Goal: Task Accomplishment & Management: Manage account settings

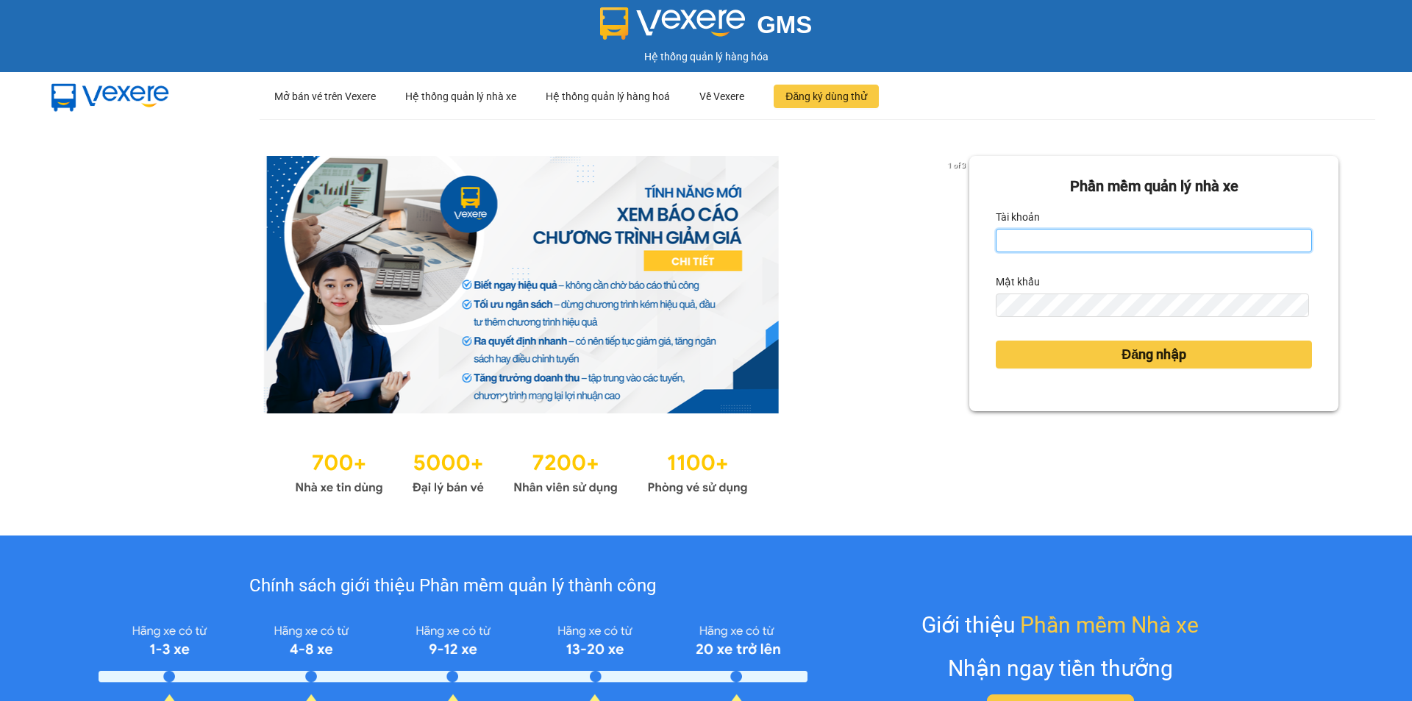
click at [1051, 245] on input "Tài khoản" at bounding box center [1154, 241] width 316 height 24
type input "anhkha.namhailimo"
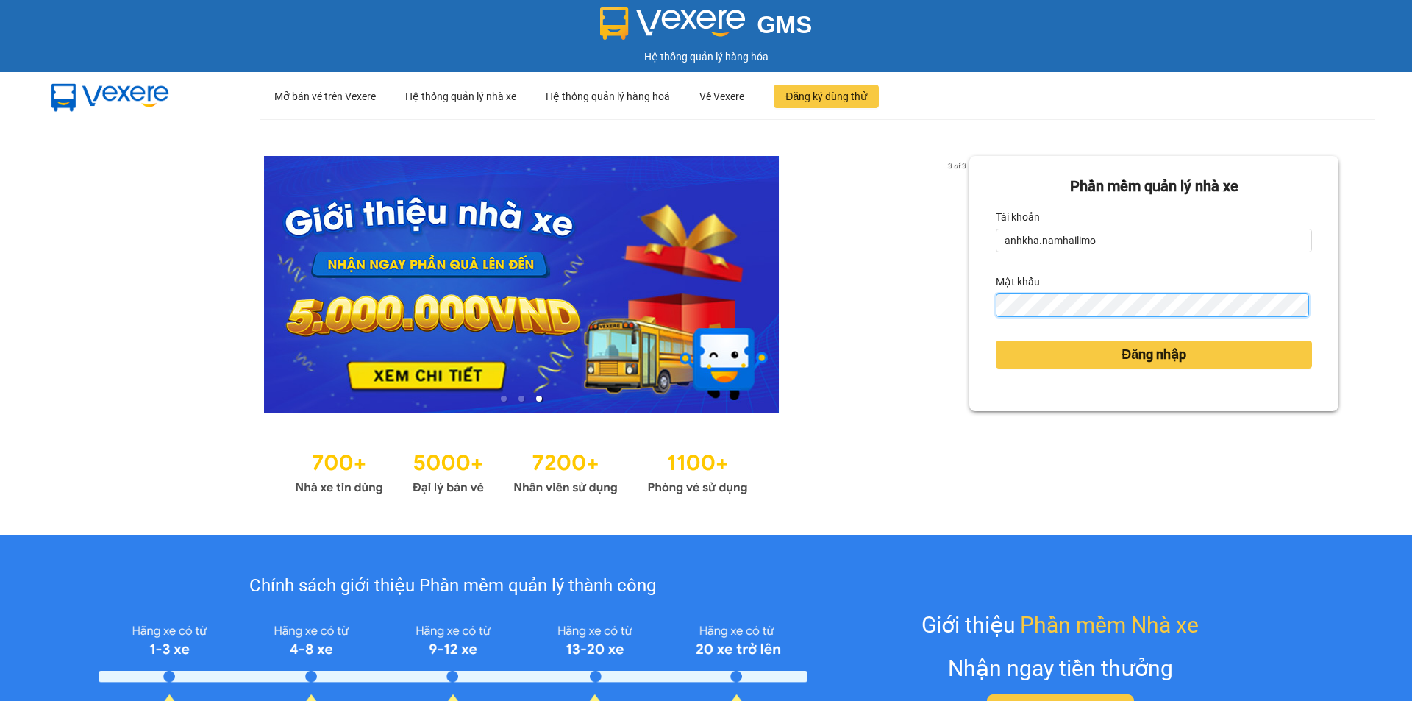
click at [996, 341] on button "Đăng nhập" at bounding box center [1154, 355] width 316 height 28
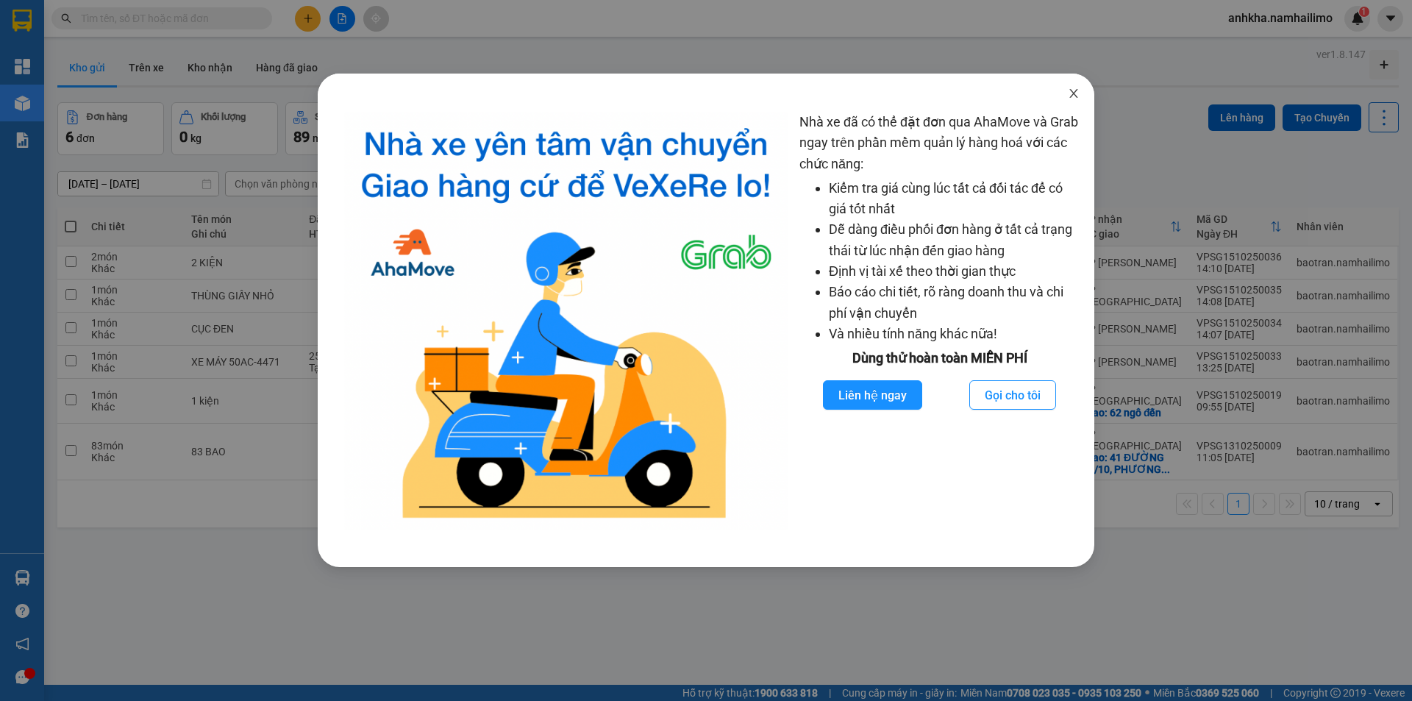
click at [1069, 96] on icon "close" at bounding box center [1074, 94] width 12 height 12
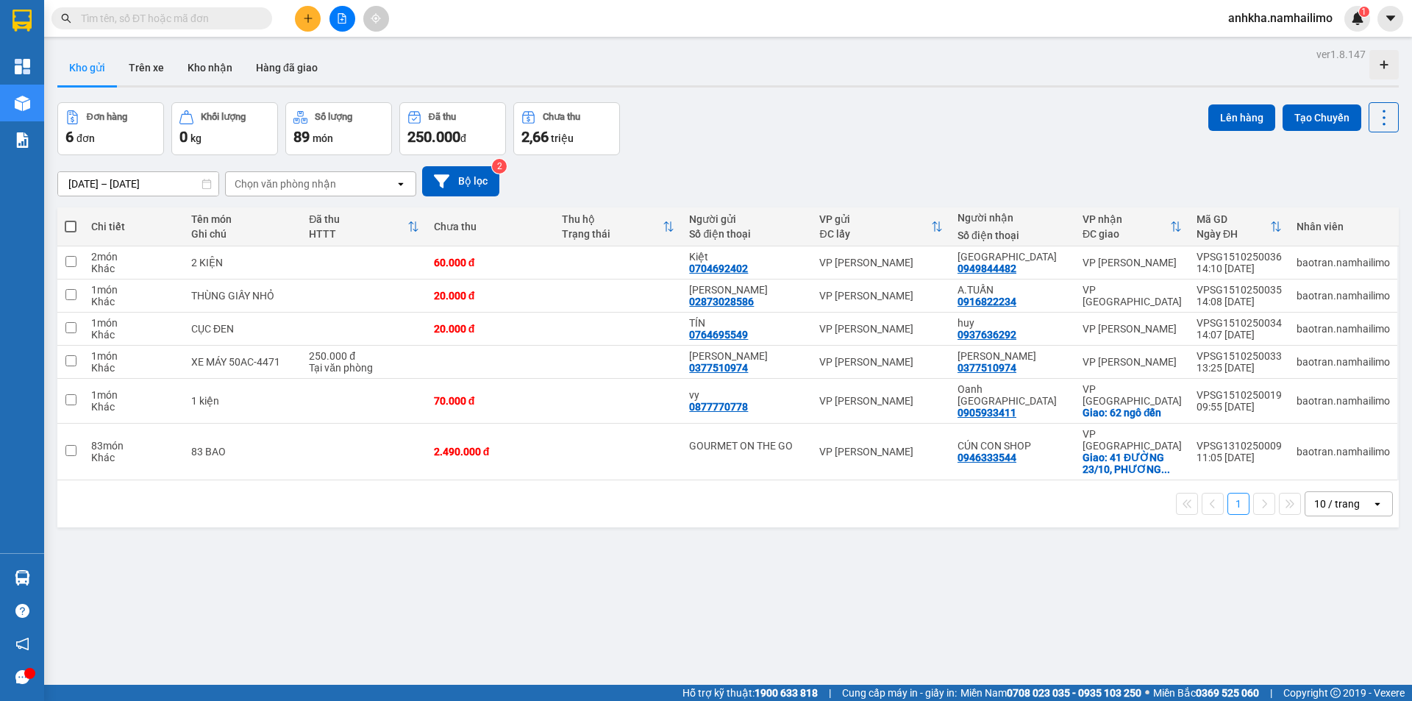
click at [304, 22] on icon "plus" at bounding box center [308, 18] width 10 height 10
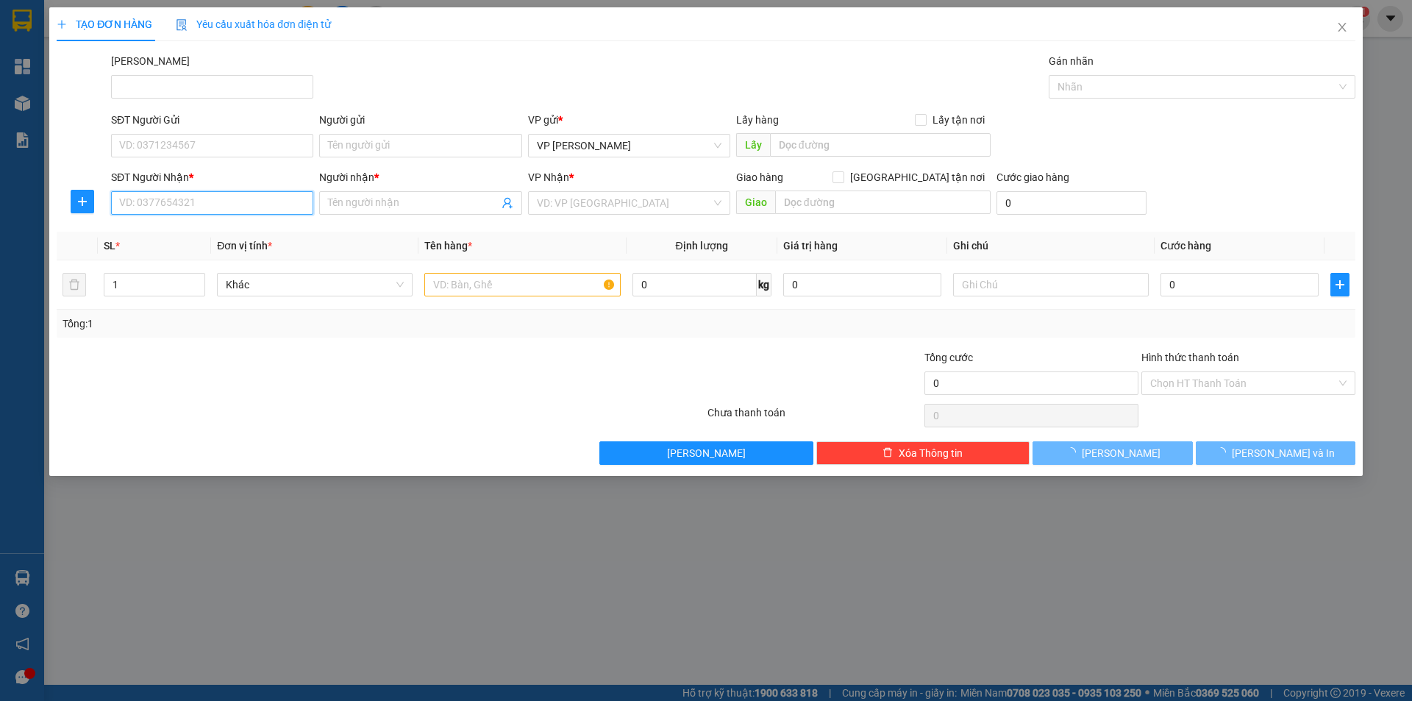
click at [153, 203] on input "SĐT Người Nhận *" at bounding box center [212, 203] width 202 height 24
type input "0908735990"
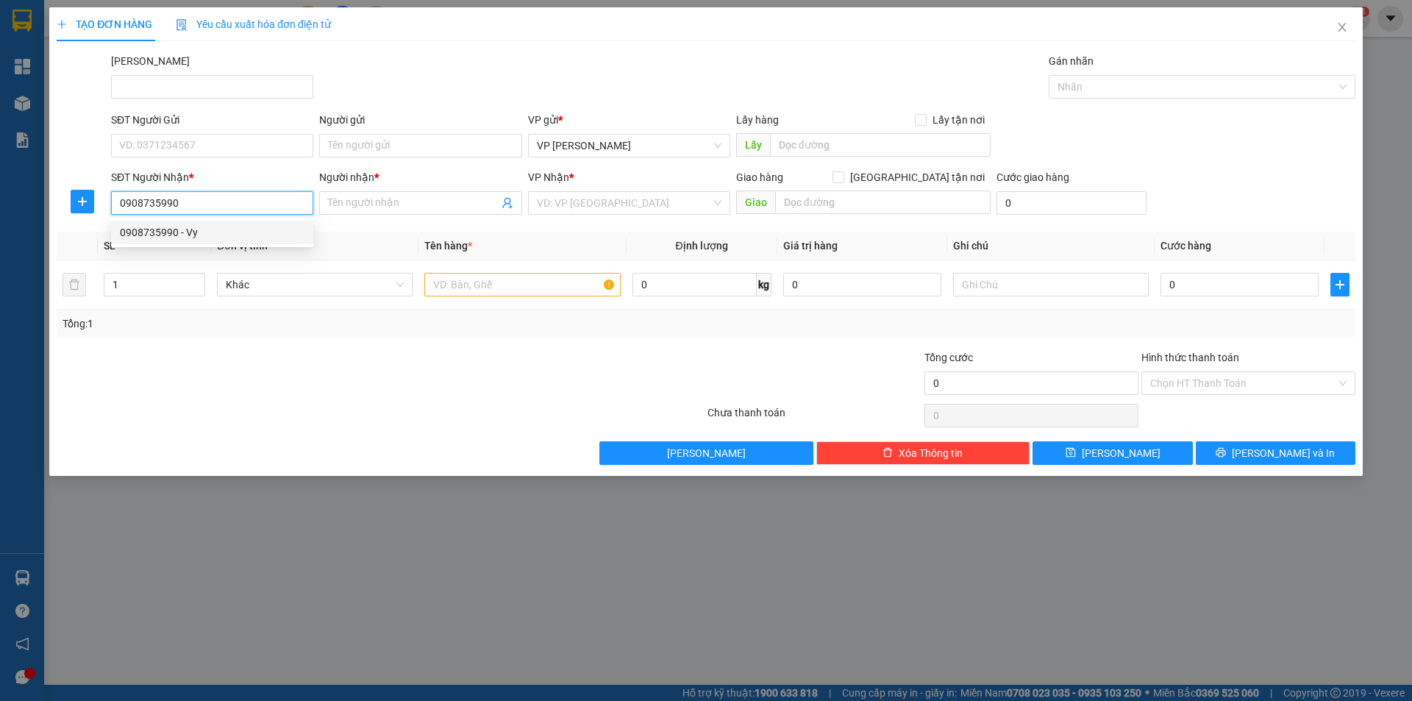
click at [177, 240] on div "0908735990 - Vy" at bounding box center [212, 232] width 185 height 16
type input "Vy"
type input "30.000"
type input "0908735990"
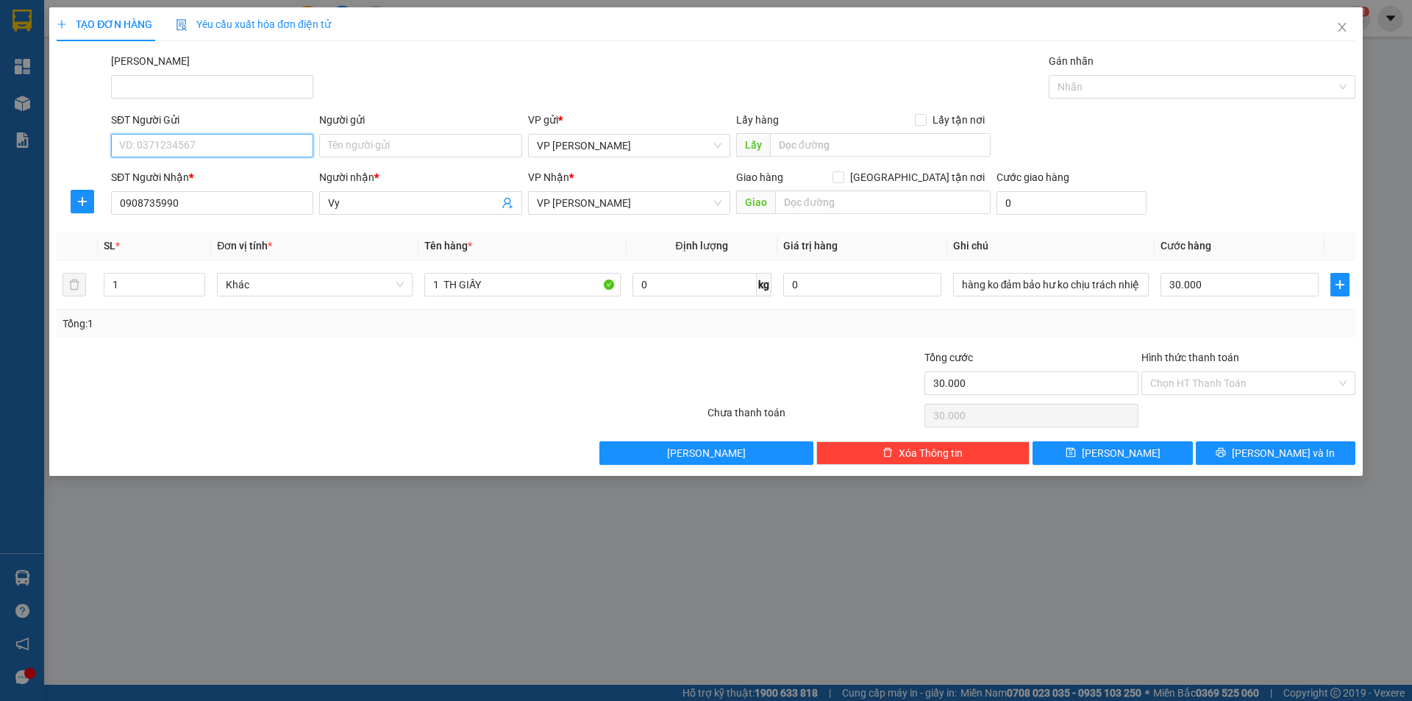
click at [183, 152] on input "SĐT Người Gửi" at bounding box center [212, 146] width 202 height 24
type input "0792749600"
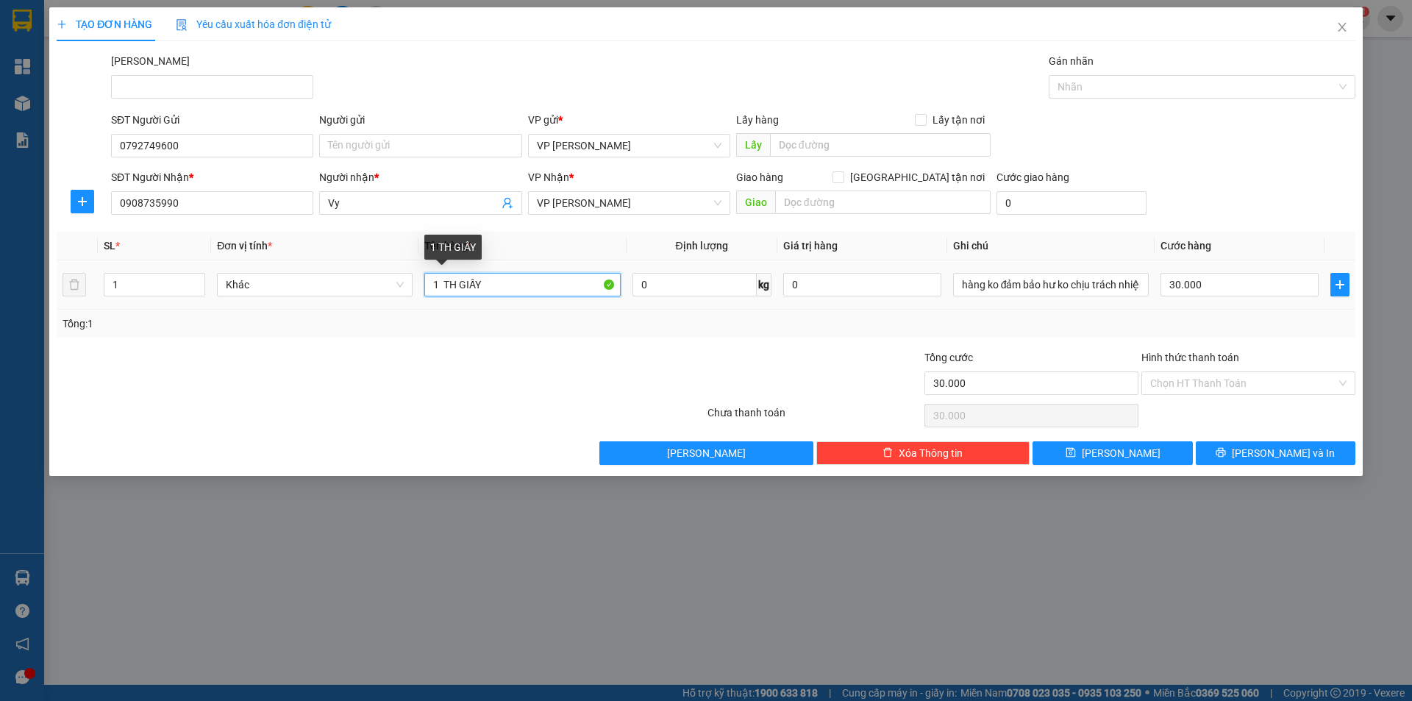
drag, startPoint x: 502, startPoint y: 284, endPoint x: 443, endPoint y: 285, distance: 58.8
click at [443, 285] on input "1 TH GIẤY" at bounding box center [522, 285] width 196 height 24
type input "1 bó hoa"
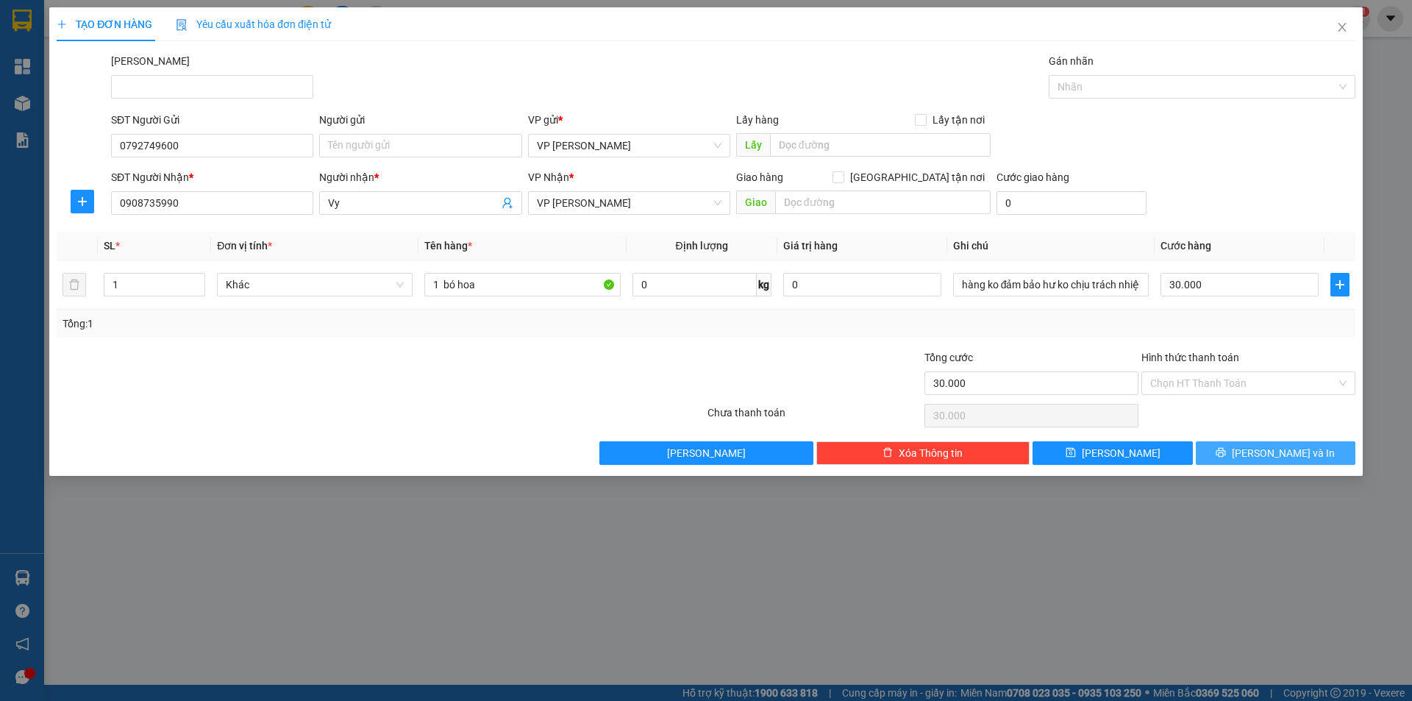
click at [1255, 443] on button "[PERSON_NAME] và In" at bounding box center [1276, 453] width 160 height 24
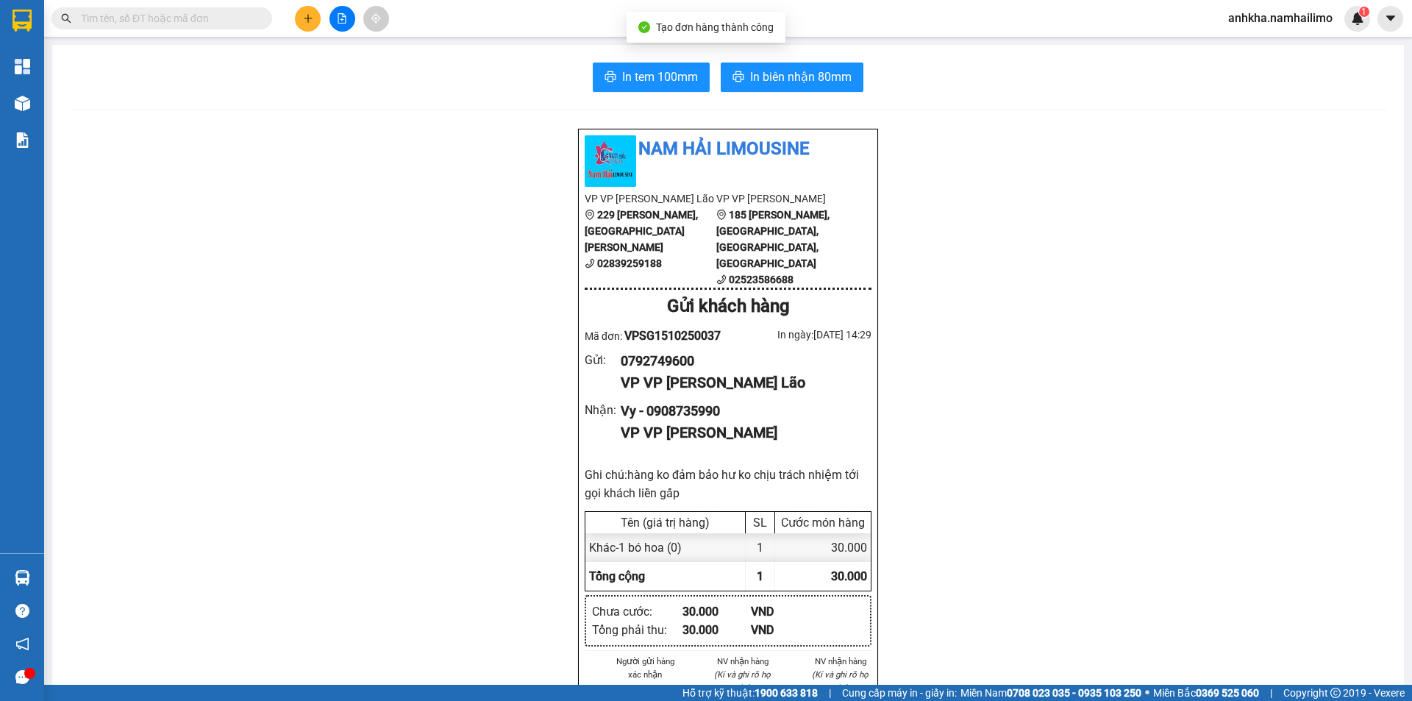
click at [847, 68] on button "In biên nhận 80mm" at bounding box center [792, 77] width 143 height 29
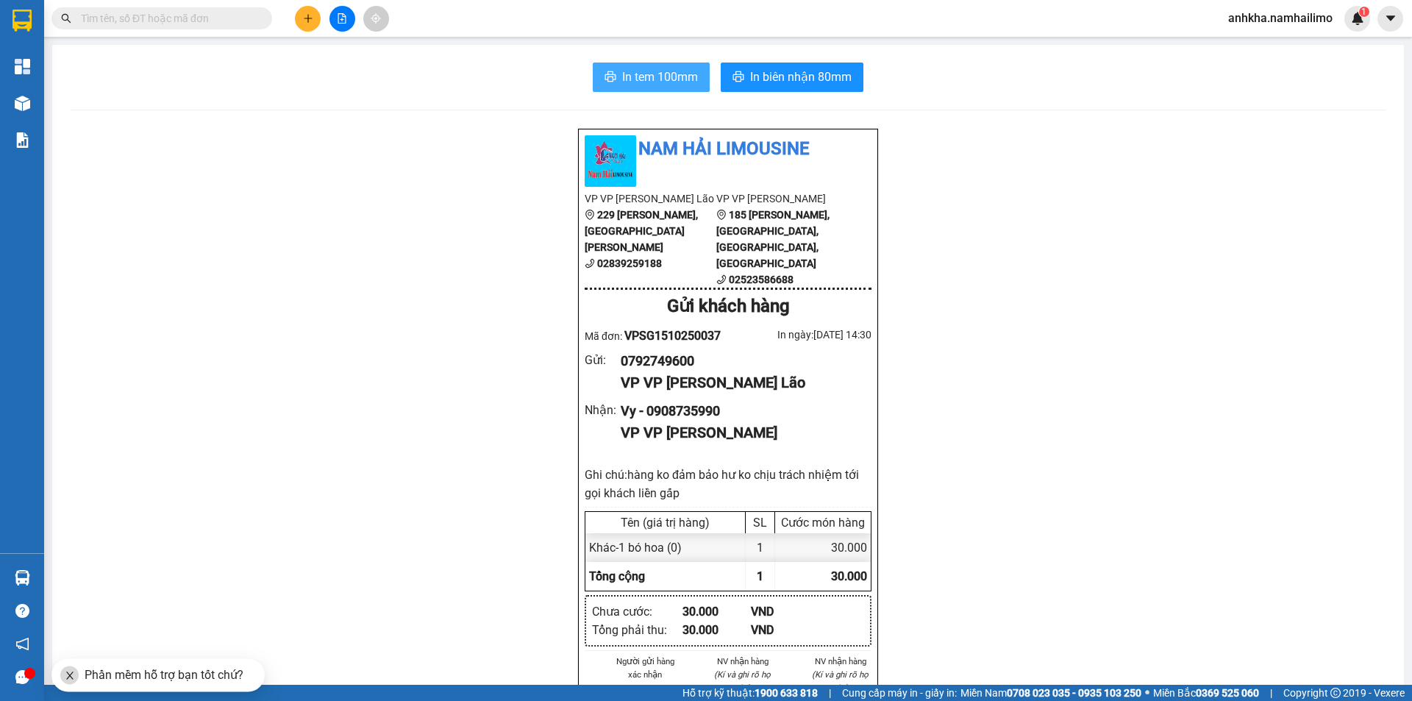
drag, startPoint x: 594, startPoint y: 90, endPoint x: 613, endPoint y: 82, distance: 20.1
click at [599, 89] on button "In tem 100mm" at bounding box center [651, 77] width 117 height 29
click at [613, 82] on button "In tem 100mm" at bounding box center [651, 77] width 117 height 29
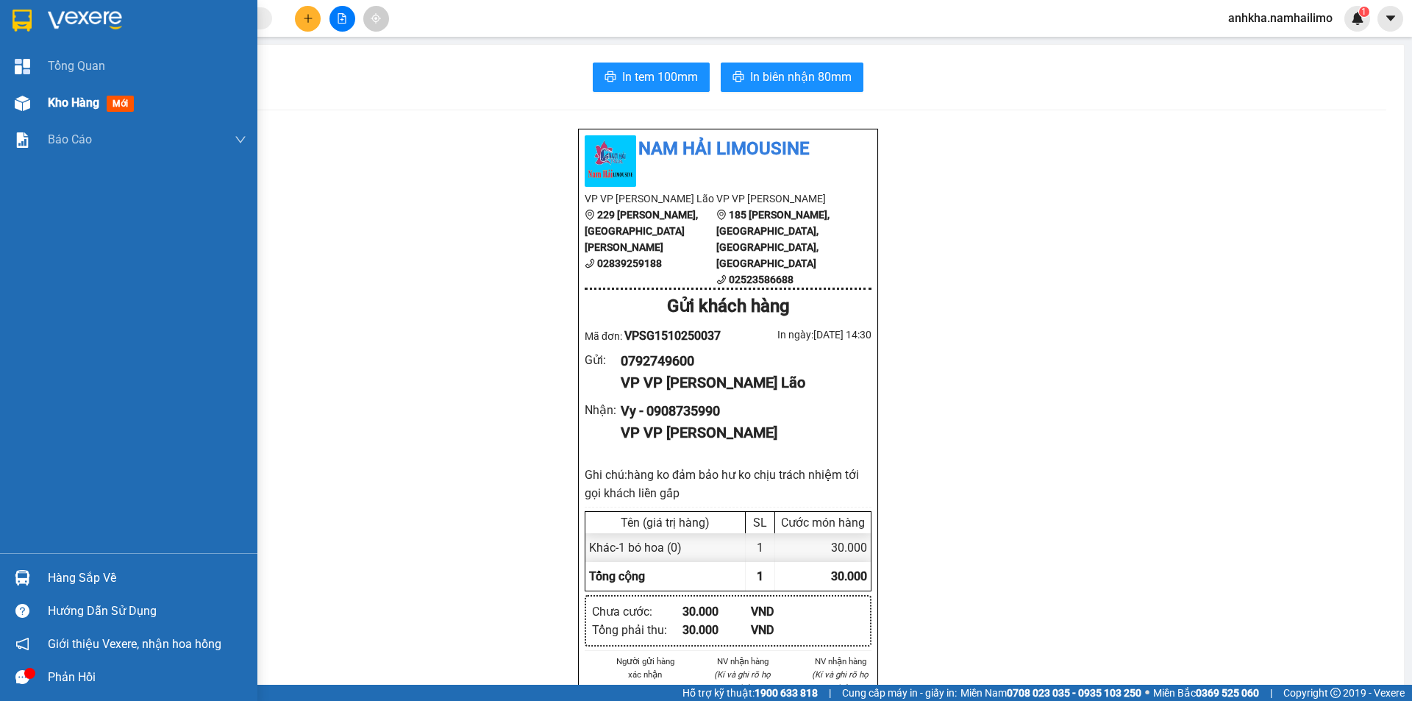
click at [4, 101] on div "Kho hàng mới" at bounding box center [128, 103] width 257 height 37
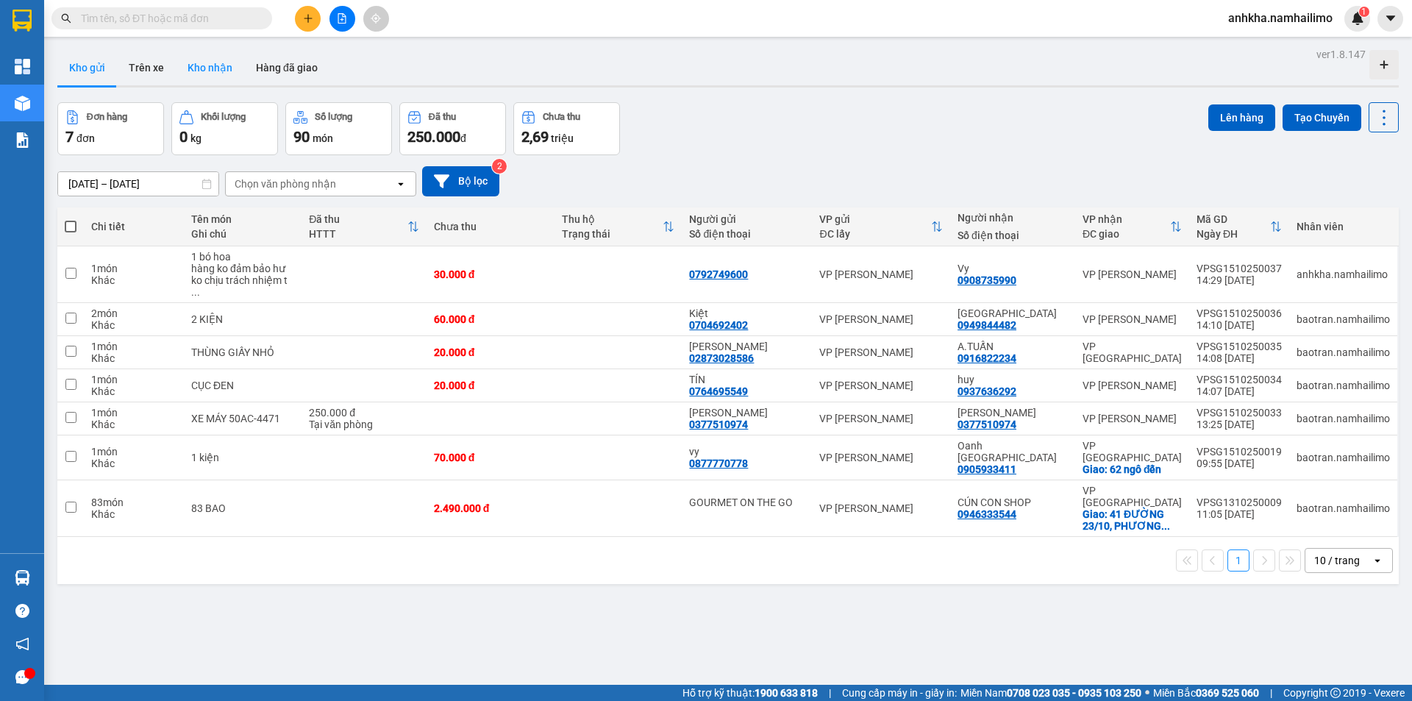
click at [219, 71] on button "Kho nhận" at bounding box center [210, 67] width 68 height 35
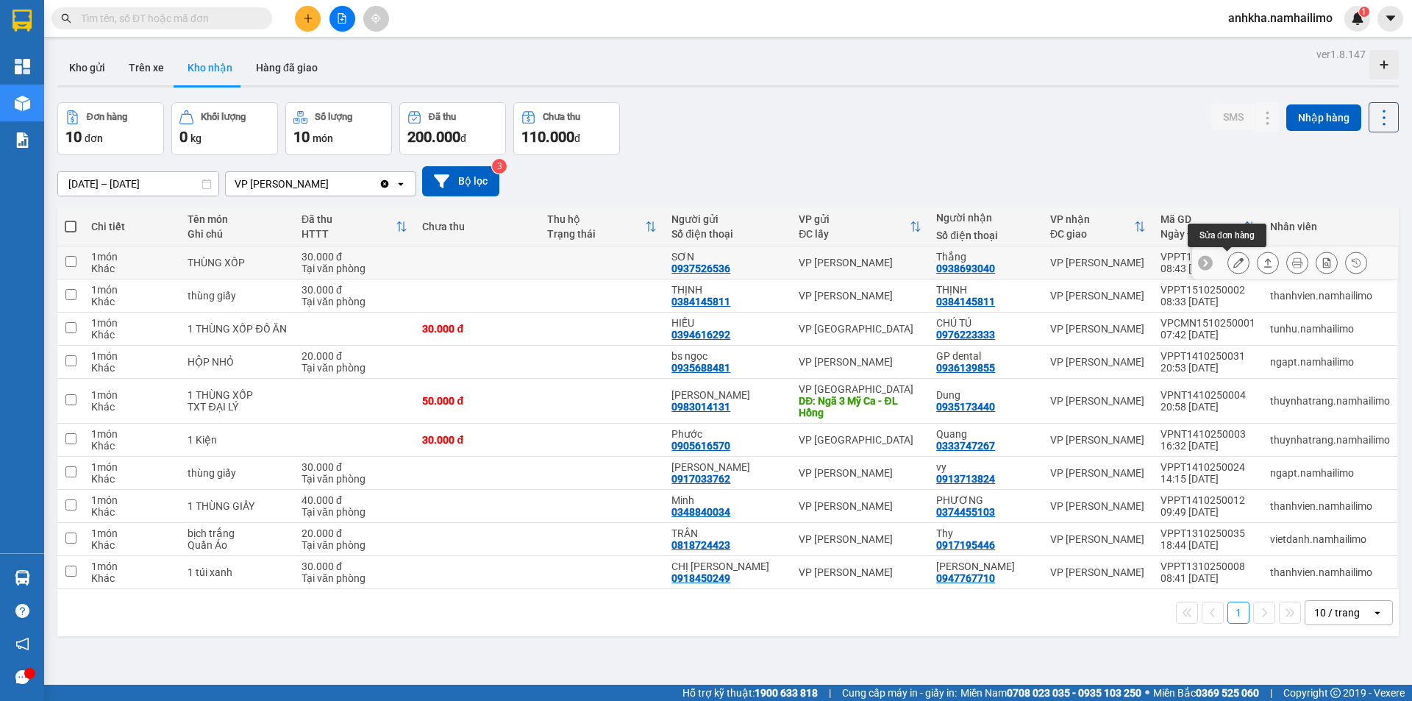
click at [1233, 262] on icon at bounding box center [1238, 262] width 10 height 10
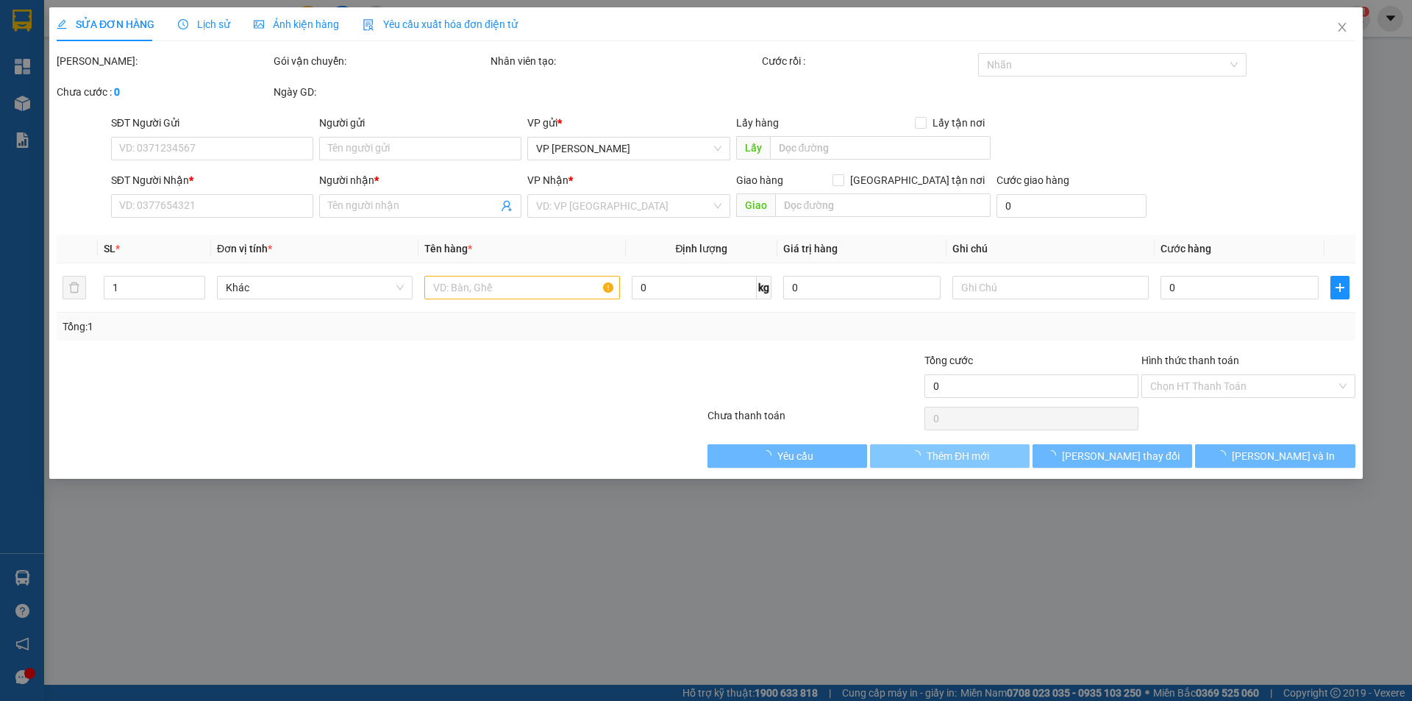
type input "0937526536"
type input "SƠN"
type input "0938693040"
type input "Thắng"
type input "30.000"
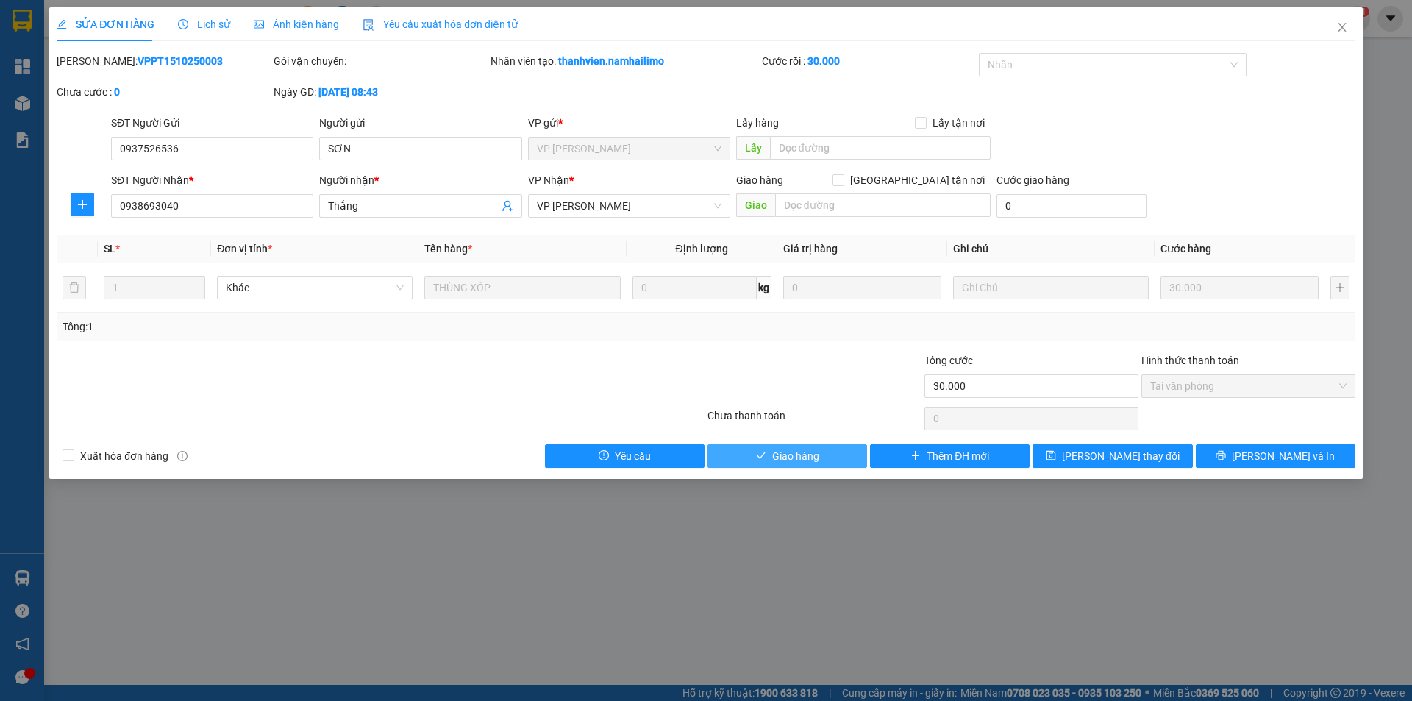
click at [808, 463] on span "Giao hàng" at bounding box center [795, 456] width 47 height 16
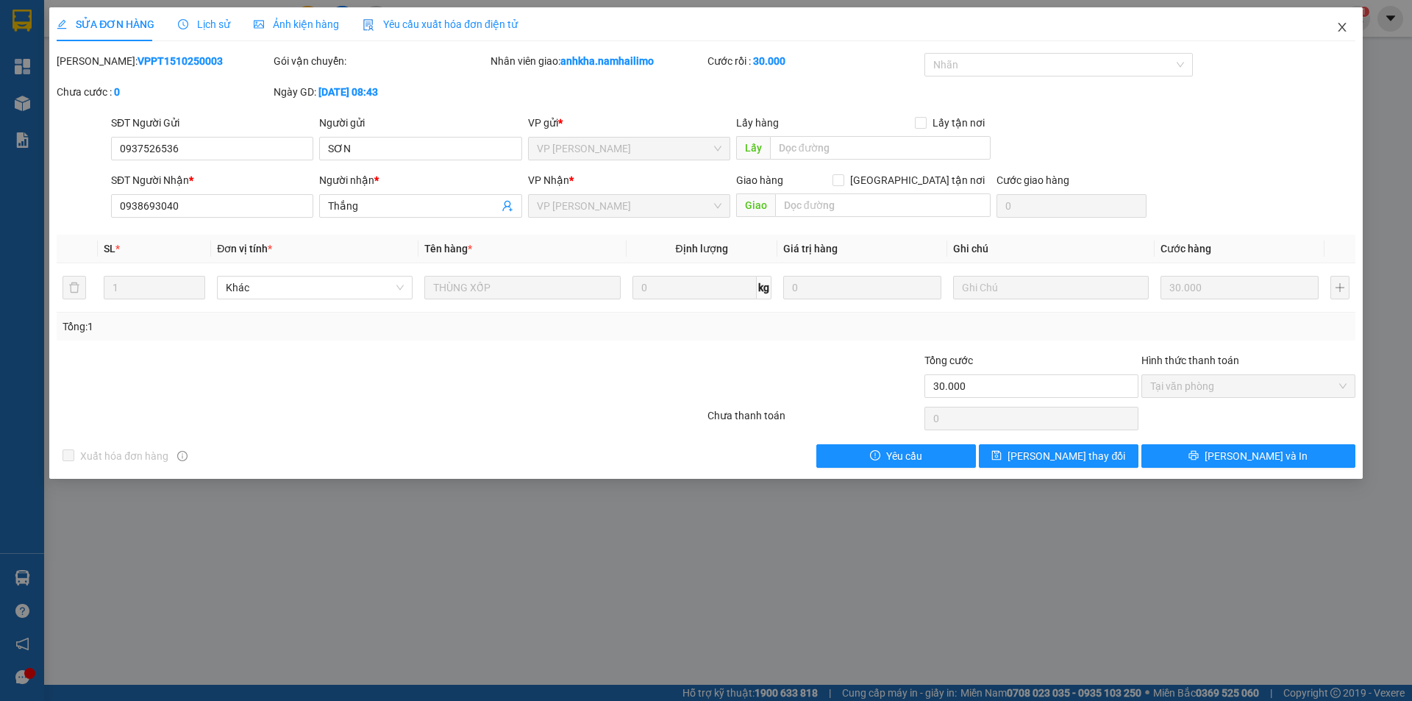
drag, startPoint x: 1328, startPoint y: 13, endPoint x: 1339, endPoint y: 32, distance: 22.1
click at [1335, 29] on span "Close" at bounding box center [1342, 27] width 41 height 41
click at [1339, 32] on div "Kết quả tìm kiếm ( 0 ) Bộ lọc No Data anhkha.namhailimo 1" at bounding box center [706, 18] width 1412 height 37
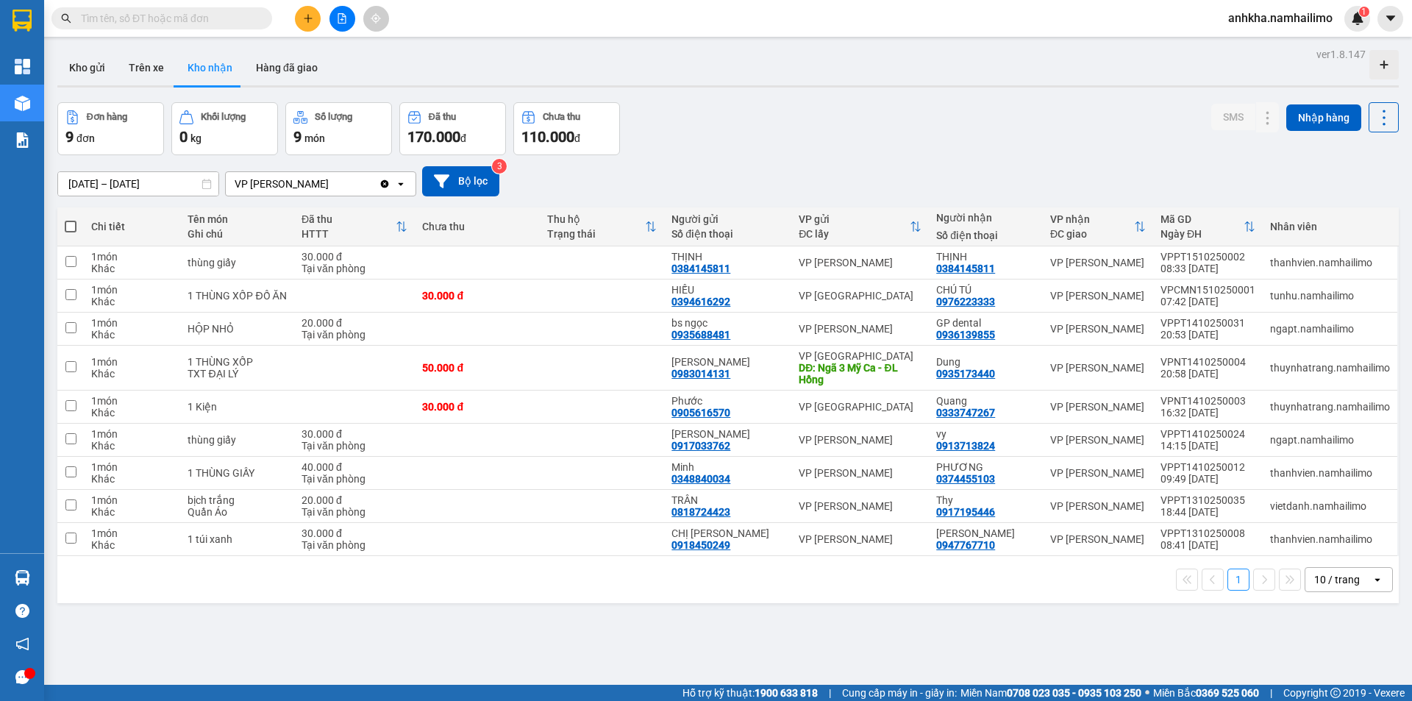
drag, startPoint x: 227, startPoint y: 18, endPoint x: 233, endPoint y: 7, distance: 12.9
click at [229, 14] on input "text" at bounding box center [168, 18] width 174 height 16
click at [205, 9] on span at bounding box center [161, 18] width 221 height 22
click at [202, 19] on input "text" at bounding box center [168, 18] width 174 height 16
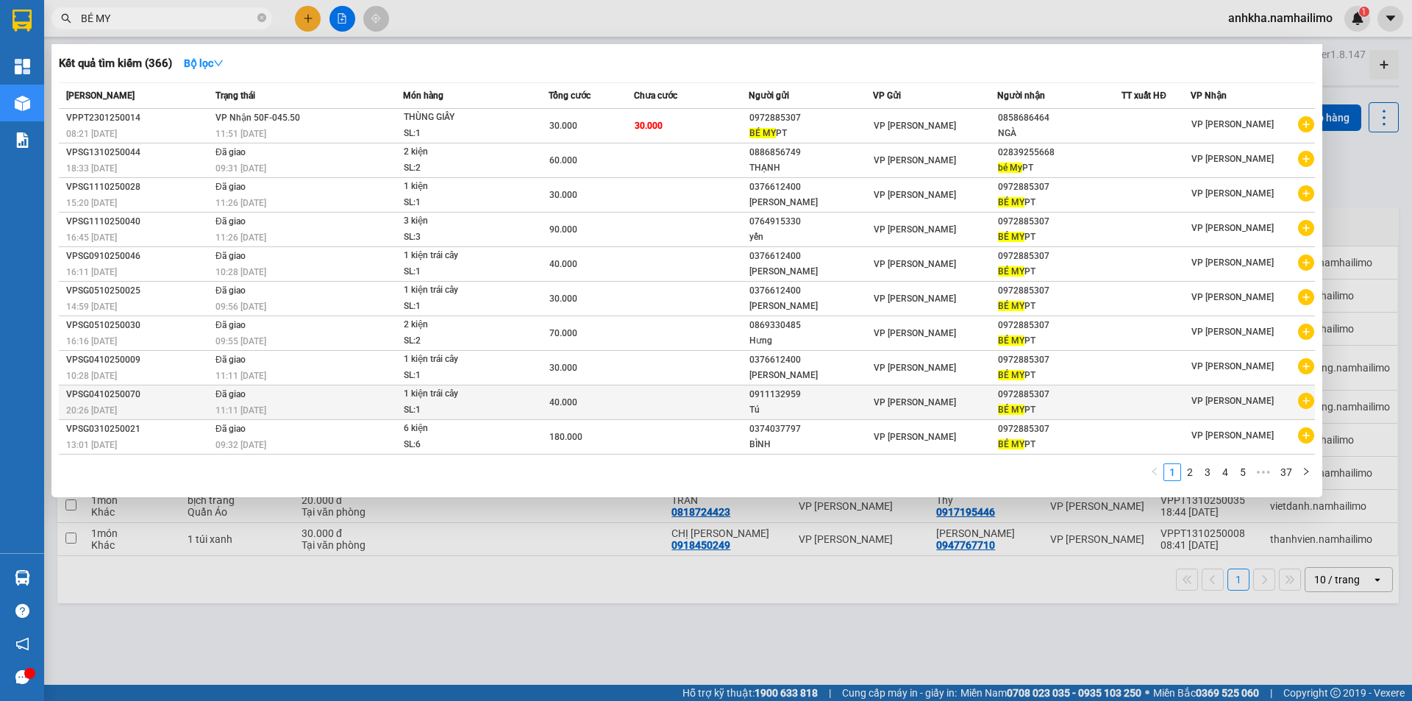
type input "BÉ MY"
click at [1307, 400] on icon "plus-circle" at bounding box center [1306, 401] width 16 height 16
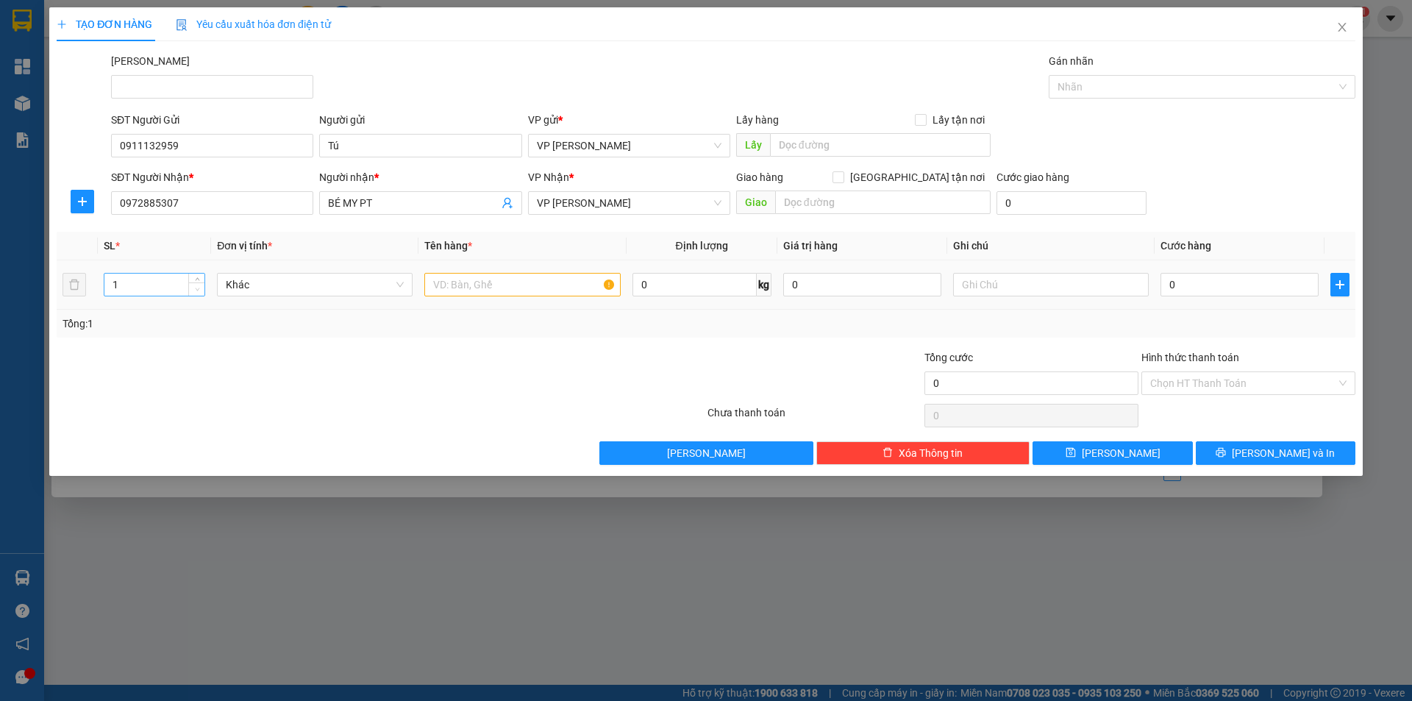
drag, startPoint x: 117, startPoint y: 271, endPoint x: 200, endPoint y: 288, distance: 84.8
click at [137, 286] on div "1" at bounding box center [154, 284] width 101 height 29
type input "2"
click at [194, 282] on span "up" at bounding box center [197, 281] width 9 height 9
click at [563, 289] on input "text" at bounding box center [522, 285] width 196 height 24
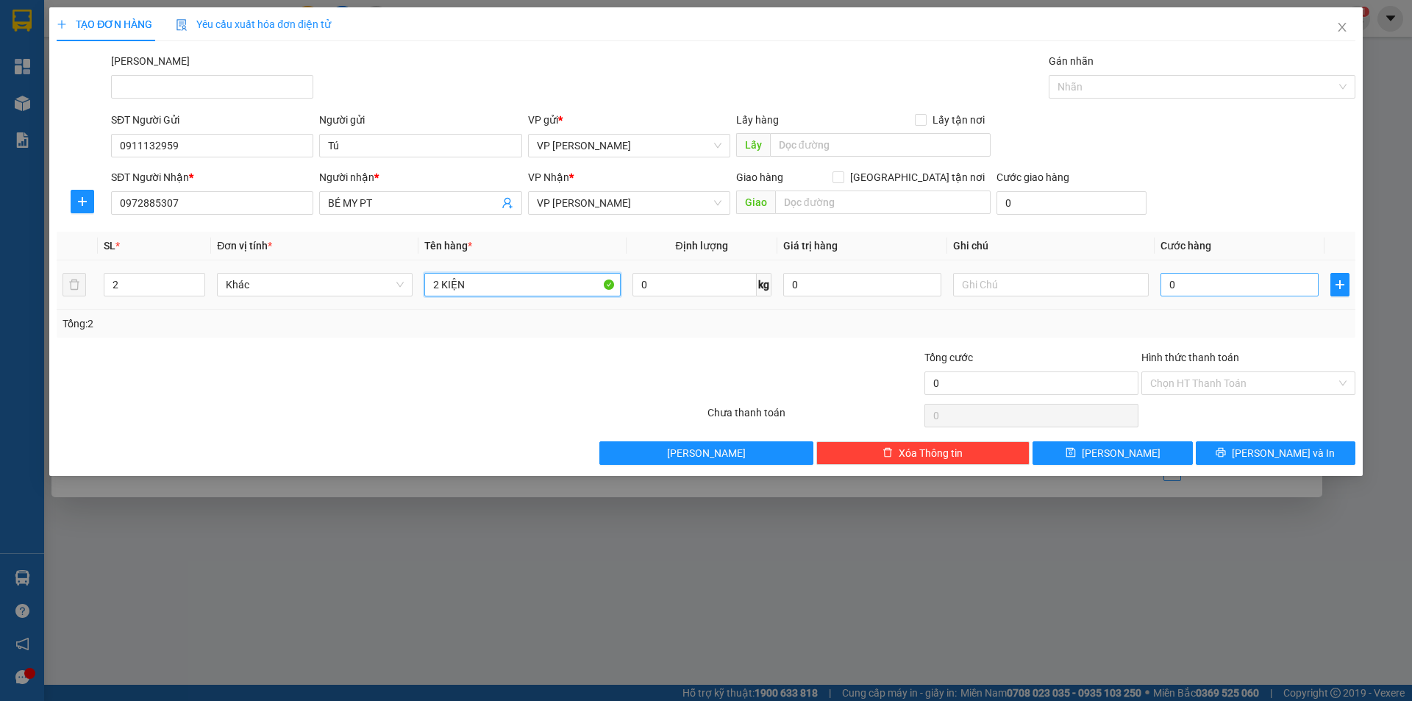
type input "2 KIỆN"
type input "6"
type input "60"
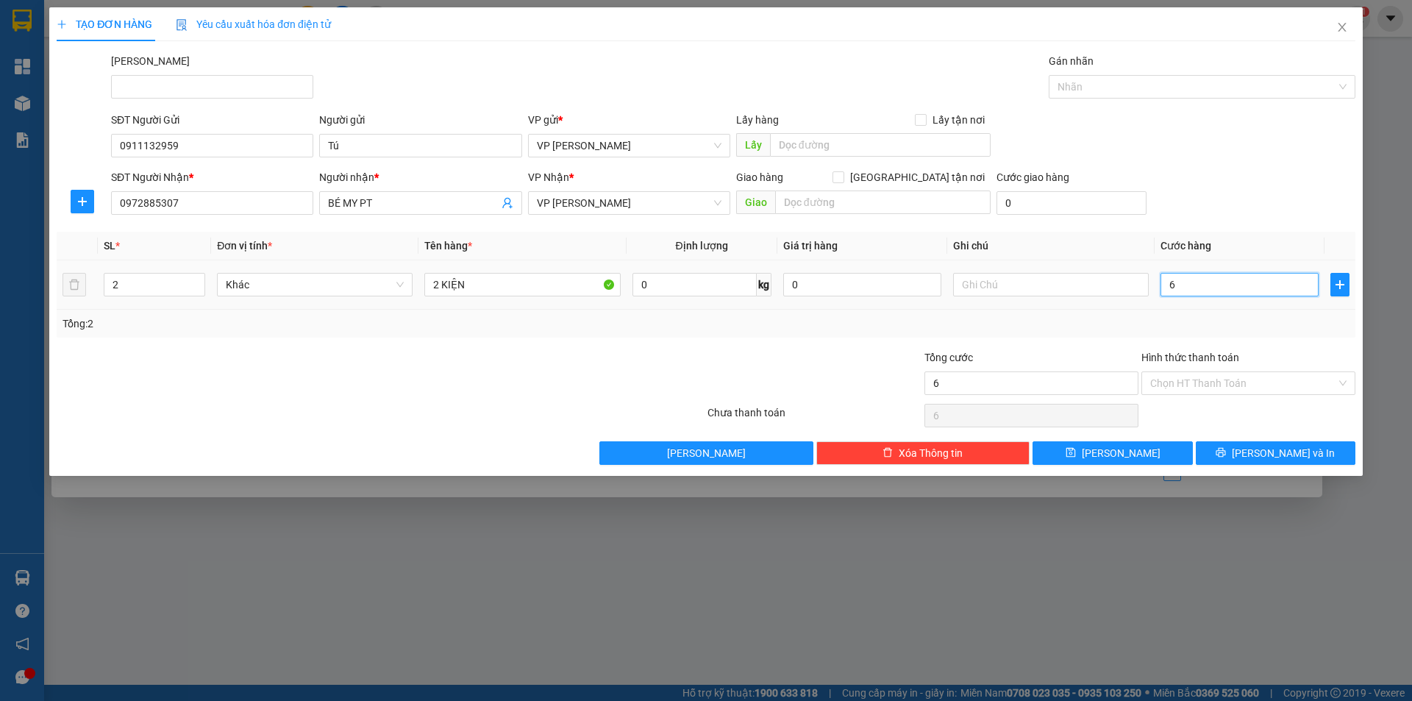
type input "60"
type input "600"
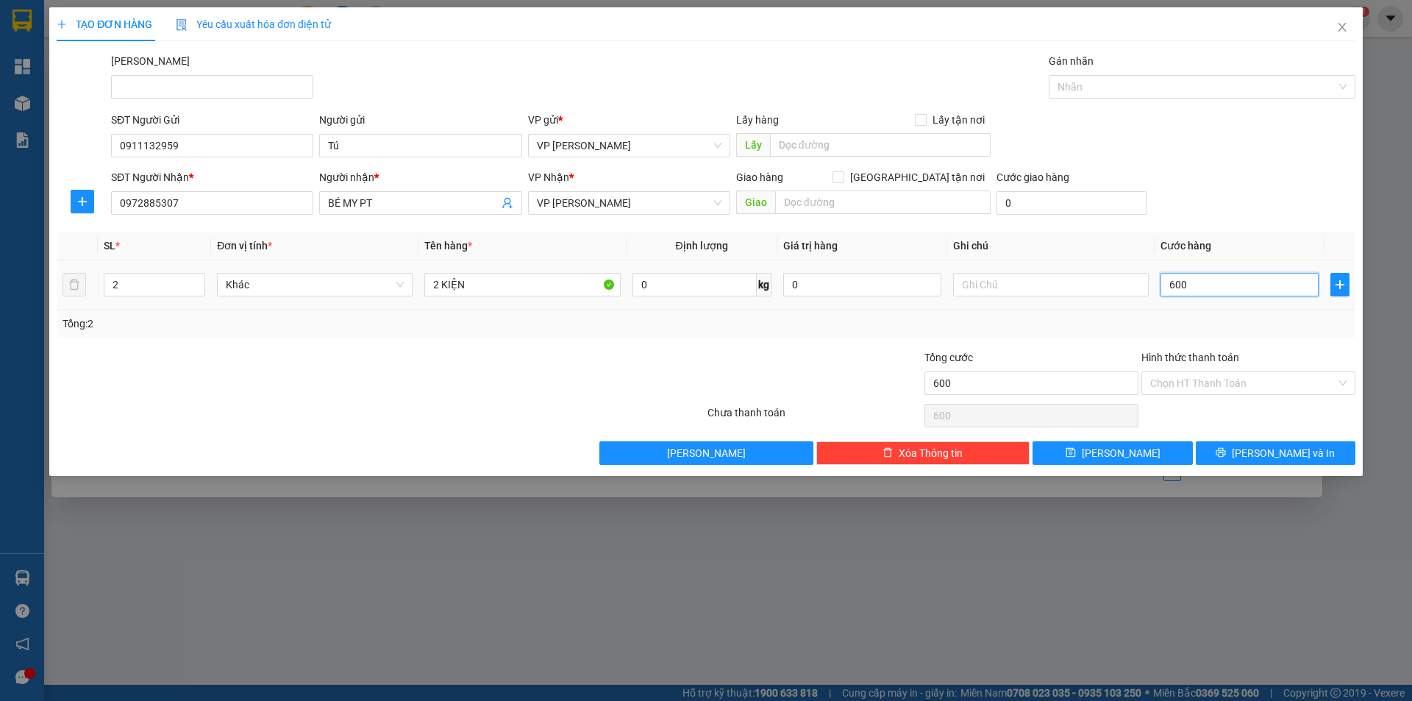
type input "6.000"
type input "60.000"
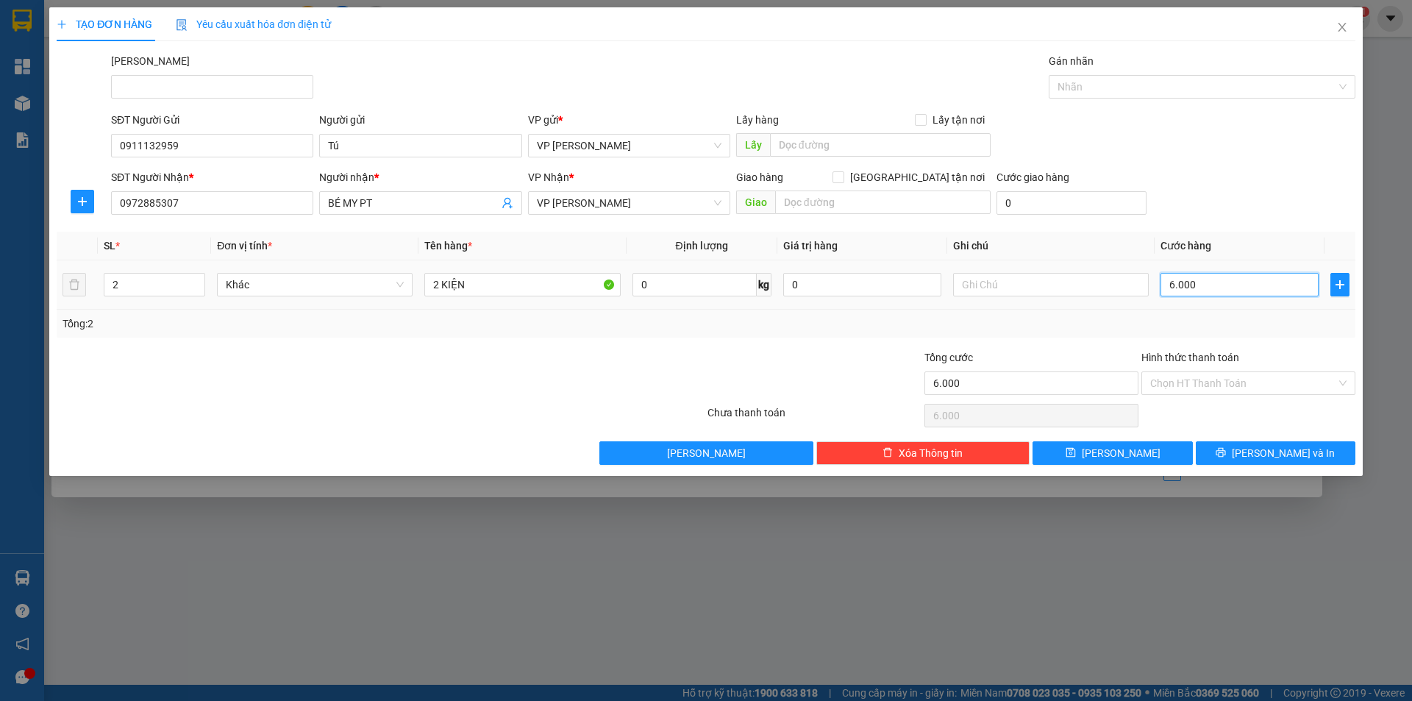
type input "60.000"
click at [1261, 455] on button "[PERSON_NAME] và In" at bounding box center [1276, 453] width 160 height 24
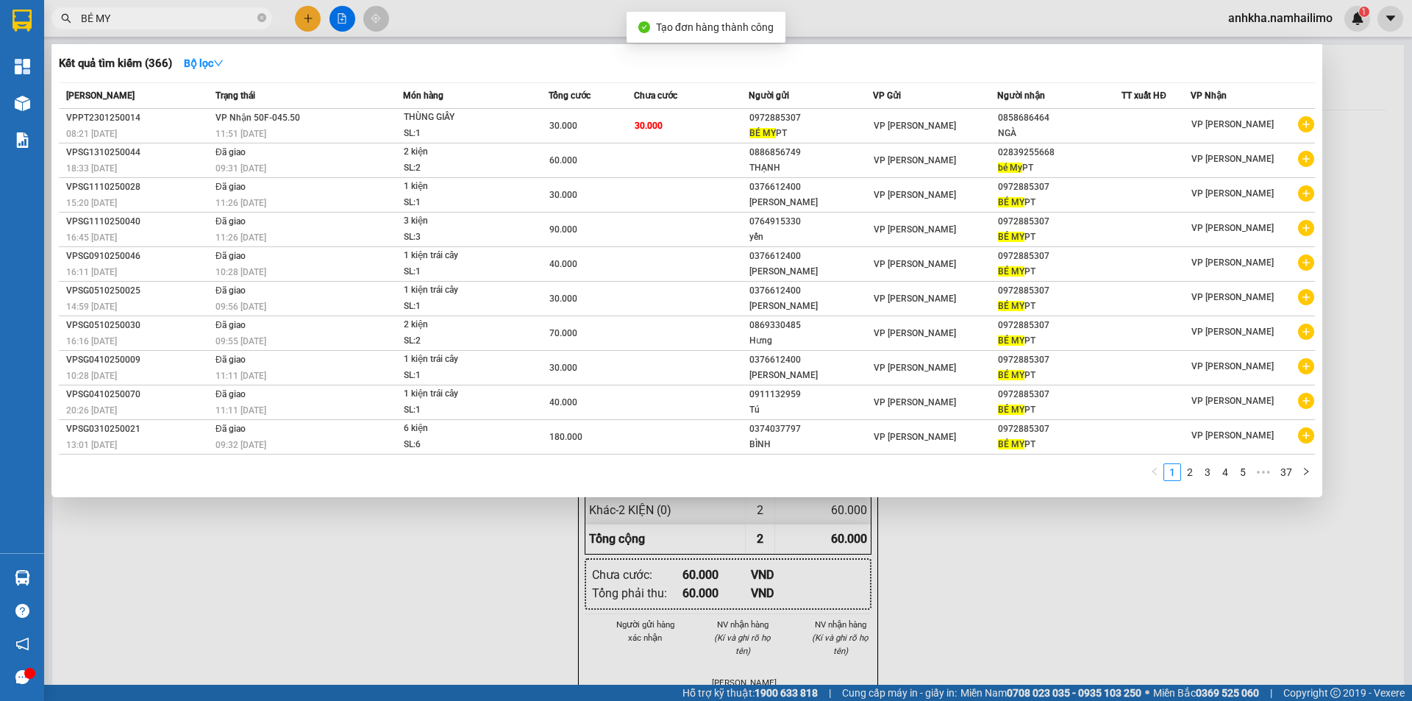
drag, startPoint x: 723, startPoint y: 580, endPoint x: 694, endPoint y: 546, distance: 44.4
click at [719, 579] on div at bounding box center [706, 350] width 1412 height 701
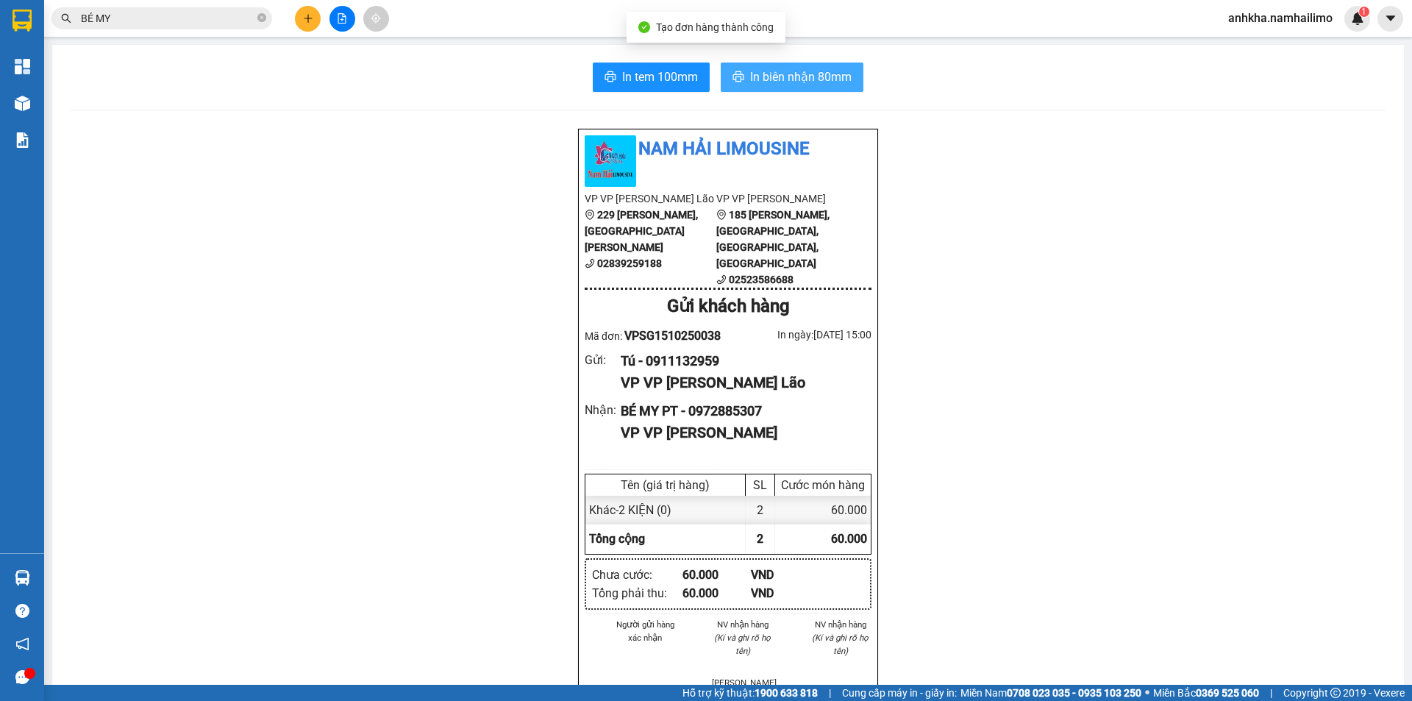
drag, startPoint x: 815, startPoint y: 68, endPoint x: 842, endPoint y: 278, distance: 212.1
click at [815, 74] on button "In biên nhận 80mm" at bounding box center [792, 77] width 143 height 29
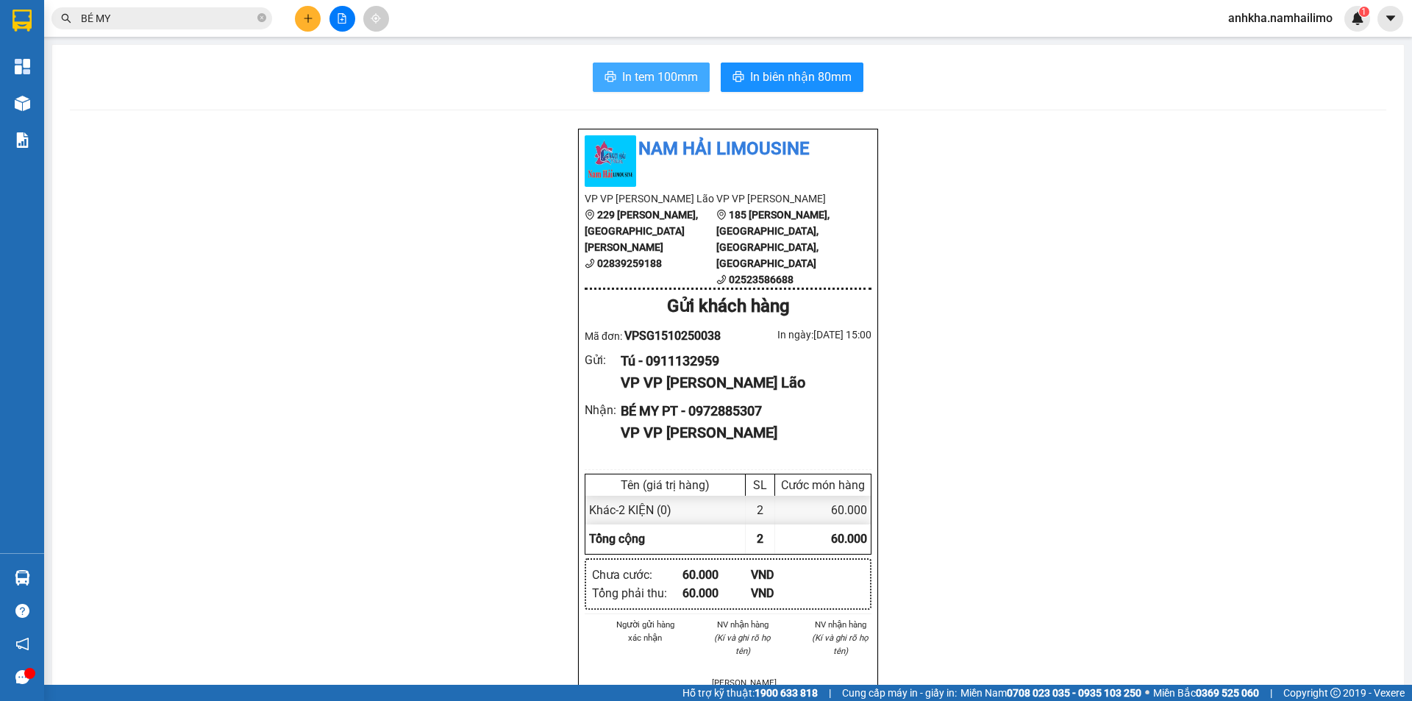
click at [658, 88] on button "In tem 100mm" at bounding box center [651, 77] width 117 height 29
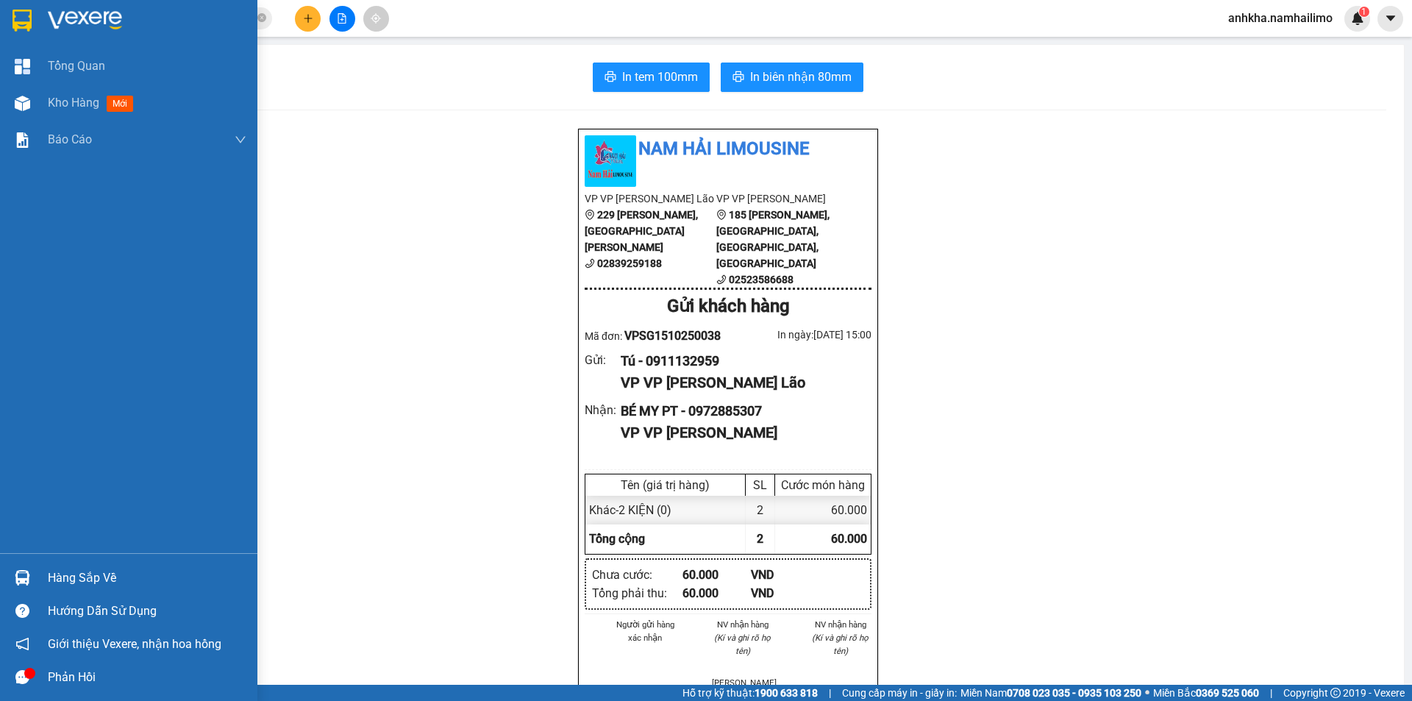
click at [79, 582] on div "Hàng sắp về" at bounding box center [147, 578] width 199 height 22
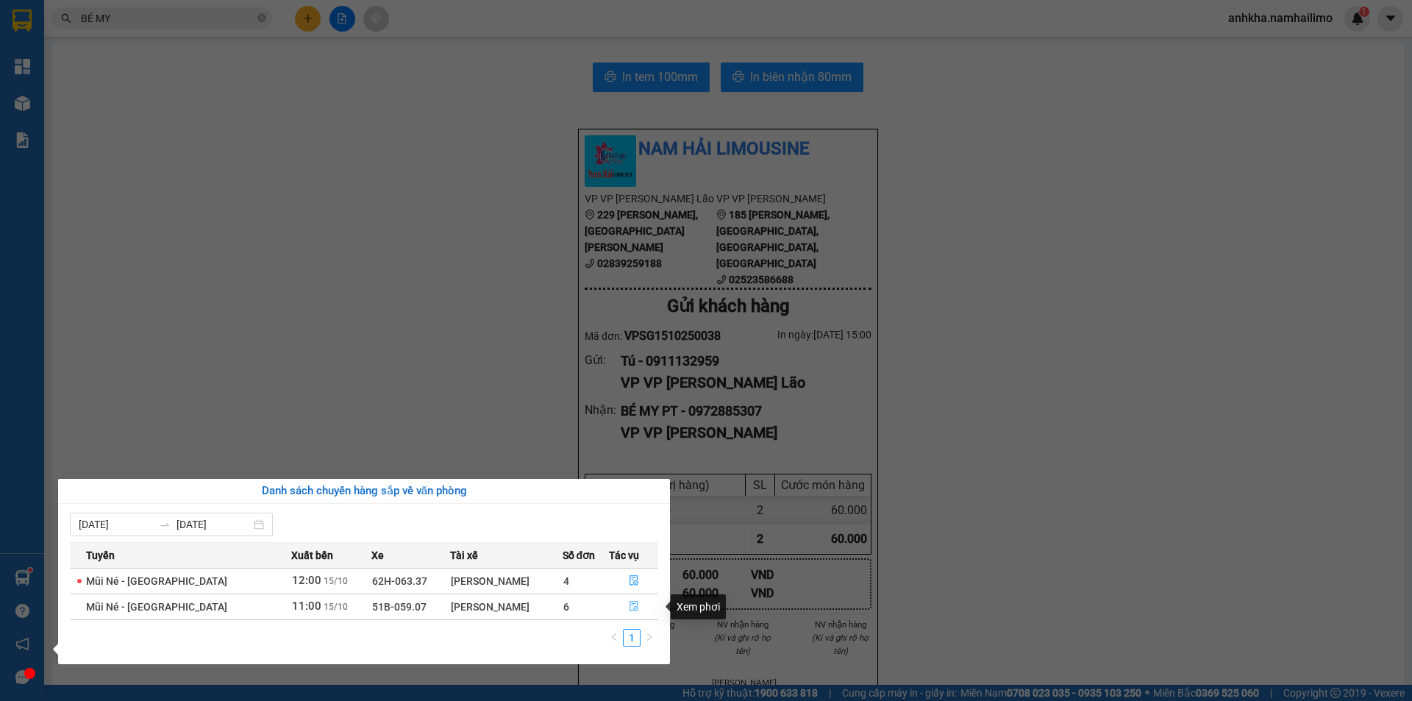
click at [630, 601] on icon "file-done" at bounding box center [634, 606] width 10 height 10
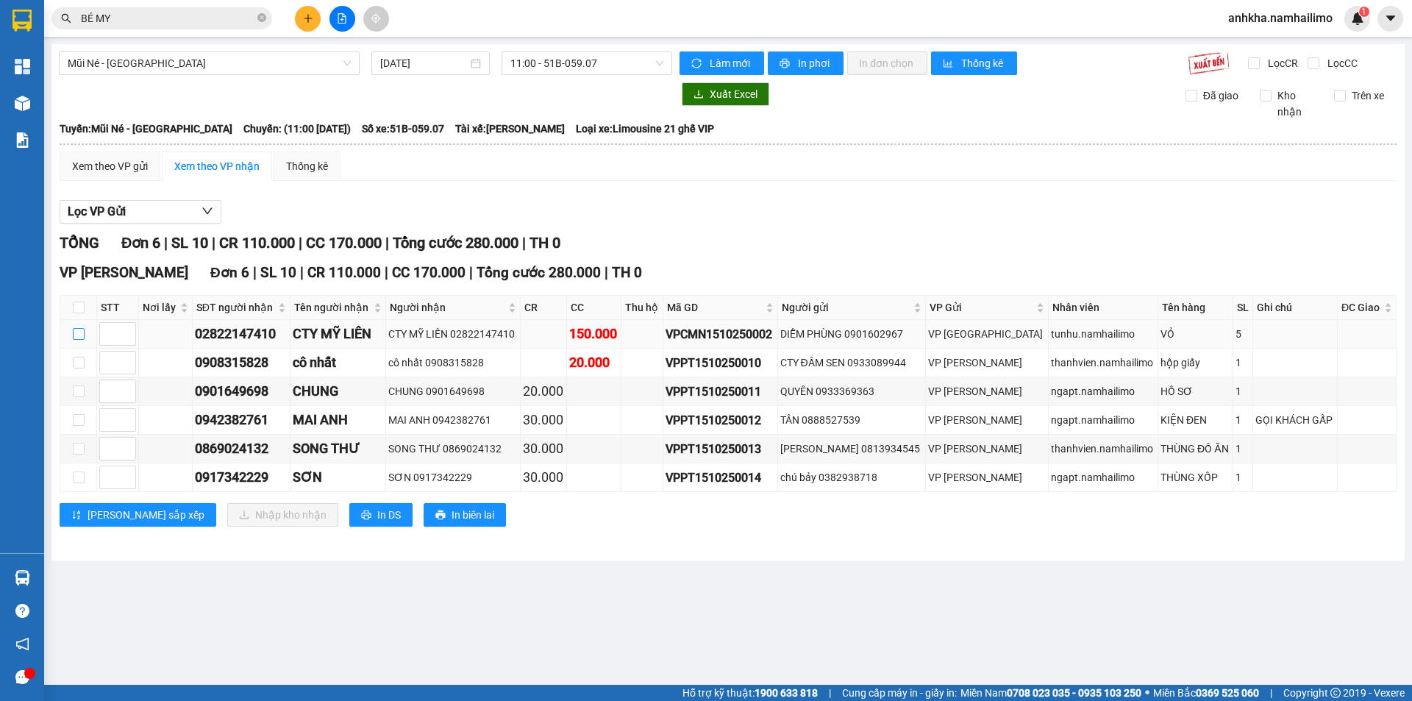
click at [77, 332] on input "checkbox" at bounding box center [79, 334] width 12 height 12
checkbox input "true"
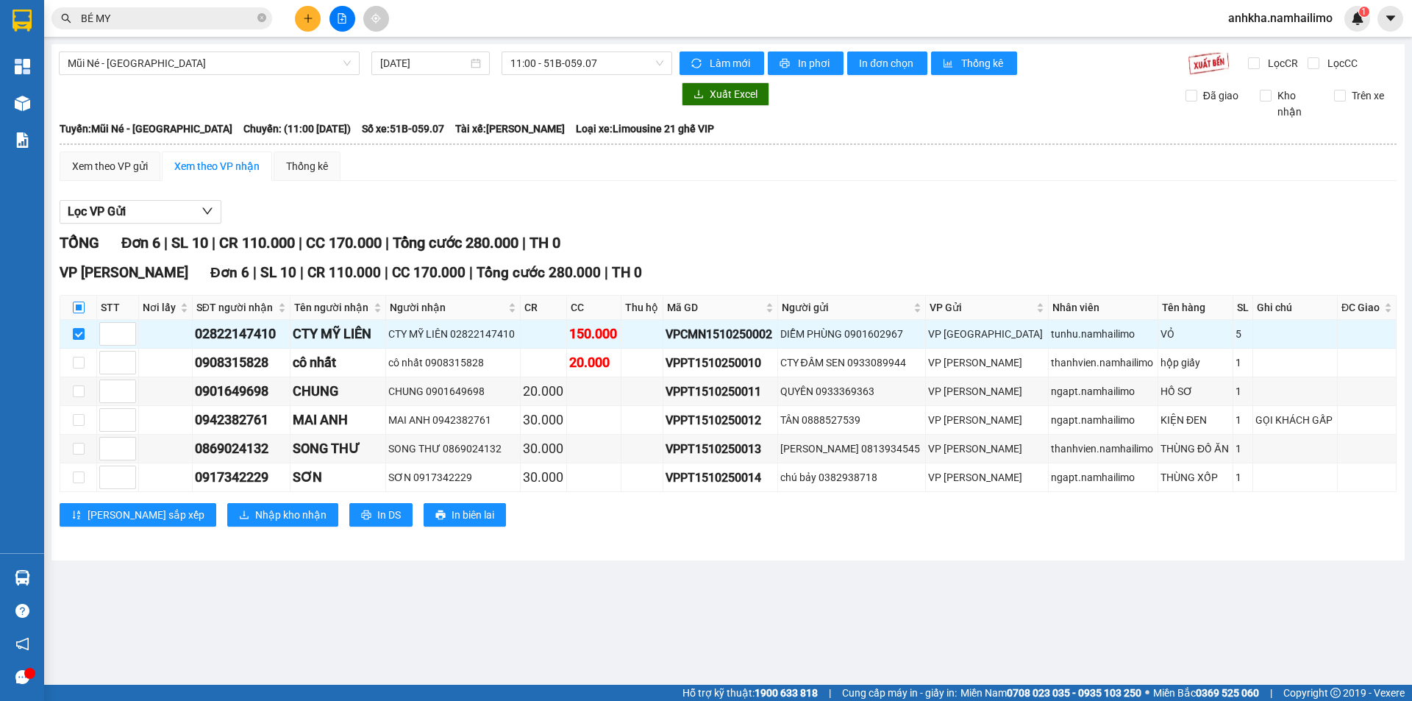
click at [74, 309] on input "checkbox" at bounding box center [79, 308] width 12 height 12
checkbox input "true"
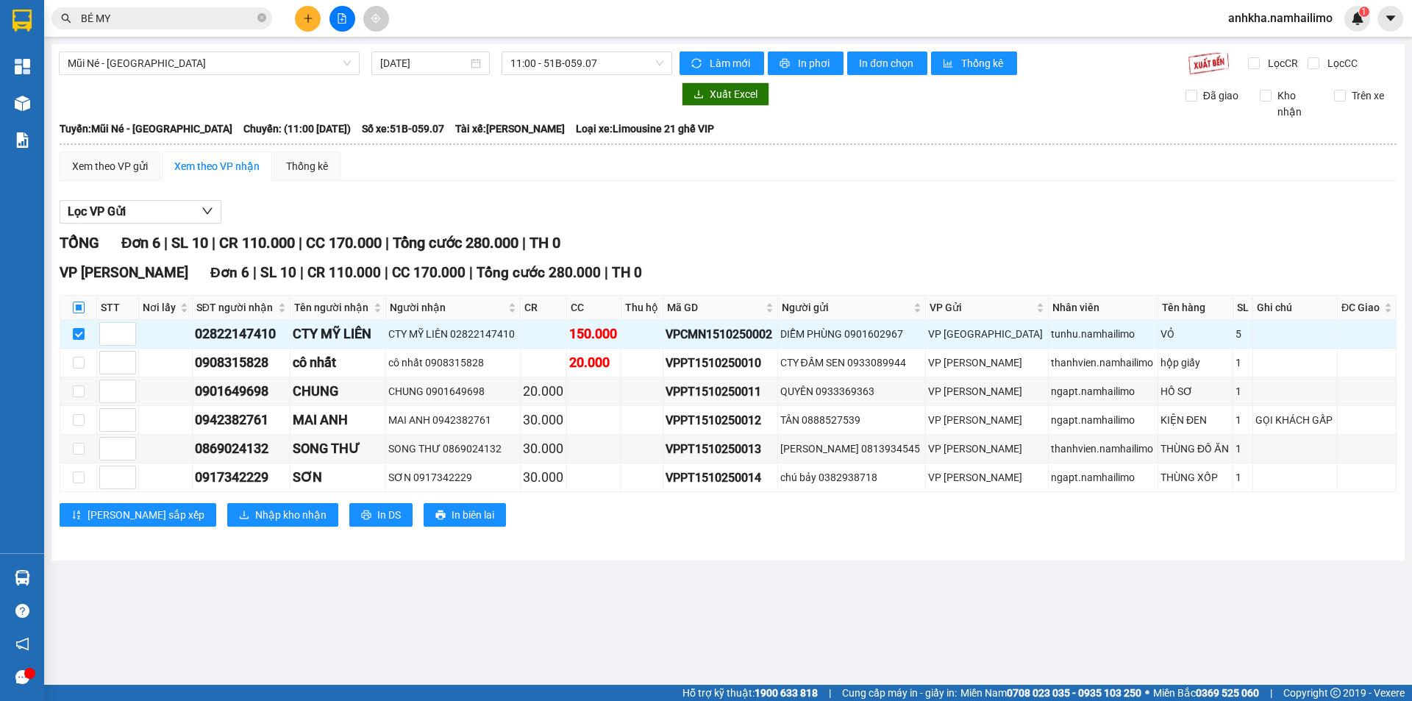
checkbox input "true"
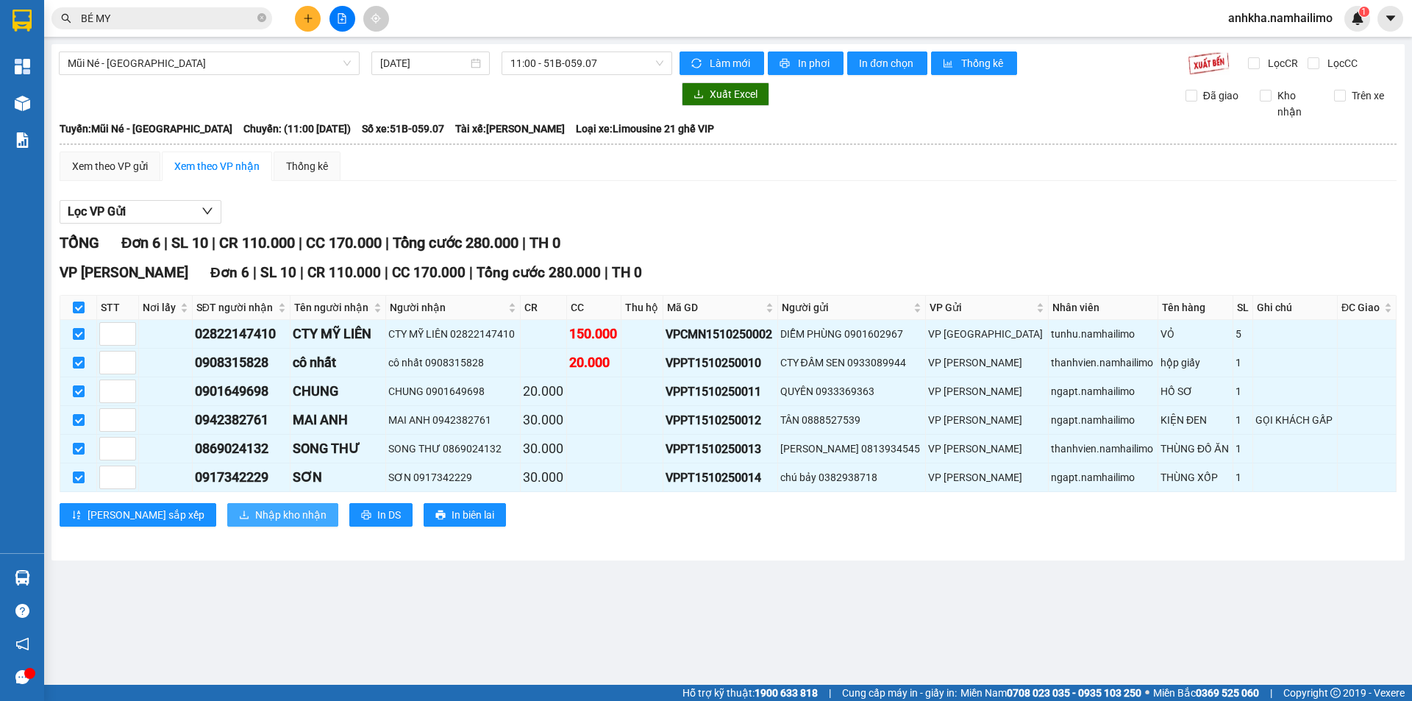
click at [255, 507] on span "Nhập kho nhận" at bounding box center [290, 515] width 71 height 16
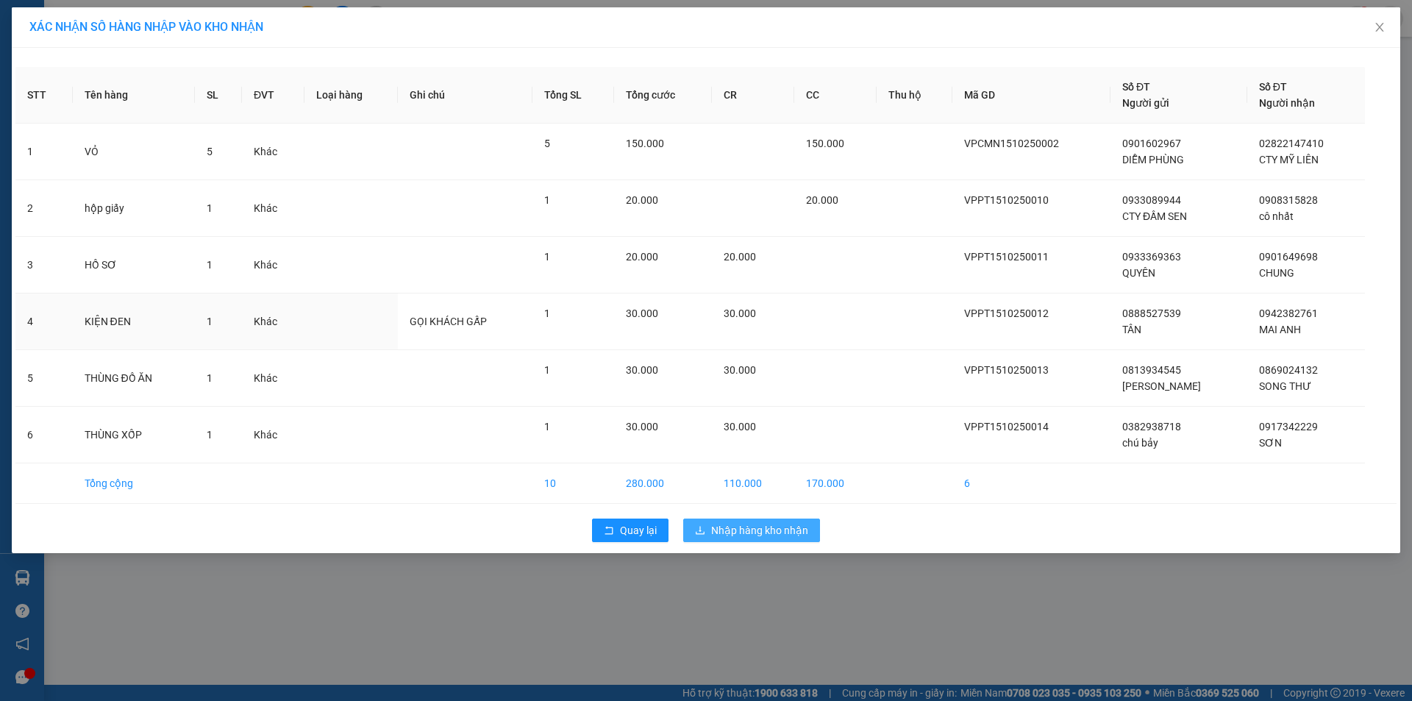
click at [749, 317] on span "30.000" at bounding box center [740, 313] width 32 height 12
click at [733, 541] on button "Nhập hàng kho nhận" at bounding box center [751, 531] width 137 height 24
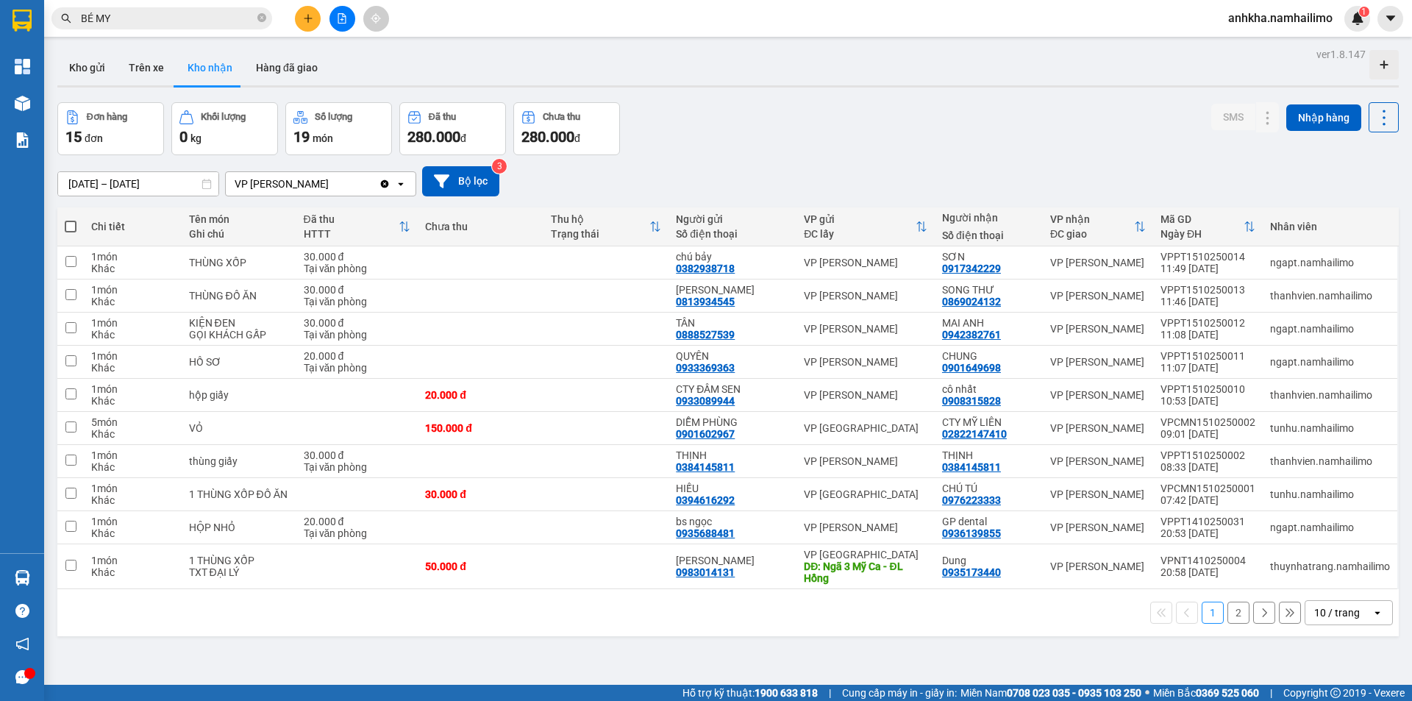
click at [207, 73] on button "Kho nhận" at bounding box center [210, 67] width 68 height 35
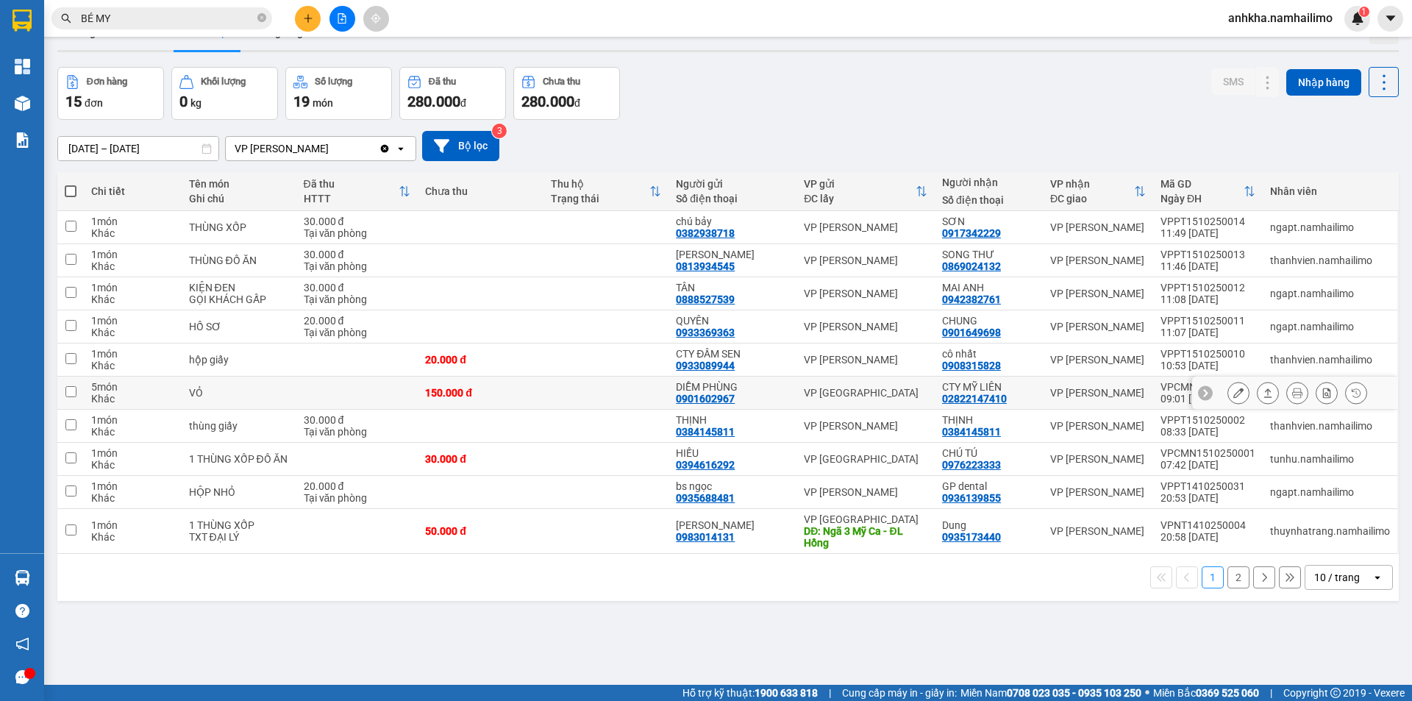
scroll to position [68, 0]
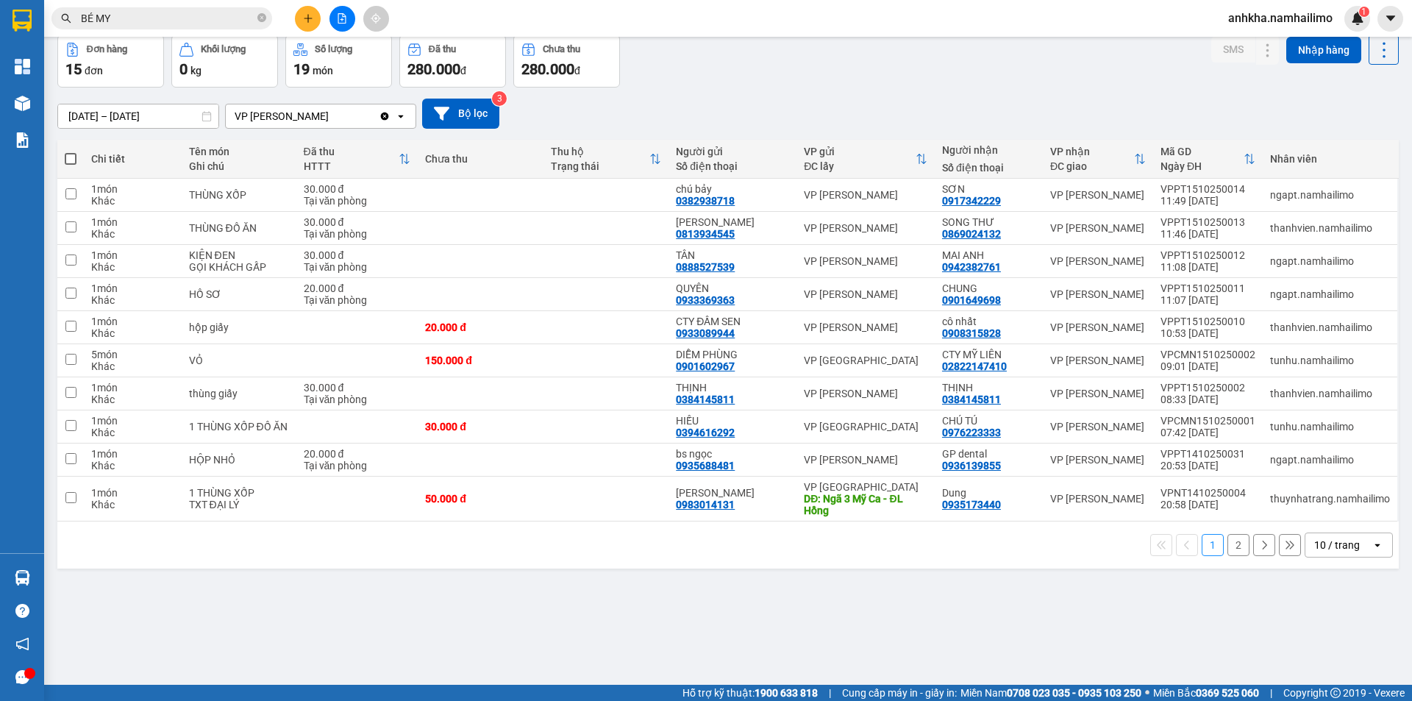
click at [1328, 541] on div "10 / trang" at bounding box center [1337, 545] width 46 height 15
click at [1324, 511] on span "100 / trang" at bounding box center [1331, 512] width 53 height 15
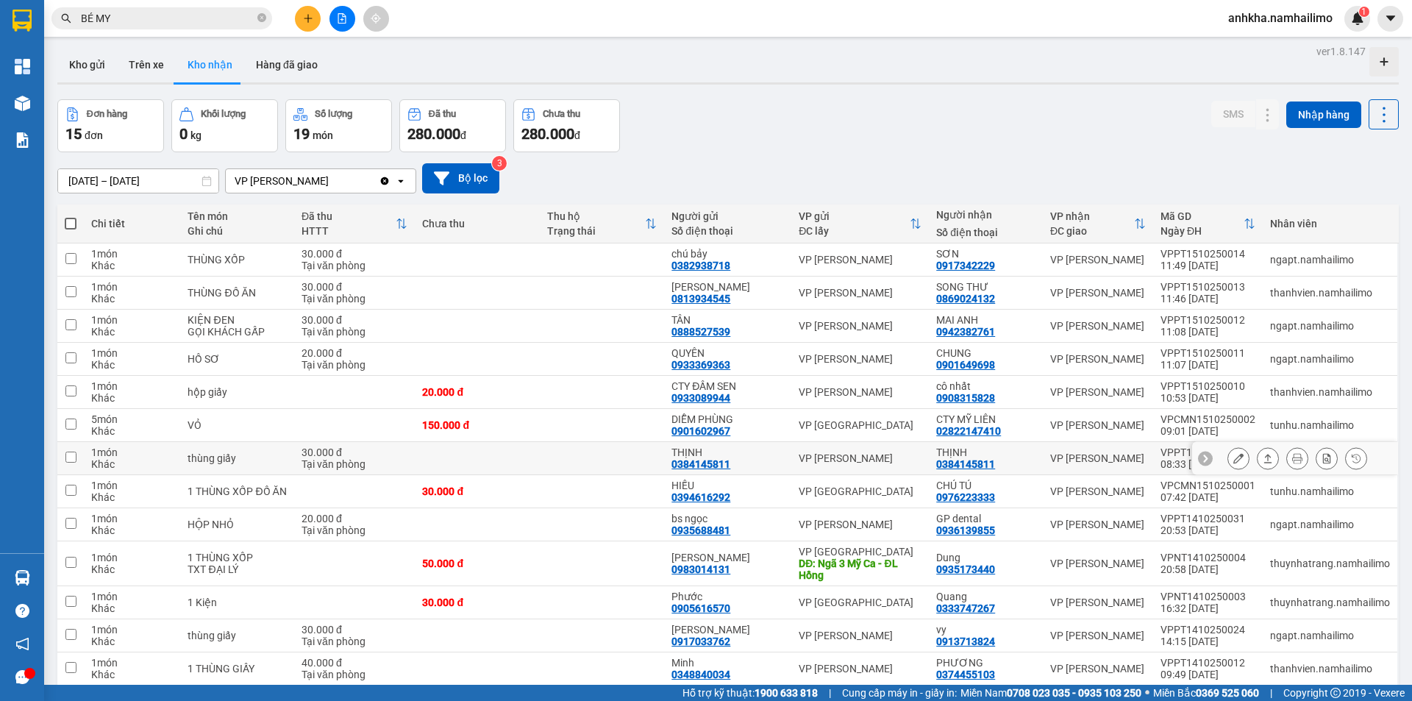
scroll to position [0, 0]
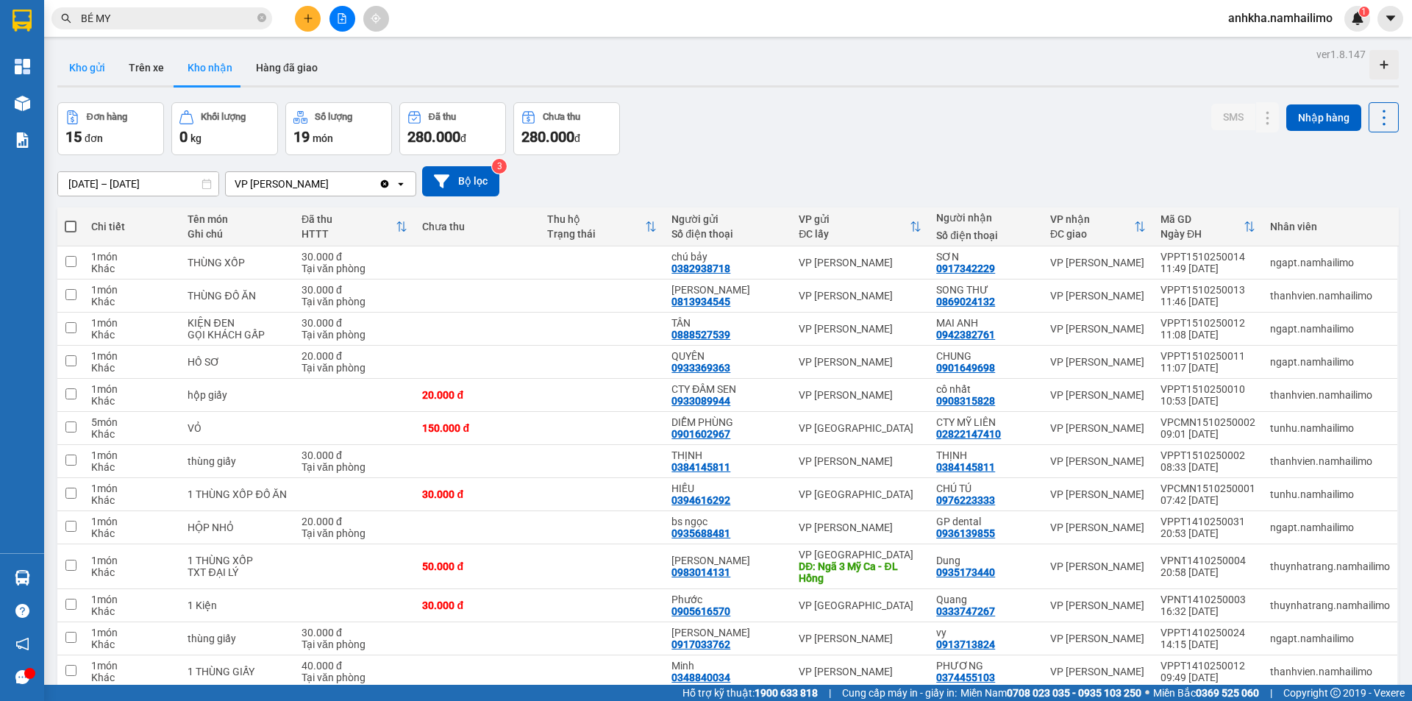
click at [89, 53] on button "Kho gửi" at bounding box center [87, 67] width 60 height 35
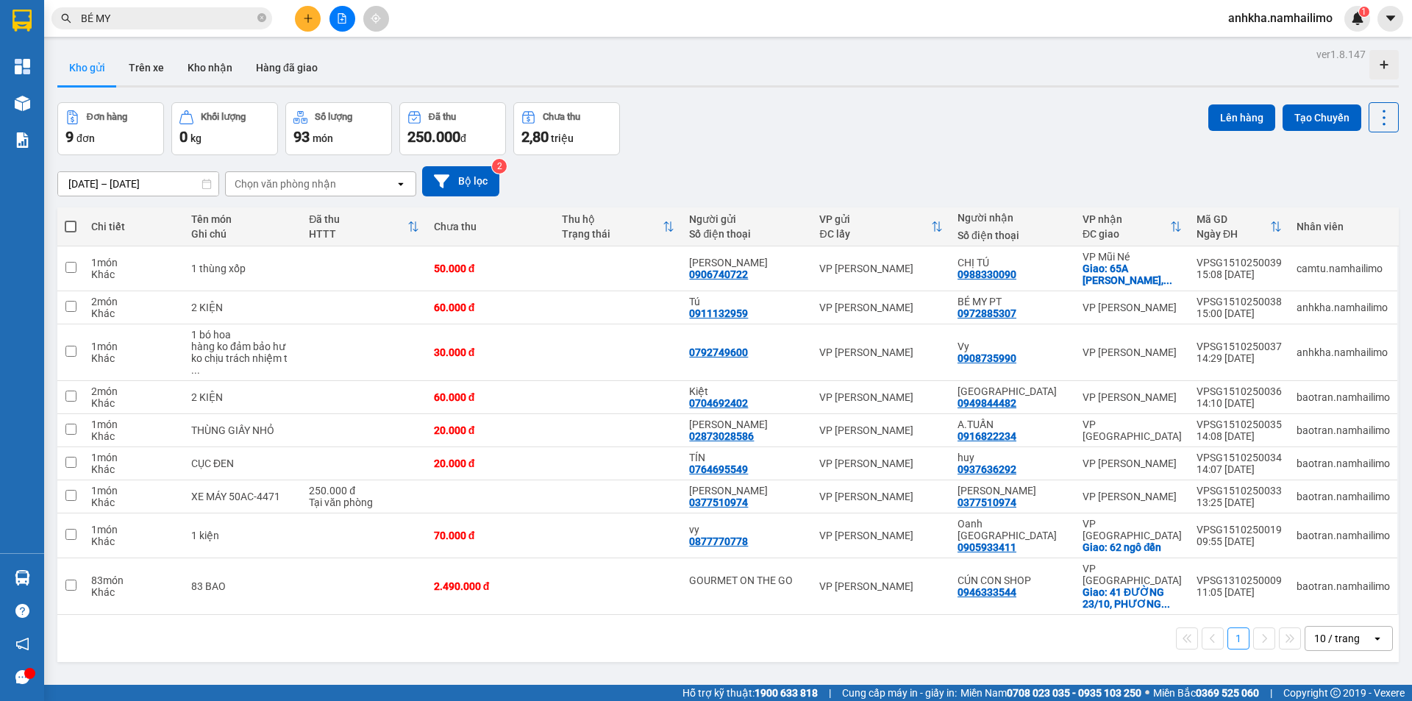
click at [265, 17] on icon "close-circle" at bounding box center [261, 17] width 9 height 9
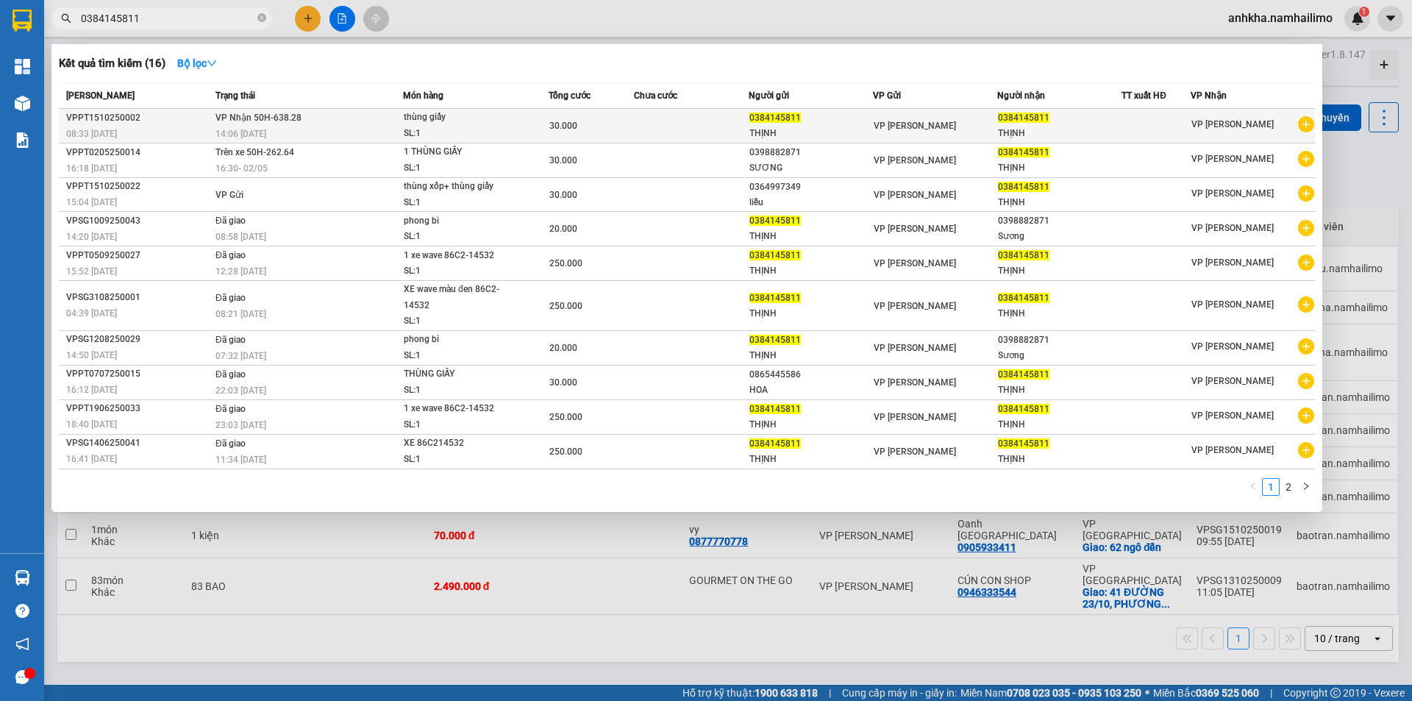
type input "0384145811"
click at [602, 119] on div "30.000" at bounding box center [591, 126] width 85 height 16
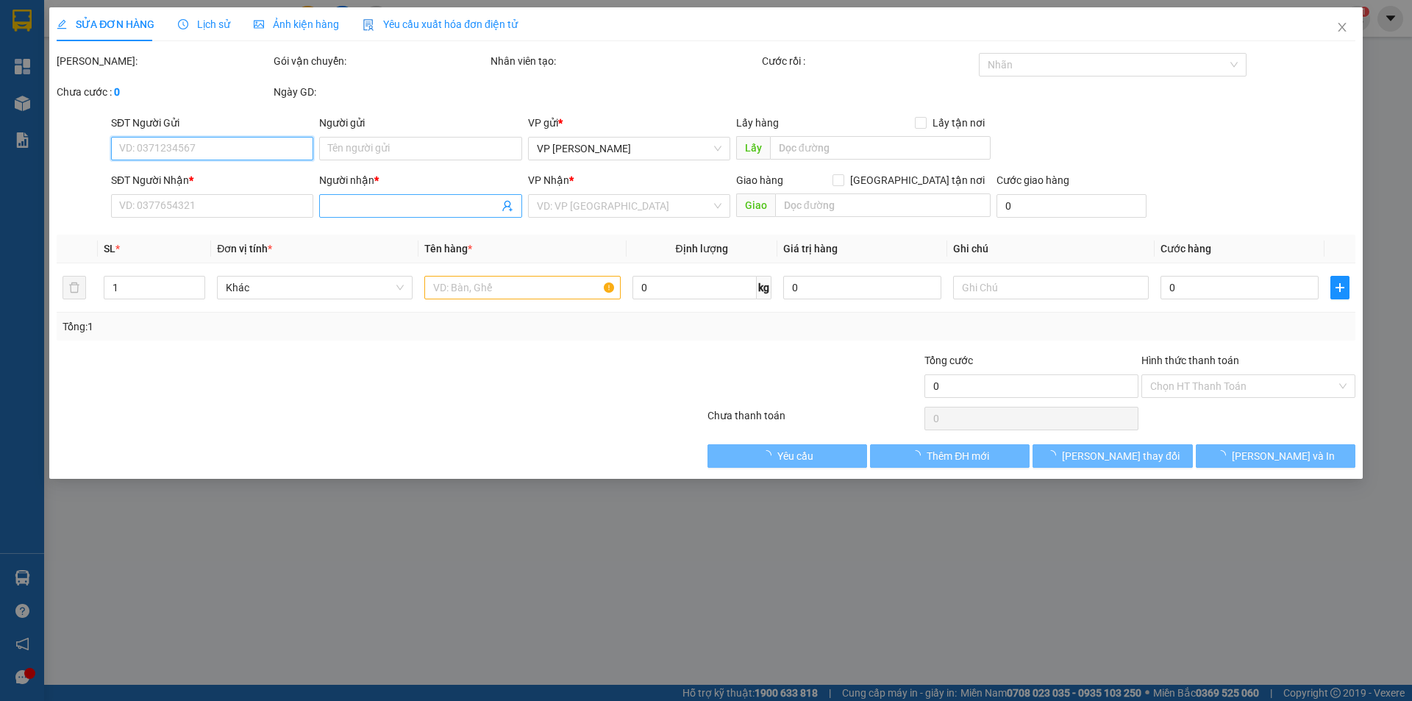
type input "0384145811"
type input "THỊNH"
type input "0384145811"
type input "THỊNH"
type input "30.000"
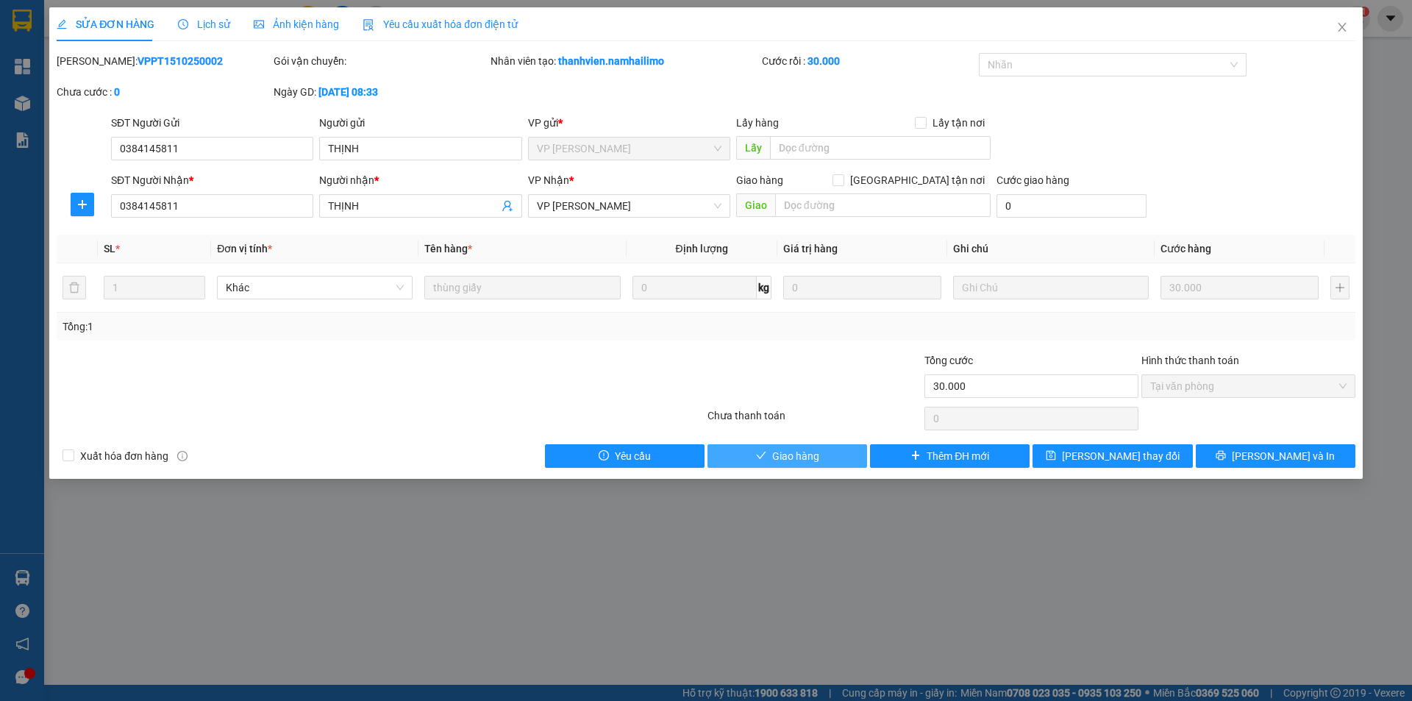
click at [820, 452] on button "Giao hàng" at bounding box center [788, 456] width 160 height 24
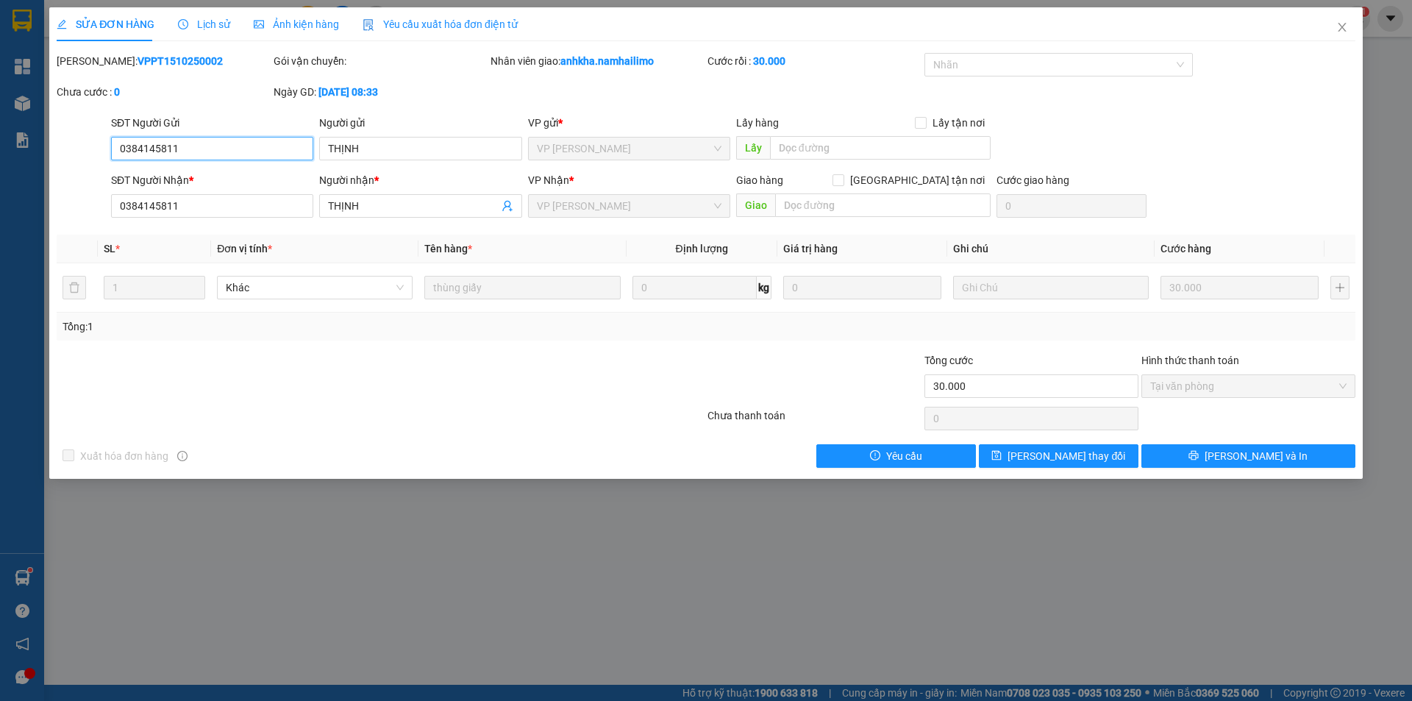
click at [149, 145] on input "0384145811" at bounding box center [212, 149] width 202 height 24
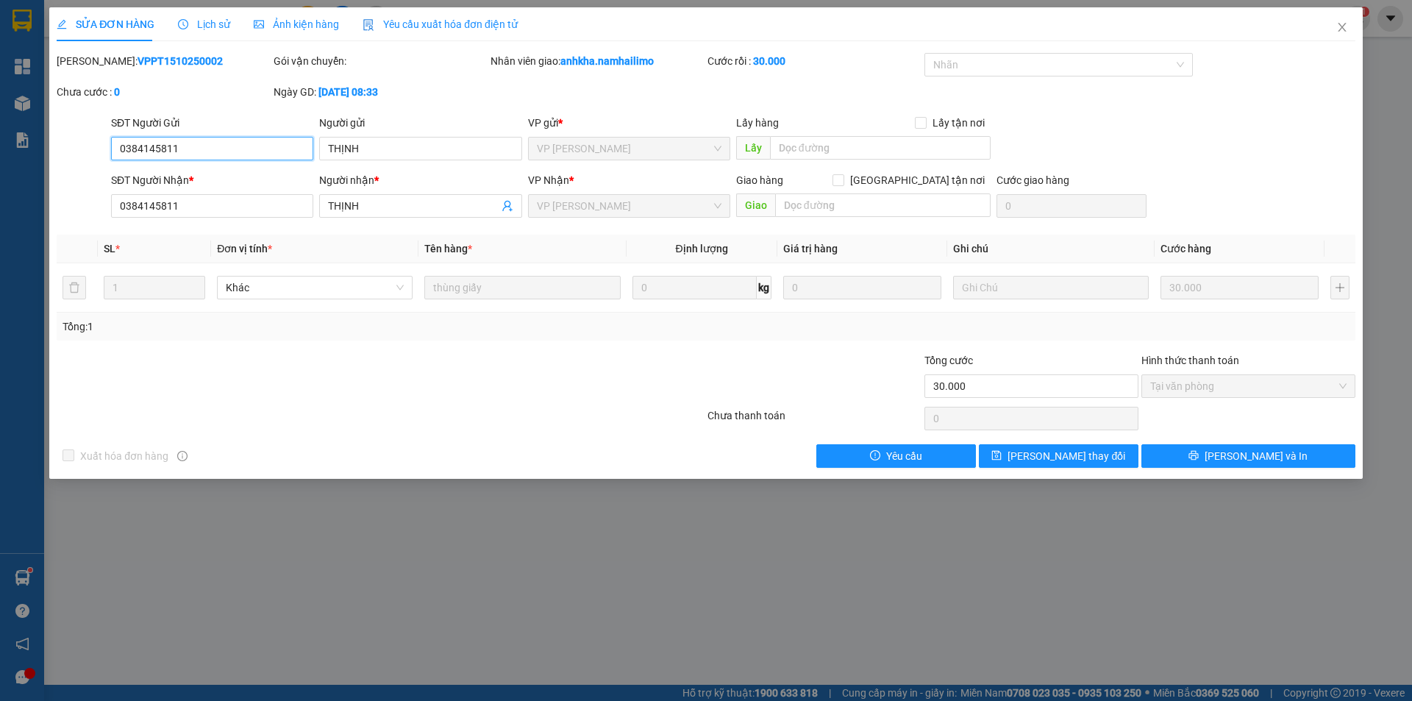
click at [149, 145] on input "0384145811" at bounding box center [212, 149] width 202 height 24
click at [1344, 28] on icon "close" at bounding box center [1342, 27] width 12 height 12
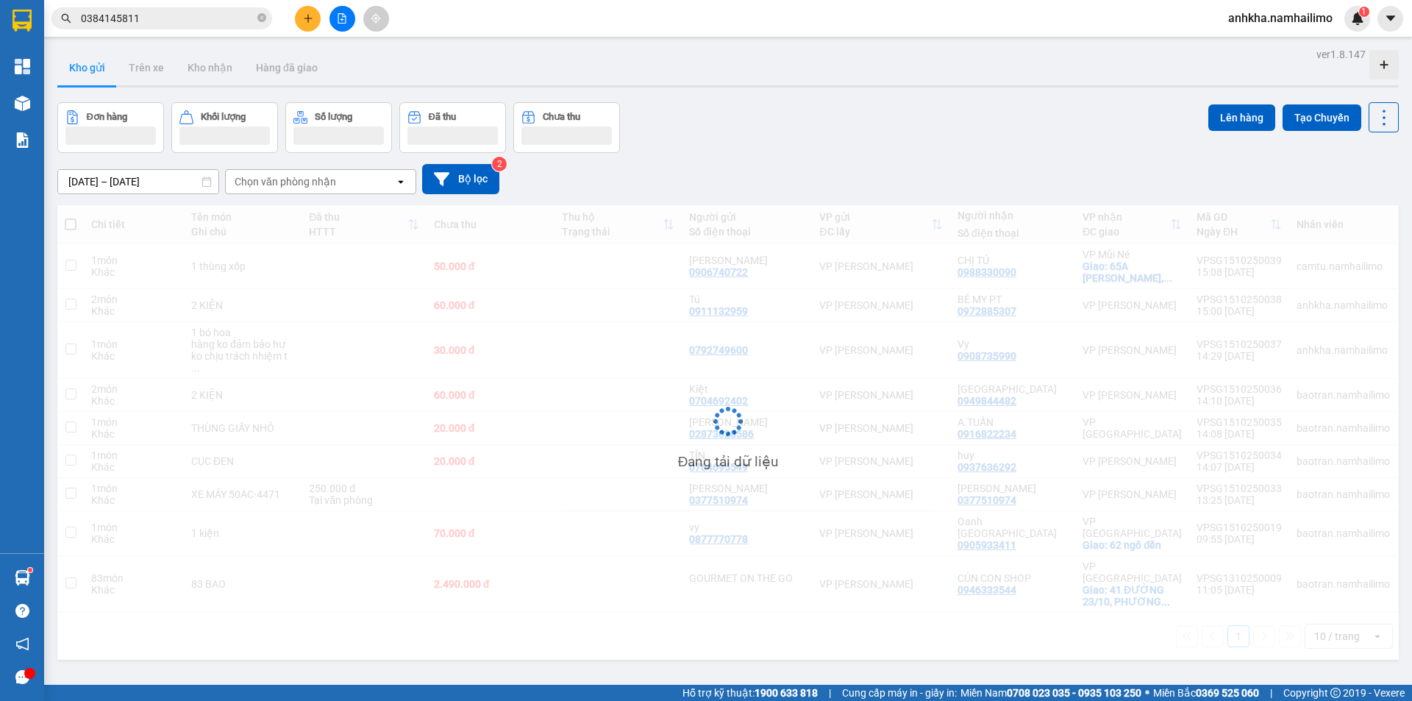
click at [167, 16] on input "0384145811" at bounding box center [168, 18] width 174 height 16
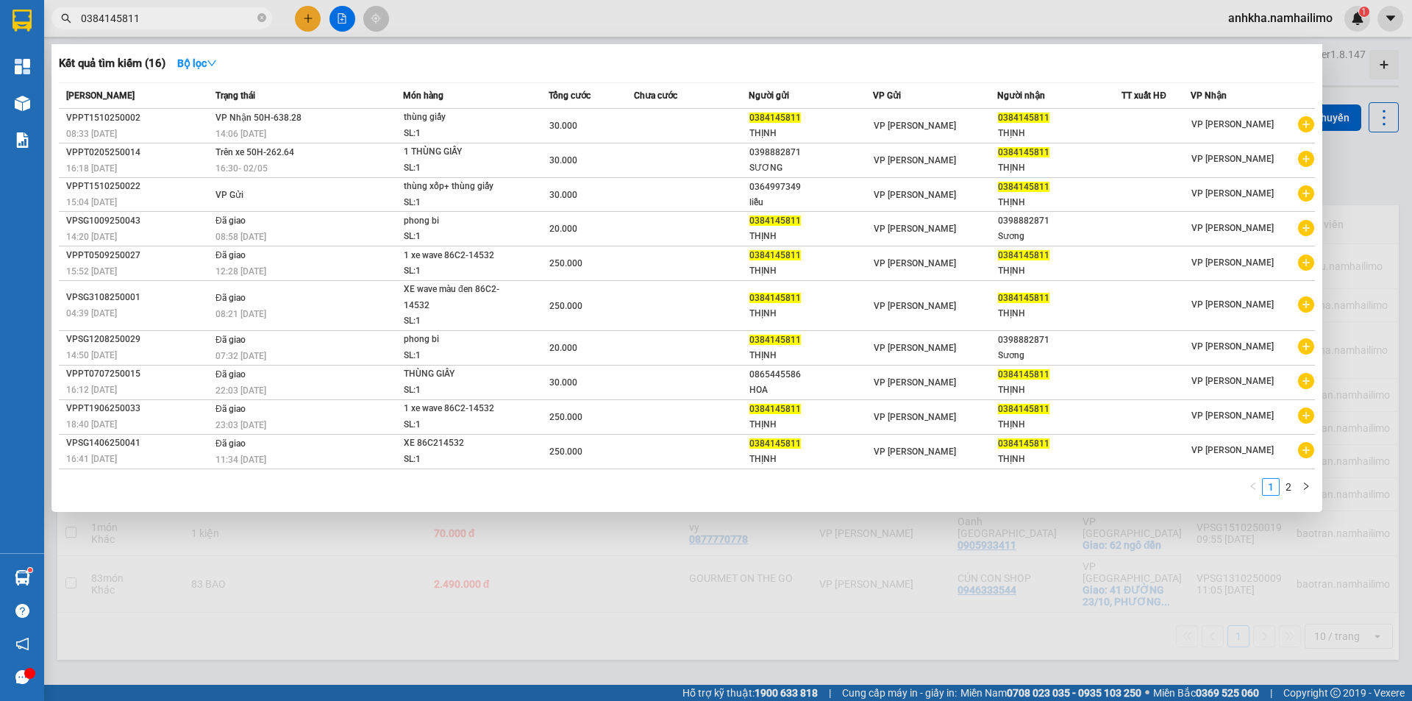
click at [168, 16] on input "0384145811" at bounding box center [168, 18] width 174 height 16
drag, startPoint x: 168, startPoint y: 16, endPoint x: 156, endPoint y: 17, distance: 11.8
click at [156, 17] on input "0384145811" at bounding box center [168, 18] width 174 height 16
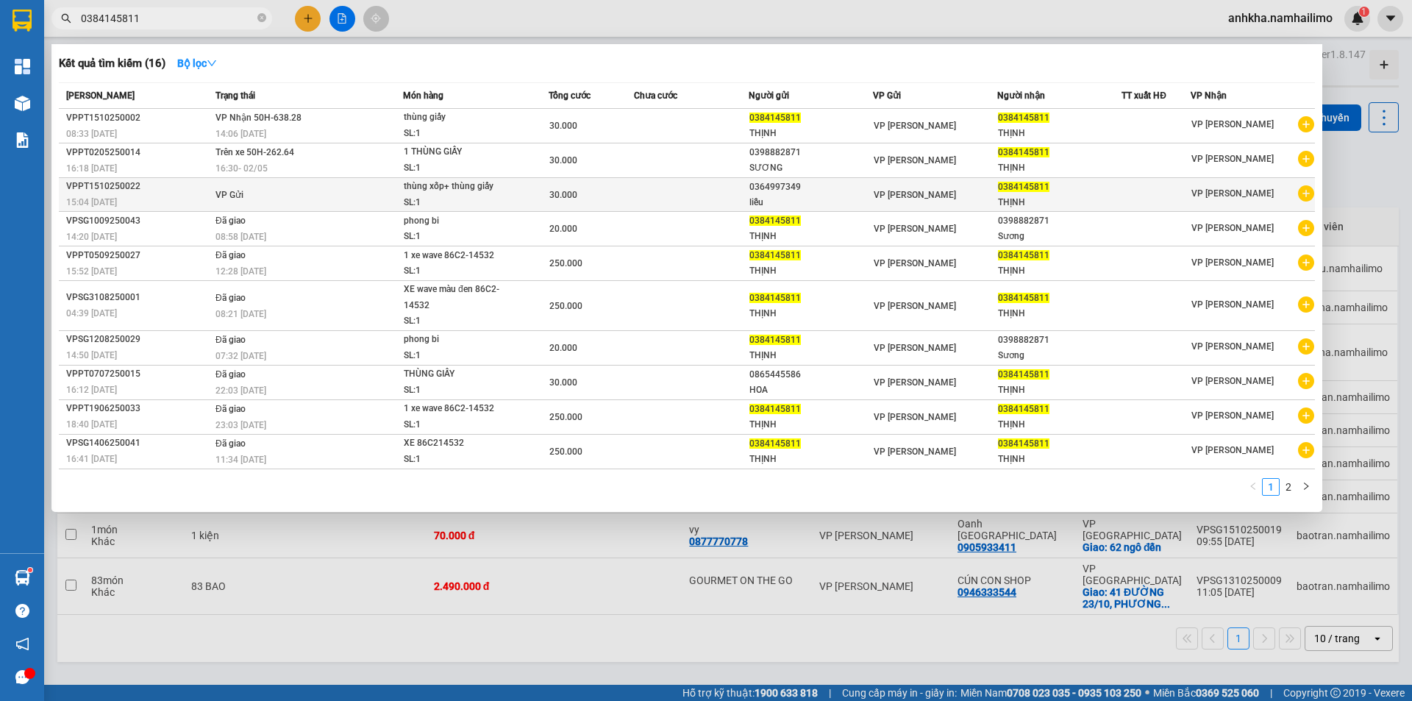
click at [283, 181] on td "VP Gửi" at bounding box center [307, 195] width 191 height 34
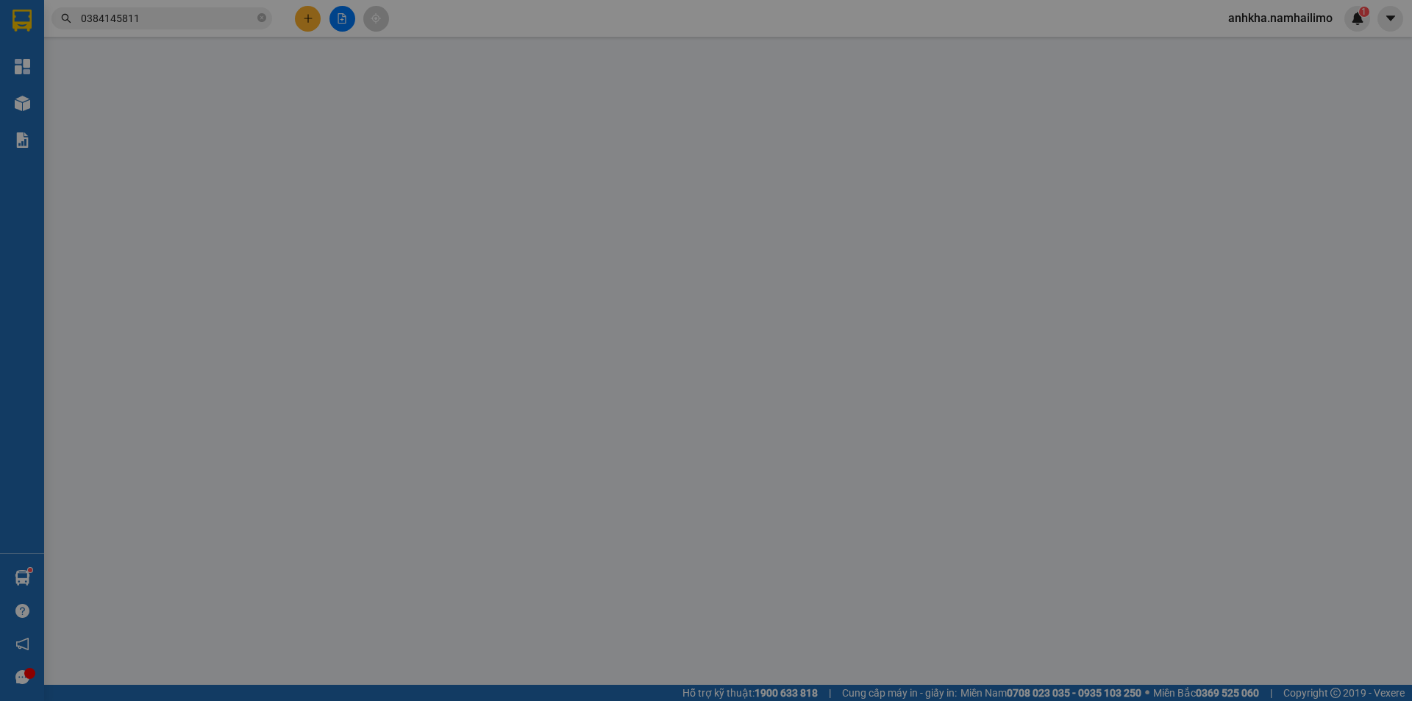
type input "0364997349"
type input "liễu"
type input "0384145811"
type input "THỊNH"
type input "30.000"
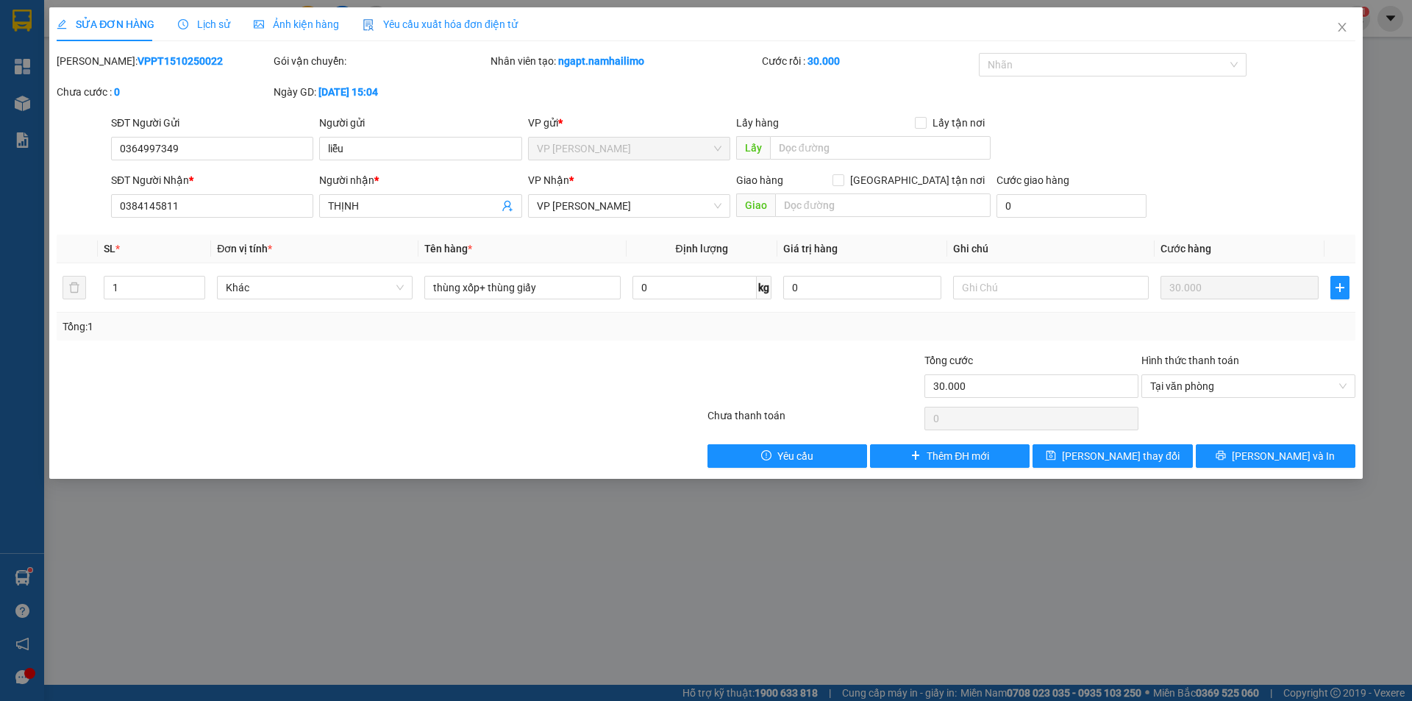
click at [204, 32] on div "Lịch sử" at bounding box center [204, 24] width 52 height 34
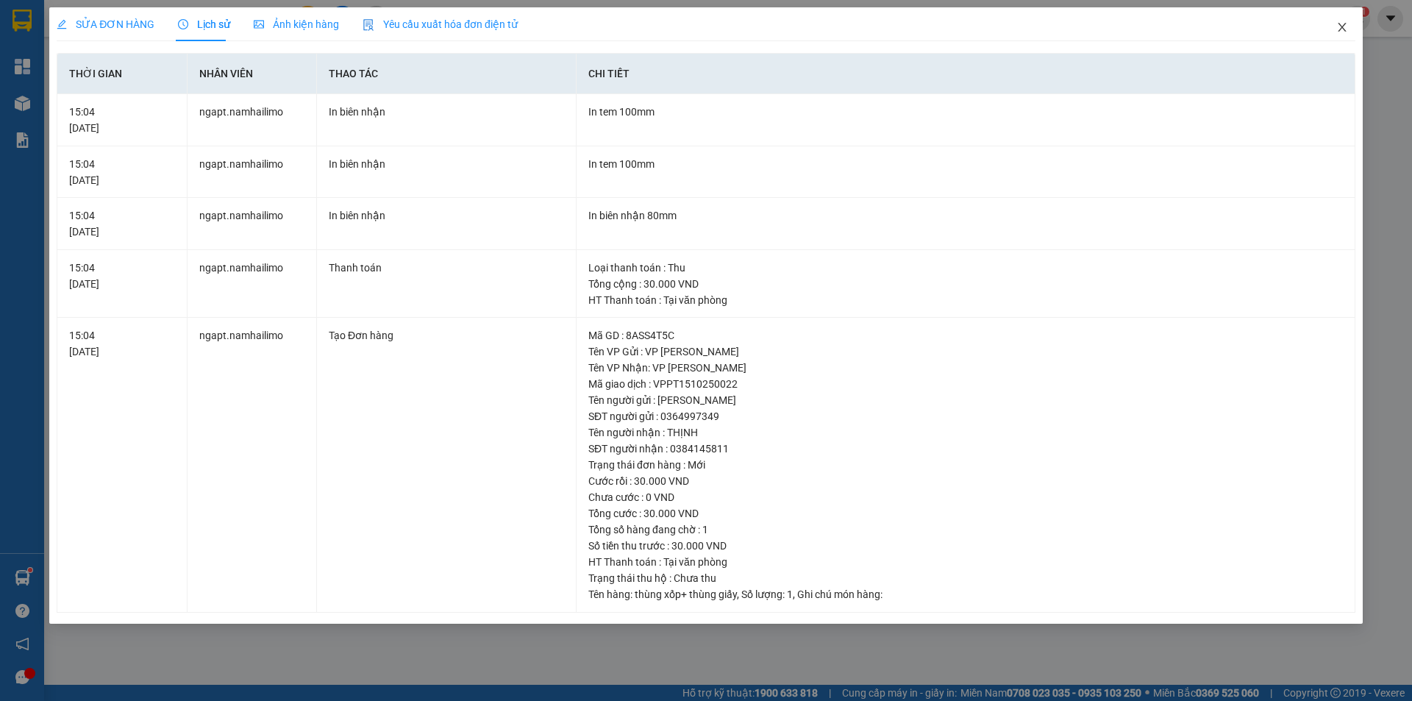
click at [1341, 19] on span "Close" at bounding box center [1342, 27] width 41 height 41
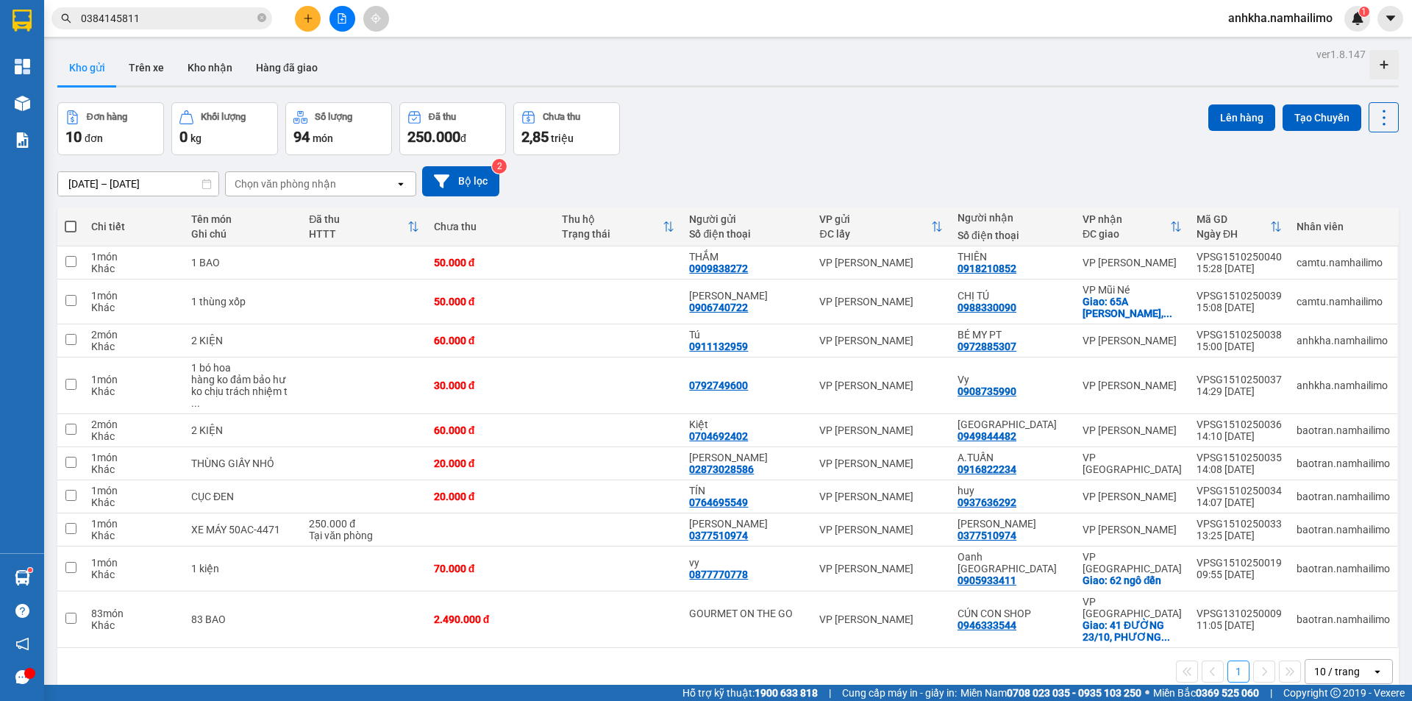
click at [302, 44] on div "ver 1.8.147 Kho gửi Trên xe Kho nhận Hàng đã giao Đơn hàng 10 đơn Khối lượng 0 …" at bounding box center [727, 394] width 1353 height 701
click at [302, 31] on div at bounding box center [342, 19] width 110 height 26
click at [307, 22] on icon "plus" at bounding box center [308, 18] width 10 height 10
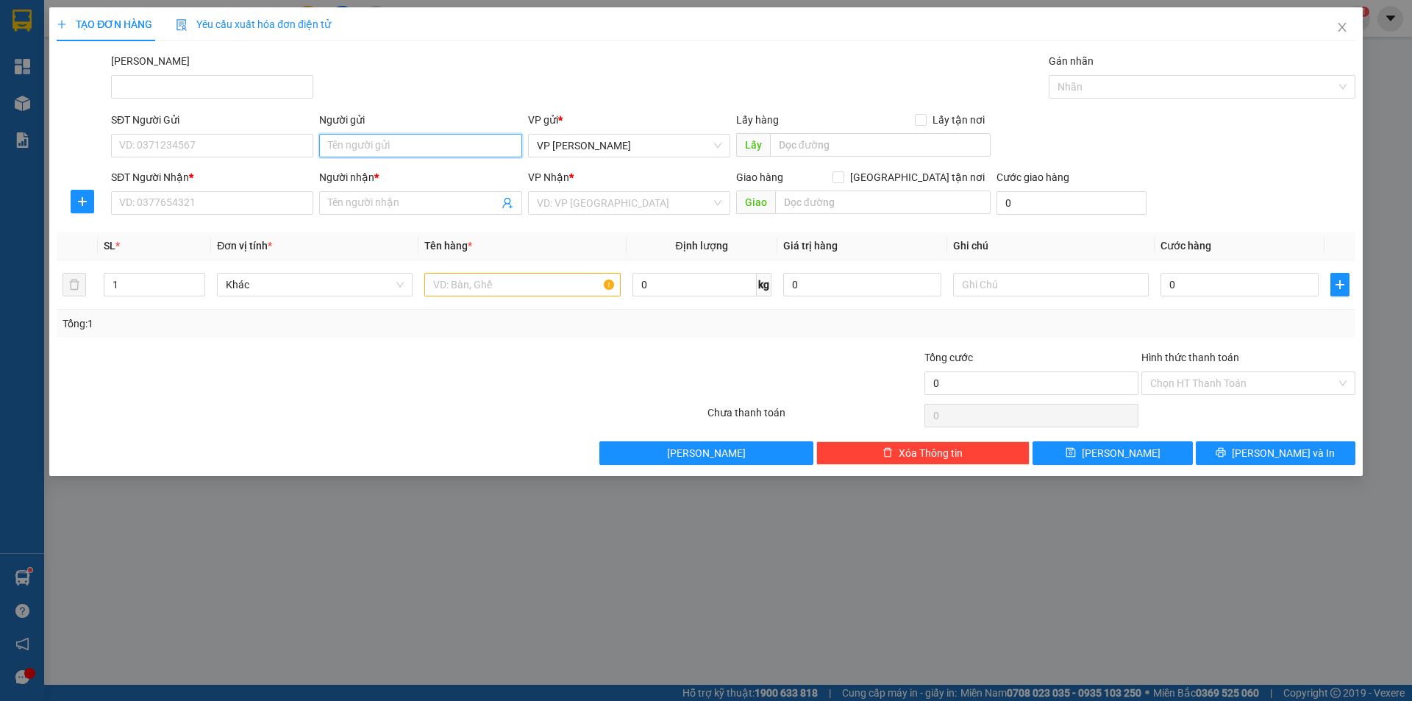
click at [355, 154] on input "Người gửi" at bounding box center [420, 146] width 202 height 24
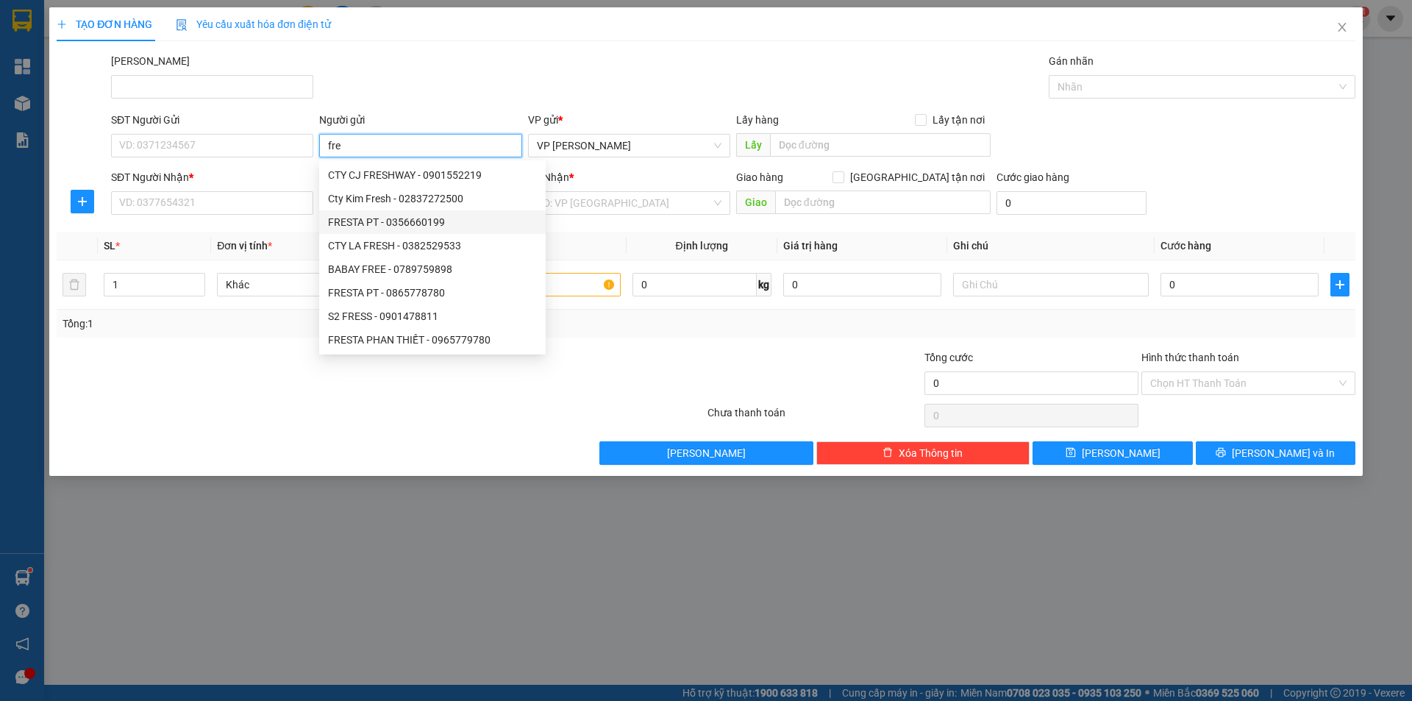
type input "fres"
click at [363, 348] on div "FRESTA SG 0938980922 - 0938980952" at bounding box center [432, 340] width 227 height 24
type input "0938980952"
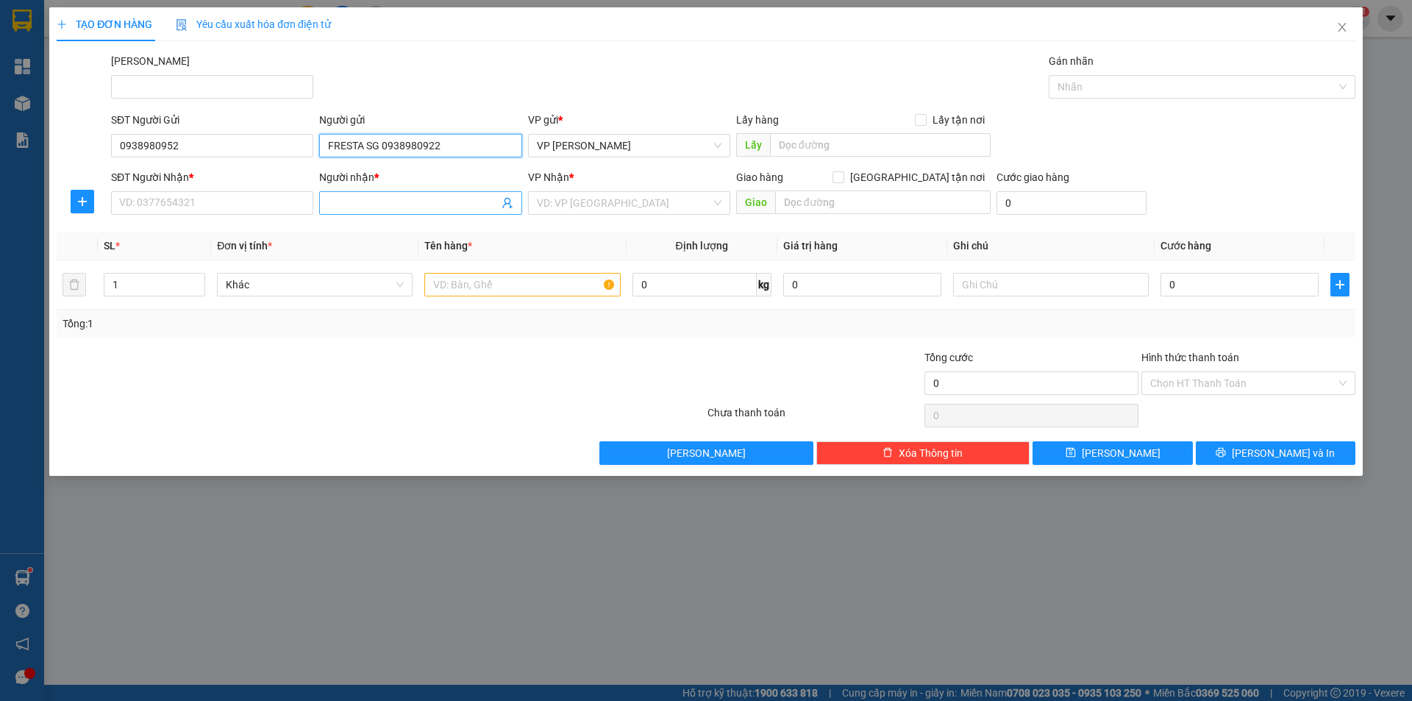
type input "FRESTA SG 0938980922"
drag, startPoint x: 355, startPoint y: 213, endPoint x: 363, endPoint y: 209, distance: 8.6
click at [359, 211] on span at bounding box center [420, 203] width 202 height 24
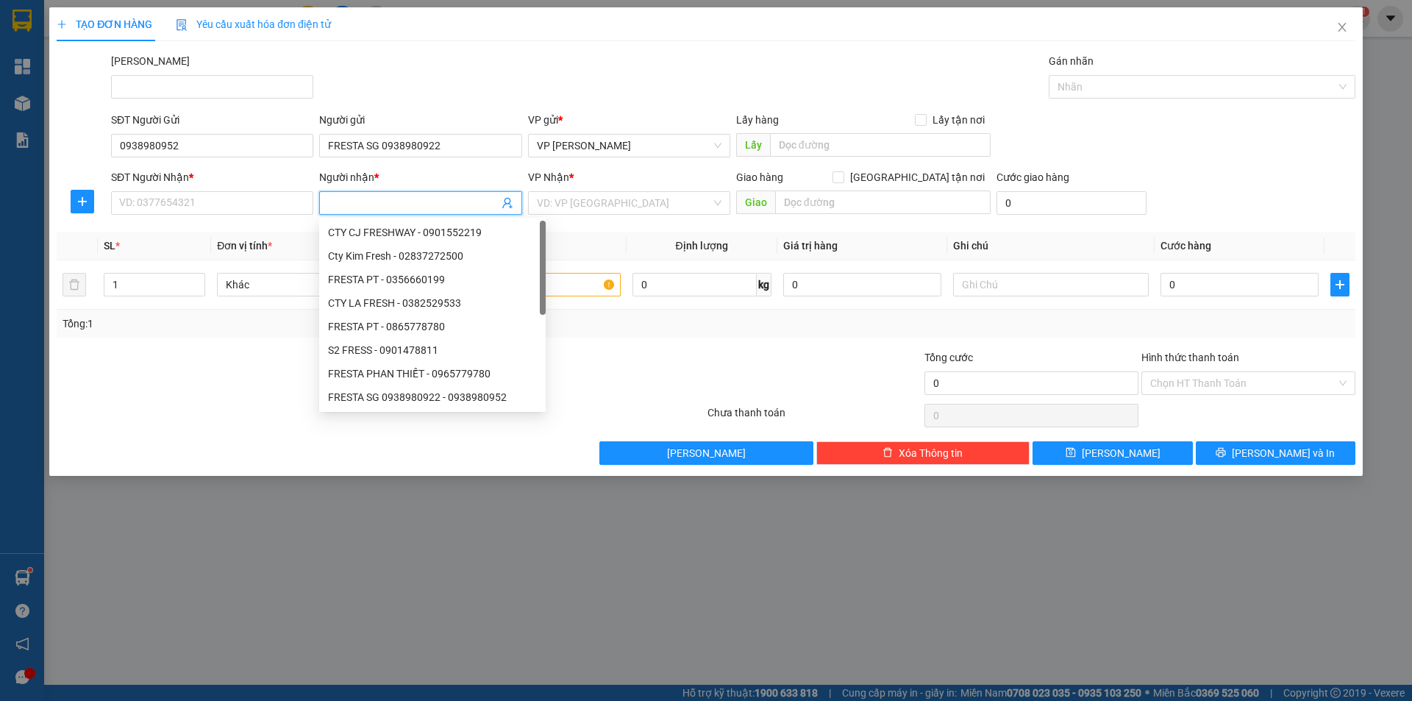
click at [368, 202] on input "Người nhận *" at bounding box center [413, 203] width 170 height 16
click at [358, 371] on div "FRESTA PHAN THIẾT - 0965779780" at bounding box center [432, 374] width 209 height 16
type input "0965779780"
type input "FRESTA PHAN THIẾT"
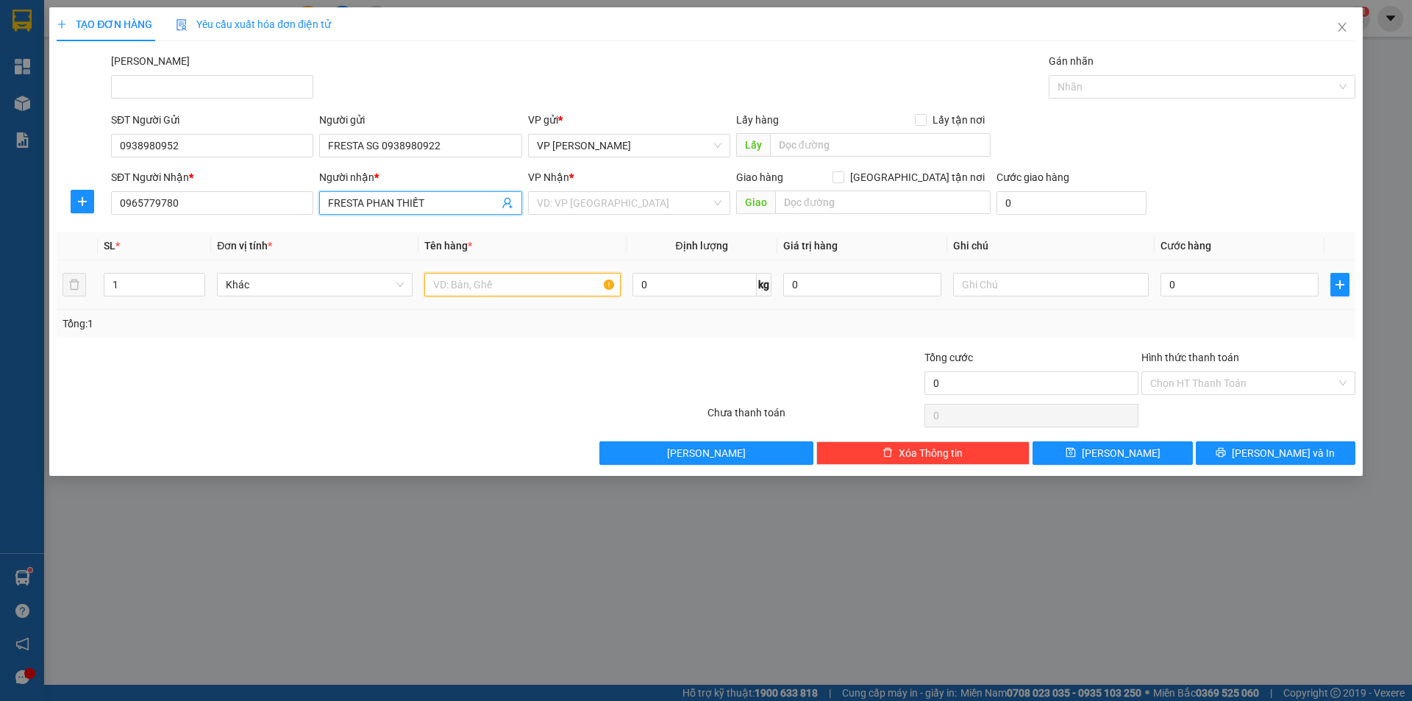
click at [489, 281] on input "text" at bounding box center [522, 285] width 196 height 24
type input "1"
type input "5 thùng"
drag, startPoint x: 1236, startPoint y: 299, endPoint x: 1236, endPoint y: 291, distance: 8.1
click at [1236, 297] on td "0" at bounding box center [1240, 284] width 170 height 49
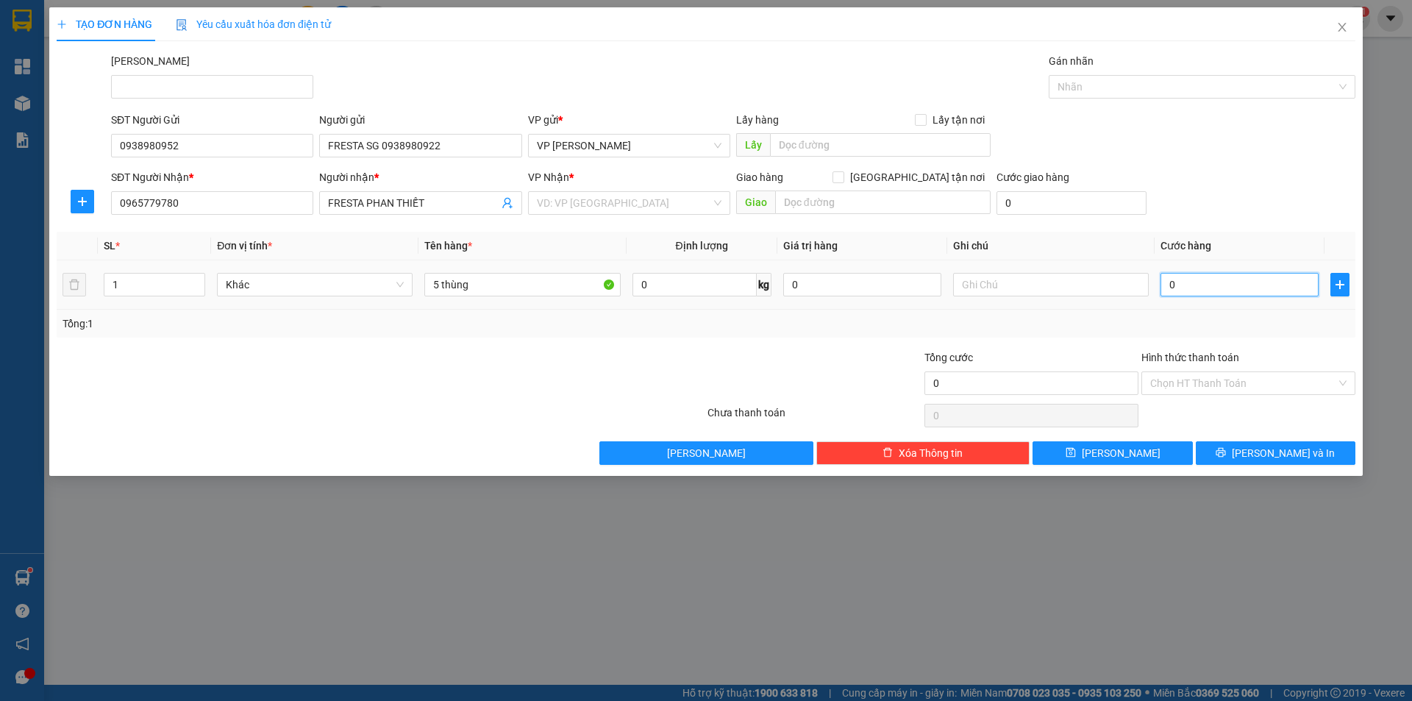
click at [1234, 289] on input "0" at bounding box center [1240, 285] width 158 height 24
type input "1"
type input "15"
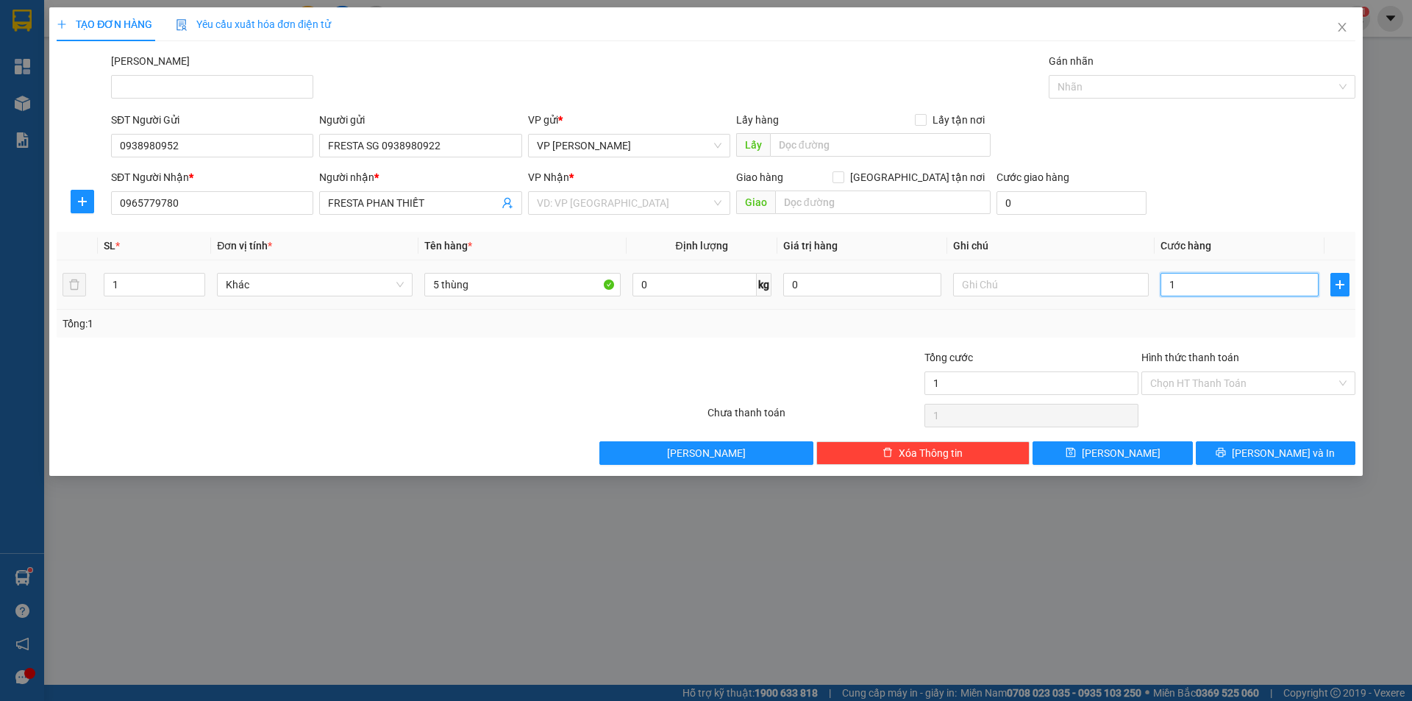
type input "15"
type input "150"
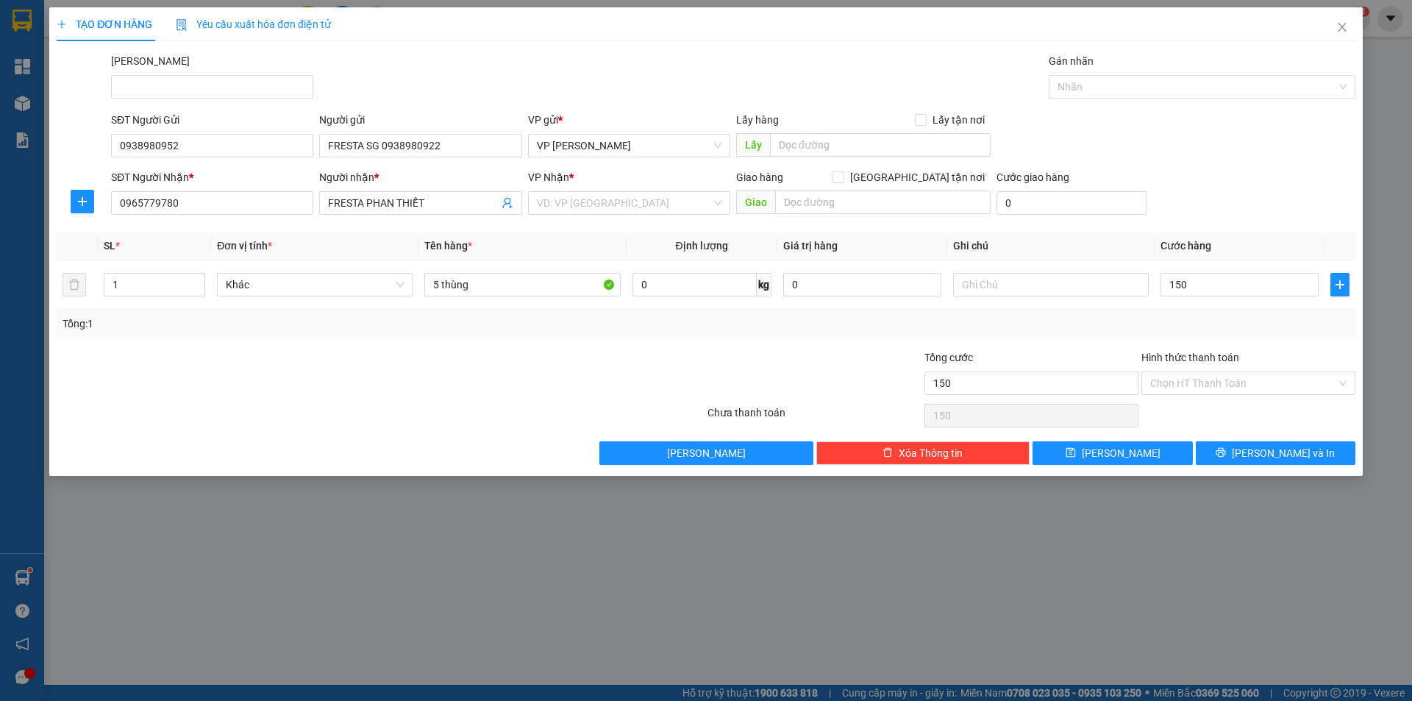
type input "150.000"
drag, startPoint x: 1157, startPoint y: 206, endPoint x: 1156, endPoint y: 219, distance: 13.3
click at [1157, 205] on div "SĐT Người Nhận * 0965779780 Người nhận * FRESTA PHAN THIẾT VP Nhận * VD: VP [GE…" at bounding box center [733, 194] width 1250 height 51
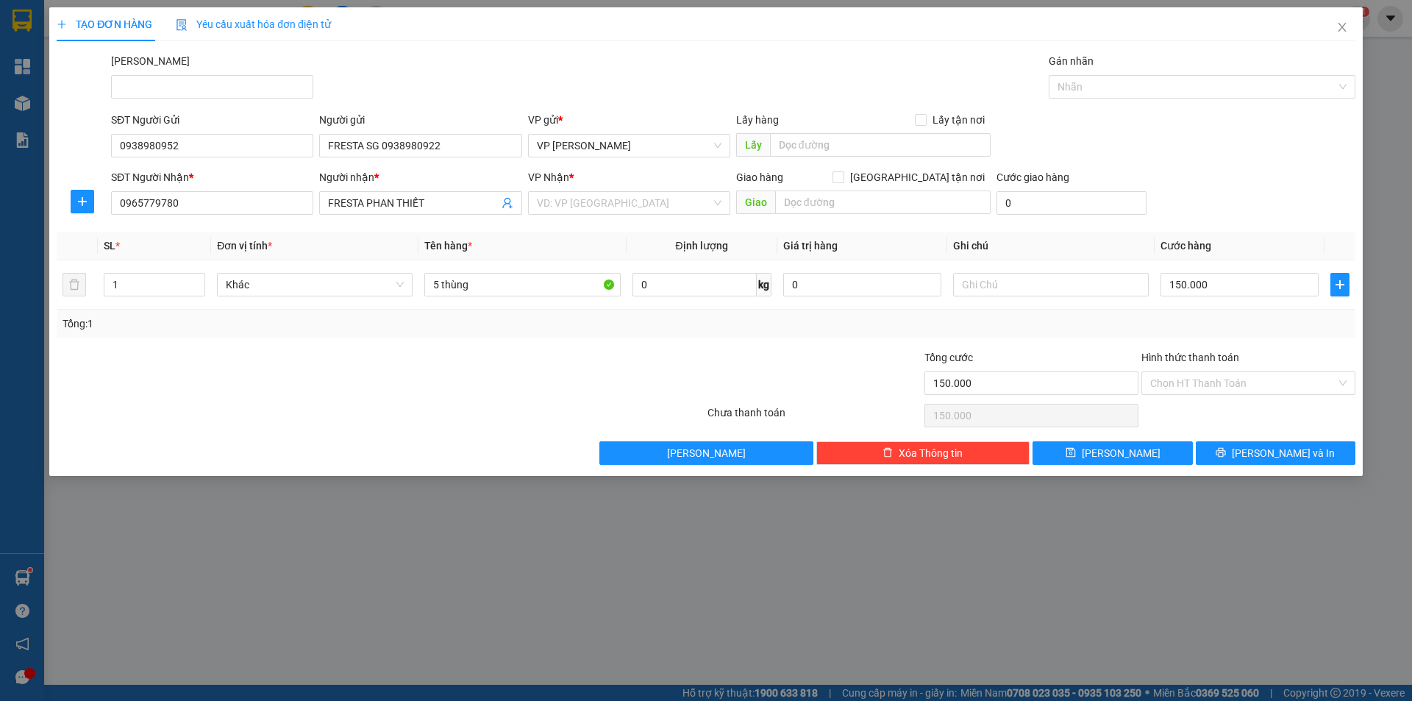
click at [624, 224] on div "Transit Pickup Surcharge Ids Transit Deliver Surcharge Ids Transit Deliver Surc…" at bounding box center [706, 259] width 1299 height 412
drag, startPoint x: 627, startPoint y: 210, endPoint x: 617, endPoint y: 241, distance: 32.3
click at [627, 211] on input "search" at bounding box center [624, 203] width 174 height 22
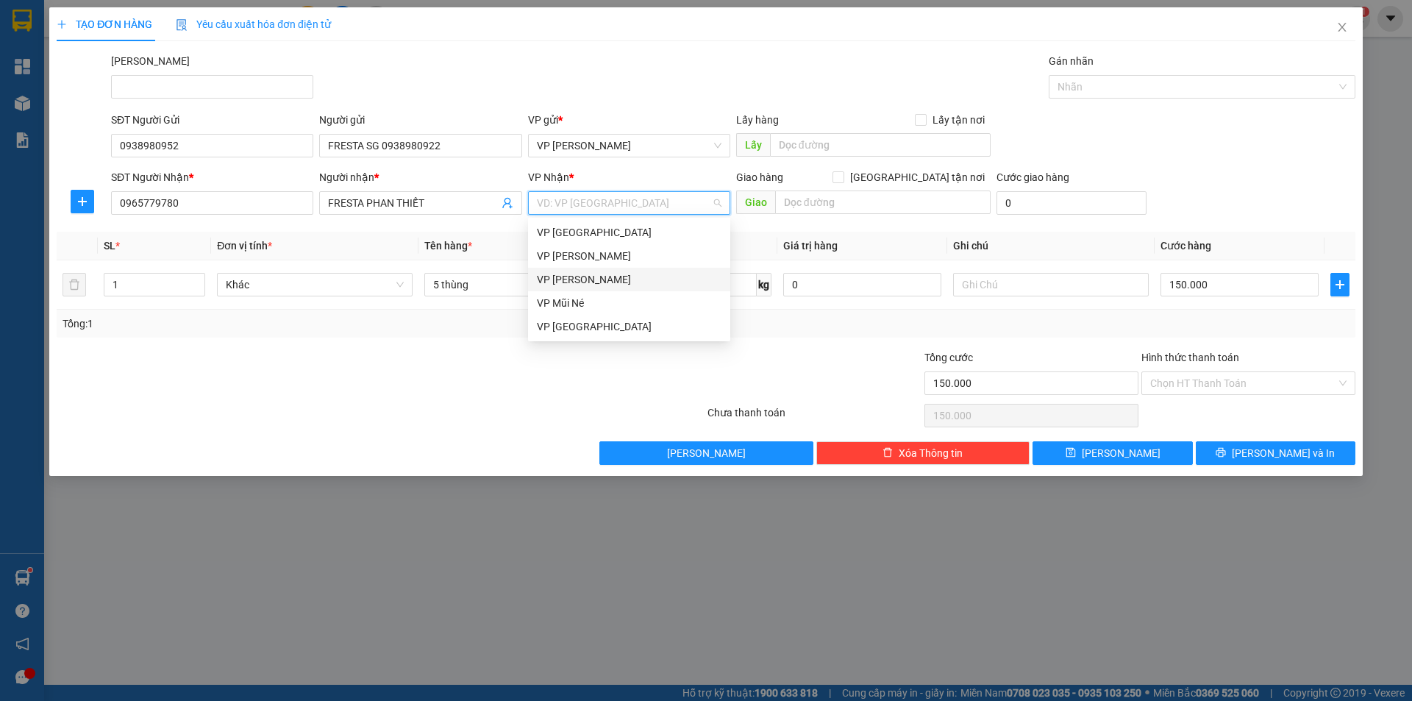
click at [585, 287] on div "VP [PERSON_NAME]" at bounding box center [629, 279] width 185 height 16
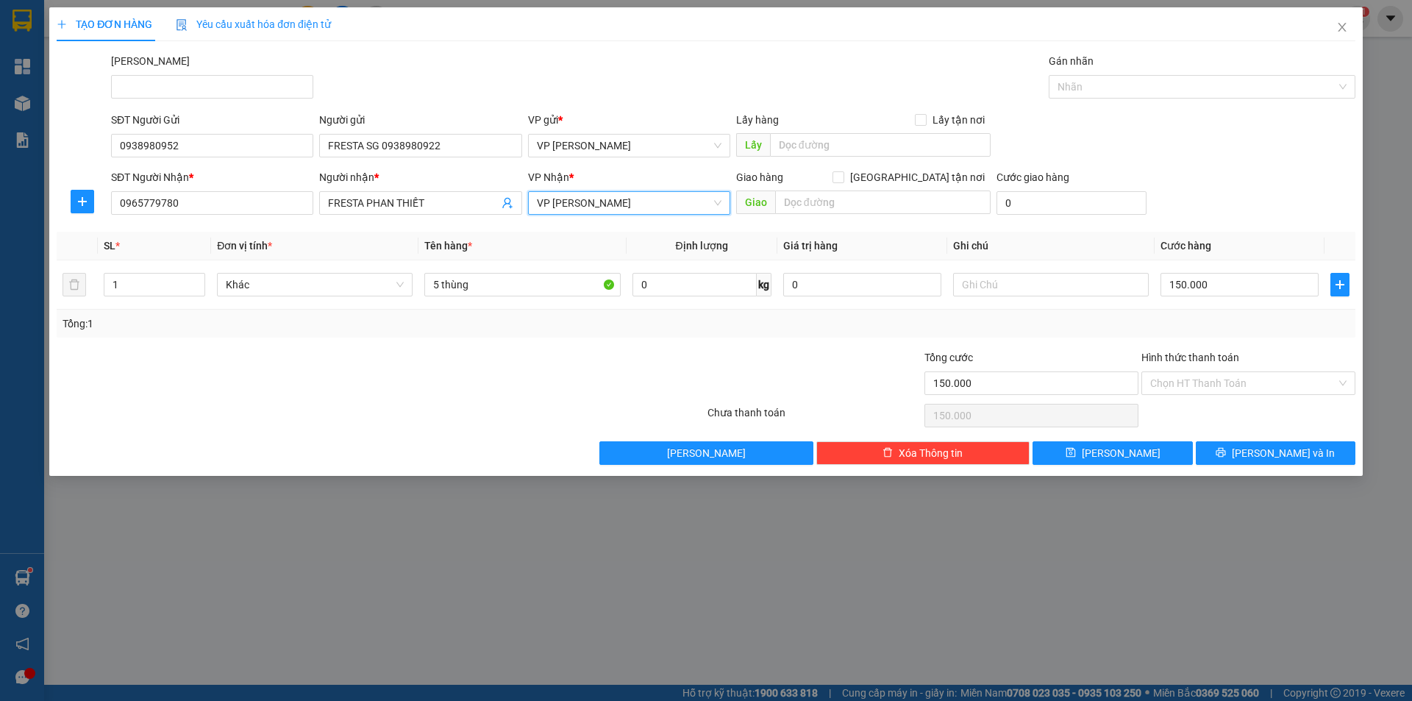
click at [702, 343] on div "Transit Pickup Surcharge Ids Transit Deliver Surcharge Ids Transit Deliver Surc…" at bounding box center [706, 259] width 1299 height 412
click at [1183, 382] on input "Hình thức thanh toán" at bounding box center [1243, 383] width 186 height 22
click at [1200, 341] on div "Transit Pickup Surcharge Ids Transit Deliver Surcharge Ids Transit Deliver Surc…" at bounding box center [706, 259] width 1299 height 412
click at [1222, 444] on button "[PERSON_NAME] và In" at bounding box center [1276, 453] width 160 height 24
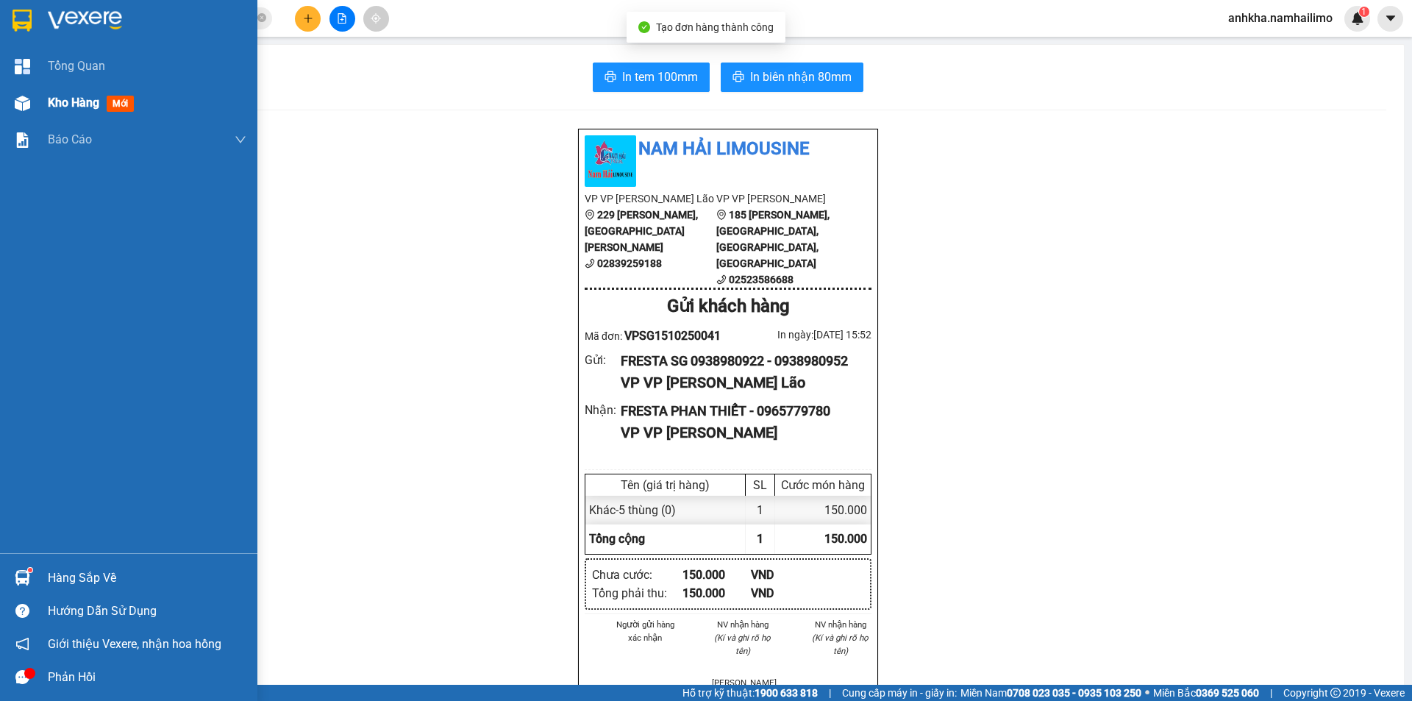
click at [38, 100] on div "Kho hàng mới" at bounding box center [128, 103] width 257 height 37
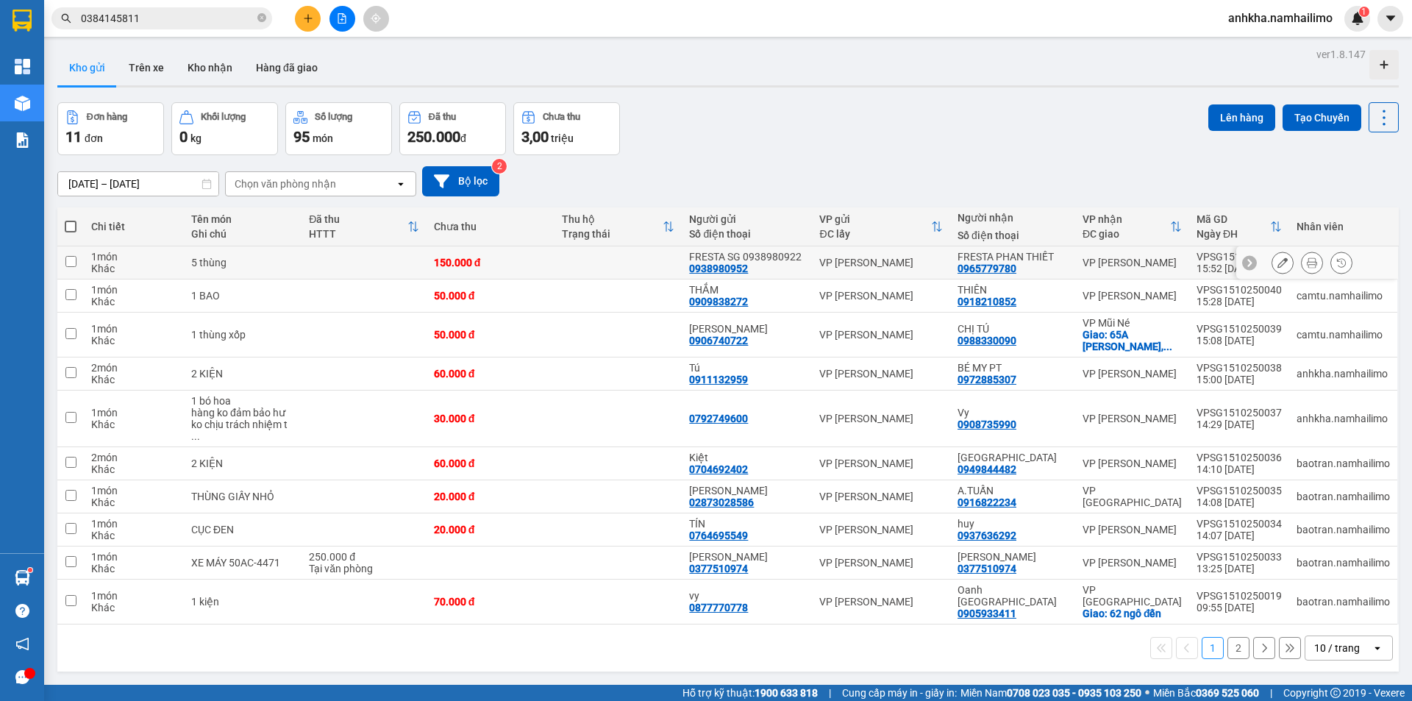
click at [1278, 263] on icon at bounding box center [1283, 262] width 10 height 10
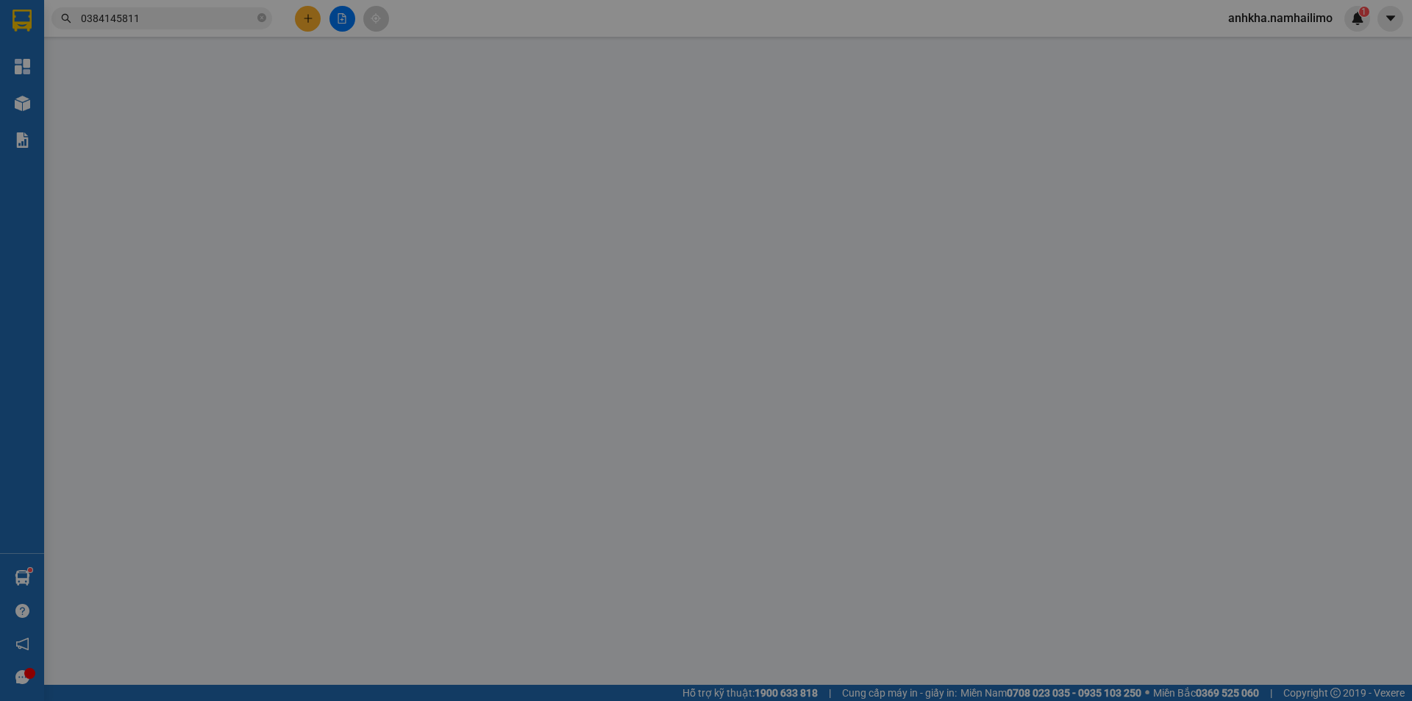
type input "0938980952"
type input "FRESTA SG 0938980922"
type input "0965779780"
type input "FRESTA PHAN THIẾT"
type input "150.000"
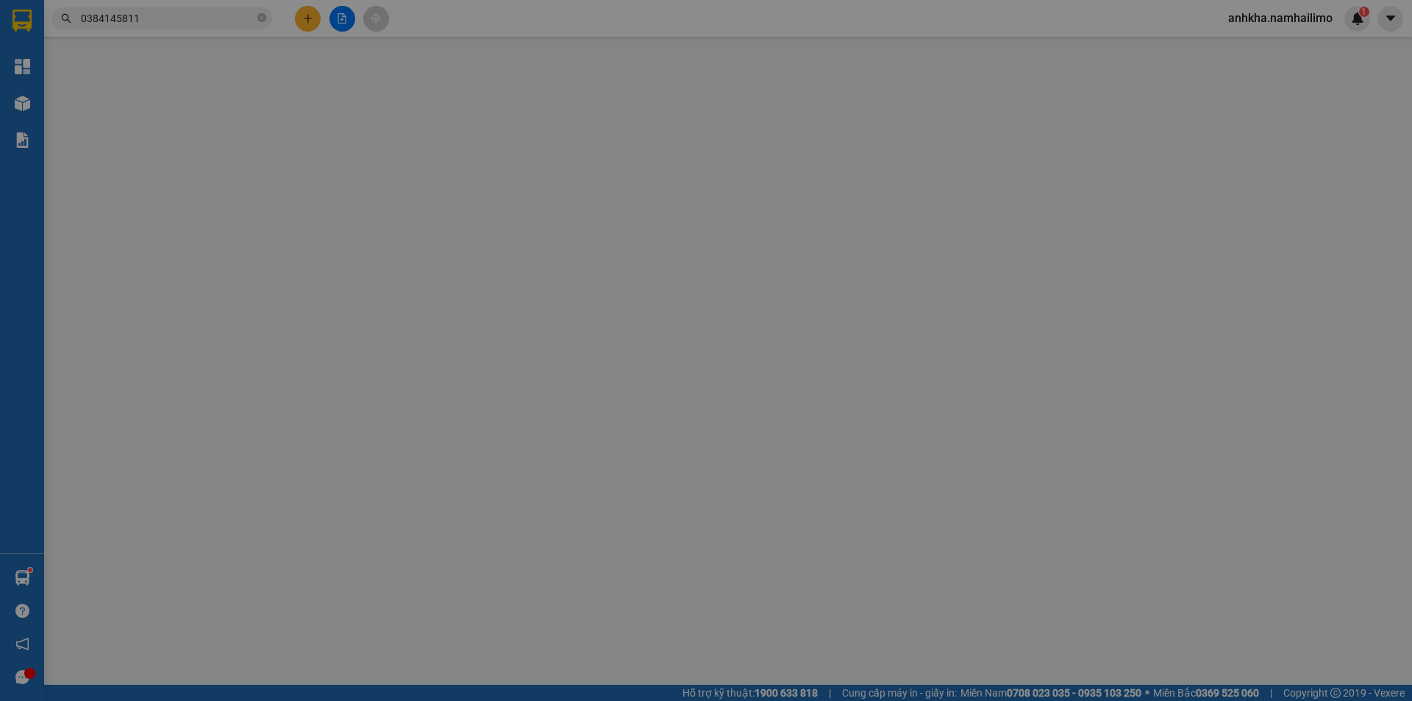
type input "150.000"
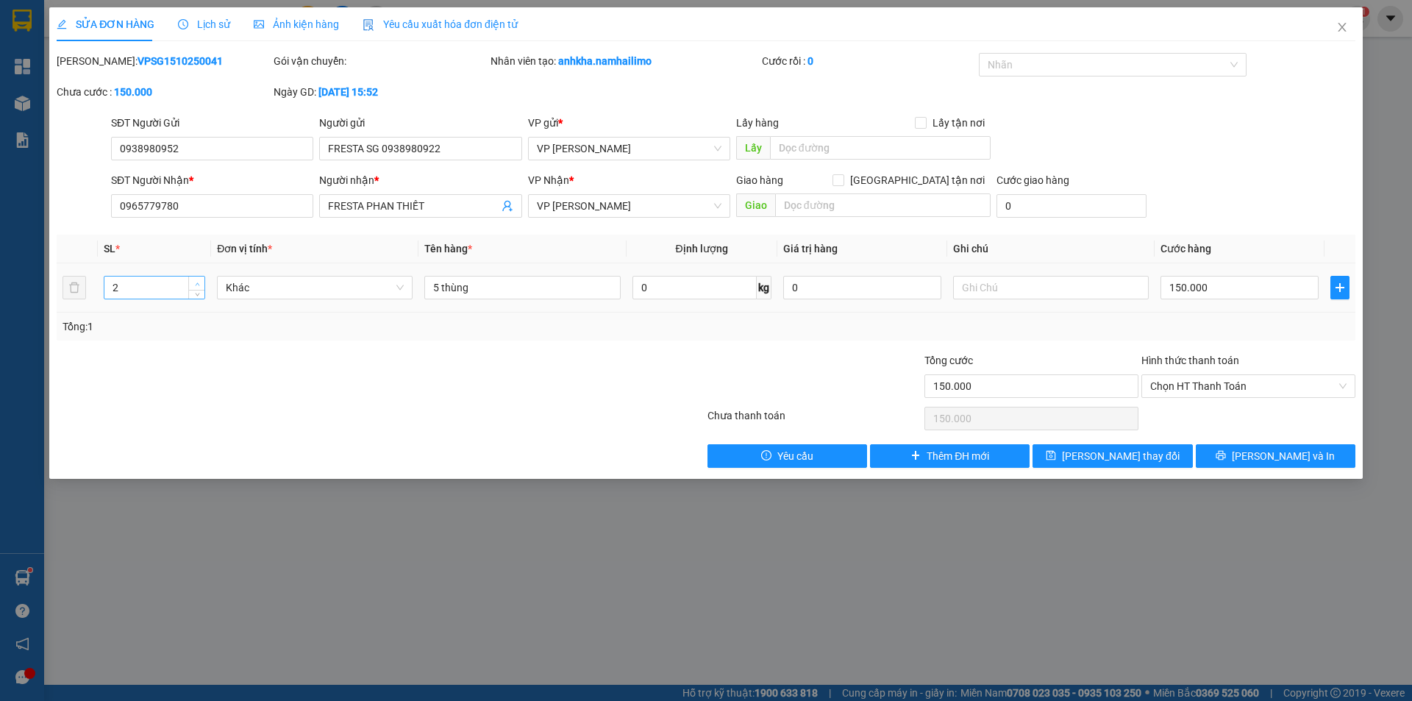
click at [194, 279] on span "up" at bounding box center [197, 283] width 9 height 9
type input "5"
click at [194, 279] on span "up" at bounding box center [197, 283] width 9 height 9
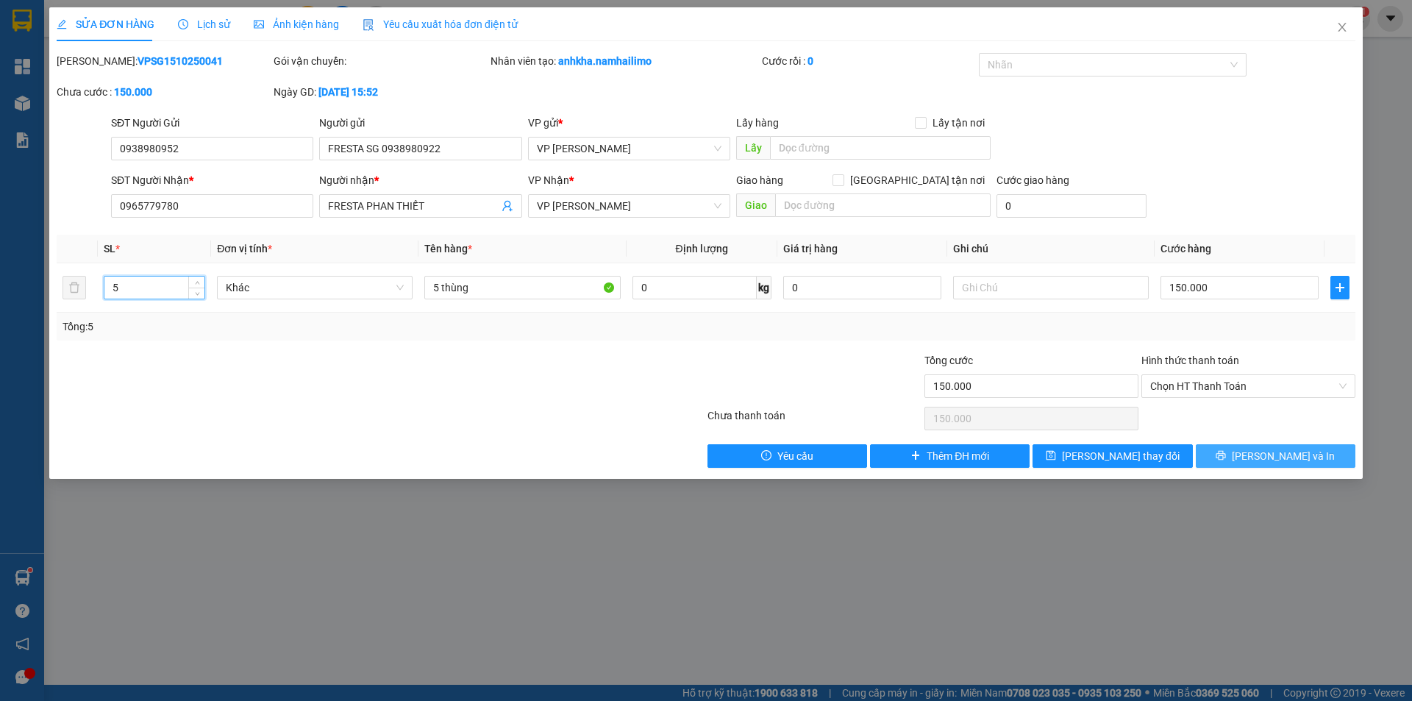
click at [1222, 444] on button "[PERSON_NAME] và In" at bounding box center [1276, 456] width 160 height 24
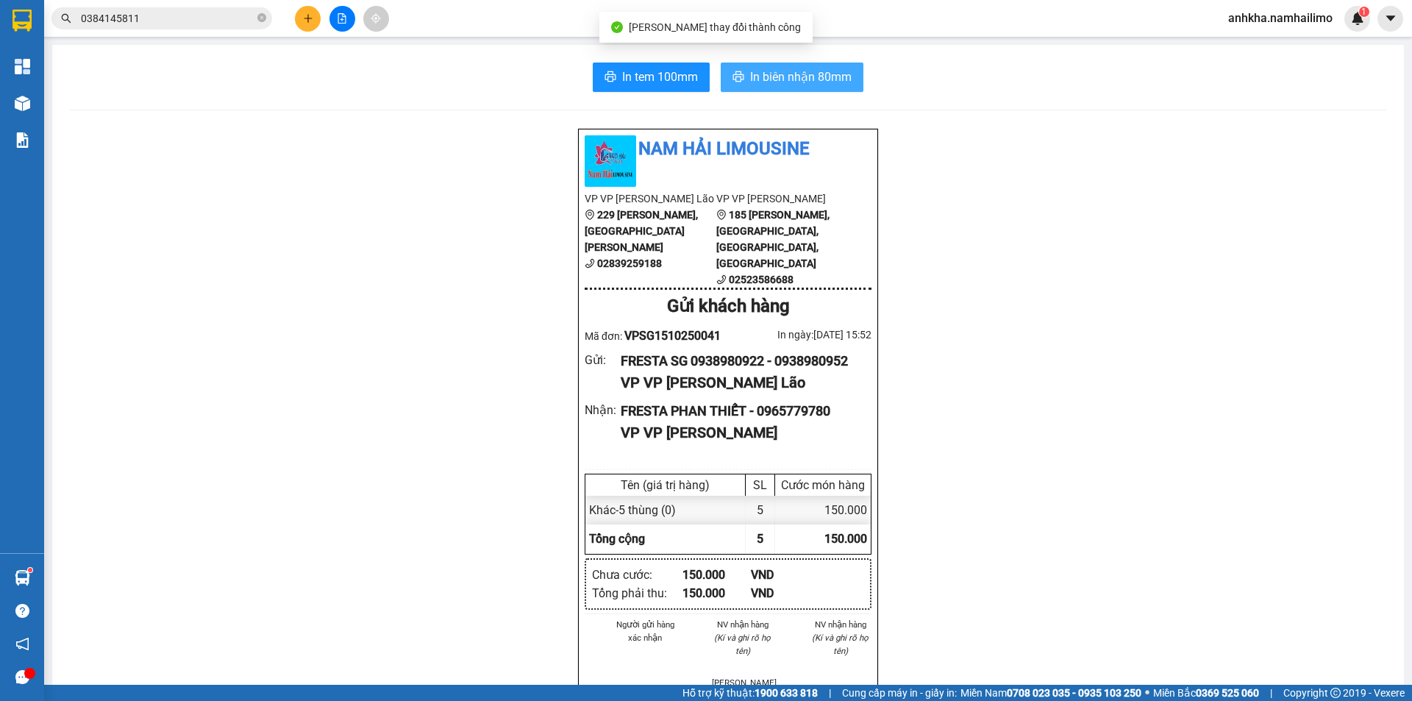
click at [828, 78] on span "In biên nhận 80mm" at bounding box center [800, 77] width 101 height 18
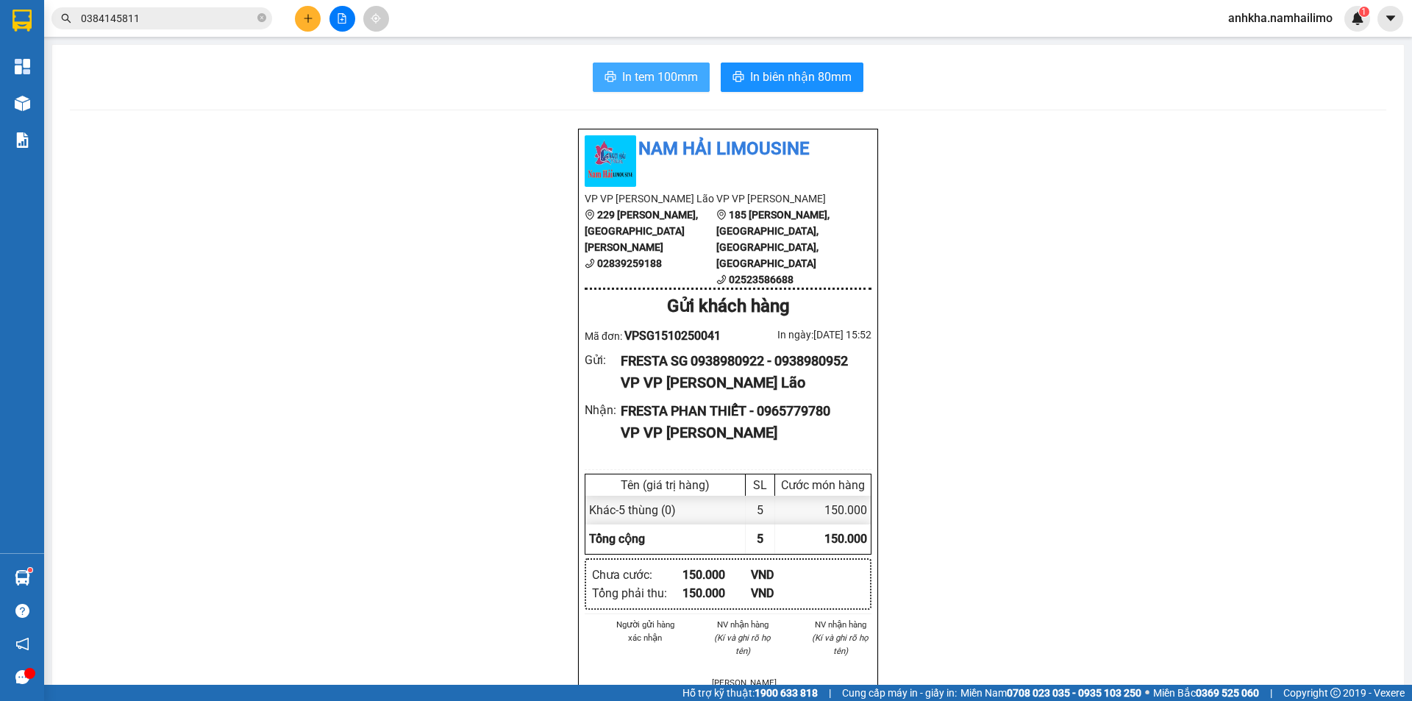
click at [658, 73] on span "In tem 100mm" at bounding box center [660, 77] width 76 height 18
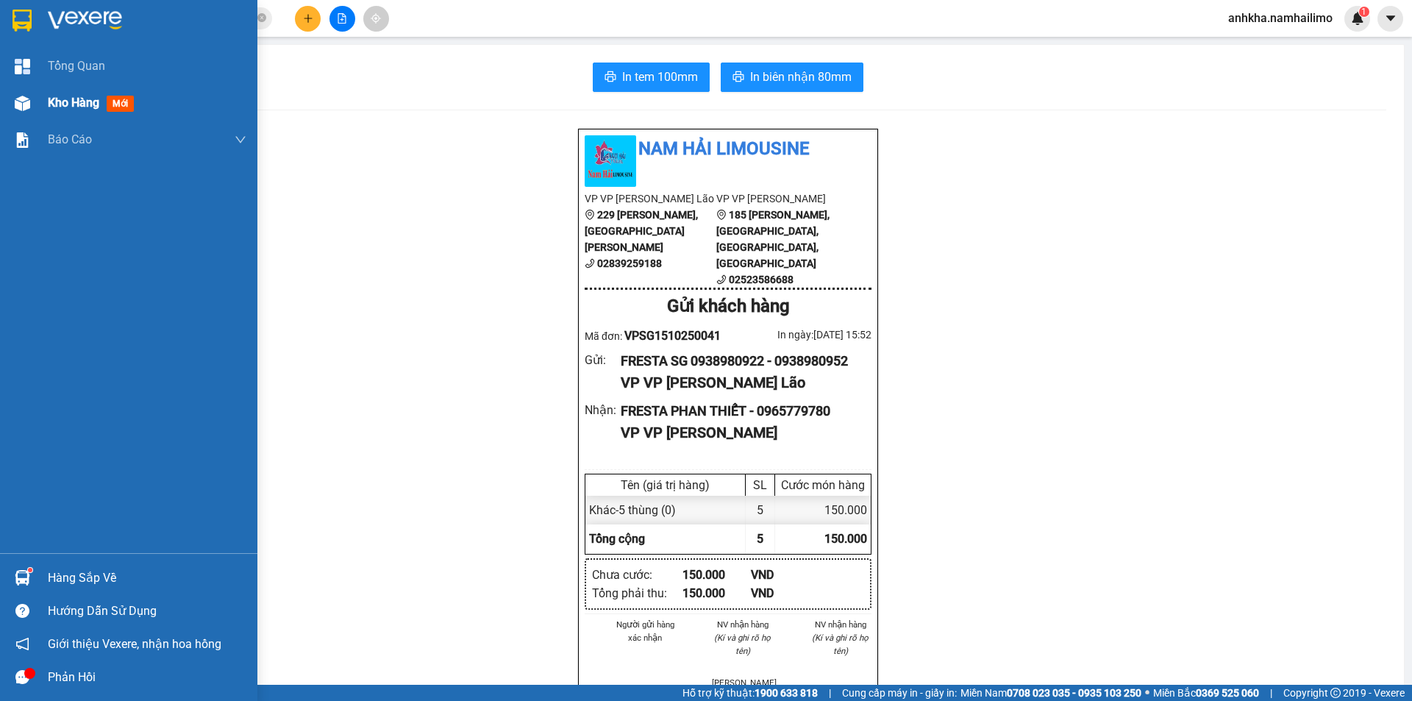
click at [34, 115] on div at bounding box center [23, 103] width 26 height 26
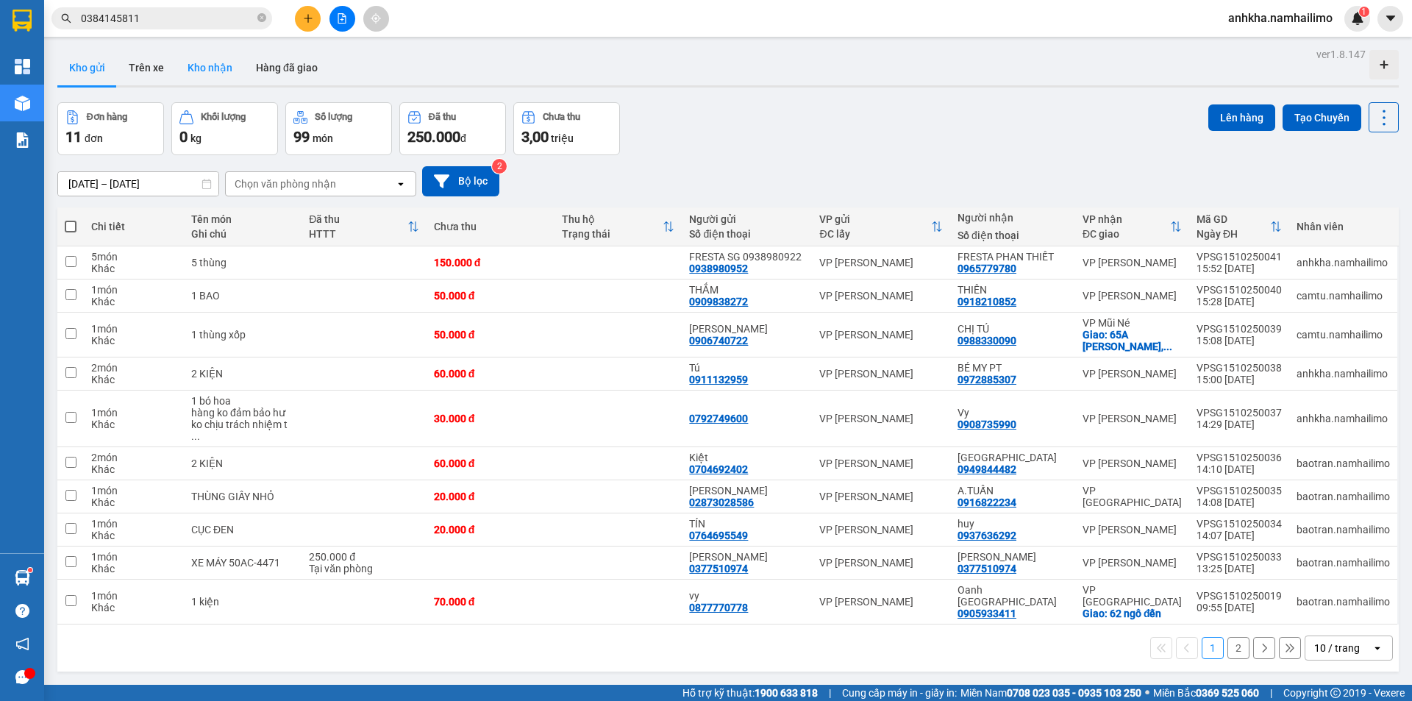
click at [204, 59] on button "Kho nhận" at bounding box center [210, 67] width 68 height 35
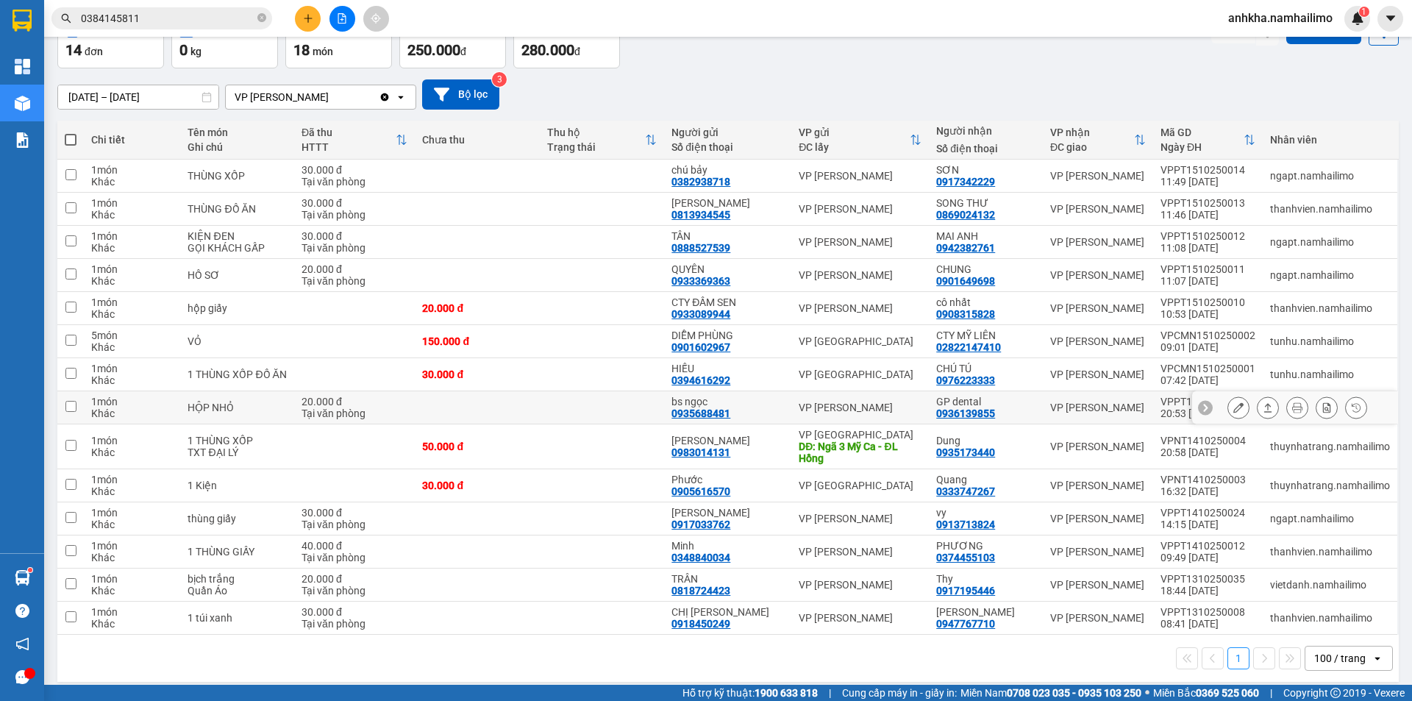
scroll to position [97, 0]
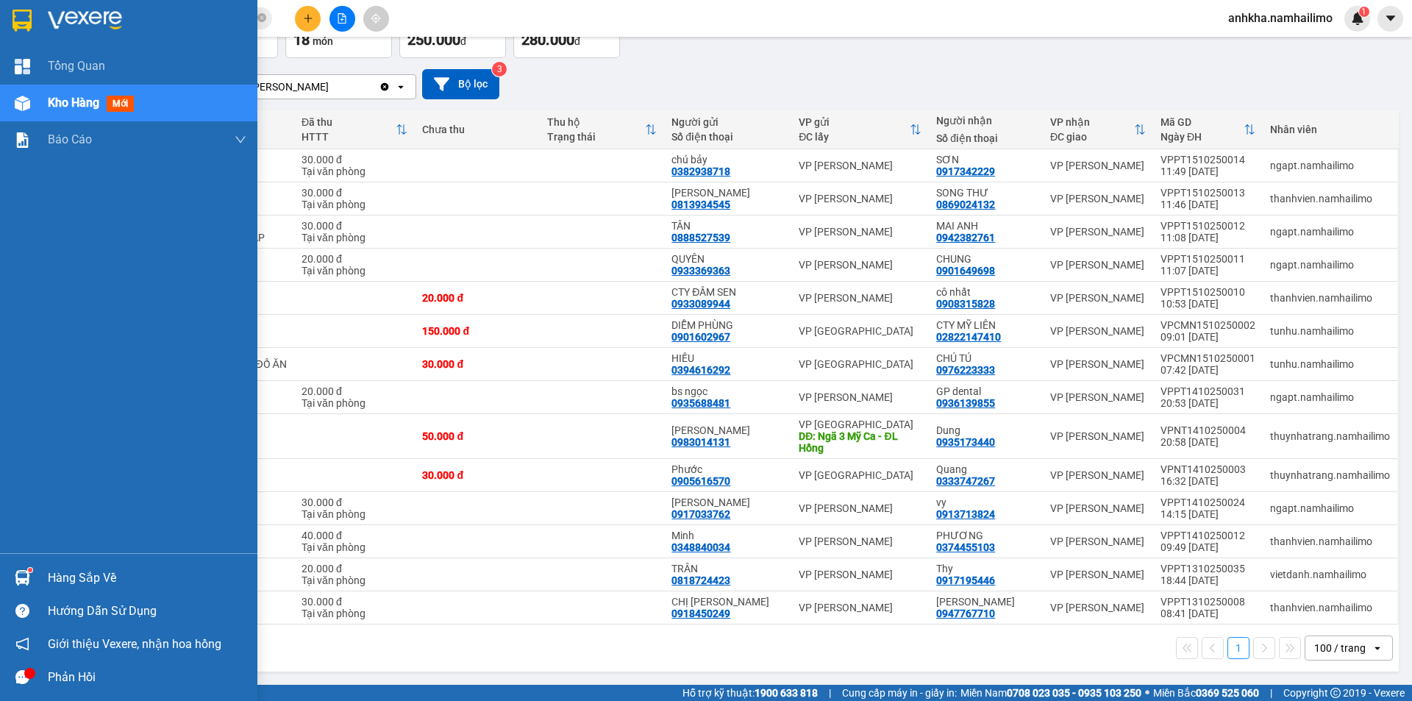
click at [36, 571] on div "Hàng sắp về" at bounding box center [128, 577] width 257 height 33
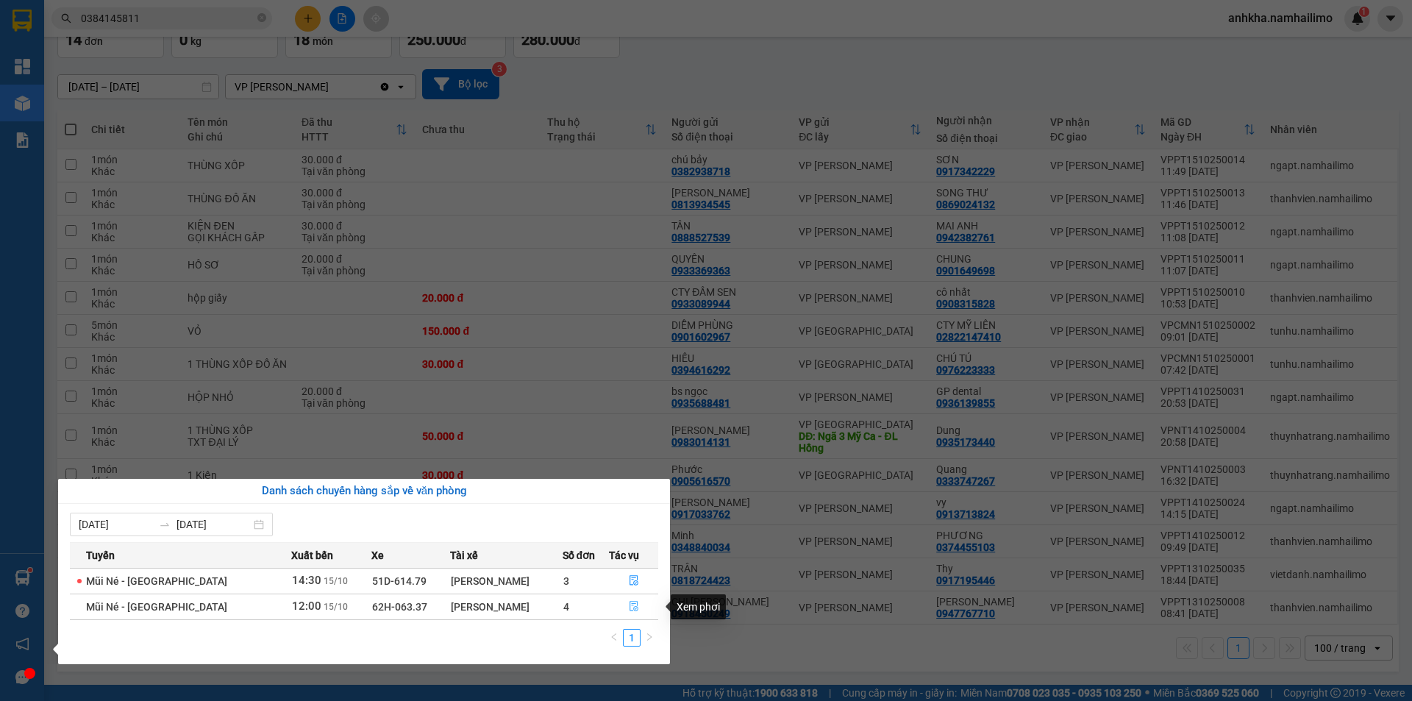
click at [633, 605] on icon "file-done" at bounding box center [634, 607] width 9 height 10
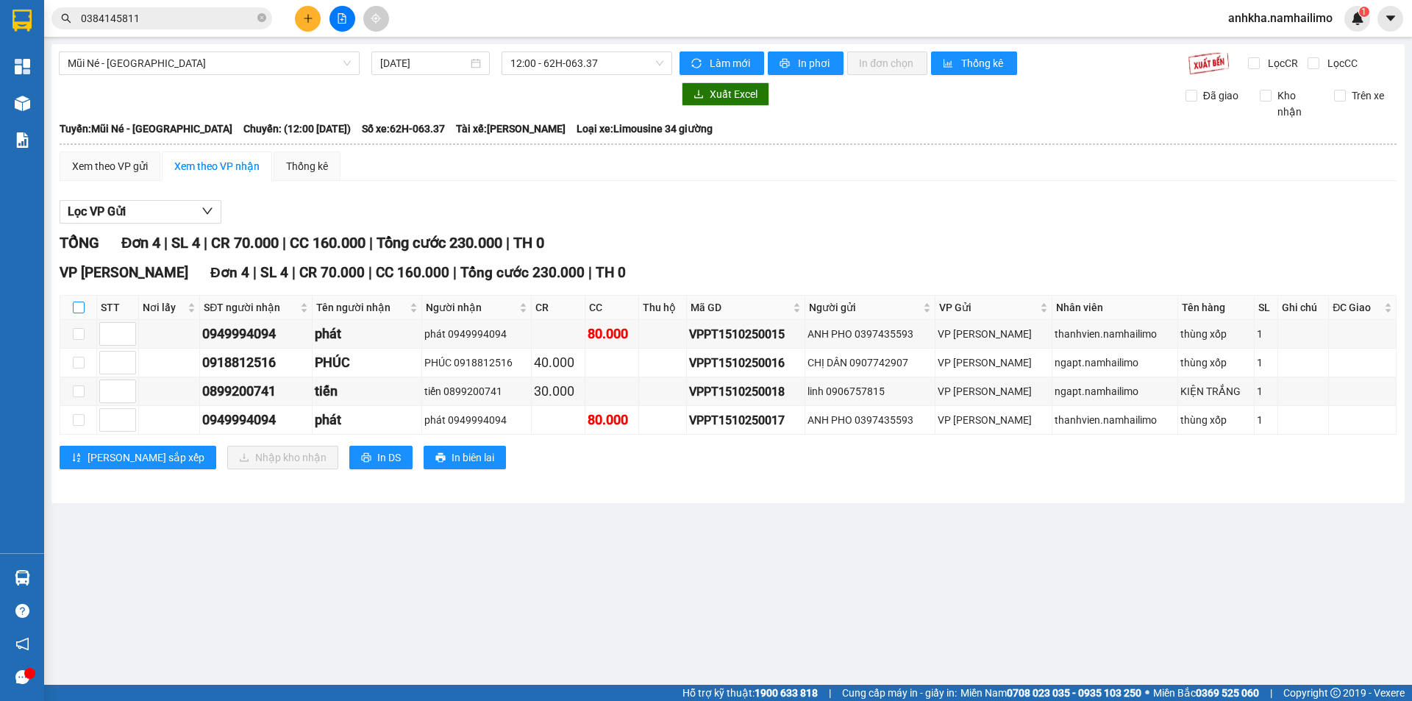
click at [78, 315] on label at bounding box center [79, 307] width 12 height 16
click at [78, 313] on input "checkbox" at bounding box center [79, 308] width 12 height 12
checkbox input "true"
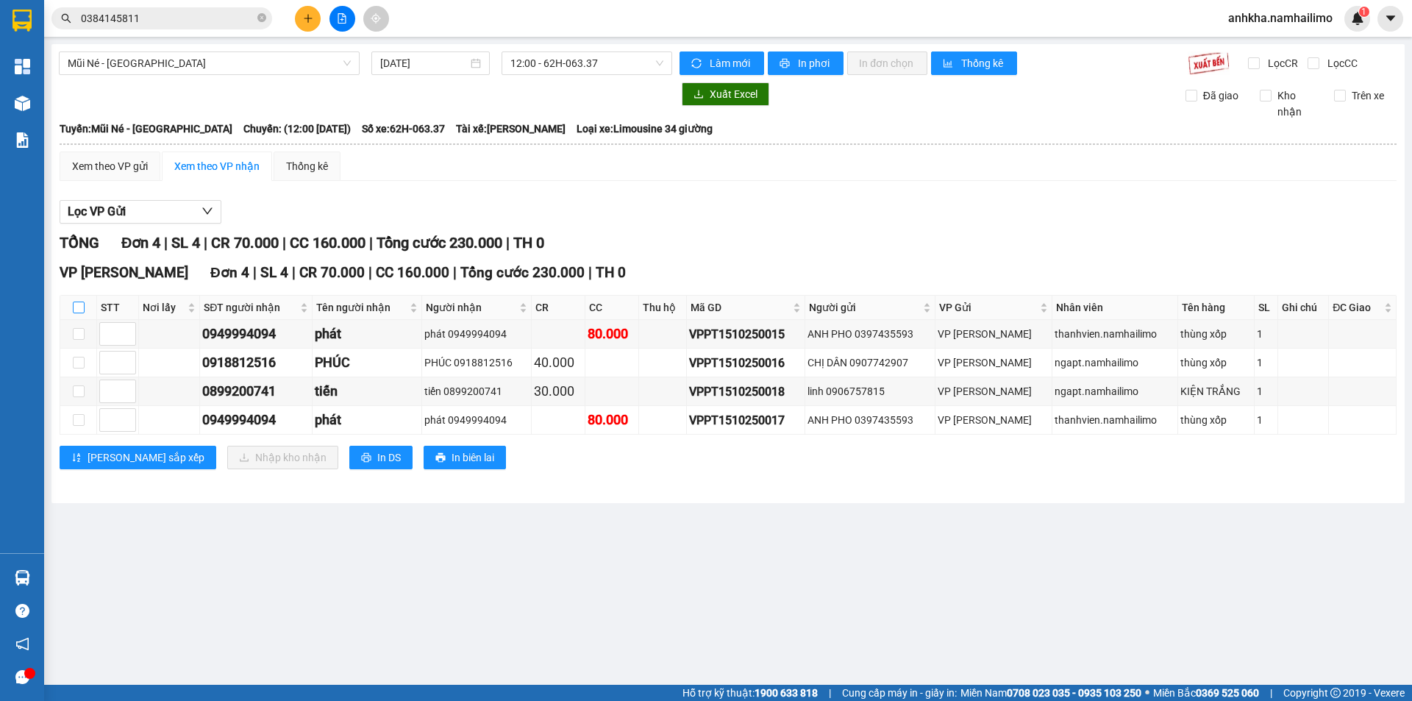
checkbox input "true"
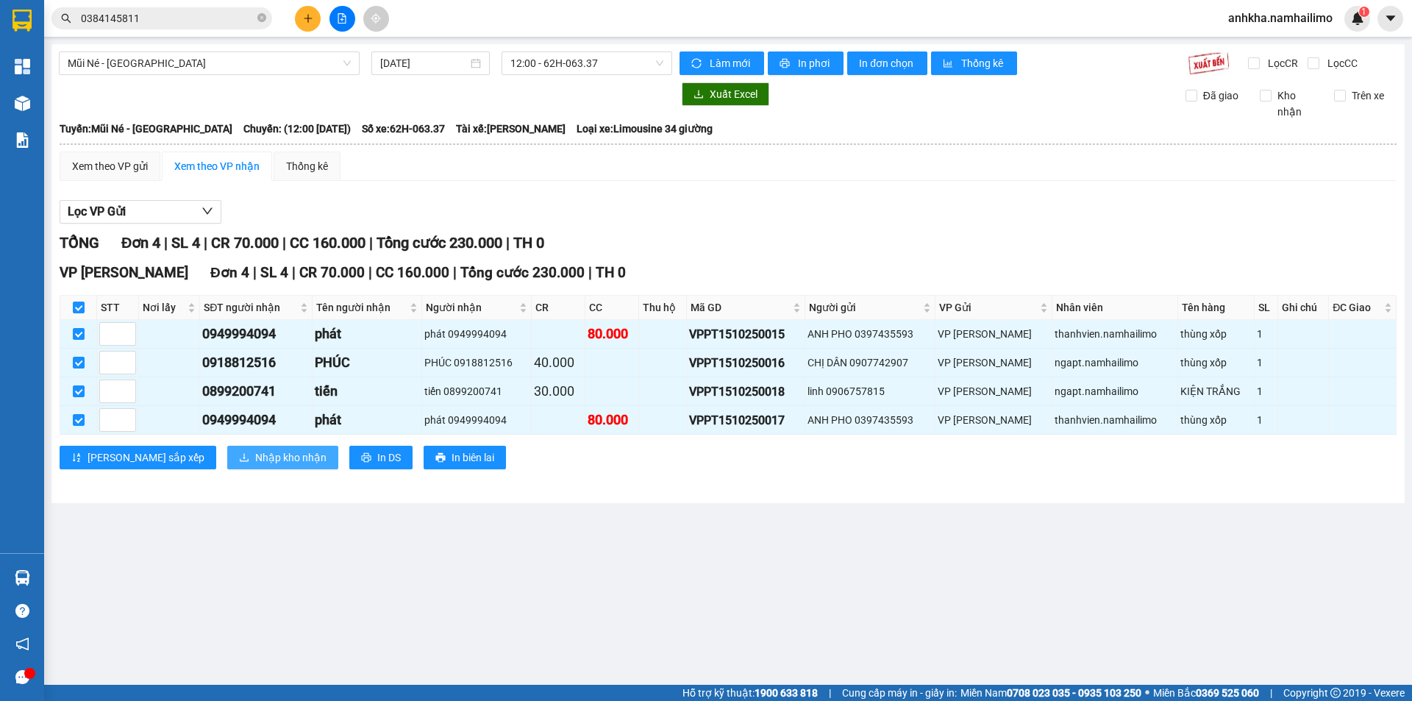
click at [227, 452] on button "Nhập kho nhận" at bounding box center [282, 458] width 111 height 24
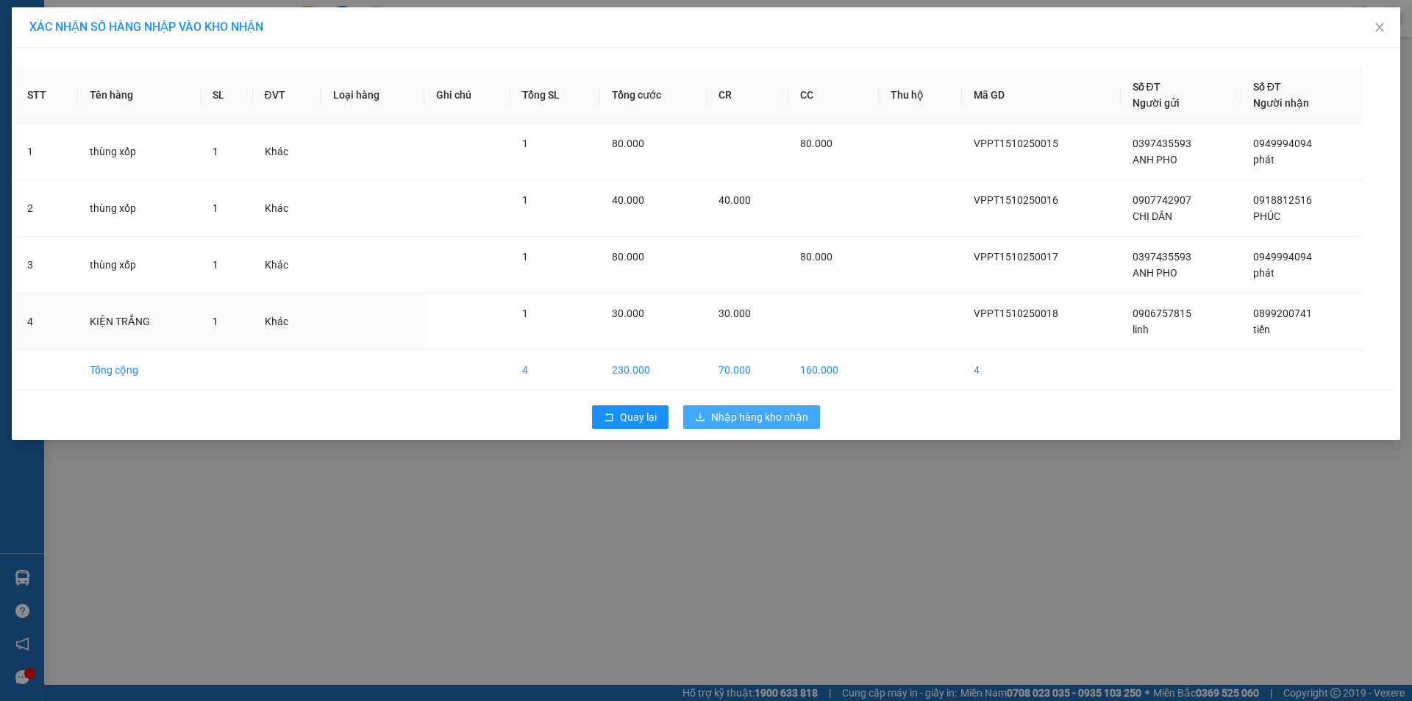
click at [768, 319] on div "30.000" at bounding box center [748, 313] width 58 height 16
click at [745, 415] on span "Nhập hàng kho nhận" at bounding box center [759, 417] width 97 height 16
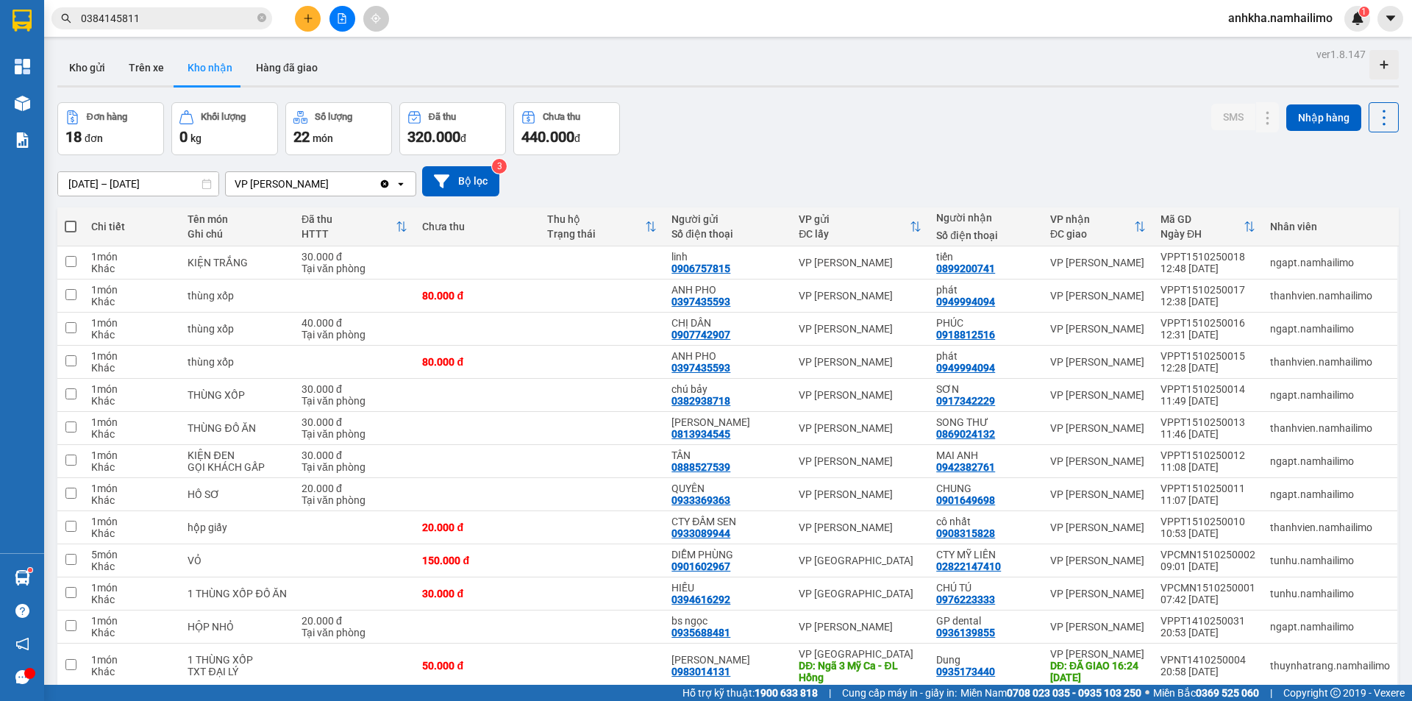
click at [313, 24] on button at bounding box center [308, 19] width 26 height 26
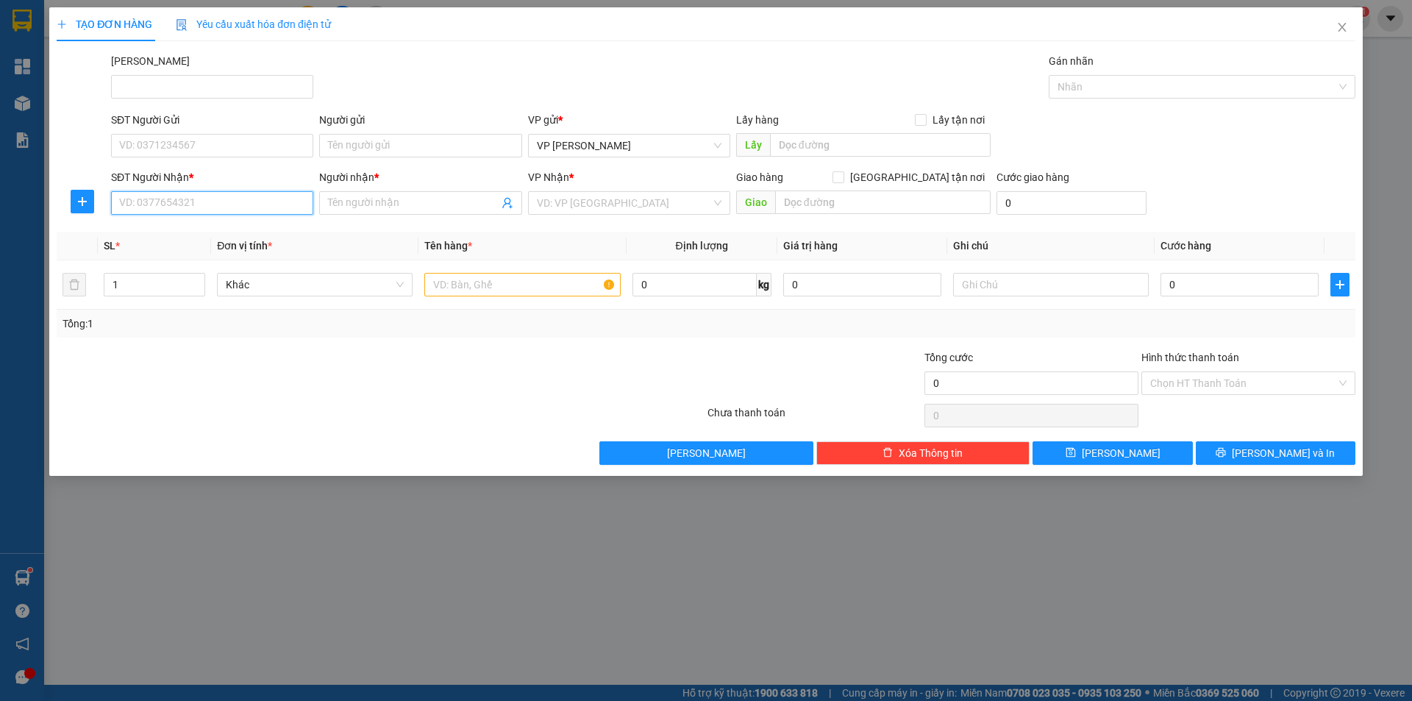
click at [179, 209] on input "SĐT Người Nhận *" at bounding box center [212, 203] width 202 height 24
click at [161, 235] on div "0933442260 - [PERSON_NAME]" at bounding box center [212, 232] width 185 height 16
type input "0933442260"
type input "[PERSON_NAME]"
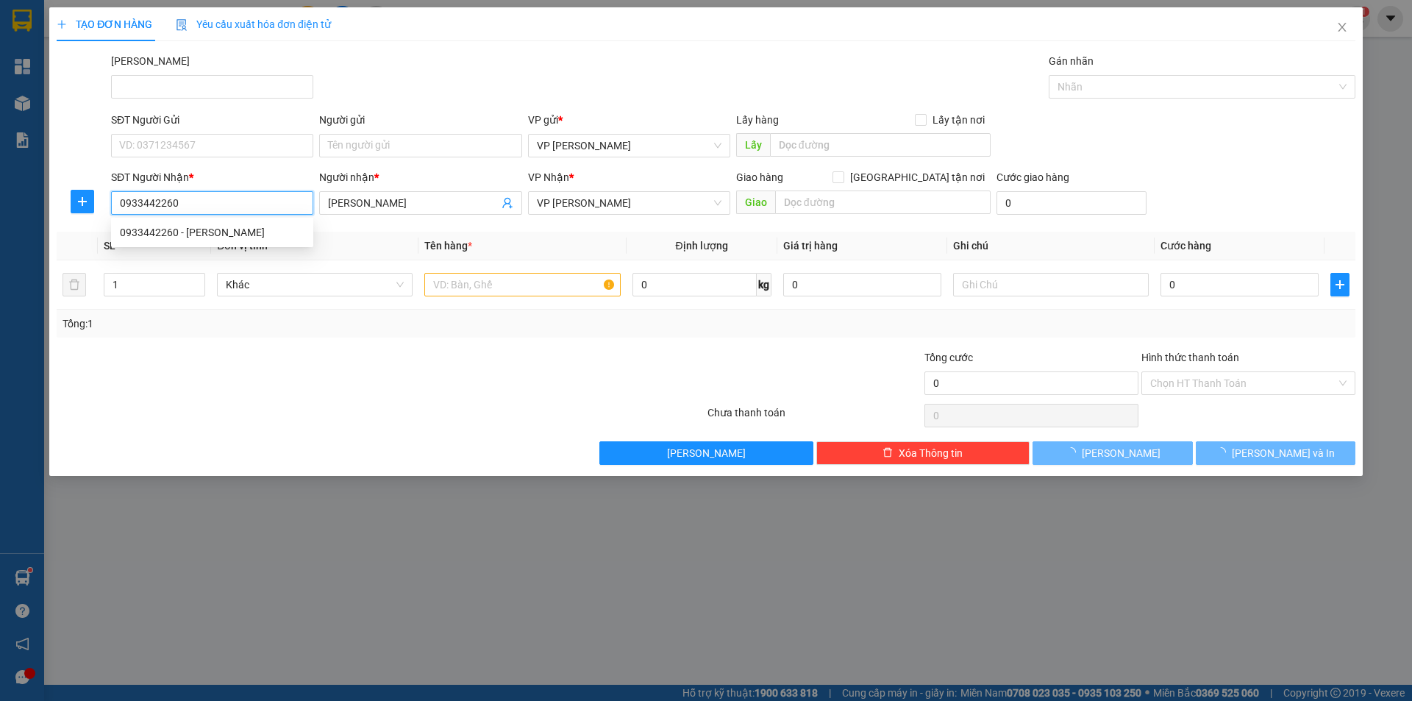
type input "30.000"
type input "0933442260"
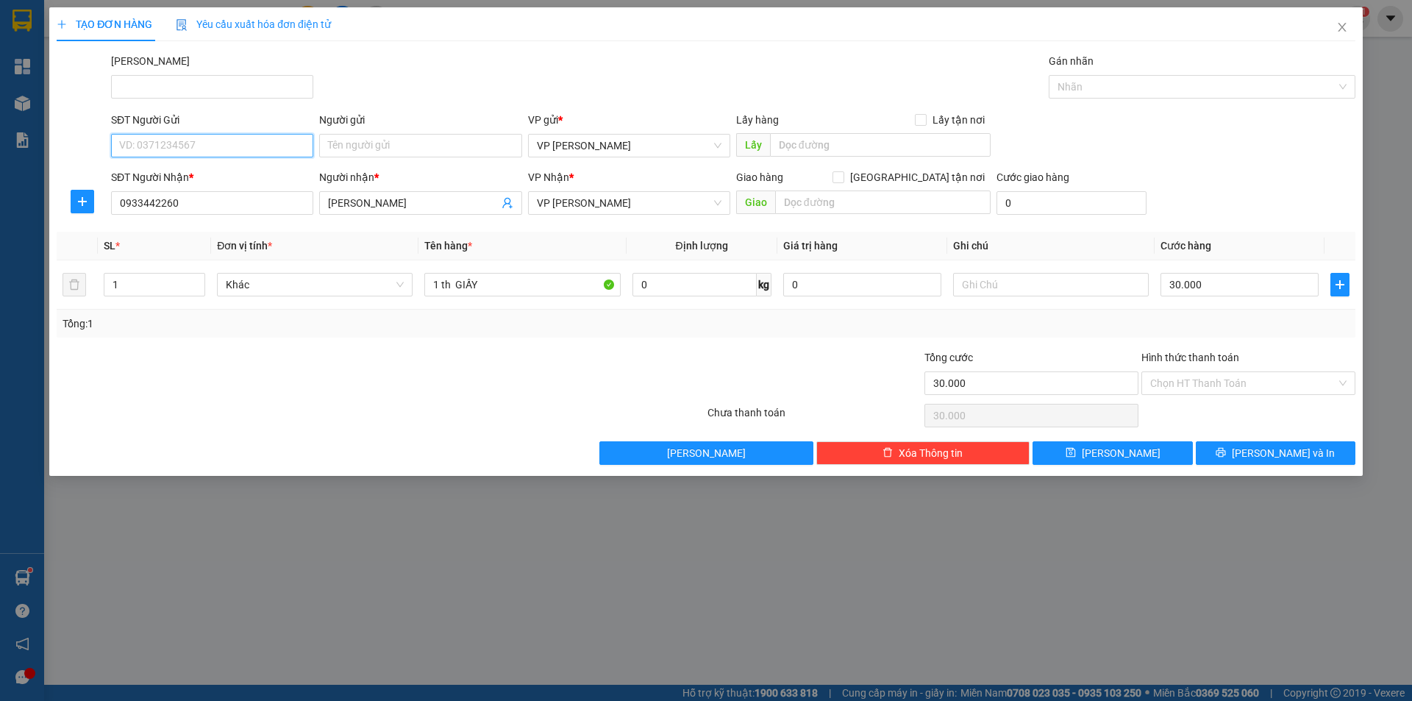
click at [178, 154] on input "SĐT Người Gửi" at bounding box center [212, 146] width 202 height 24
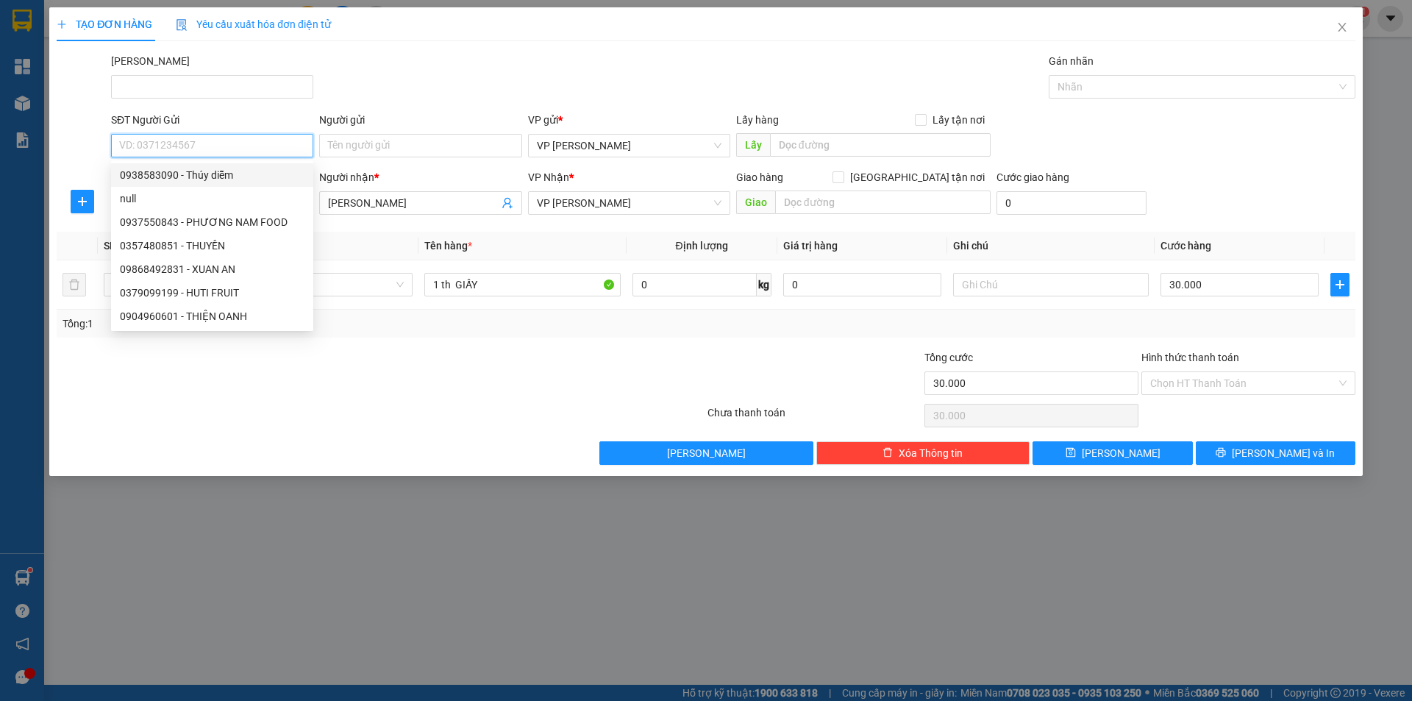
click at [190, 177] on div "0938583090 - Thúy diễm" at bounding box center [212, 175] width 185 height 16
type input "0938583090"
type input "Thúy diễm"
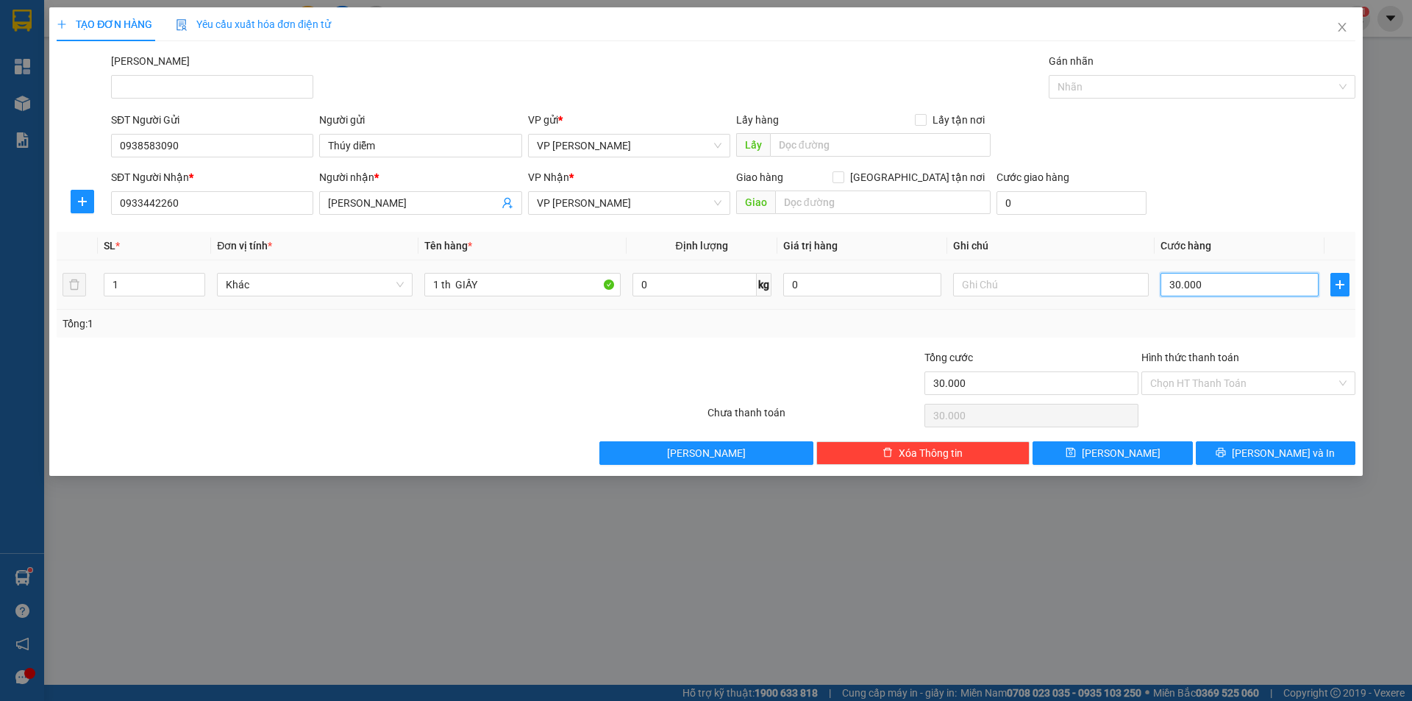
click at [1214, 287] on input "30.000" at bounding box center [1240, 285] width 158 height 24
type input "5"
type input "50"
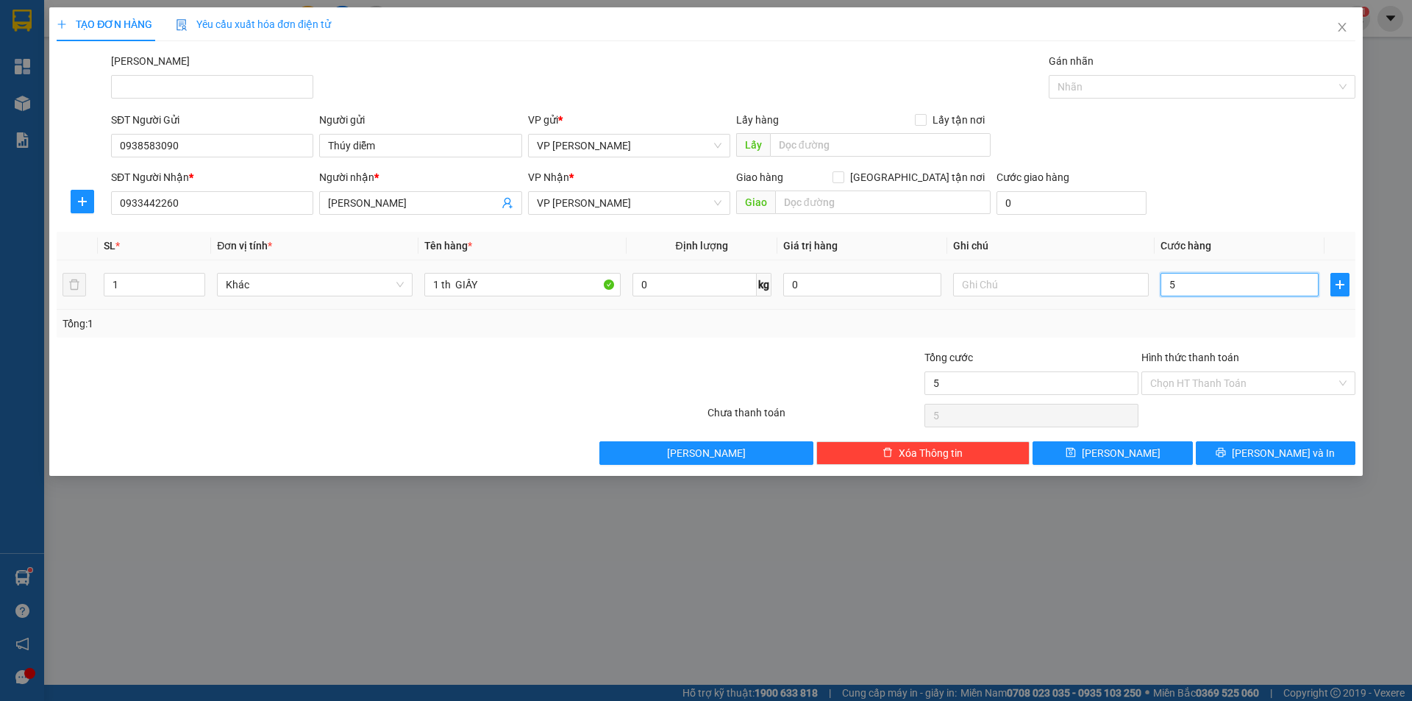
type input "50"
type input "50.000"
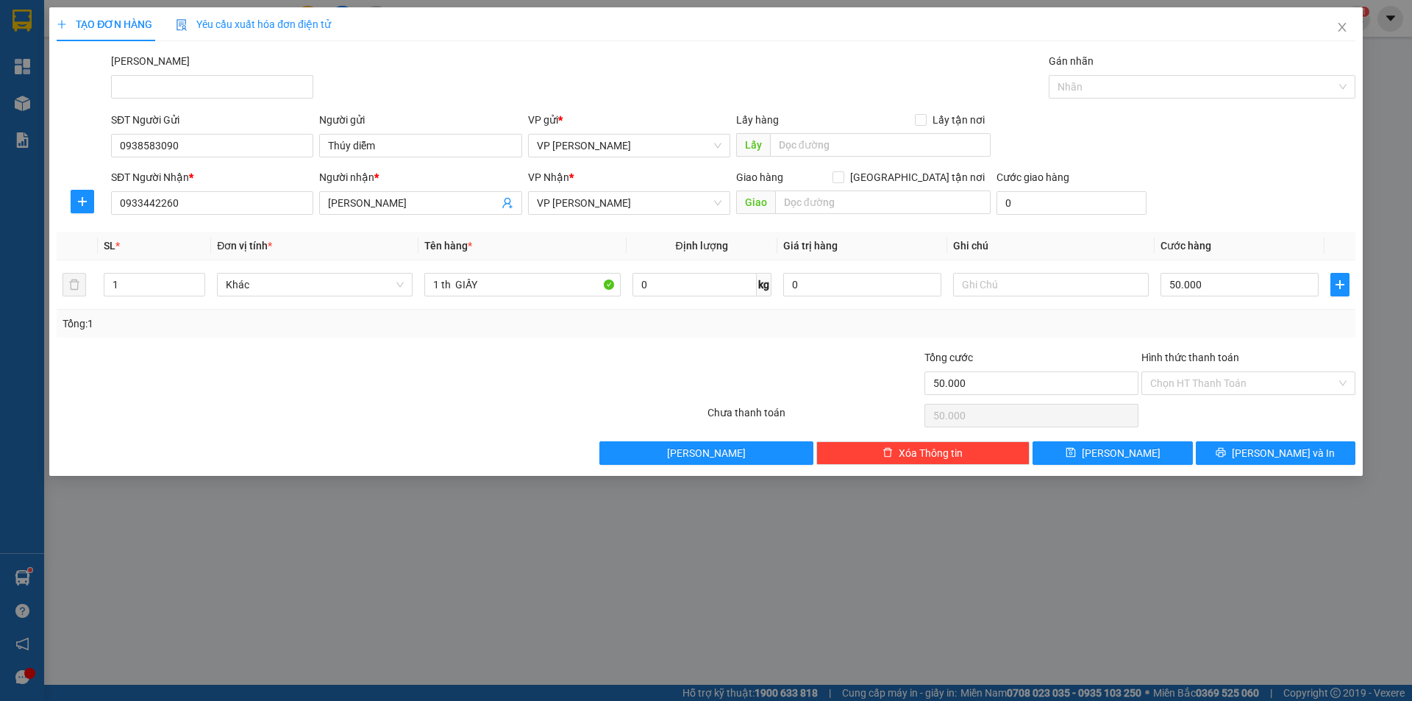
drag, startPoint x: 1244, startPoint y: 157, endPoint x: 1235, endPoint y: 173, distance: 17.8
click at [1244, 158] on div "SĐT Người Gửi 0938583090 Người gửi Thúy diễm VP gửi * VP [PERSON_NAME] Lão Lấy …" at bounding box center [733, 137] width 1250 height 51
drag, startPoint x: 471, startPoint y: 290, endPoint x: 457, endPoint y: 291, distance: 14.1
click at [457, 291] on input "1 th GIẤY" at bounding box center [522, 285] width 196 height 24
type input "1 th"
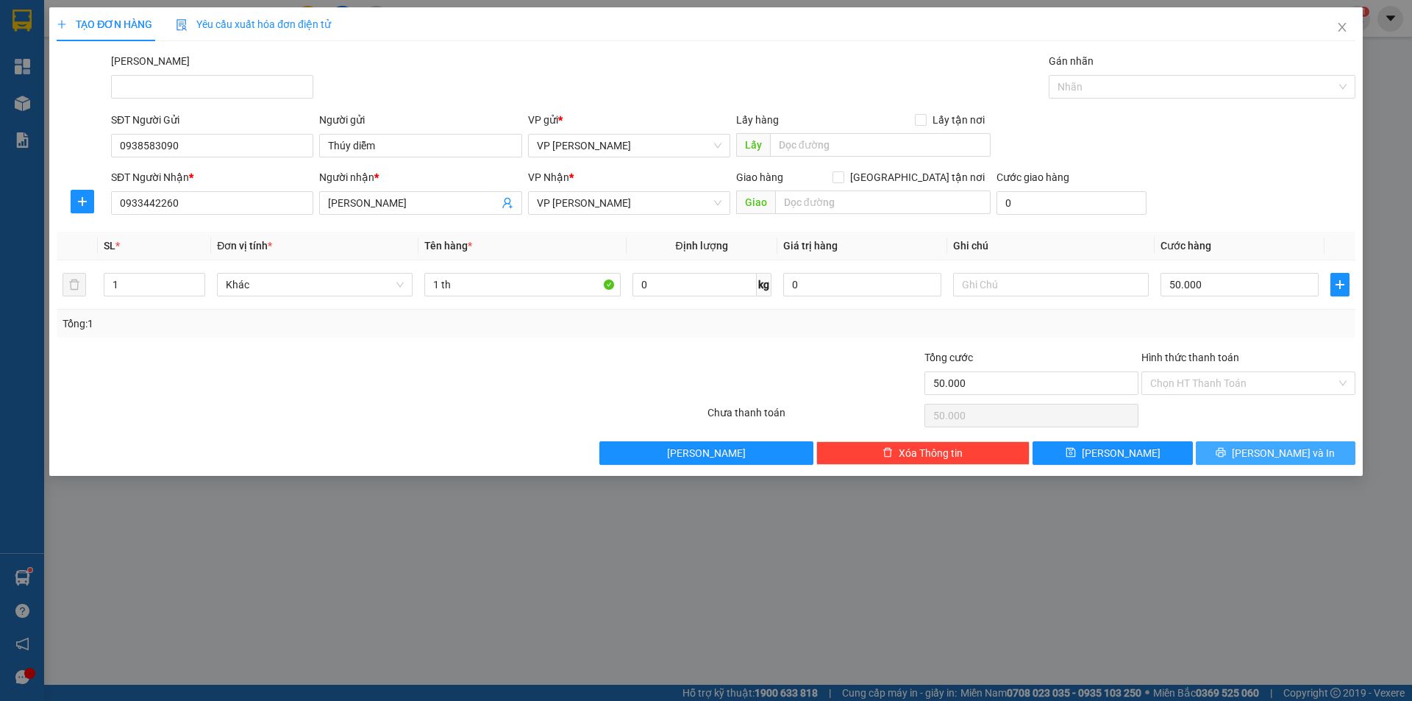
click at [1246, 452] on button "[PERSON_NAME] và In" at bounding box center [1276, 453] width 160 height 24
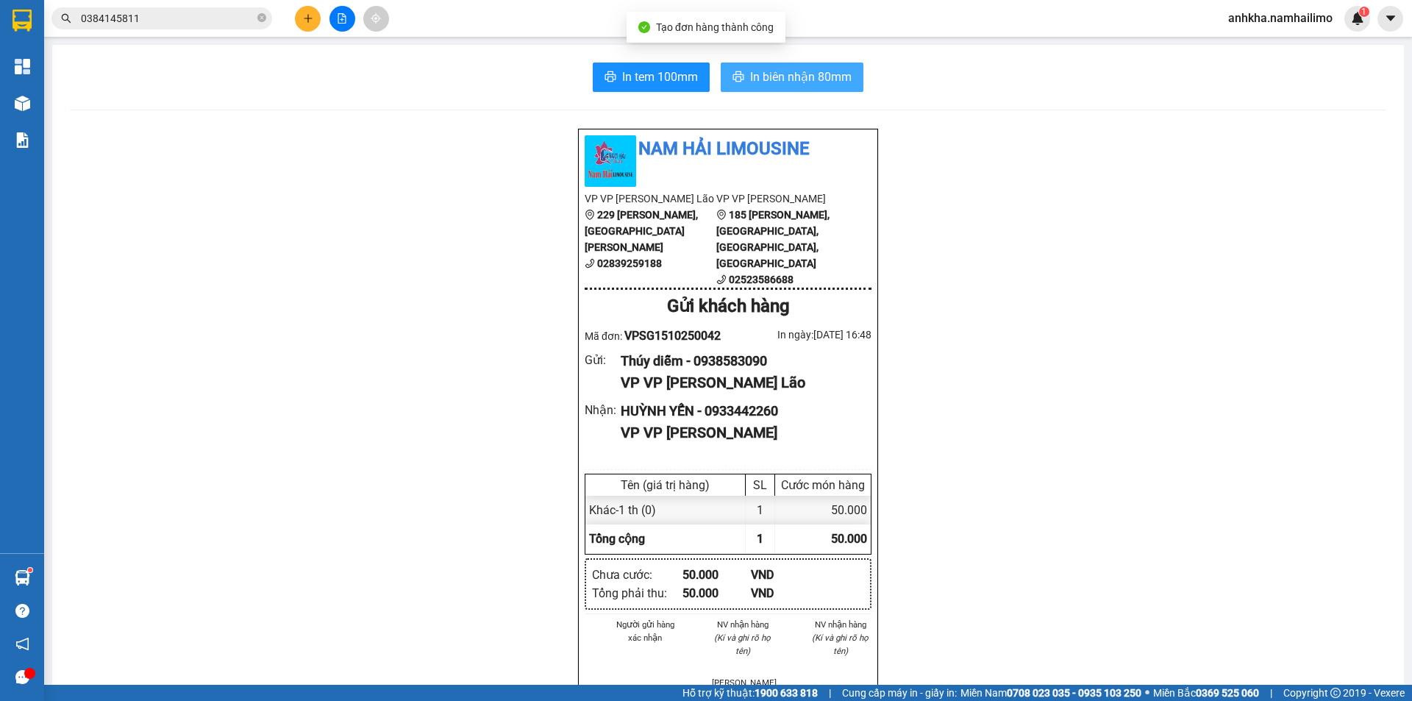
click at [762, 76] on span "In biên nhận 80mm" at bounding box center [800, 77] width 101 height 18
click at [673, 60] on div "In tem 100mm In biên nhận 80mm Nam Hải Limousine VP VP [PERSON_NAME] Lão [STREE…" at bounding box center [728, 684] width 1352 height 1279
click at [669, 77] on span "In tem 100mm" at bounding box center [660, 77] width 76 height 18
click at [629, 62] on div "In tem 100mm In biên nhận 80mm Nam Hải Limousine VP VP [PERSON_NAME] Lão [STREE…" at bounding box center [728, 684] width 1352 height 1279
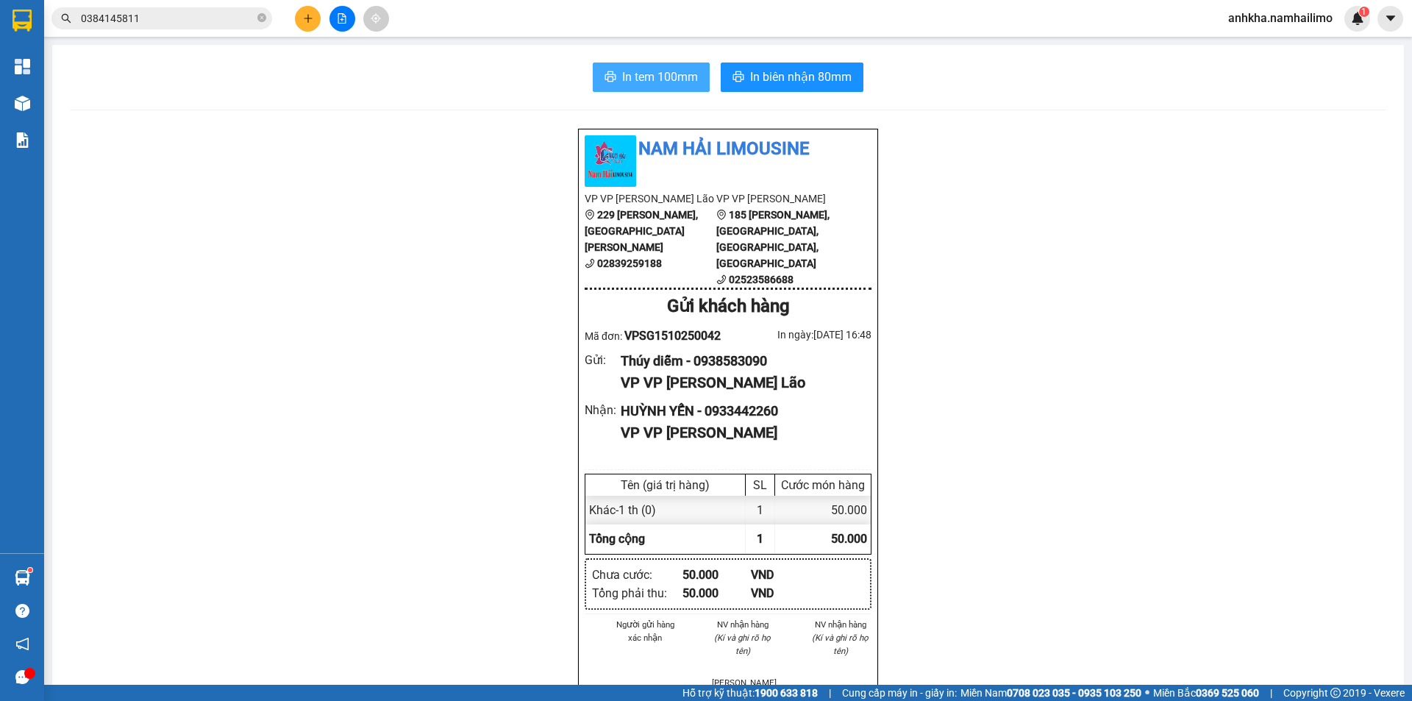
click at [638, 75] on span "In tem 100mm" at bounding box center [660, 77] width 76 height 18
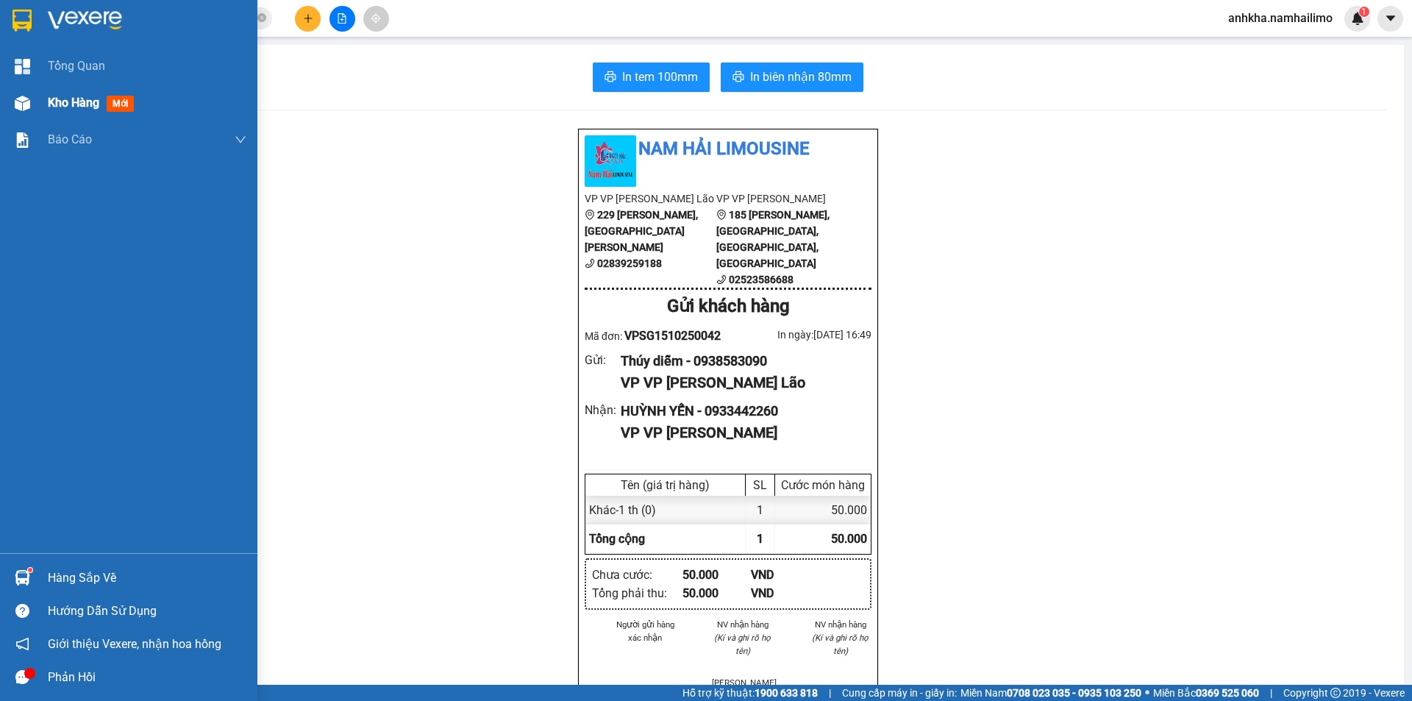
click at [26, 116] on div "Kho hàng mới" at bounding box center [128, 103] width 257 height 37
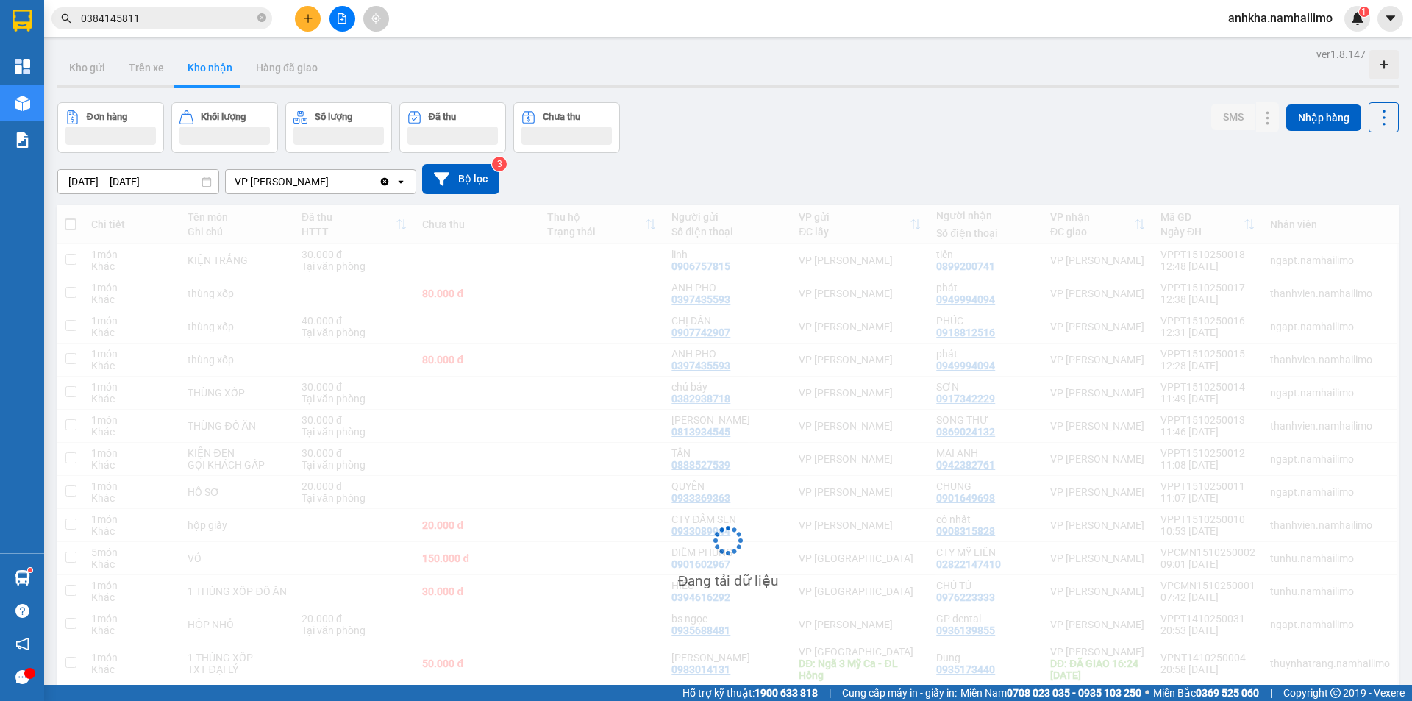
click at [193, 69] on button "Kho nhận" at bounding box center [210, 67] width 68 height 35
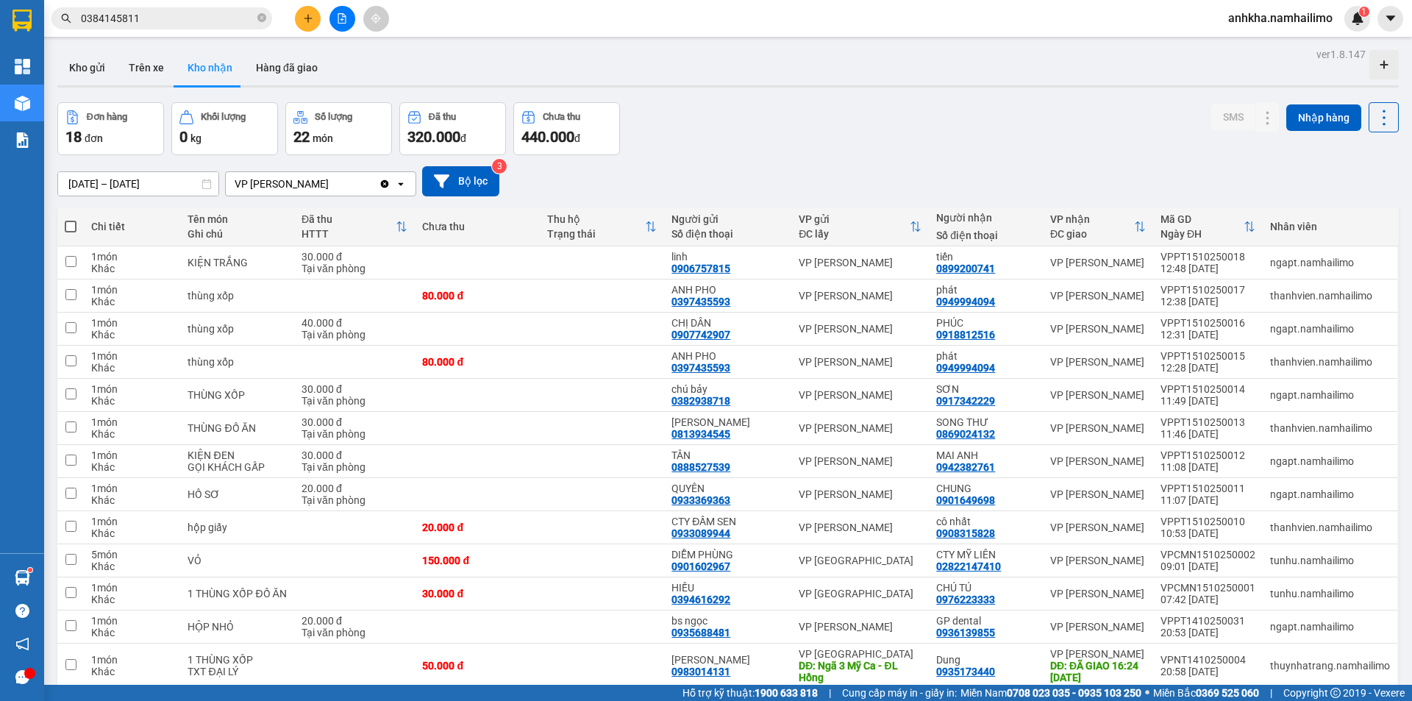
click at [154, 20] on input "0384145811" at bounding box center [168, 18] width 174 height 16
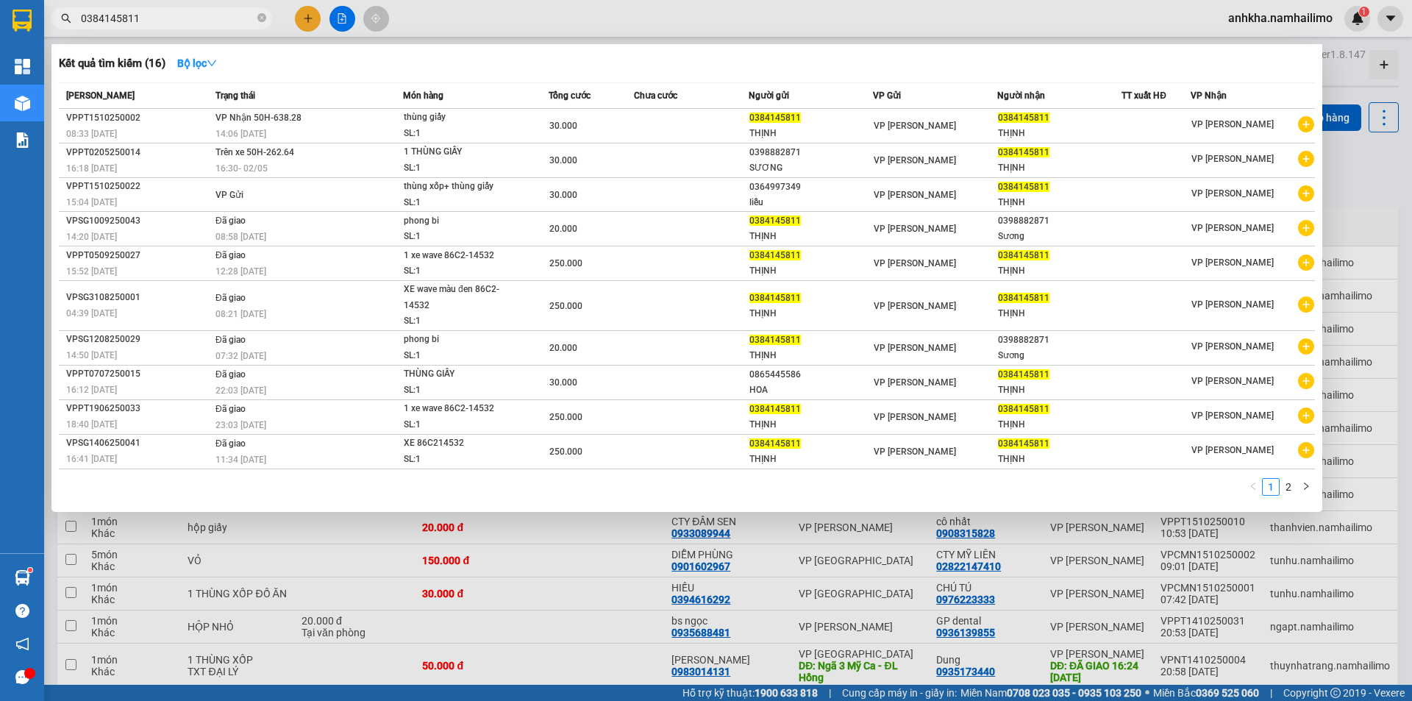
click at [154, 20] on input "0384145811" at bounding box center [168, 18] width 174 height 16
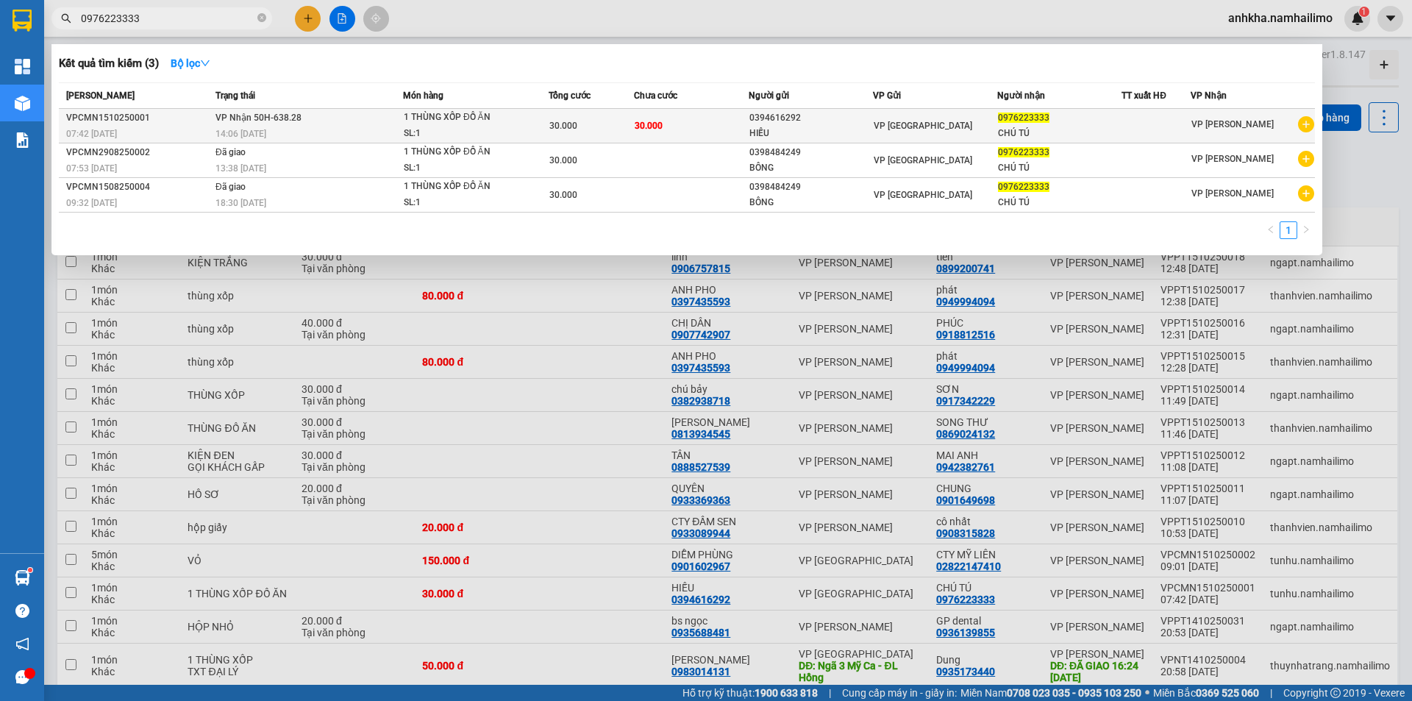
type input "0976223333"
click at [649, 135] on td "30.000" at bounding box center [691, 126] width 115 height 35
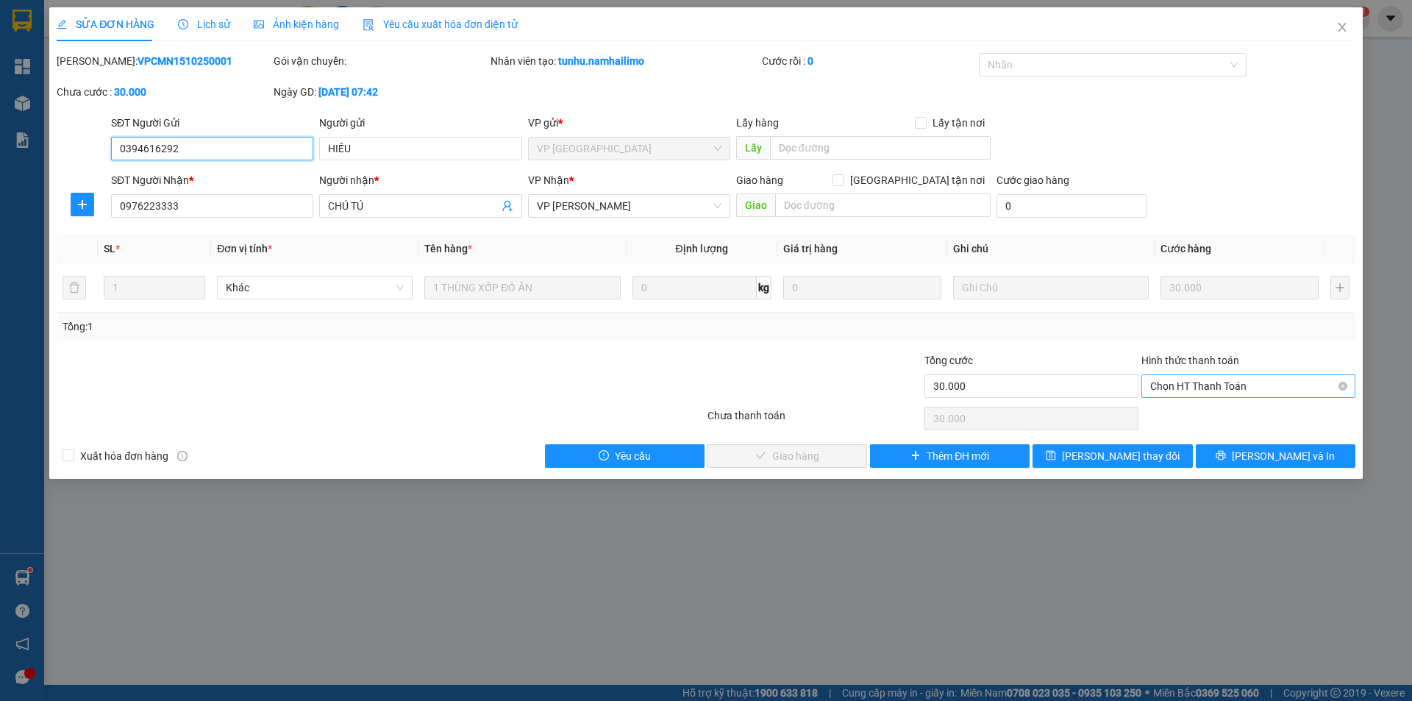
drag, startPoint x: 1213, startPoint y: 383, endPoint x: 1201, endPoint y: 397, distance: 18.3
click at [1214, 382] on span "Chọn HT Thanh Toán" at bounding box center [1248, 386] width 196 height 22
click at [1173, 408] on div "Tại văn phòng" at bounding box center [1248, 415] width 196 height 16
type input "0"
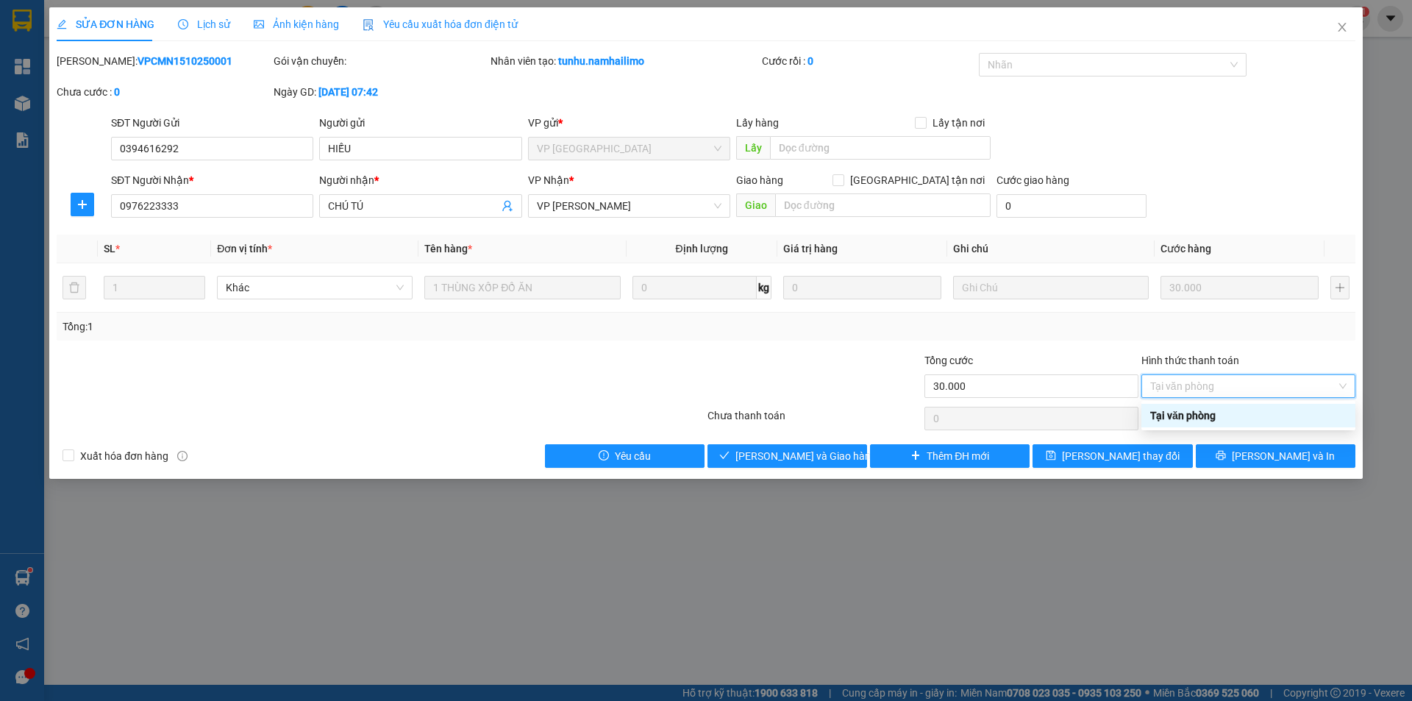
drag, startPoint x: 1201, startPoint y: 411, endPoint x: 1049, endPoint y: 460, distance: 159.8
click at [1198, 417] on div "Tại văn phòng" at bounding box center [1248, 415] width 196 height 16
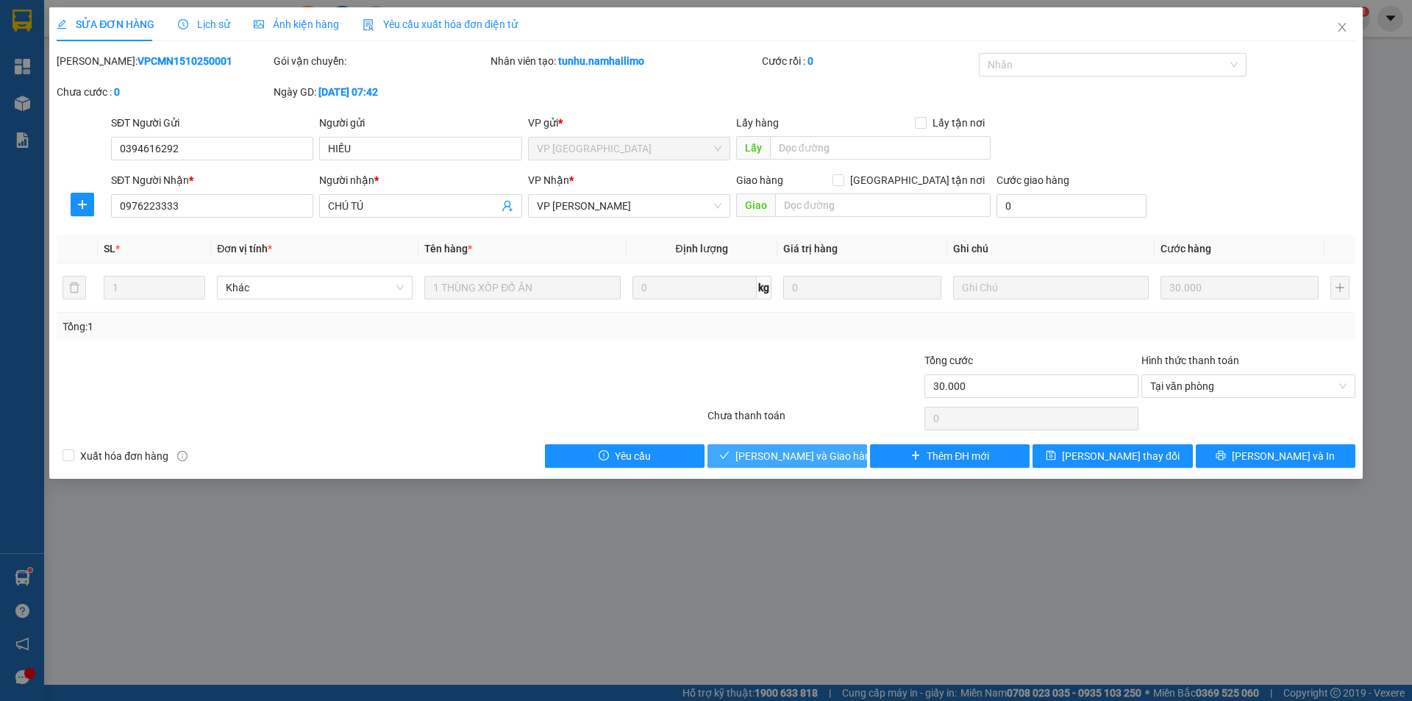
click at [760, 453] on span "[PERSON_NAME] và Giao hàng" at bounding box center [805, 456] width 141 height 16
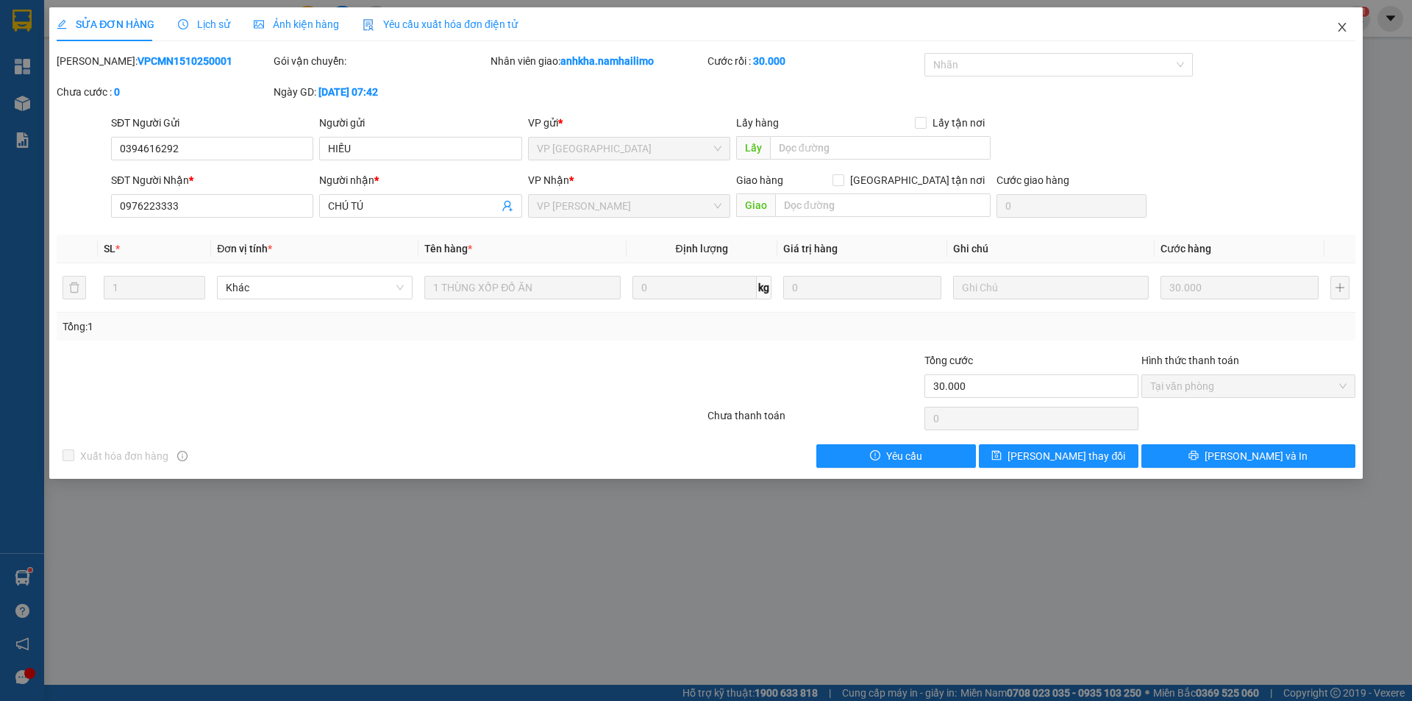
click at [1340, 28] on icon "close" at bounding box center [1342, 27] width 12 height 12
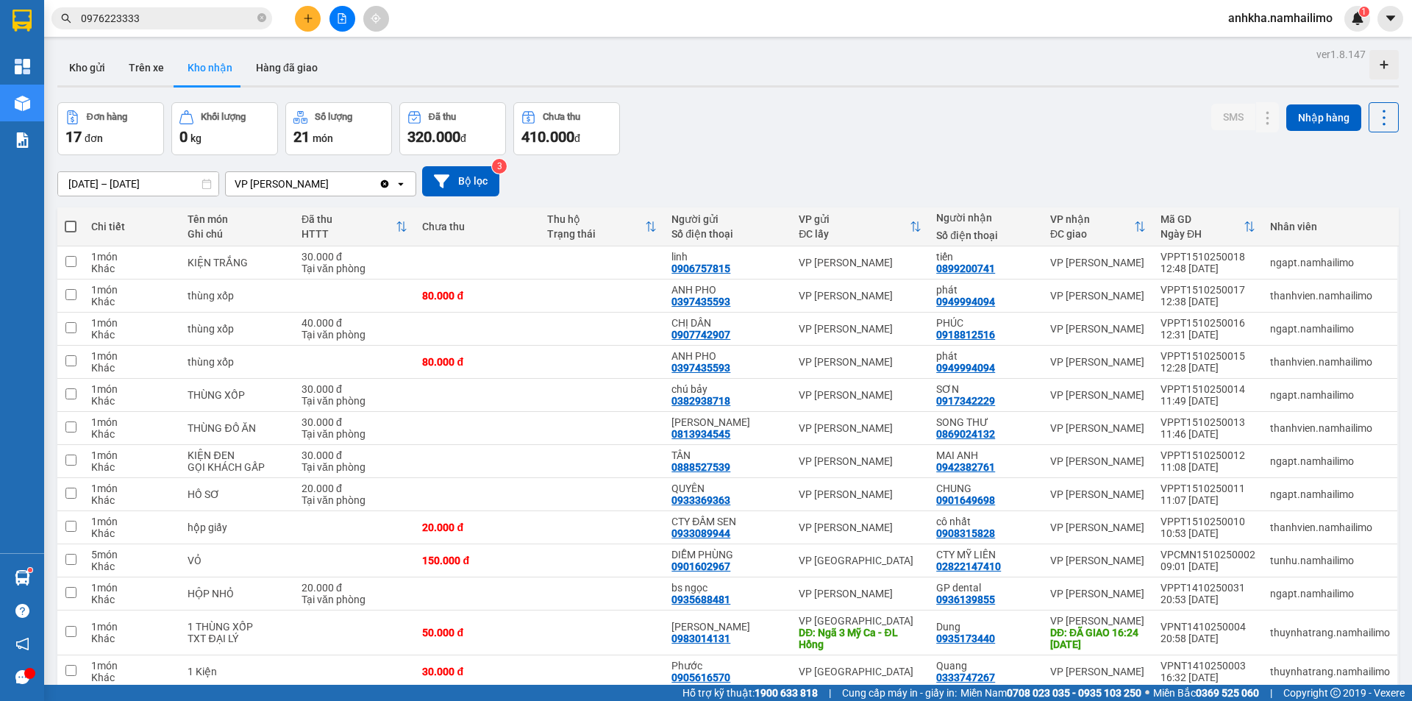
click at [309, 25] on button at bounding box center [308, 19] width 26 height 26
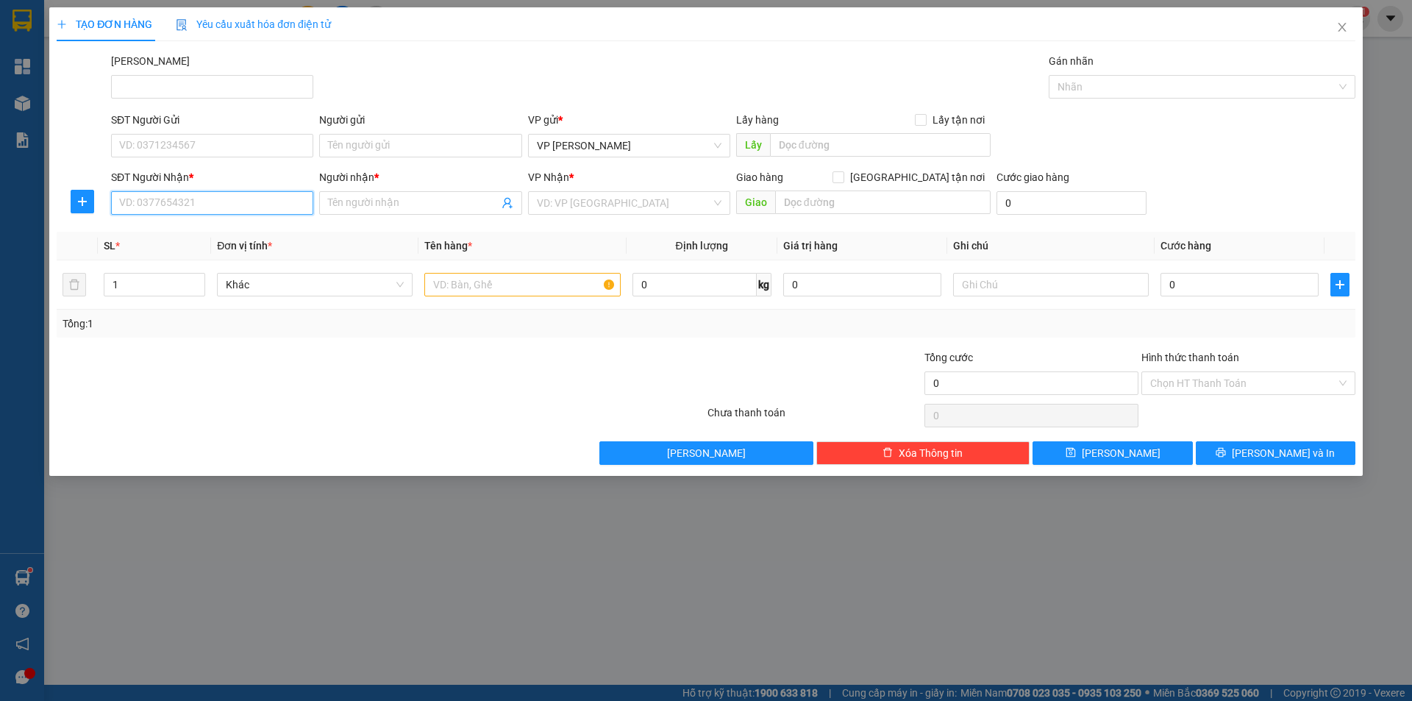
click at [221, 208] on input "SĐT Người Nhận *" at bounding box center [212, 203] width 202 height 24
click at [179, 235] on div "0913739933 - [PERSON_NAME]" at bounding box center [212, 232] width 185 height 16
type input "0913739933"
type input "HỒNG LỢI"
type input "20.000"
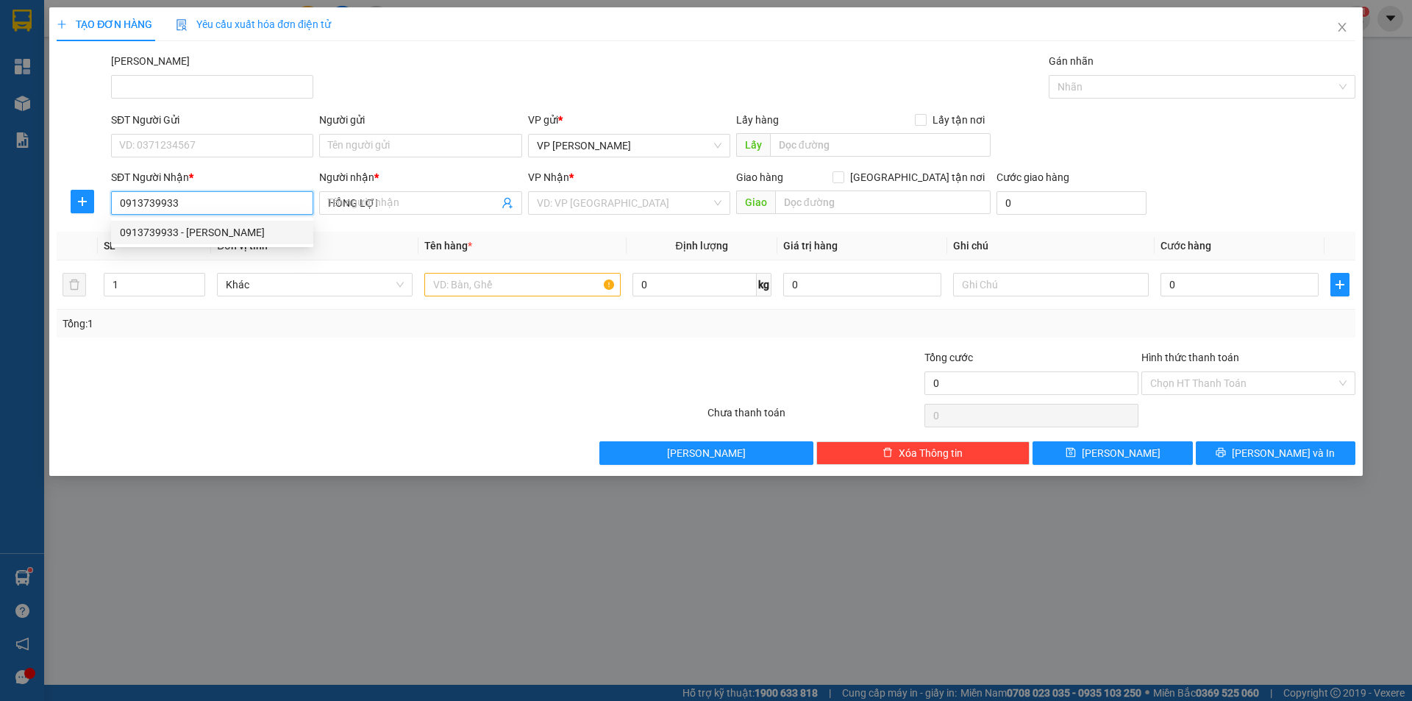
type input "20.000"
type input "0913739933"
click at [181, 153] on input "SĐT Người Gửi" at bounding box center [212, 146] width 202 height 24
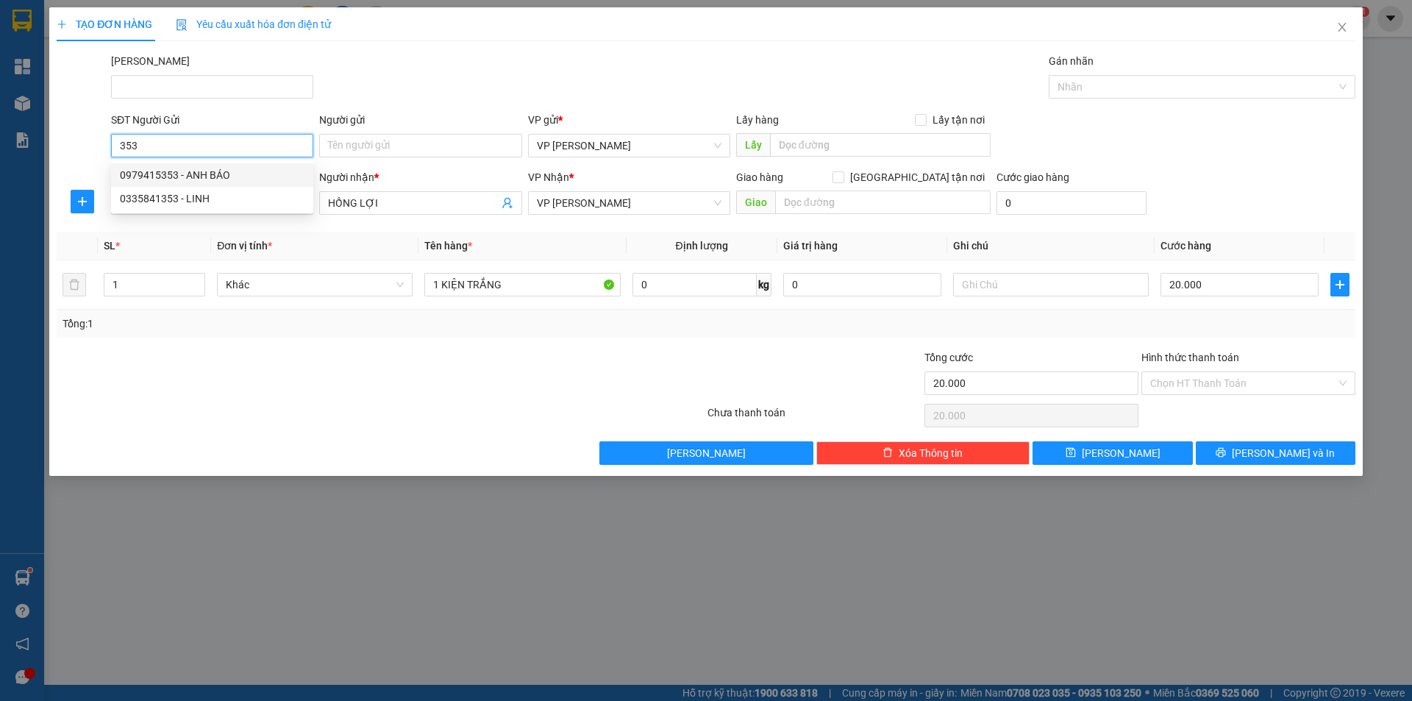
click at [121, 146] on input "353" at bounding box center [212, 146] width 202 height 24
type input "0778986353"
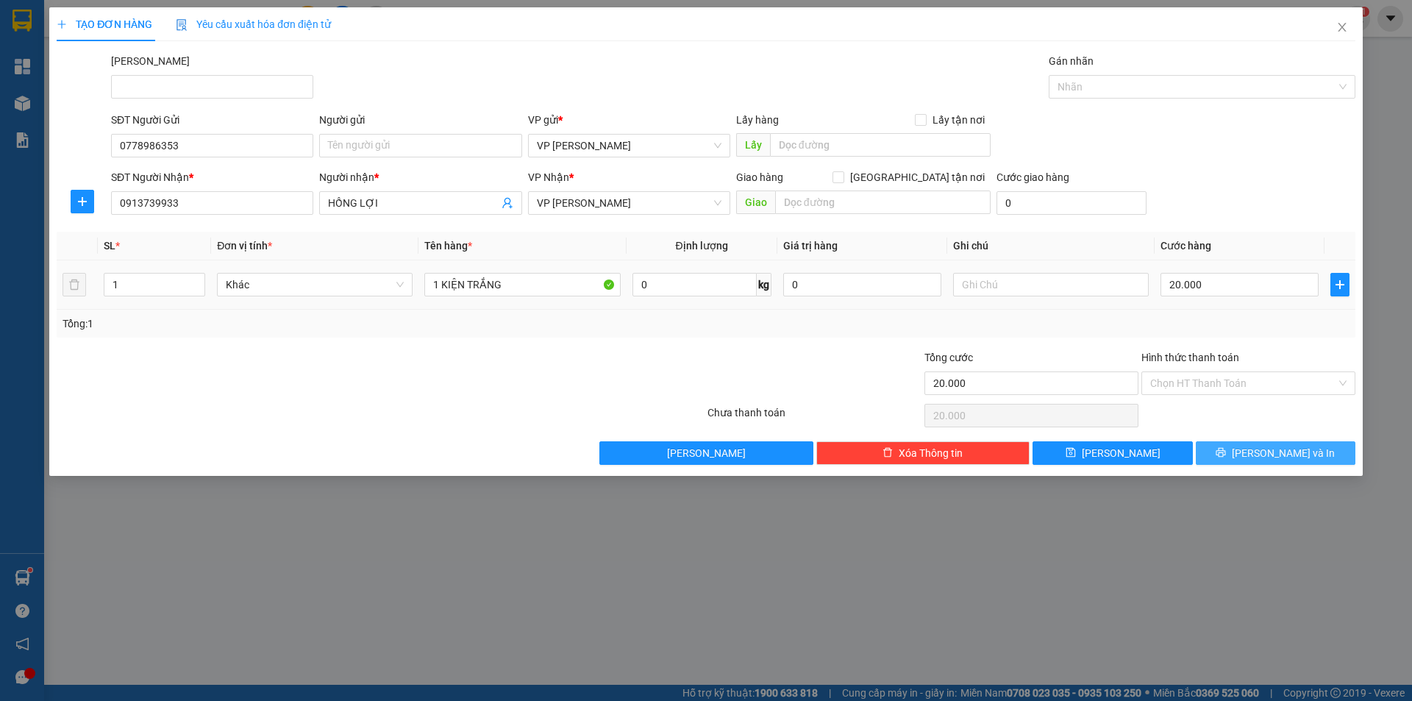
drag, startPoint x: 1233, startPoint y: 458, endPoint x: 473, endPoint y: 299, distance: 777.1
click at [613, 302] on div "Transit Pickup Surcharge Ids Transit Deliver Surcharge Ids Transit Deliver Surc…" at bounding box center [706, 259] width 1299 height 412
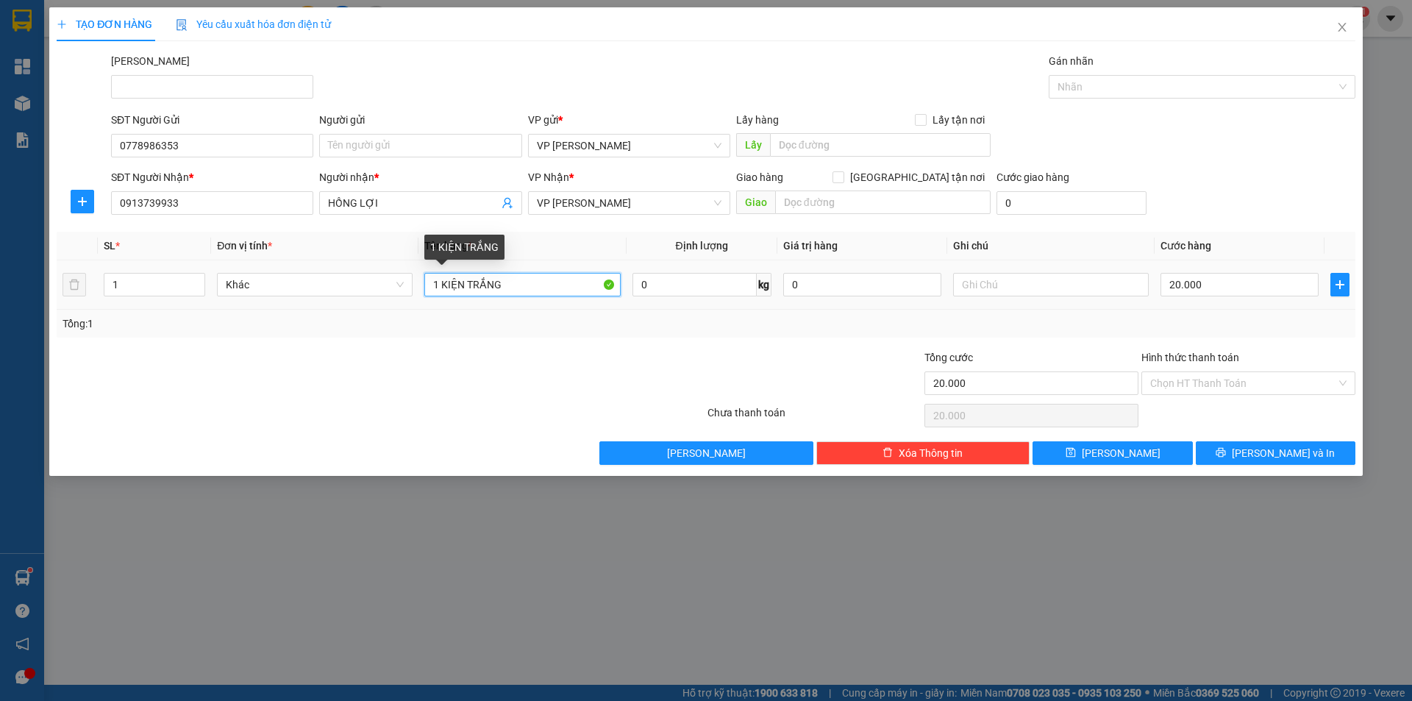
drag, startPoint x: 510, startPoint y: 292, endPoint x: 466, endPoint y: 291, distance: 43.4
click at [466, 291] on input "1 KIỆN TRẮNG" at bounding box center [522, 285] width 196 height 24
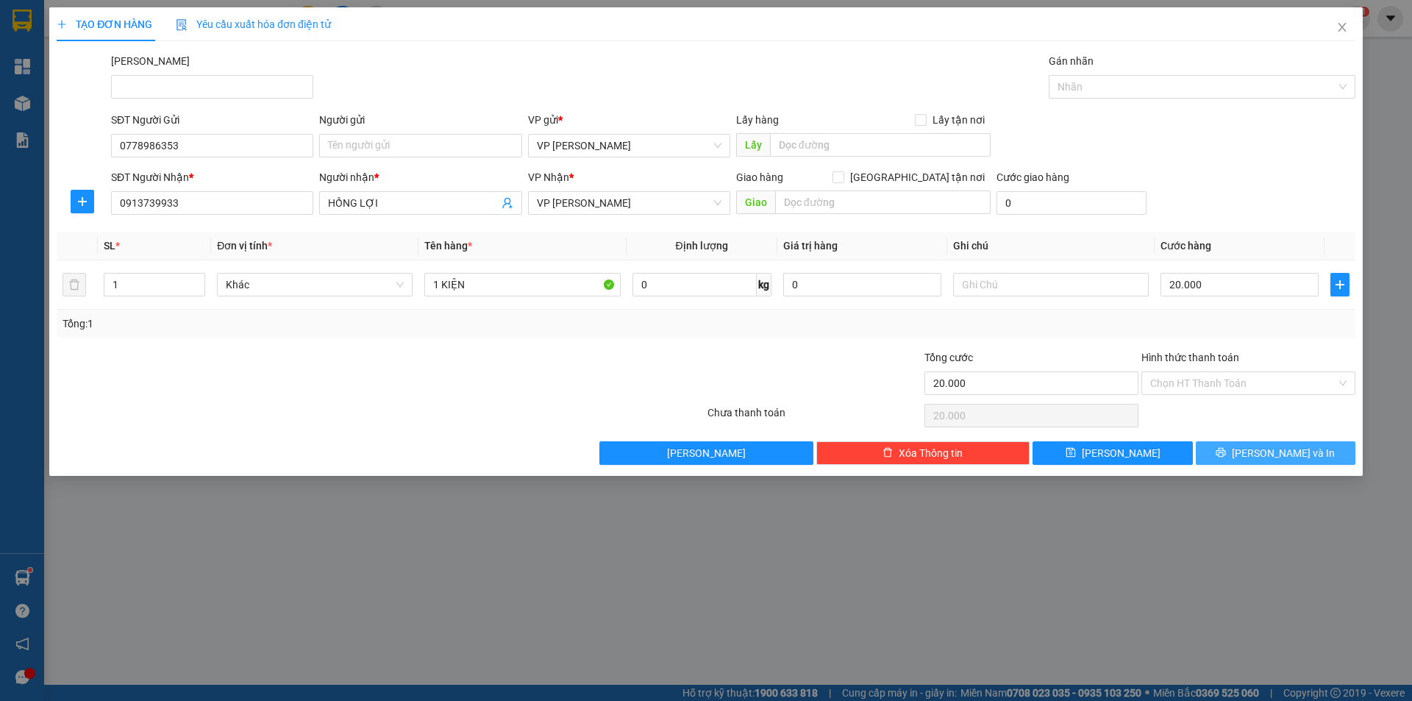
drag, startPoint x: 1275, startPoint y: 449, endPoint x: 1283, endPoint y: 446, distance: 8.6
click at [1275, 447] on span "[PERSON_NAME] và In" at bounding box center [1283, 453] width 103 height 16
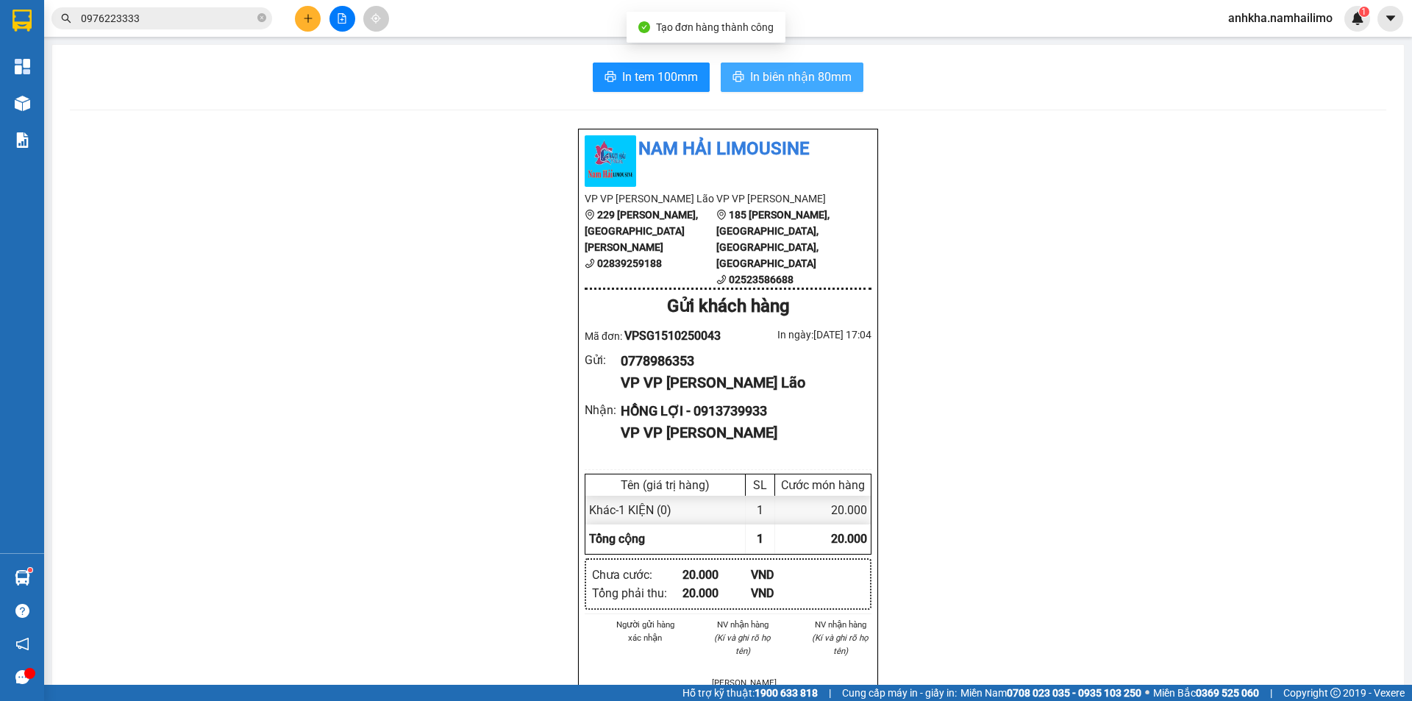
drag, startPoint x: 774, startPoint y: 73, endPoint x: 773, endPoint y: 65, distance: 7.5
click at [775, 73] on span "In biên nhận 80mm" at bounding box center [800, 77] width 101 height 18
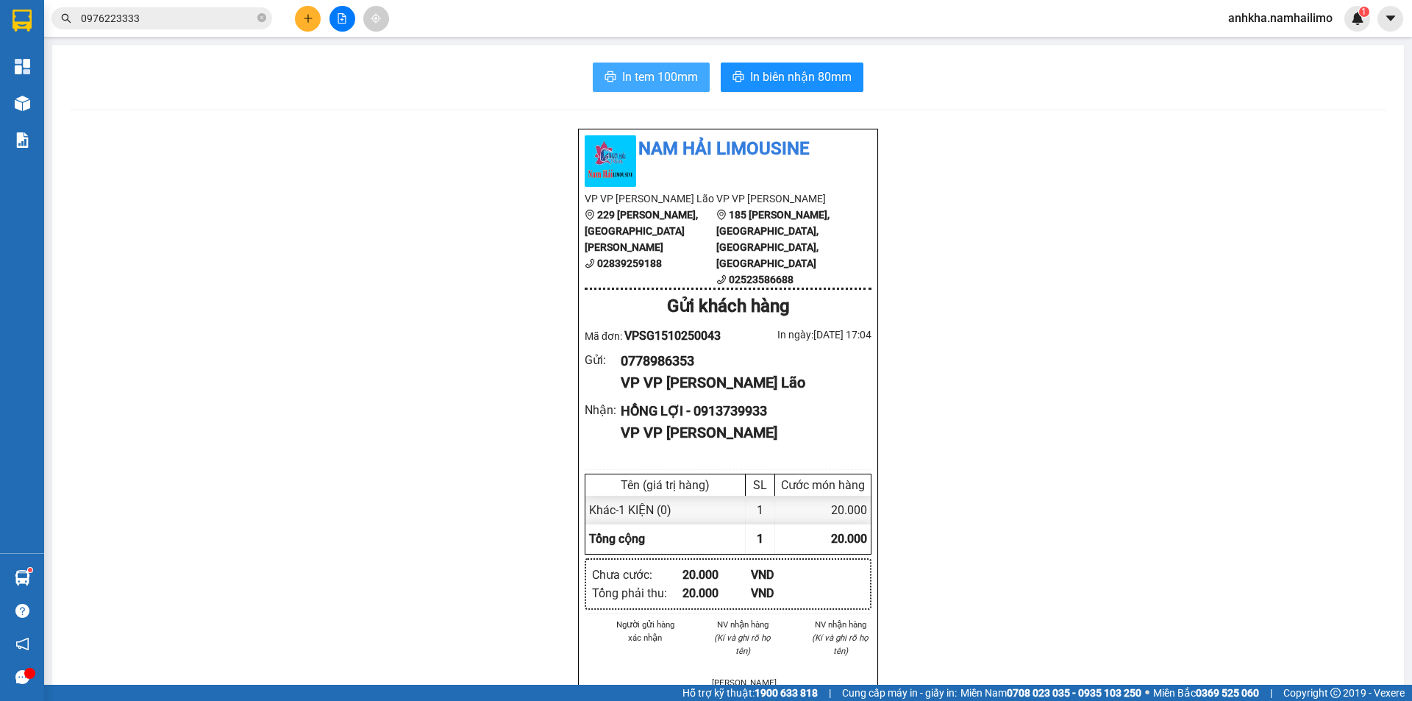
click at [663, 79] on span "In tem 100mm" at bounding box center [660, 77] width 76 height 18
click at [302, 22] on button at bounding box center [308, 19] width 26 height 26
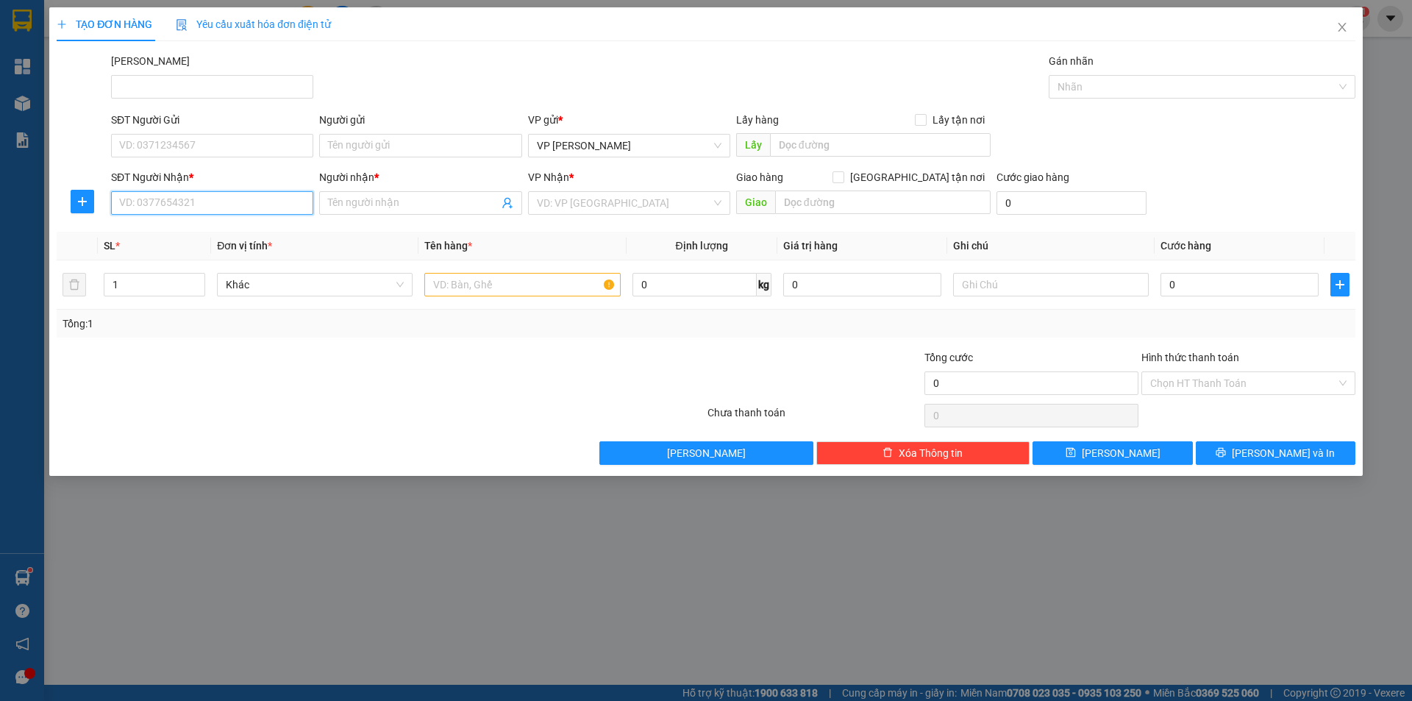
click at [227, 196] on input "SĐT Người Nhận *" at bounding box center [212, 203] width 202 height 24
click at [163, 235] on div "0383156665 - MẮT KÍNH HMK" at bounding box center [212, 232] width 185 height 16
type input "0383156665"
type input "MẮT KÍNH HMK"
type input "20.000"
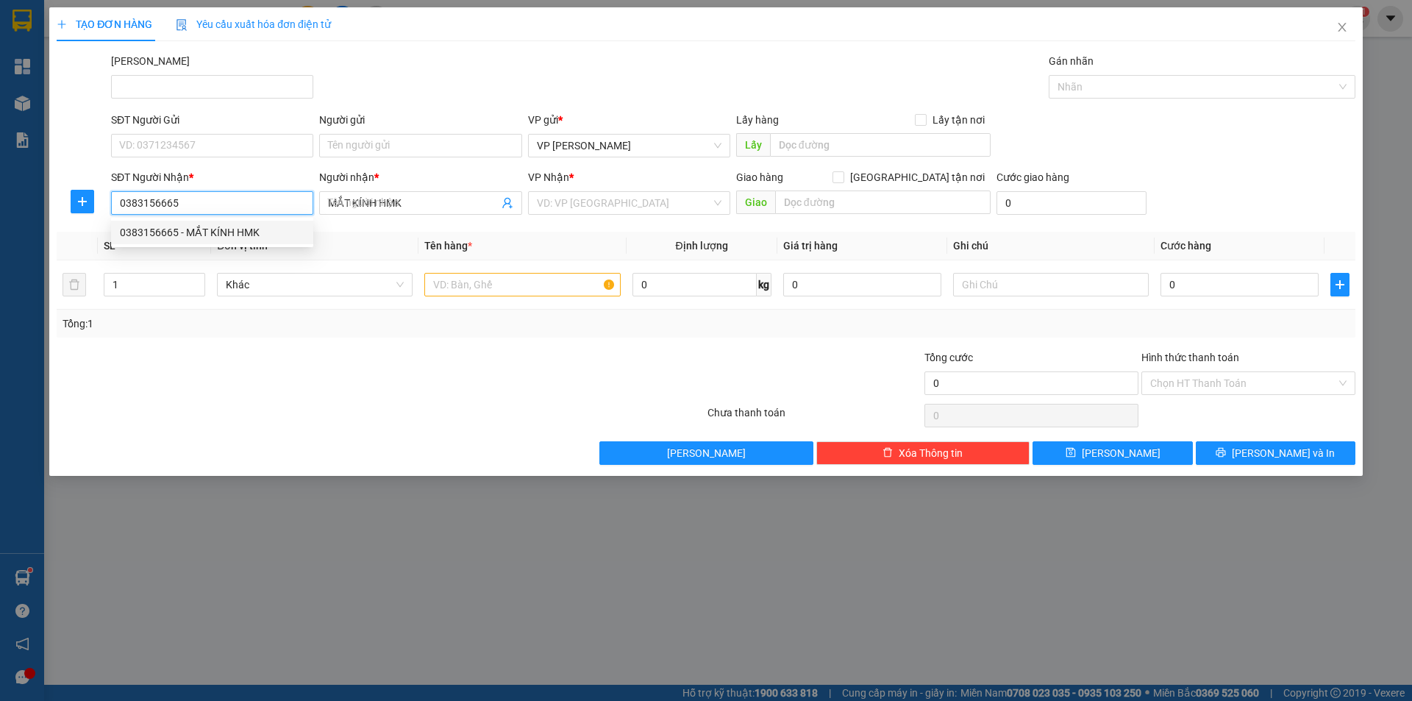
type input "20.000"
type input "0383156665"
click at [210, 160] on div "SĐT Người Gửi VD: 0371234567" at bounding box center [212, 137] width 202 height 51
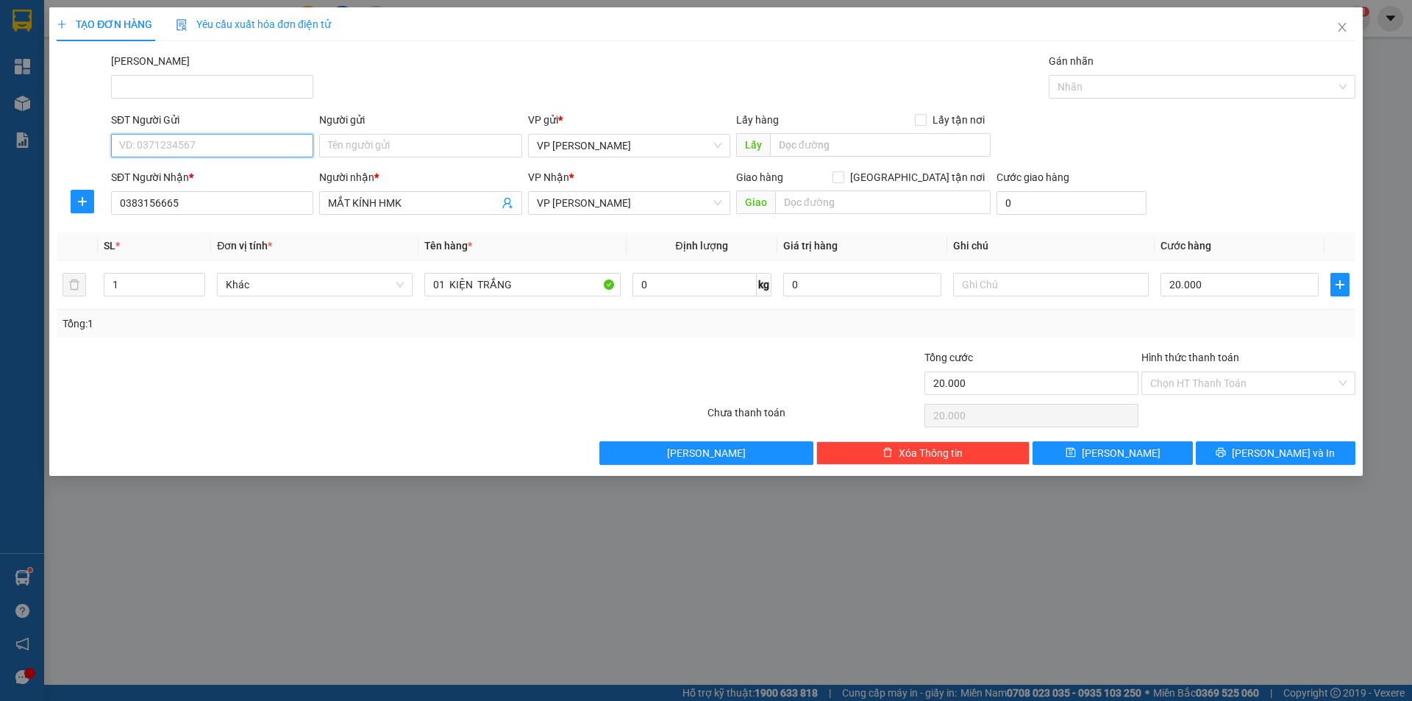
click at [215, 150] on input "SĐT Người Gửi" at bounding box center [212, 146] width 202 height 24
click at [211, 199] on div "0782352383 - VŨ" at bounding box center [212, 198] width 185 height 16
click at [1225, 449] on button "[PERSON_NAME] và In" at bounding box center [1276, 453] width 160 height 24
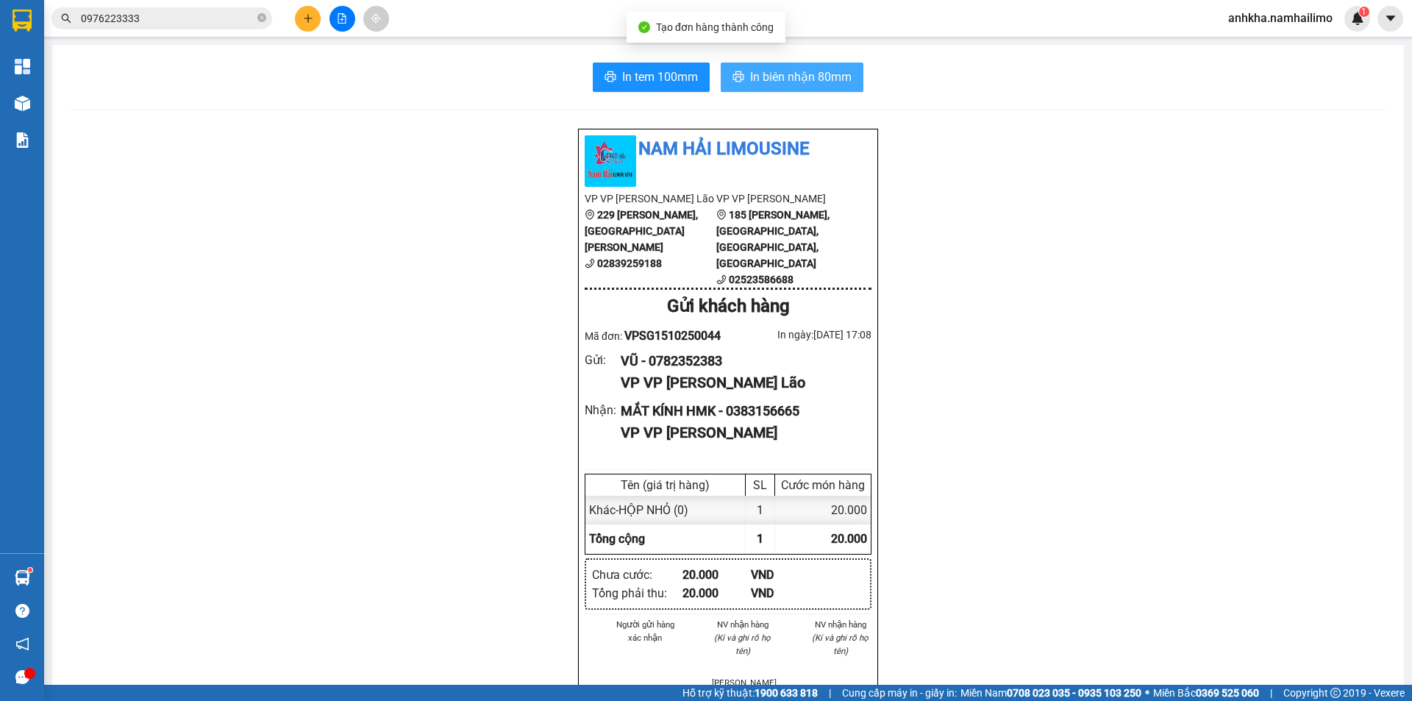
click at [777, 86] on span "In biên nhận 80mm" at bounding box center [800, 77] width 101 height 18
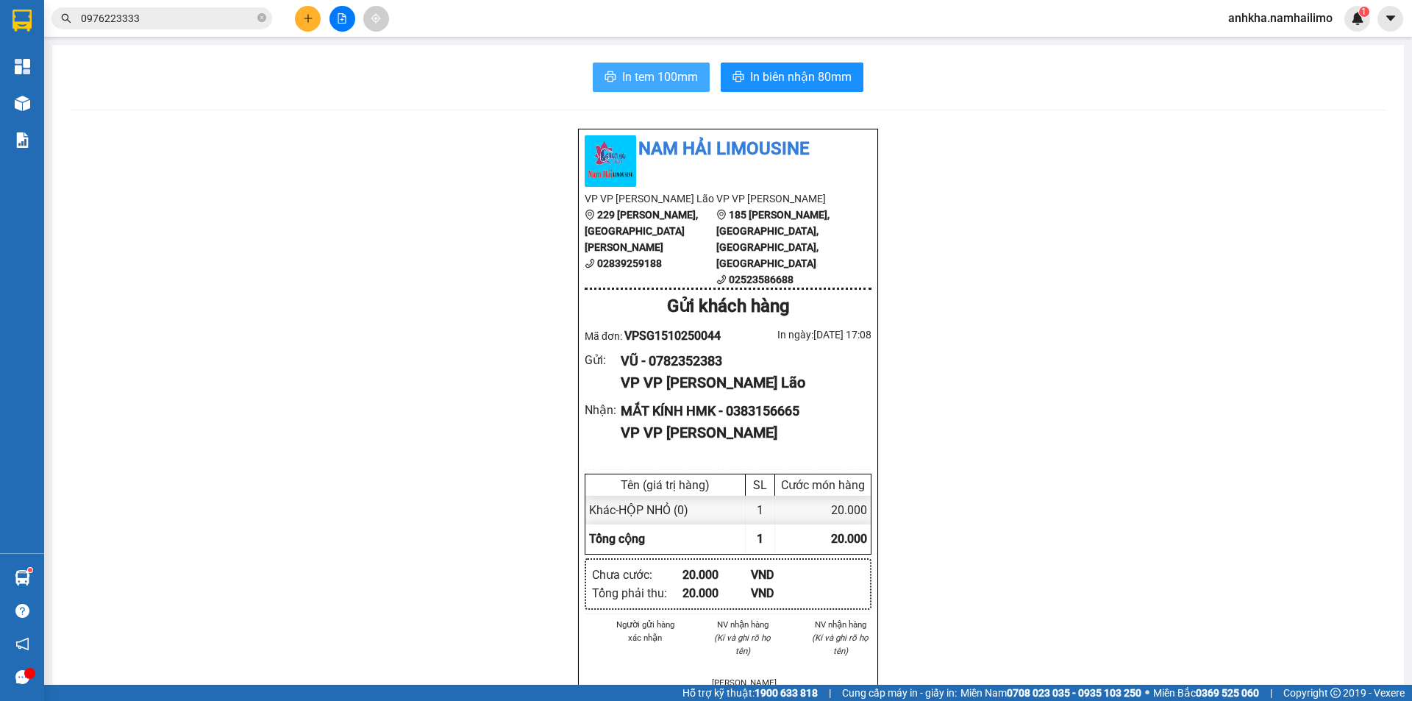
click at [648, 82] on span "In tem 100mm" at bounding box center [660, 77] width 76 height 18
click at [300, 15] on button at bounding box center [308, 19] width 26 height 26
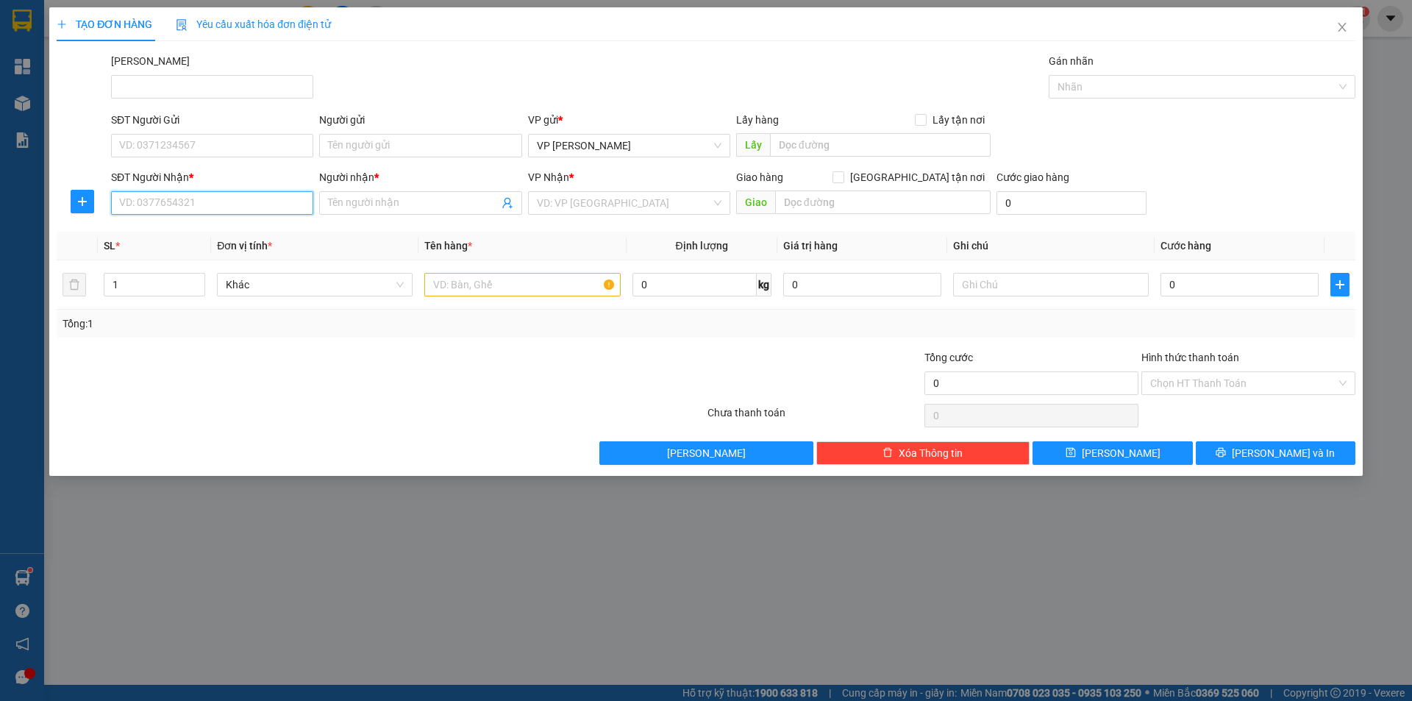
click at [226, 195] on input "SĐT Người Nhận *" at bounding box center [212, 203] width 202 height 24
click at [221, 238] on div "0947387282 - CTY TRƯỜNG LỰC/c Loan" at bounding box center [215, 232] width 191 height 16
type input "0947387282"
type input "CTY TRƯỜNG LỰC/c Loan"
checkbox input "true"
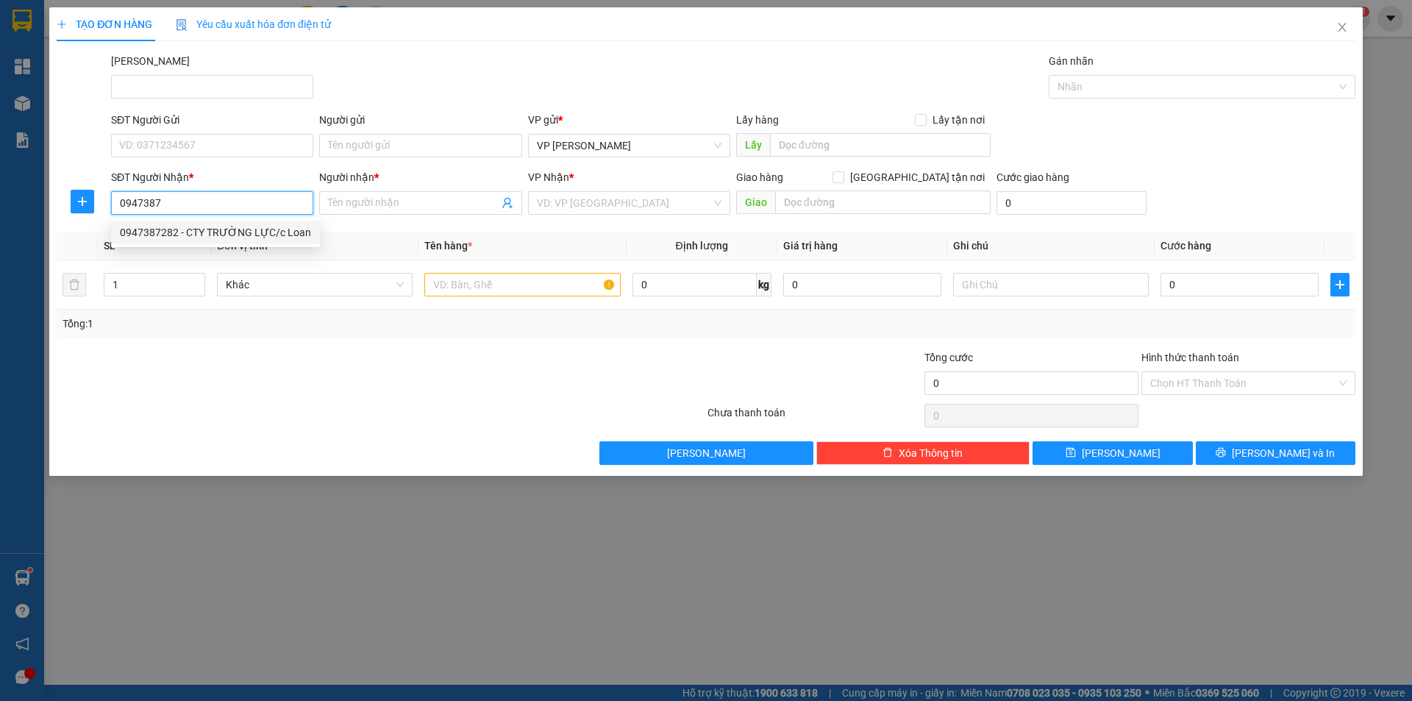
type input "268 [PERSON_NAME], [PERSON_NAME]"
type input "10.000"
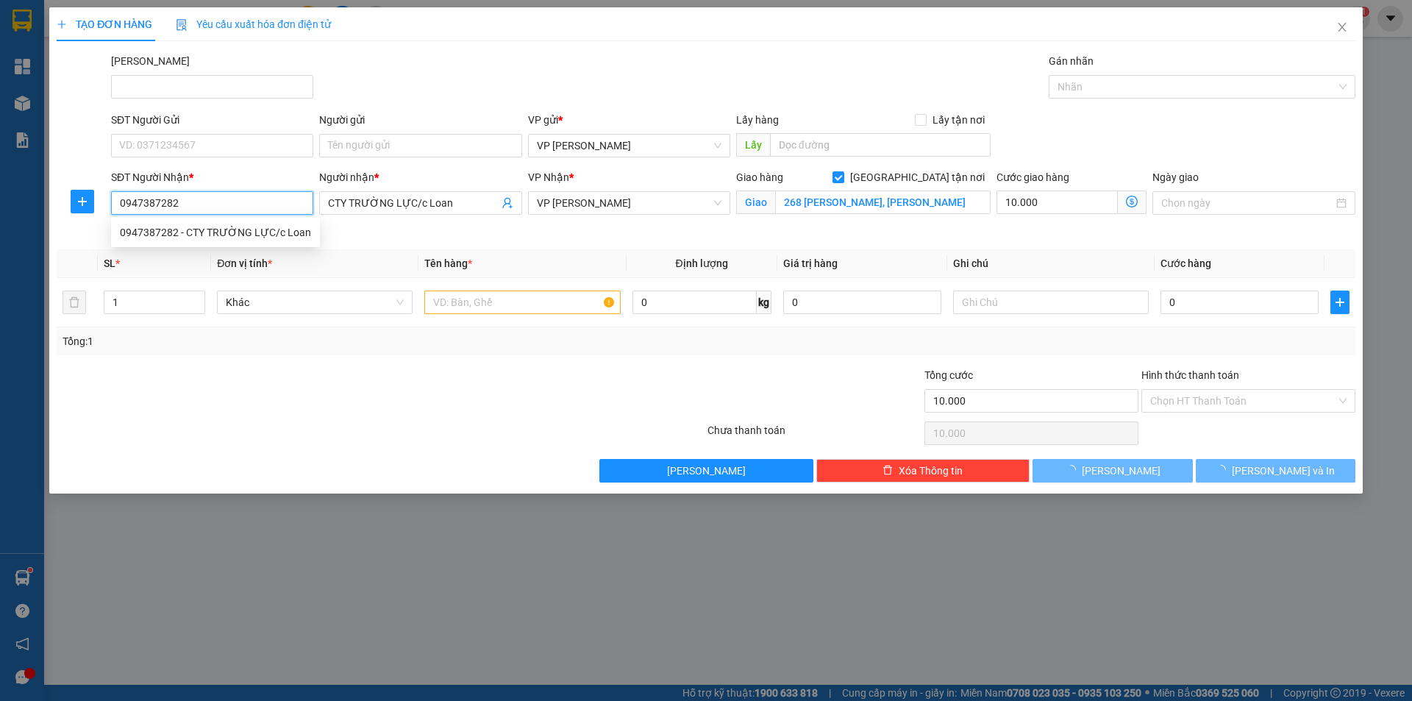
type input "40.000"
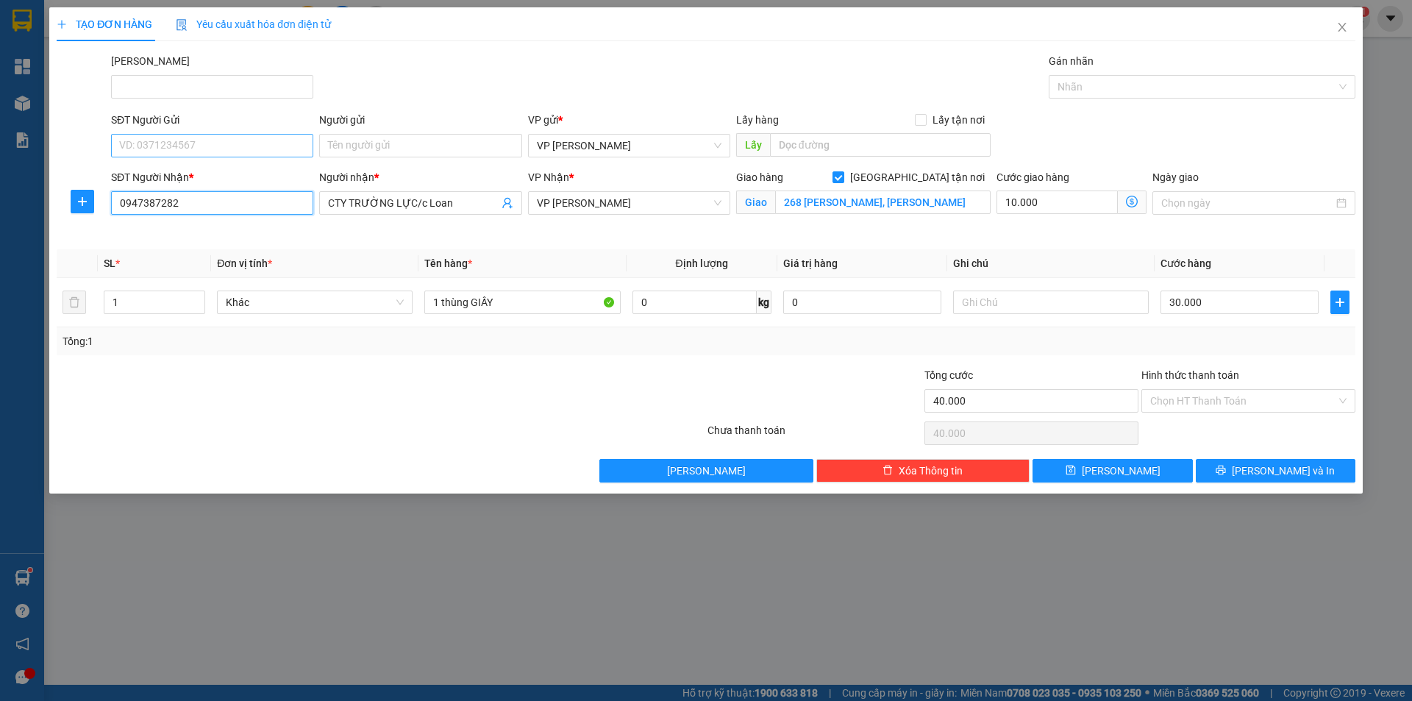
type input "0947387282"
click at [218, 136] on input "SĐT Người Gửi" at bounding box center [212, 146] width 202 height 24
click at [237, 175] on div "0918252595 - AN PHƯƠNG" at bounding box center [212, 175] width 185 height 16
type input "0918252595"
type input "AN PHƯƠNG"
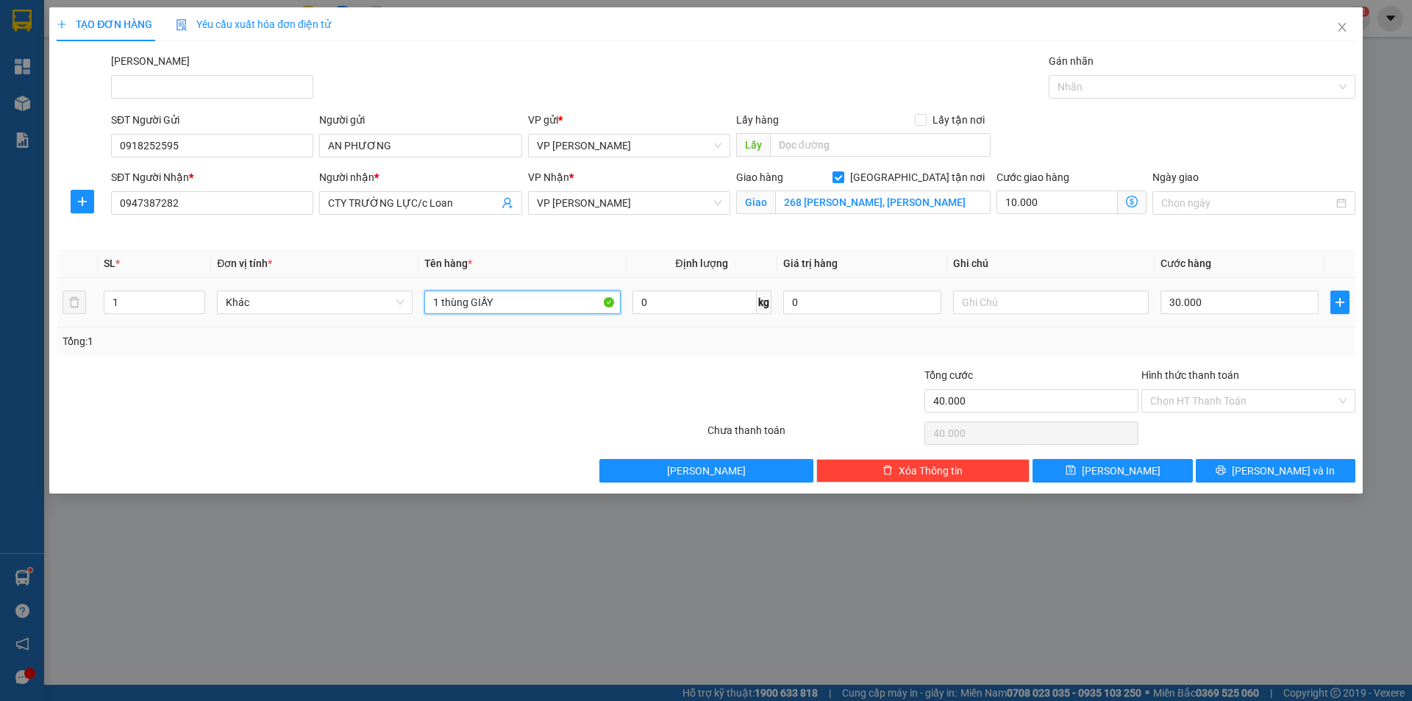
drag, startPoint x: 496, startPoint y: 307, endPoint x: 444, endPoint y: 313, distance: 52.5
click at [444, 313] on input "1 thùng GIẤY" at bounding box center [522, 303] width 196 height 24
type input "1 KIỆN"
click at [1207, 303] on input "30.000" at bounding box center [1240, 303] width 158 height 24
click at [1218, 261] on th "Cước hàng" at bounding box center [1240, 263] width 170 height 29
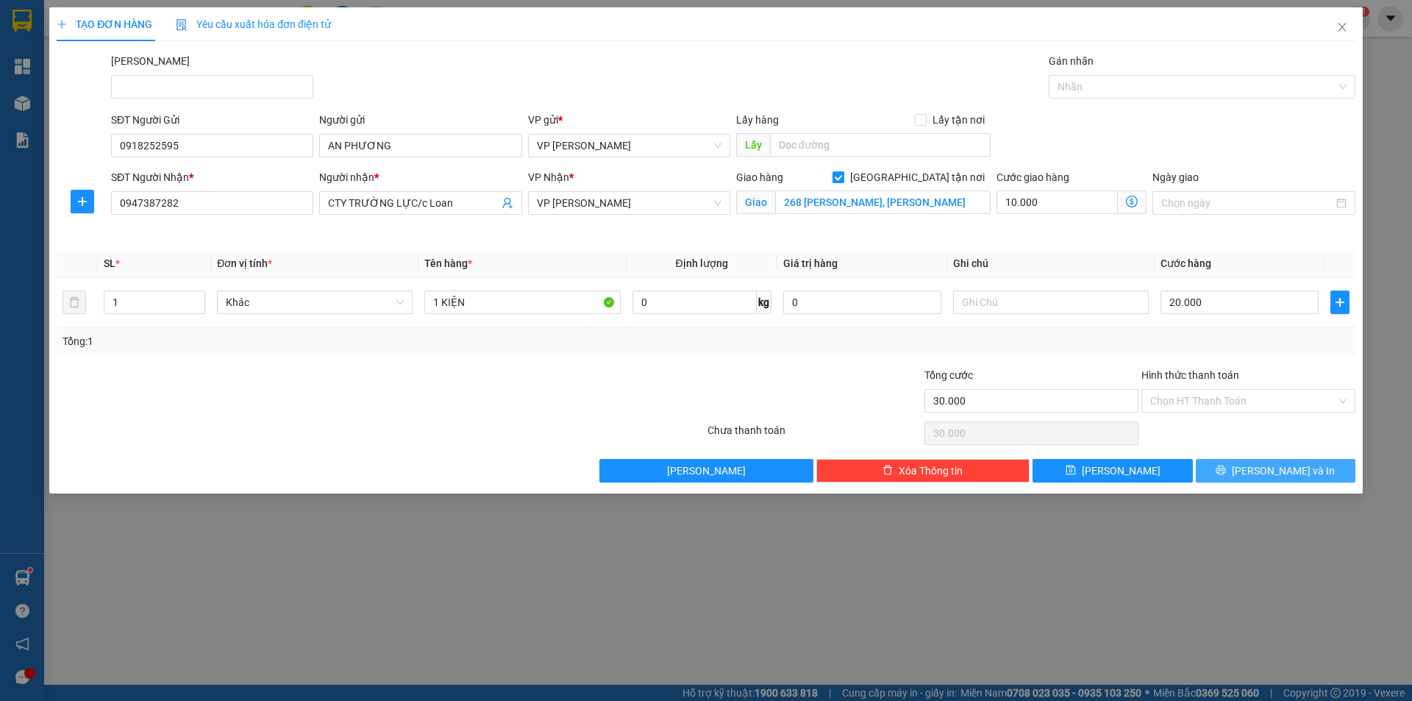
click at [1240, 473] on button "[PERSON_NAME] và In" at bounding box center [1276, 471] width 160 height 24
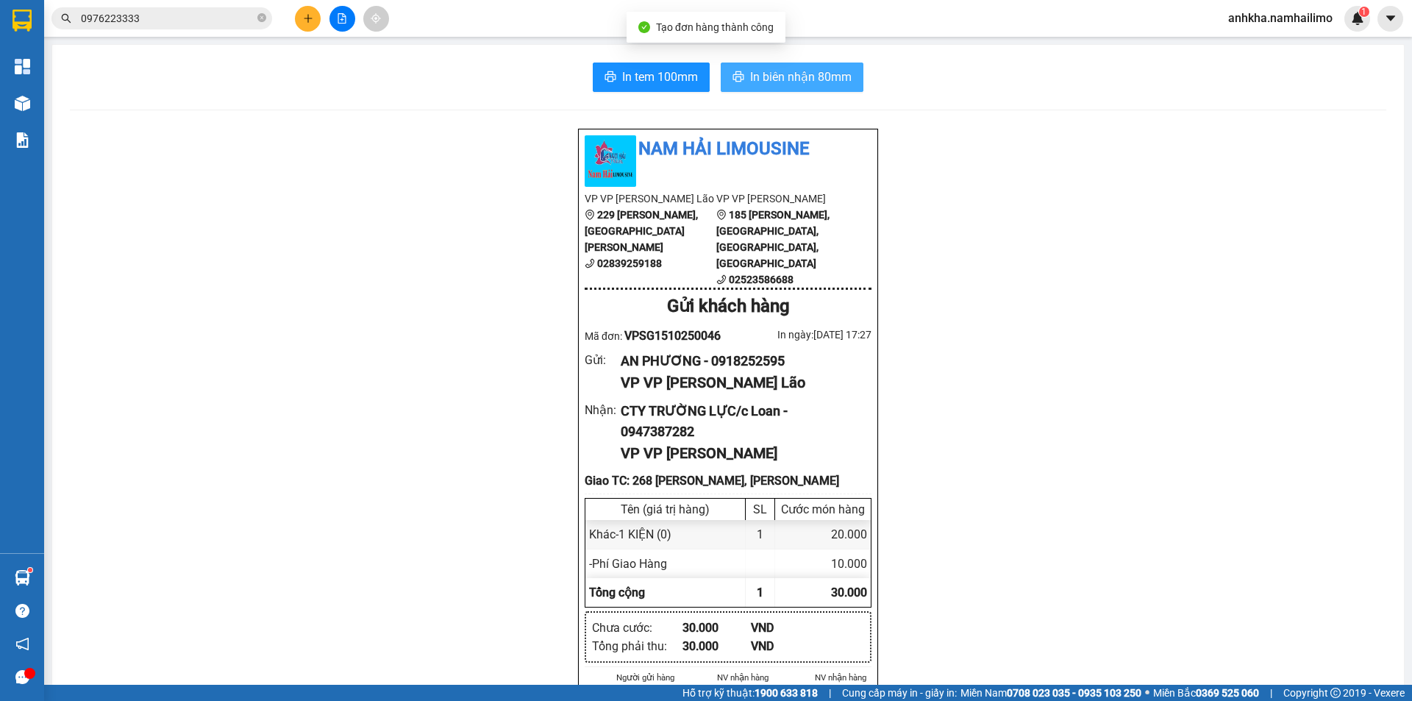
drag, startPoint x: 797, startPoint y: 52, endPoint x: 785, endPoint y: 67, distance: 18.8
click at [787, 67] on button "In biên nhận 80mm" at bounding box center [792, 77] width 143 height 29
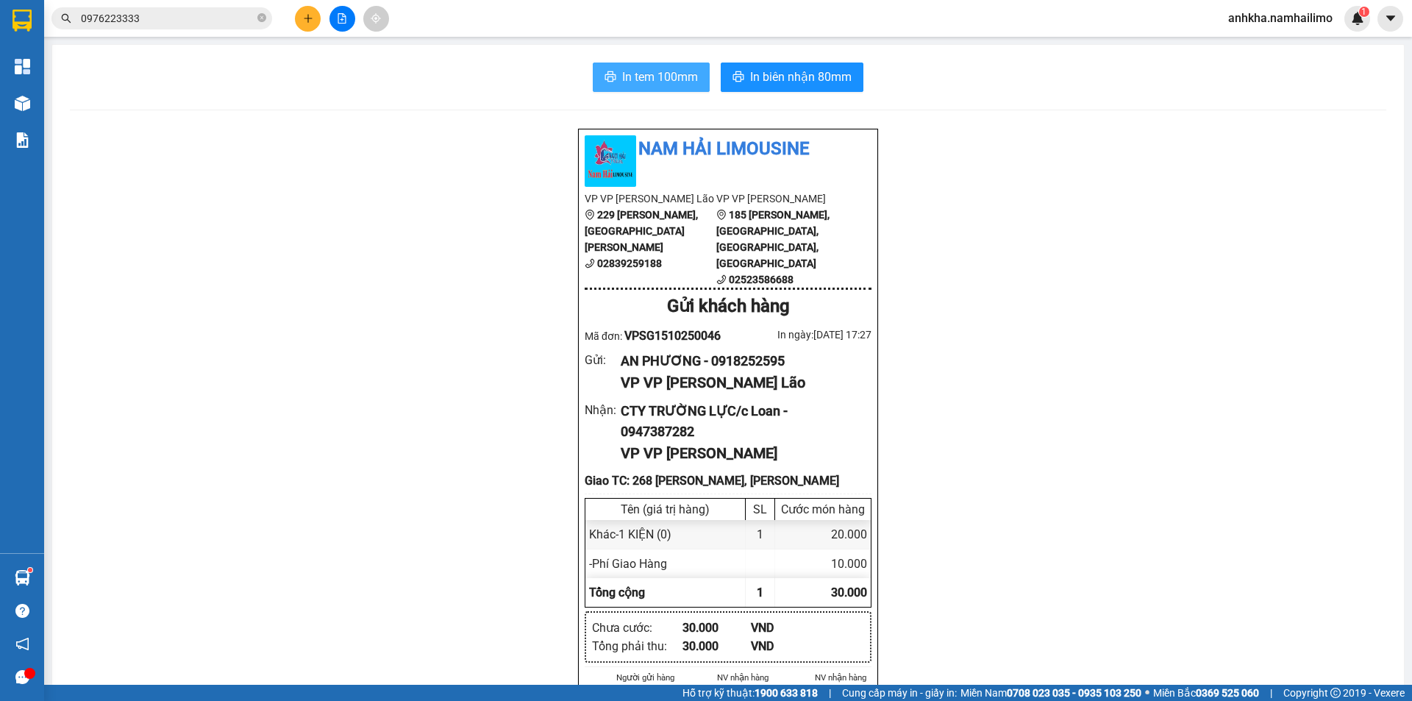
click at [628, 89] on button "In tem 100mm" at bounding box center [651, 77] width 117 height 29
click at [652, 68] on span "In tem 100mm" at bounding box center [660, 77] width 76 height 18
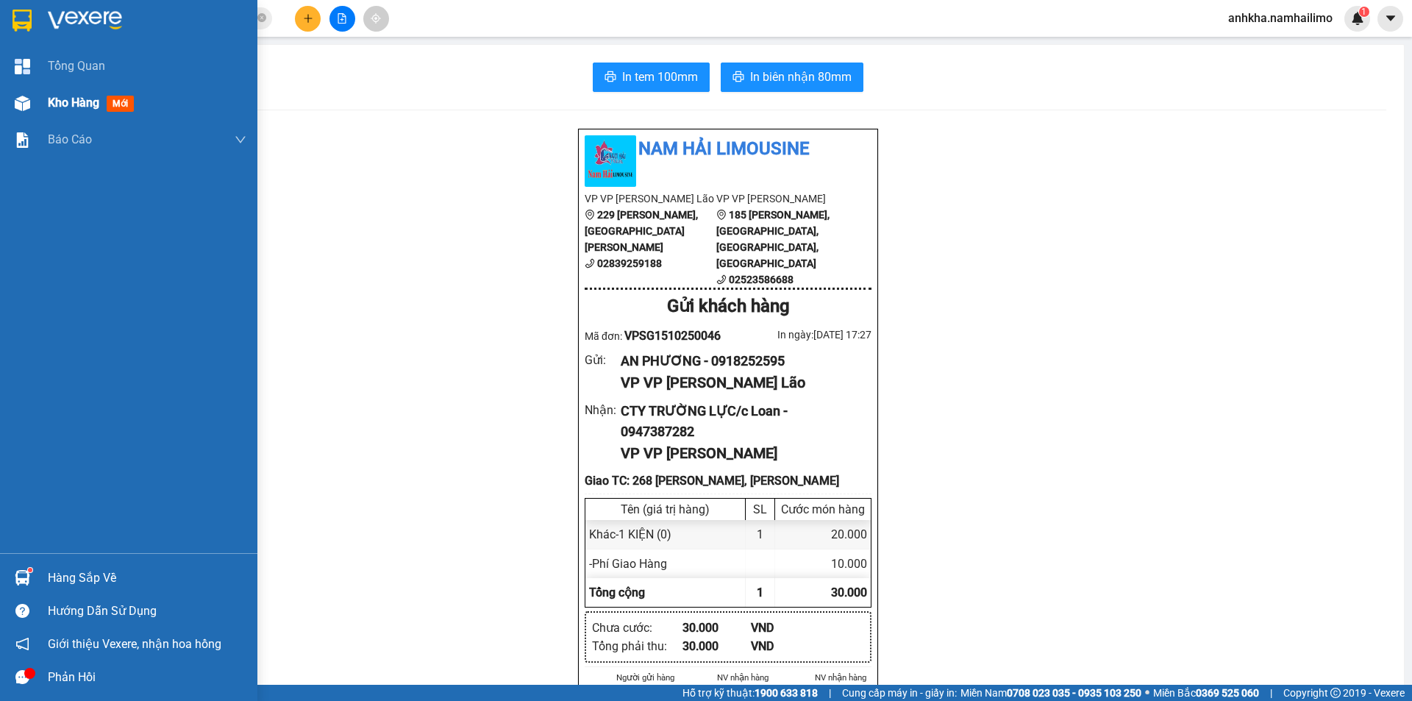
click at [55, 111] on div "Kho hàng mới" at bounding box center [94, 102] width 92 height 18
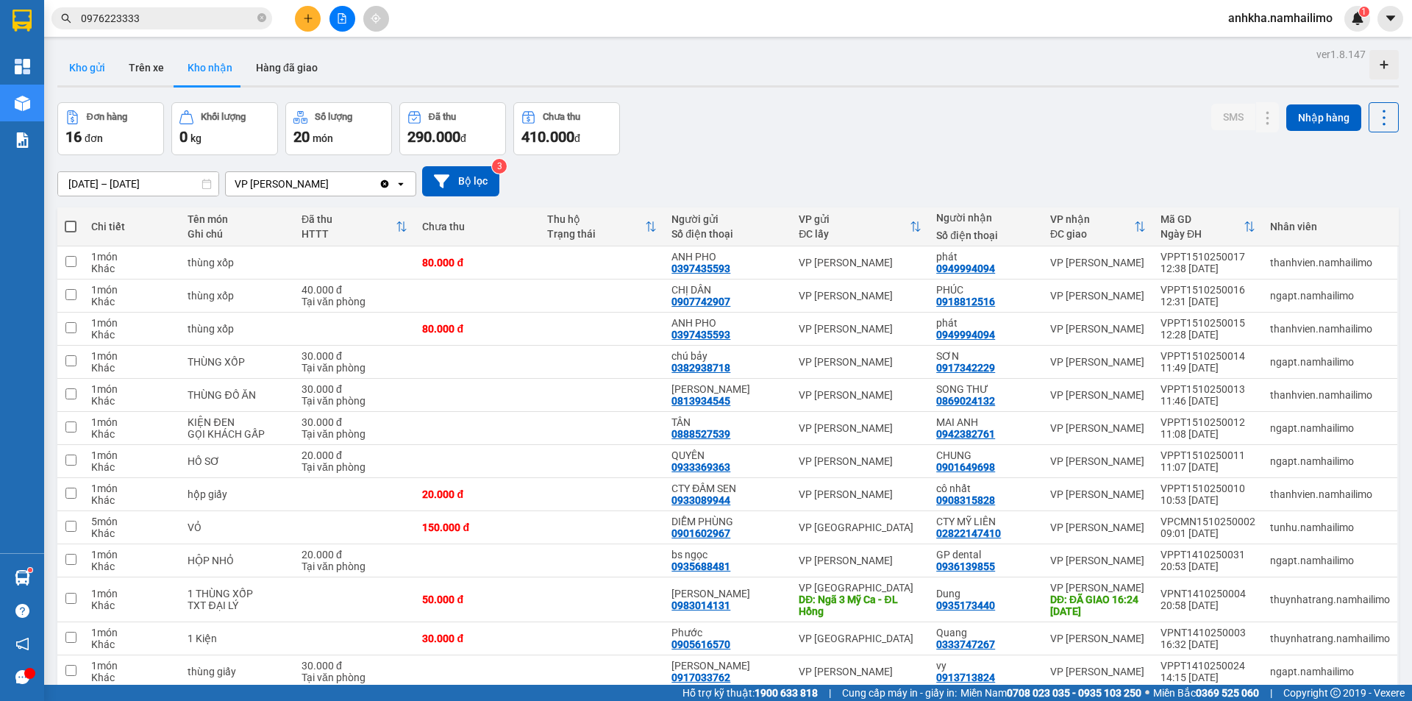
click at [90, 74] on button "Kho gửi" at bounding box center [87, 67] width 60 height 35
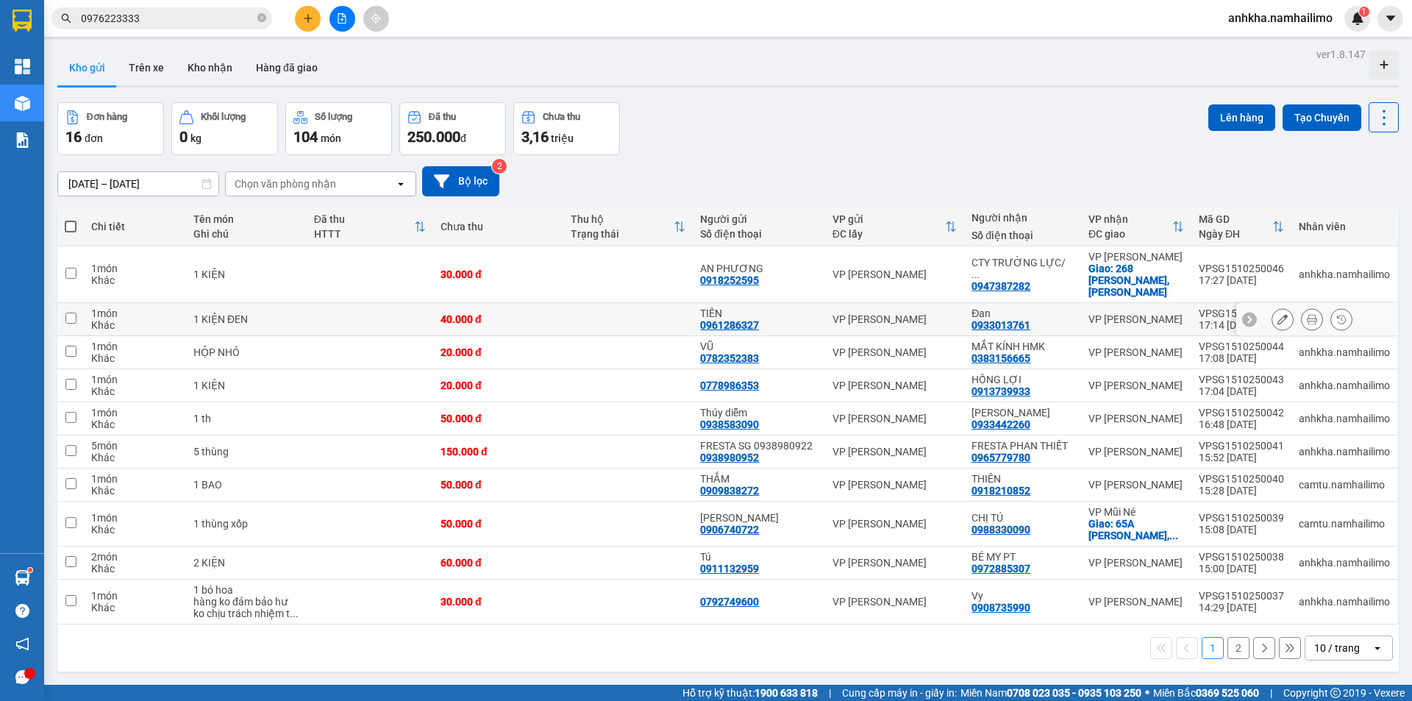
click at [1302, 307] on button at bounding box center [1312, 320] width 21 height 26
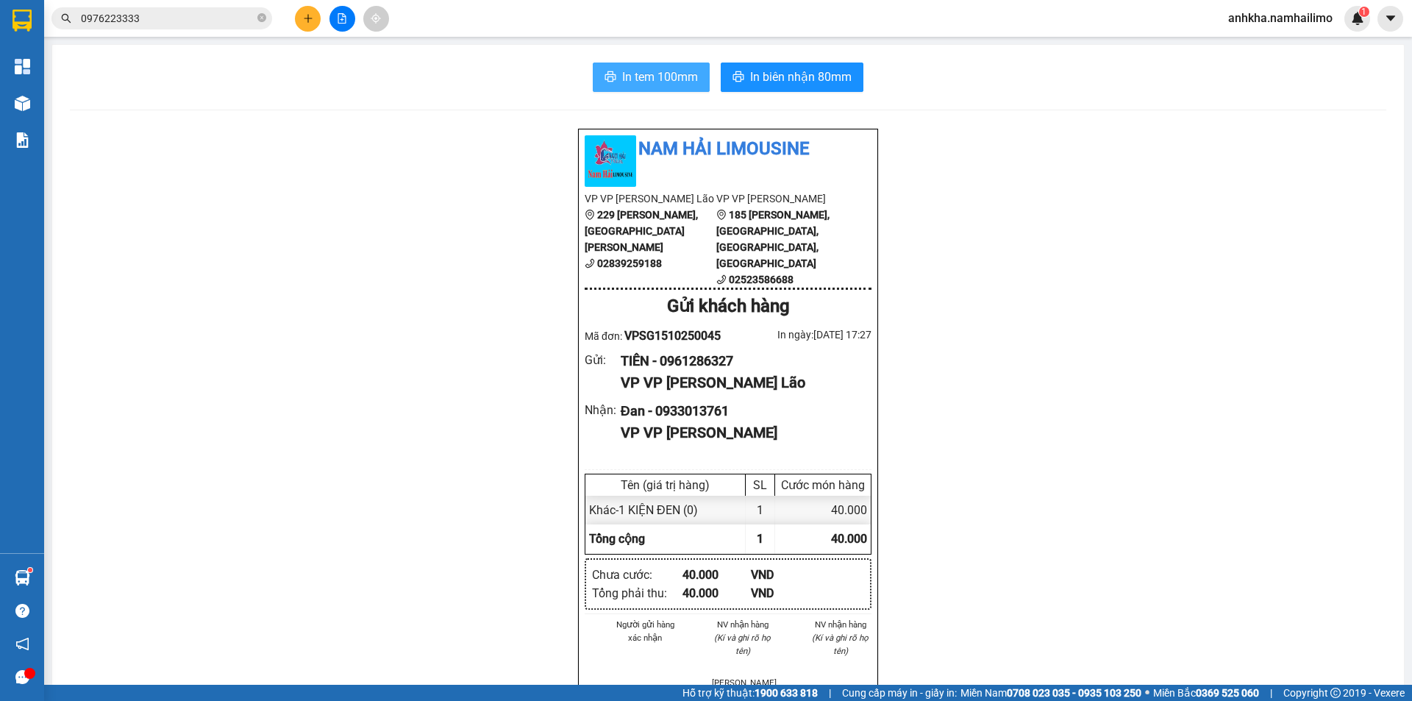
click at [665, 78] on span "In tem 100mm" at bounding box center [660, 77] width 76 height 18
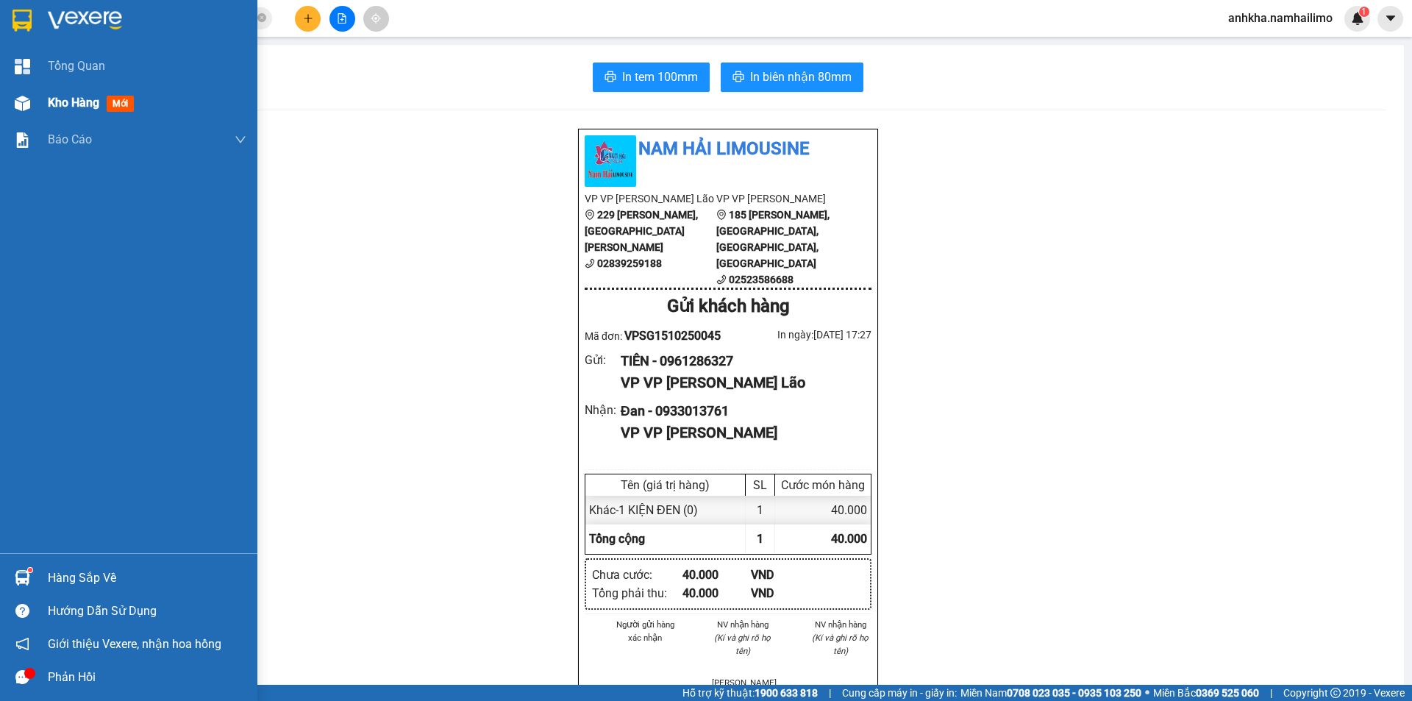
click at [34, 110] on div at bounding box center [23, 103] width 26 height 26
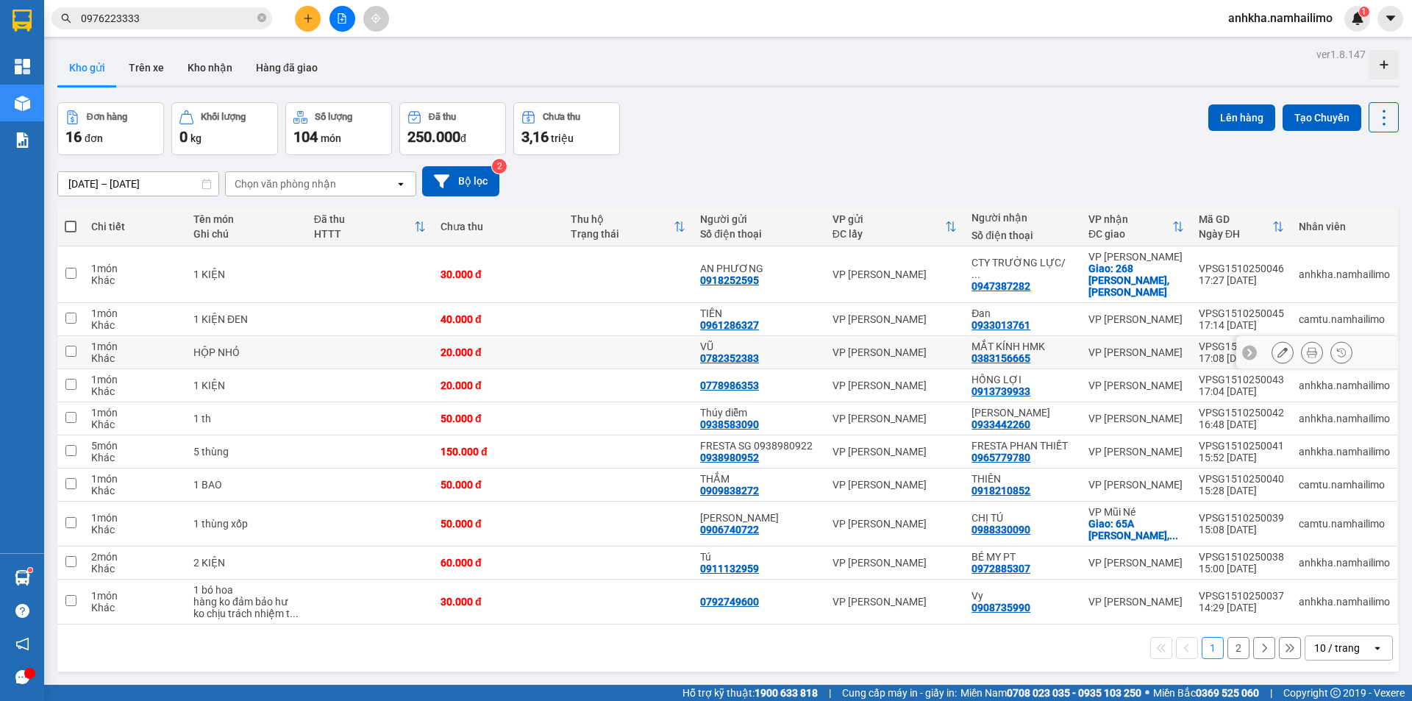
click at [602, 346] on td at bounding box center [628, 352] width 130 height 33
checkbox input "true"
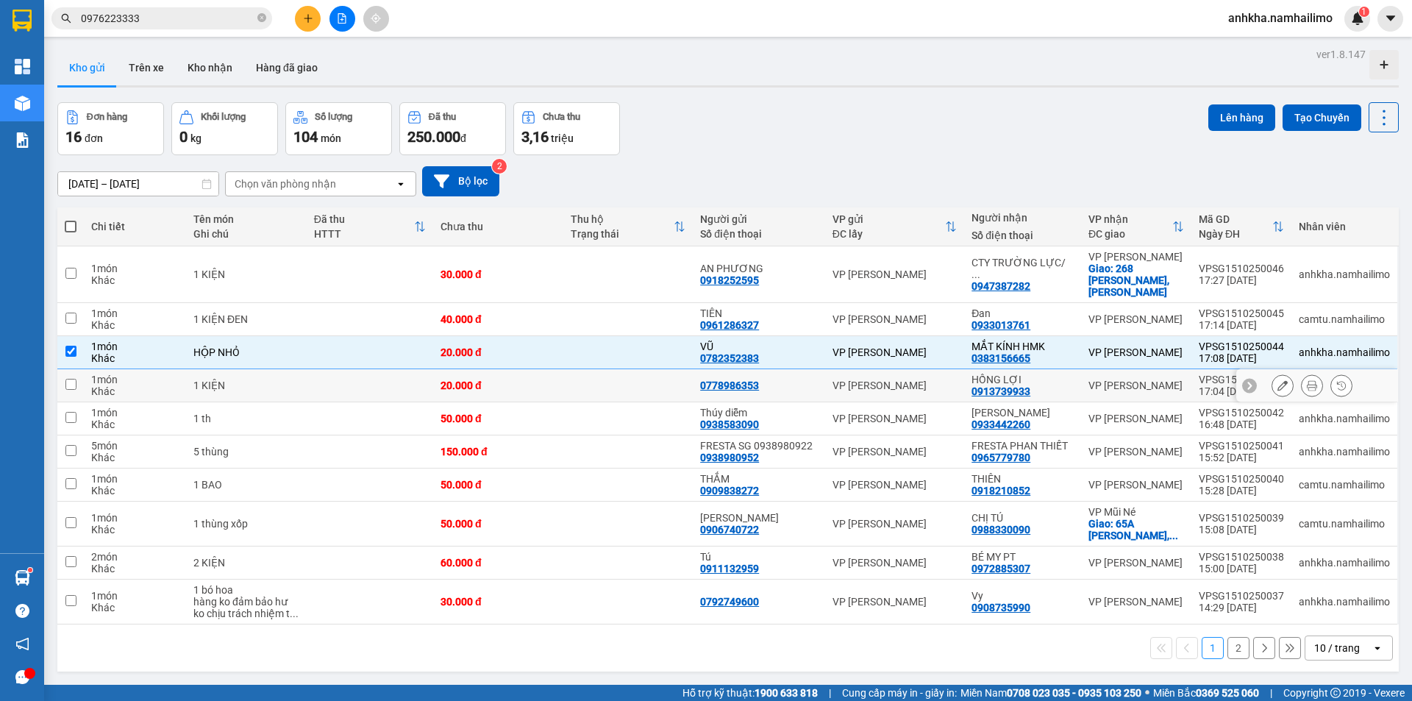
drag, startPoint x: 577, startPoint y: 382, endPoint x: 570, endPoint y: 394, distance: 14.5
click at [577, 382] on td at bounding box center [628, 385] width 130 height 33
checkbox input "true"
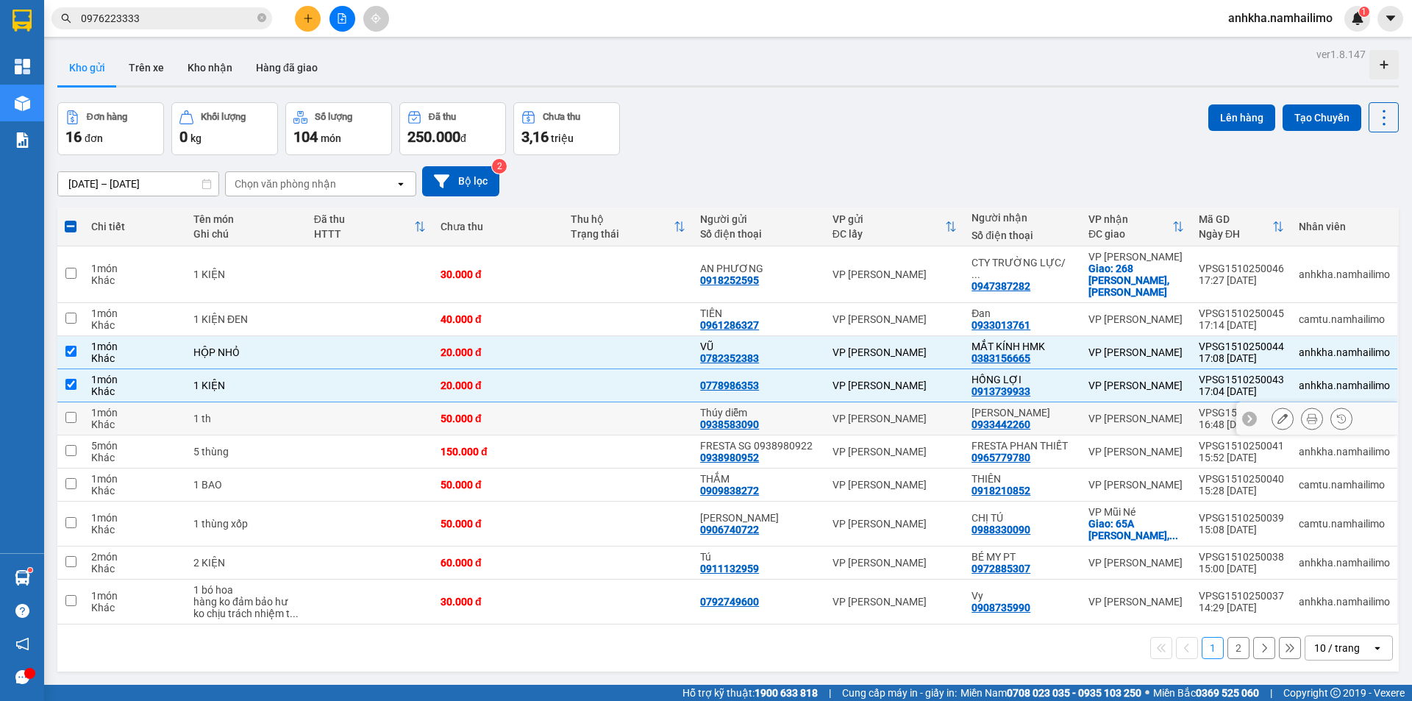
drag, startPoint x: 559, startPoint y: 412, endPoint x: 561, endPoint y: 439, distance: 27.3
click at [559, 413] on td "50.000 đ" at bounding box center [498, 418] width 130 height 33
checkbox input "true"
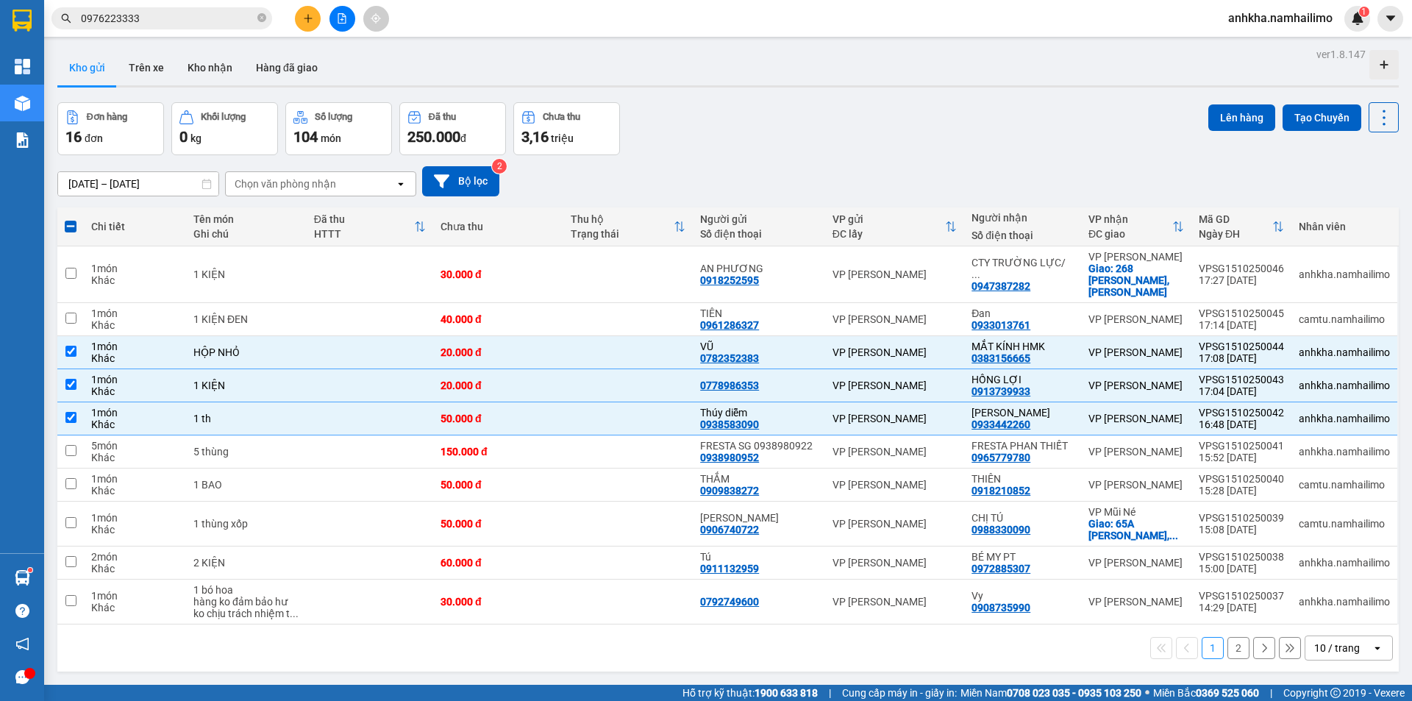
click at [314, 179] on div "Chọn văn phòng nhận" at bounding box center [285, 184] width 101 height 15
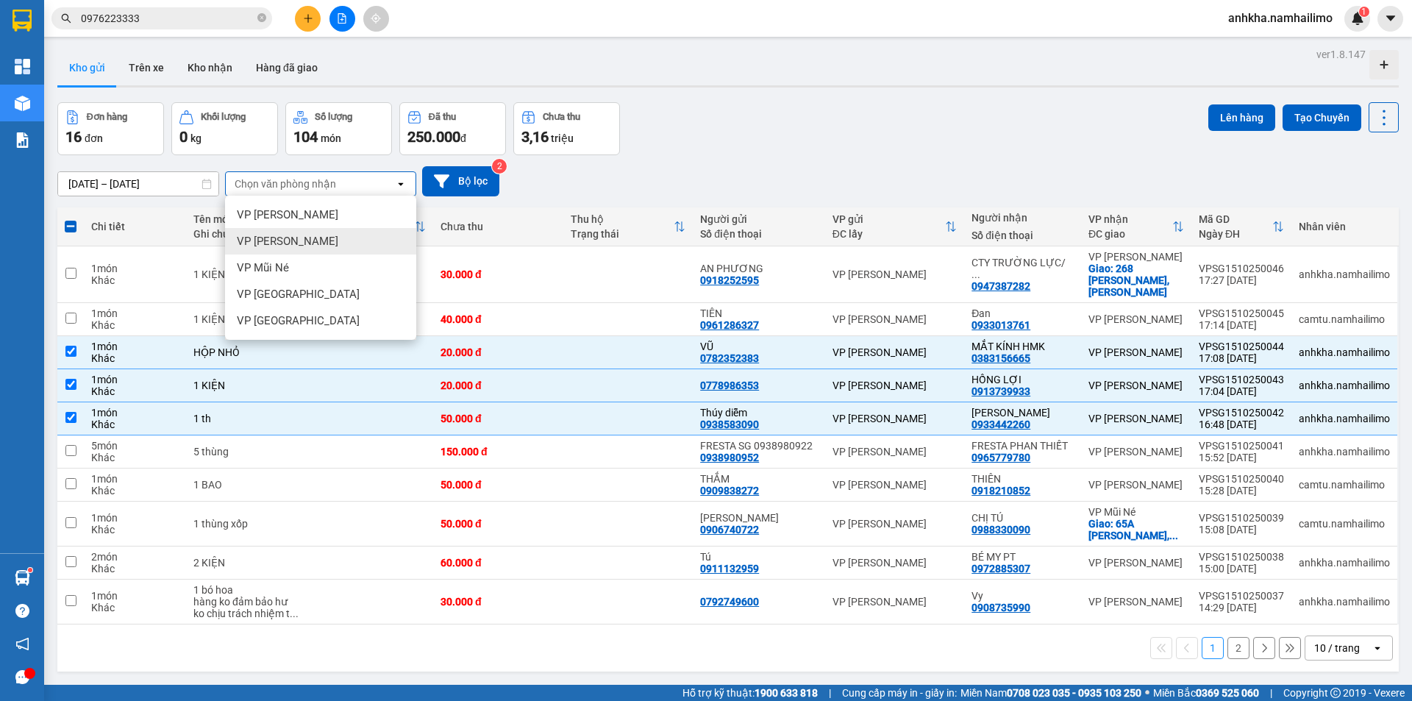
drag, startPoint x: 308, startPoint y: 244, endPoint x: 330, endPoint y: 217, distance: 35.0
click at [308, 243] on div "VP [PERSON_NAME]" at bounding box center [320, 241] width 191 height 26
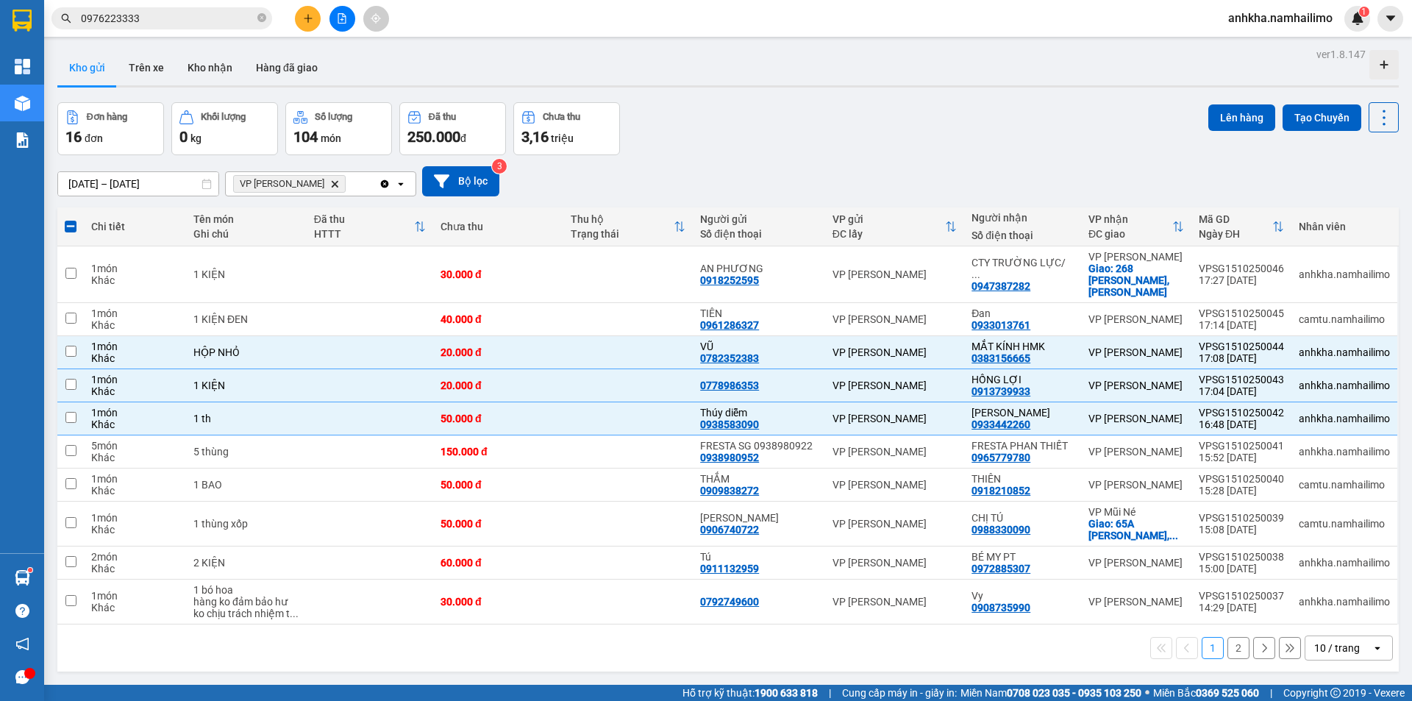
checkbox input "false"
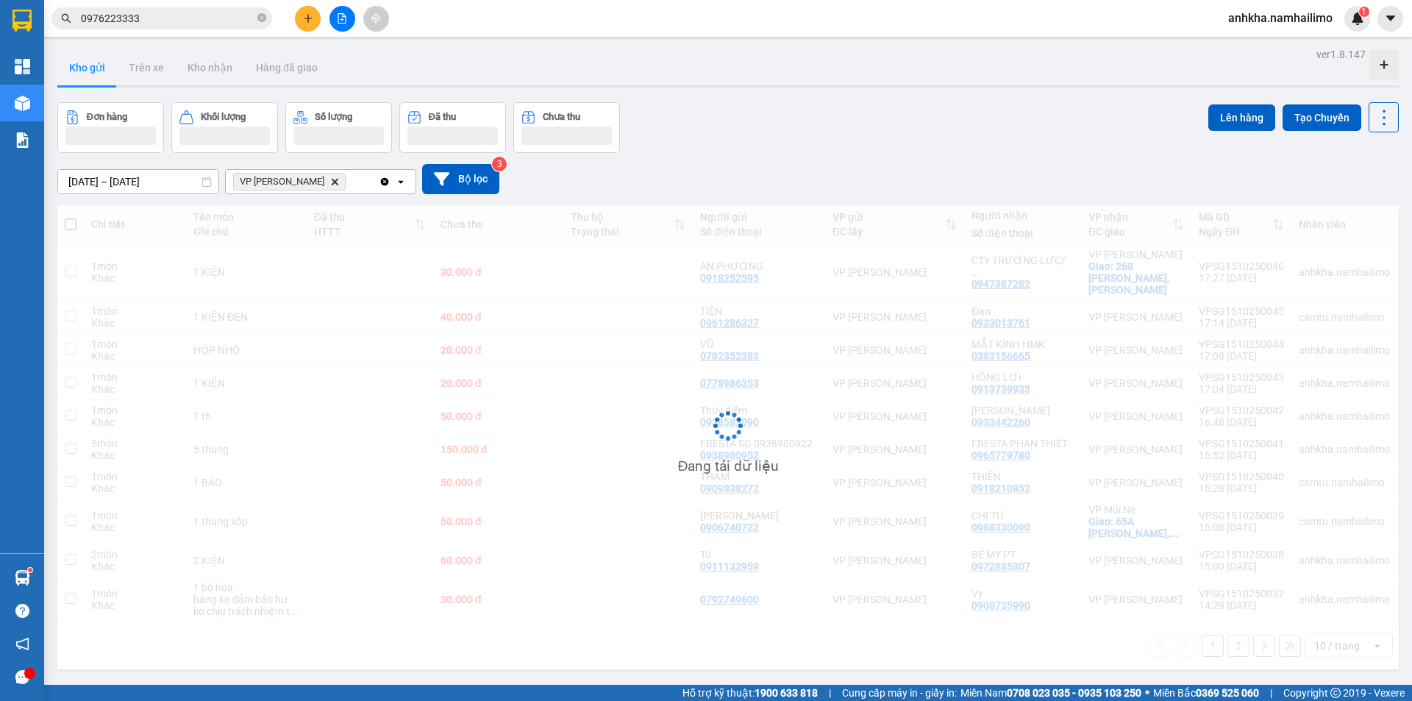
drag, startPoint x: 373, startPoint y: 174, endPoint x: 365, endPoint y: 180, distance: 10.5
click at [374, 174] on div "VP [PERSON_NAME] Delete" at bounding box center [302, 182] width 153 height 24
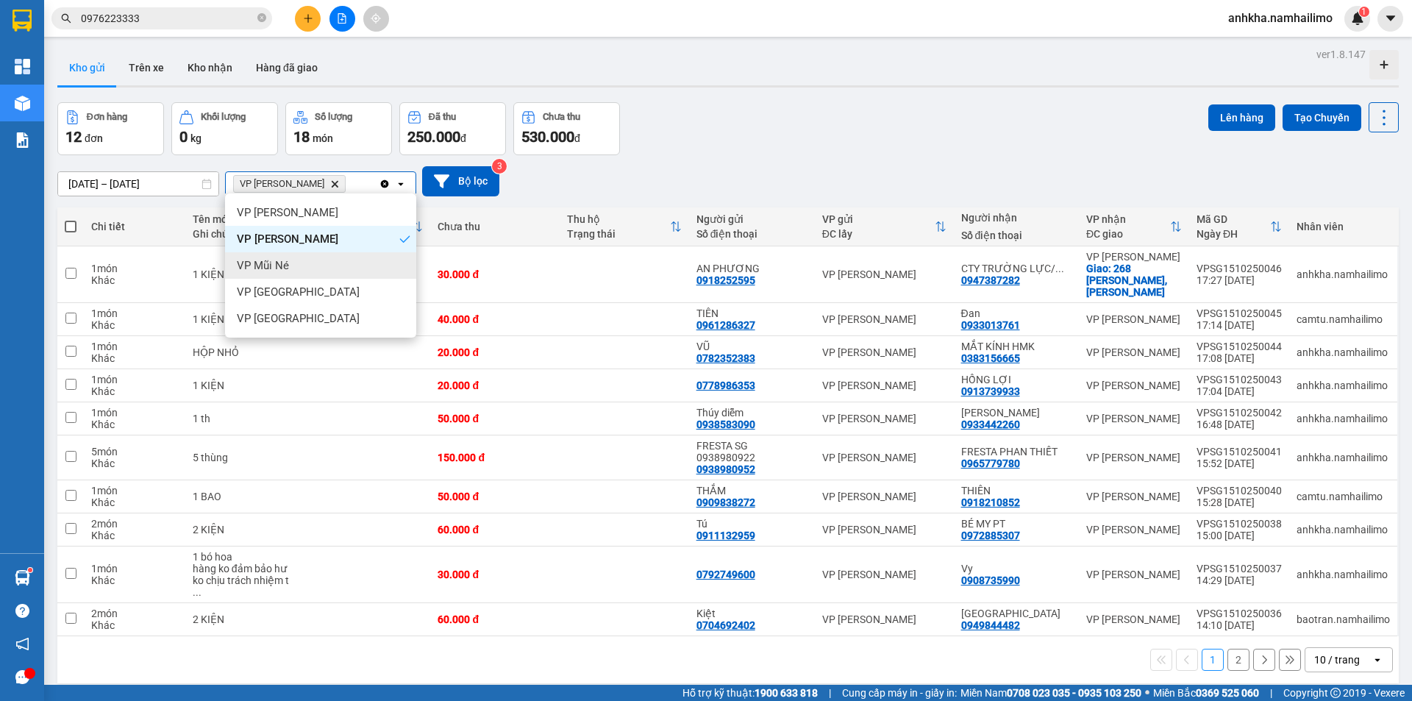
click at [282, 262] on span "VP Mũi Né" at bounding box center [263, 265] width 52 height 15
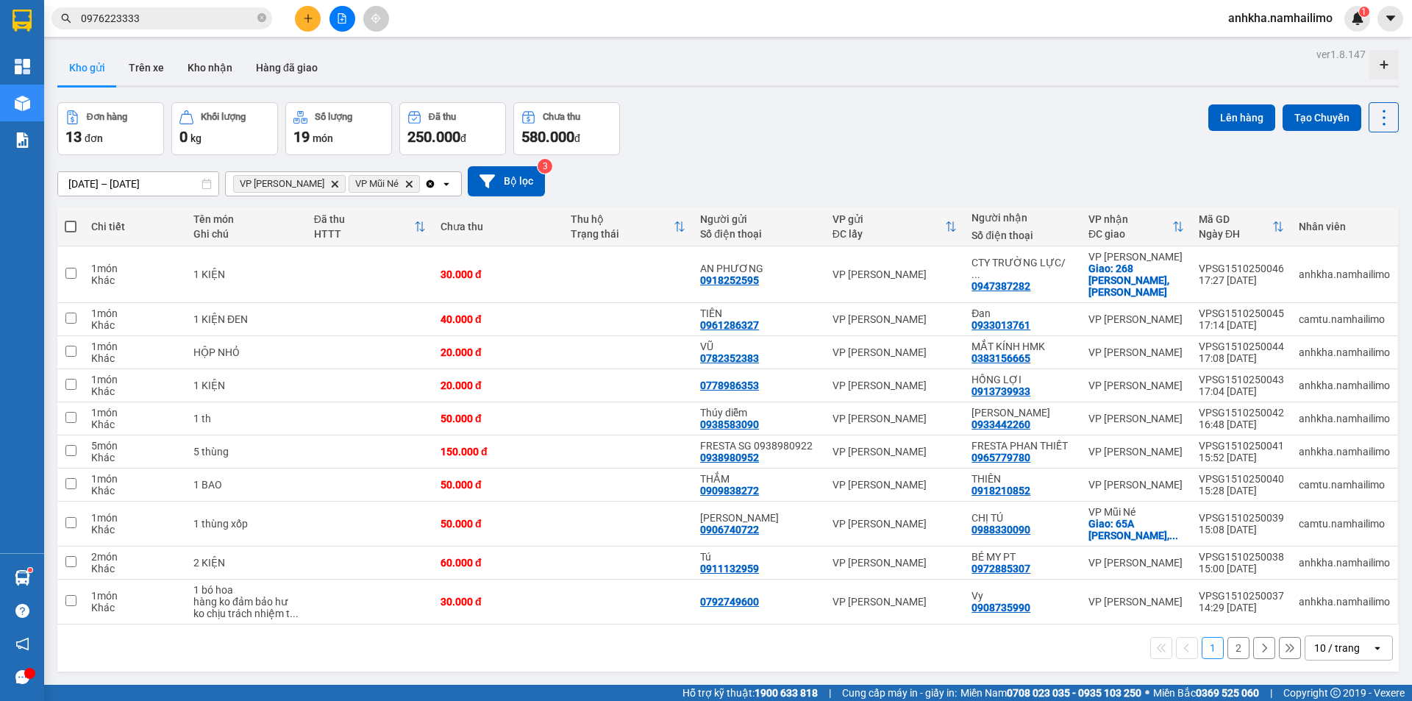
click at [395, 182] on span "VP Mũi Né Delete" at bounding box center [384, 184] width 71 height 18
click at [398, 180] on div "VP [PERSON_NAME] Delete VP Mũi Né Delete" at bounding box center [325, 184] width 199 height 24
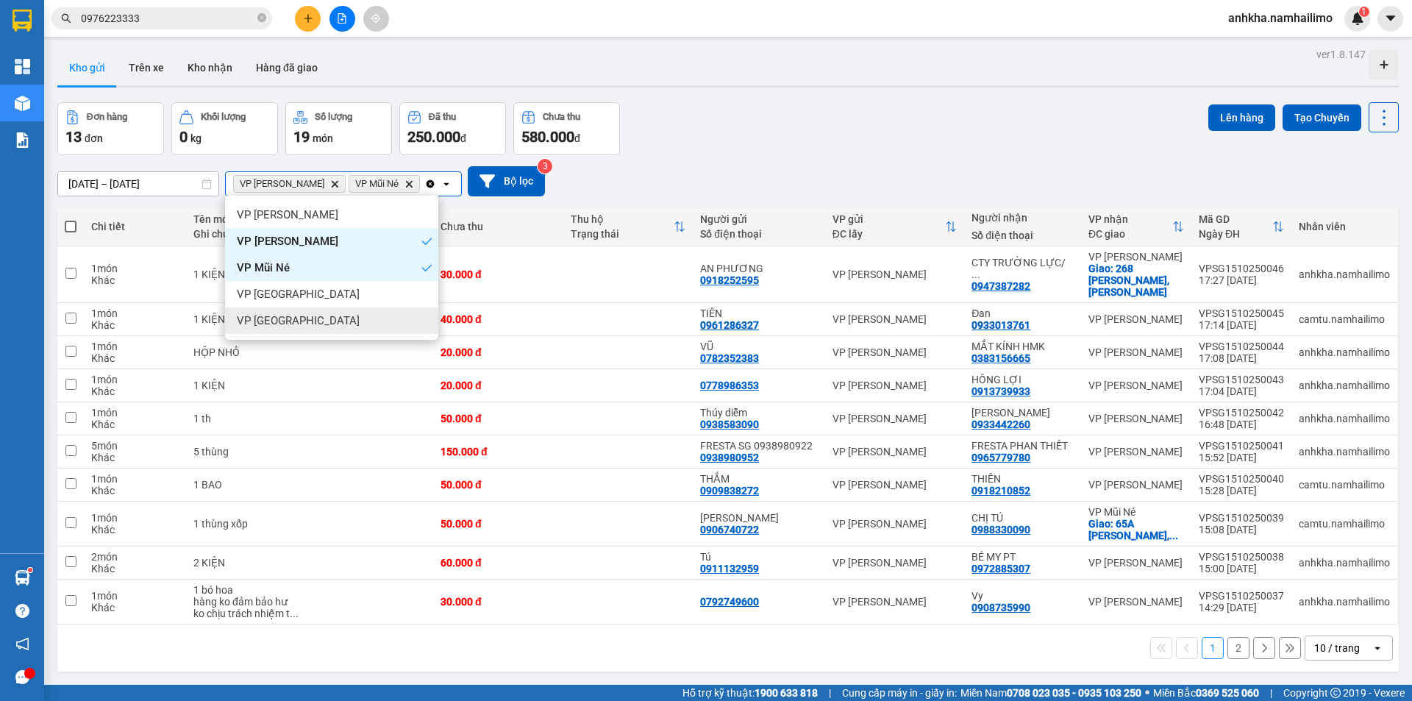
drag, startPoint x: 289, startPoint y: 316, endPoint x: 290, endPoint y: 308, distance: 8.1
click at [288, 316] on span "VP [GEOGRAPHIC_DATA]" at bounding box center [298, 320] width 123 height 15
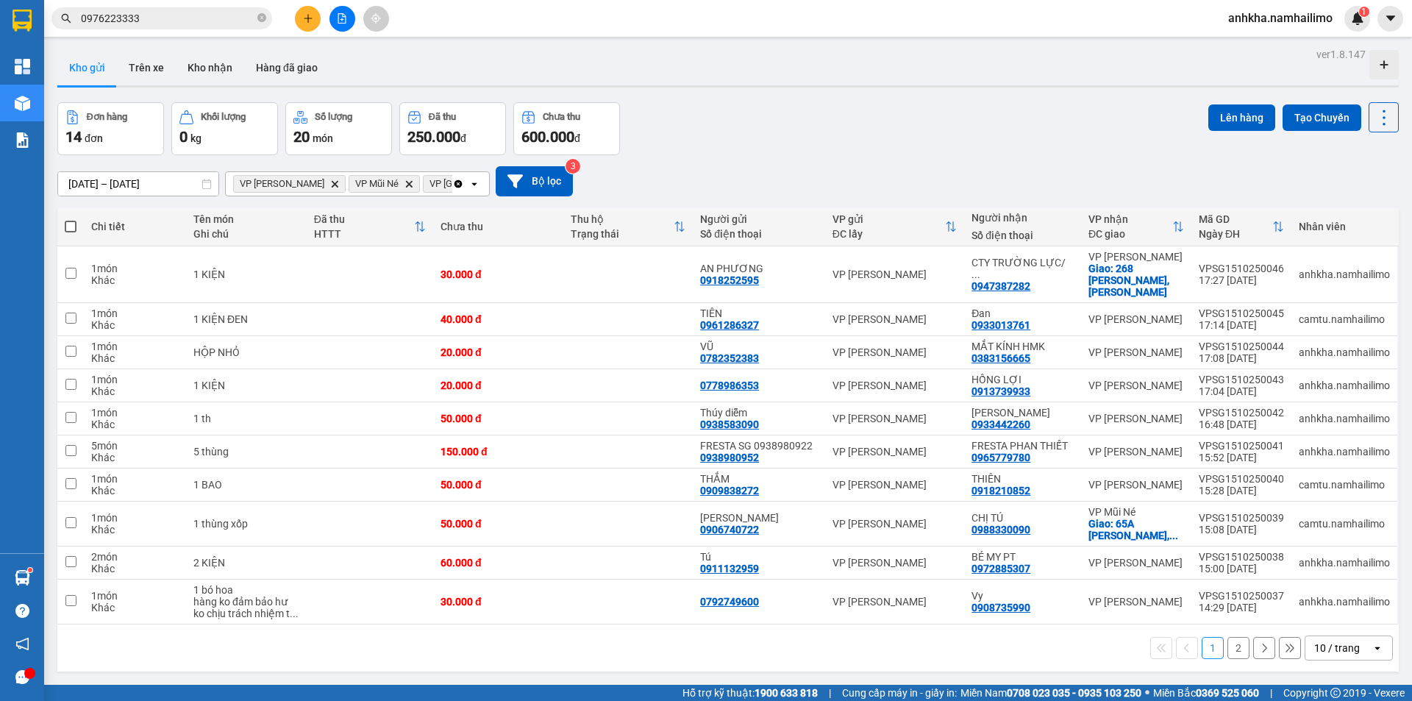
click at [63, 224] on th at bounding box center [70, 226] width 26 height 39
click at [1319, 636] on div "10 / trang" at bounding box center [1338, 648] width 66 height 24
click at [1320, 596] on span "100 / trang" at bounding box center [1331, 603] width 53 height 15
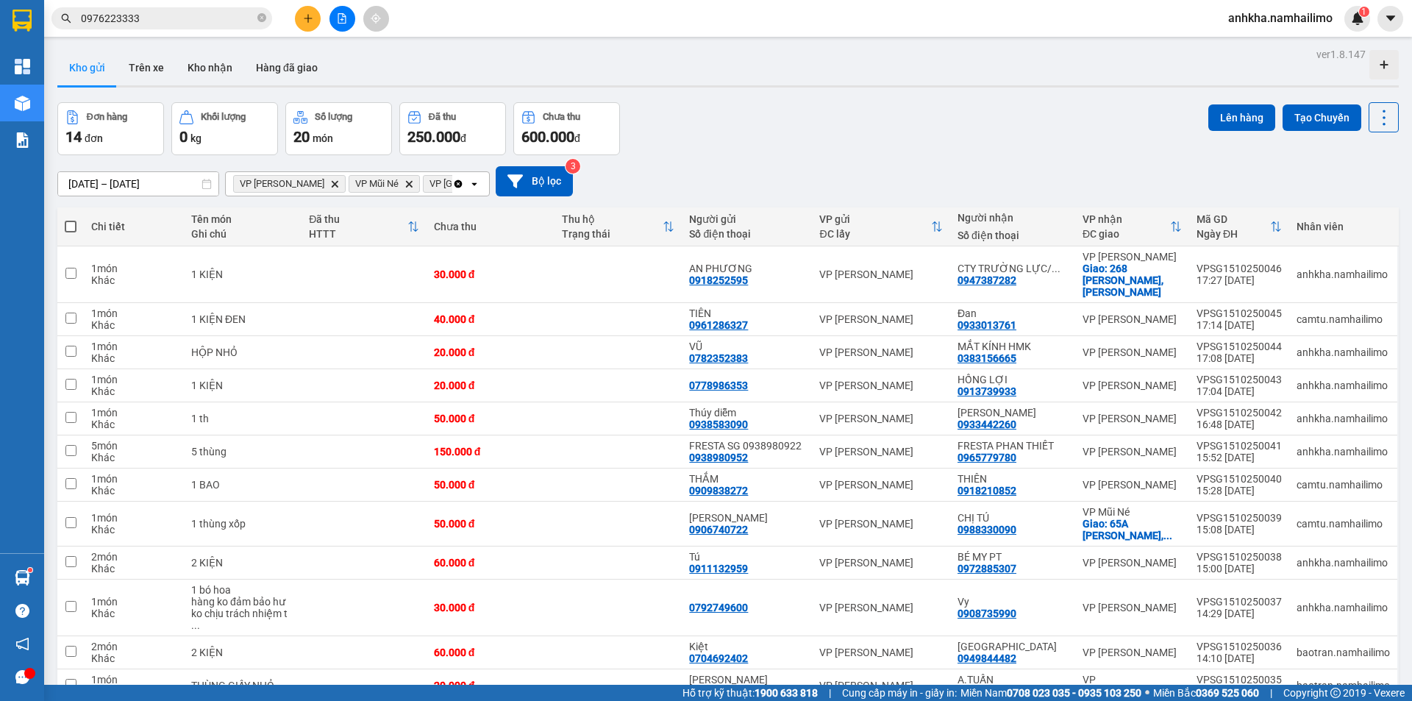
click at [73, 221] on span at bounding box center [71, 227] width 12 height 12
click at [71, 219] on input "checkbox" at bounding box center [71, 219] width 0 height 0
checkbox input "true"
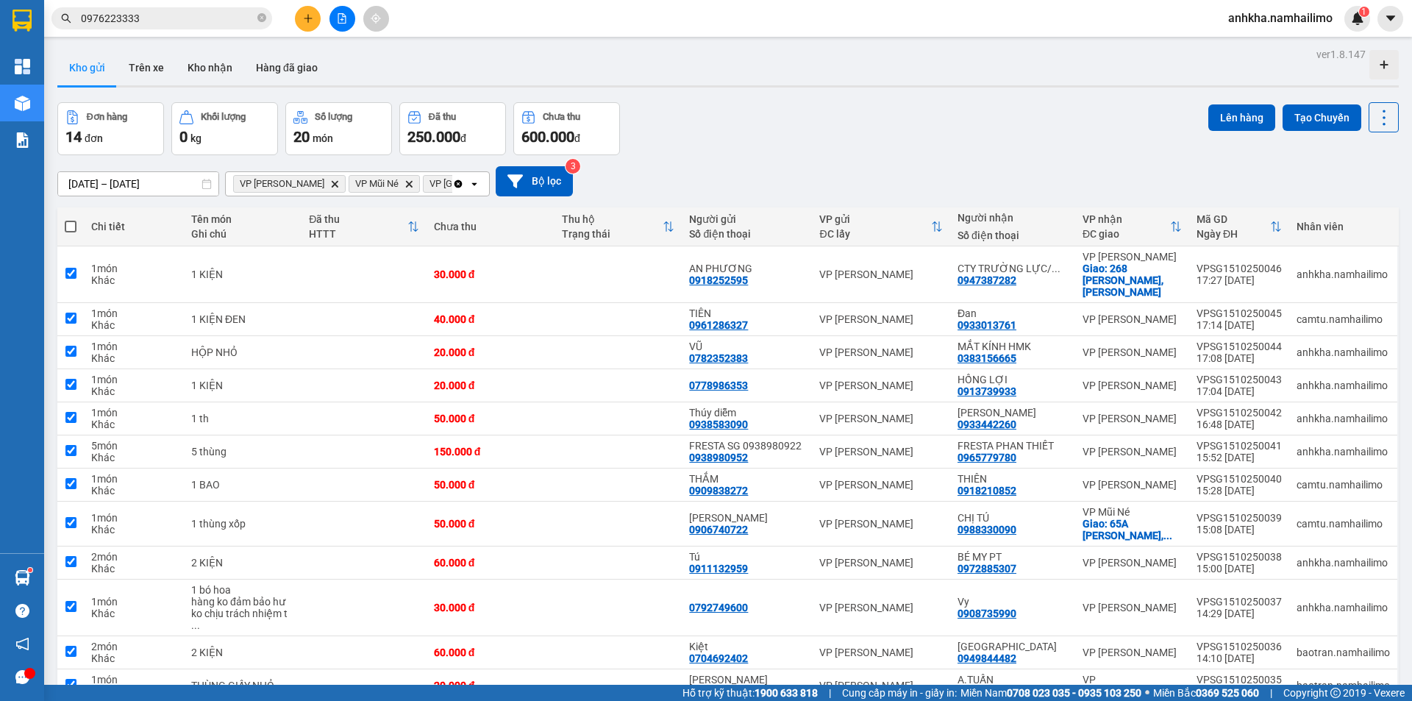
checkbox input "true"
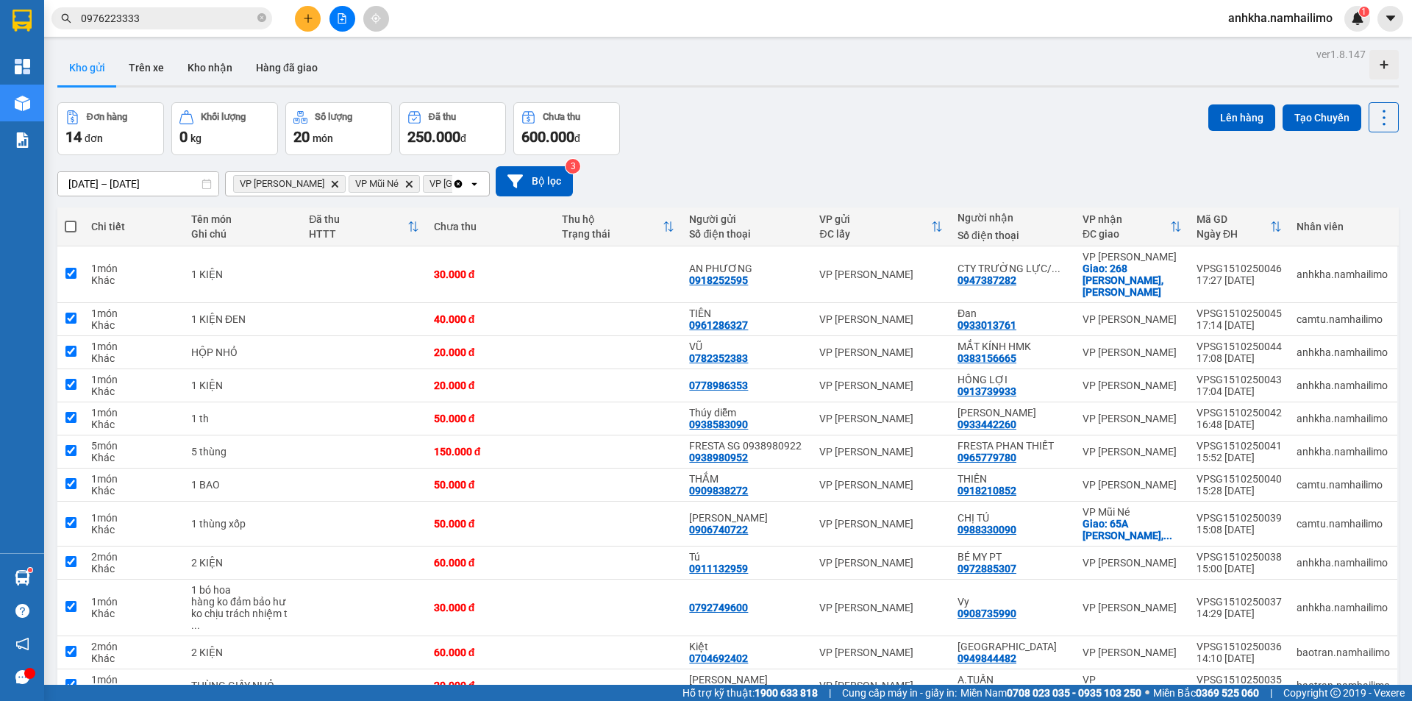
checkbox input "true"
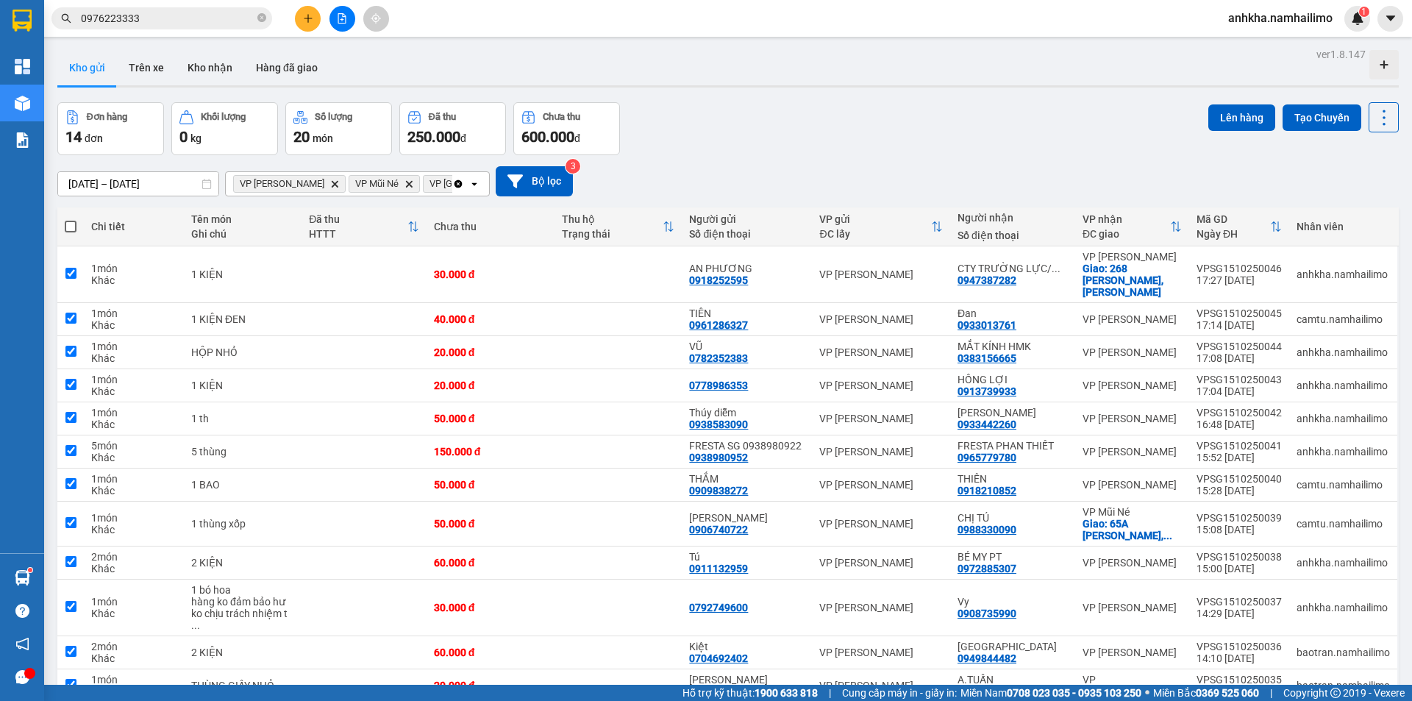
checkbox input "true"
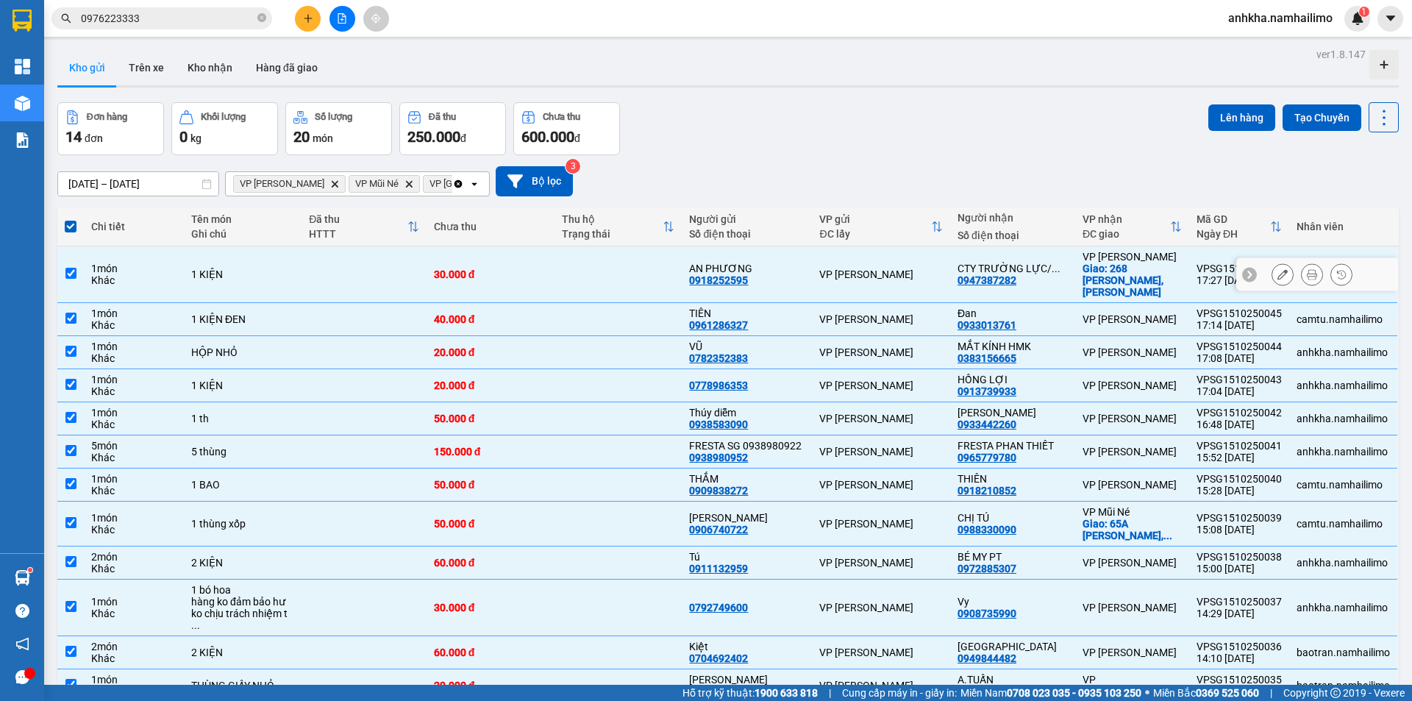
drag, startPoint x: 595, startPoint y: 217, endPoint x: 571, endPoint y: 254, distance: 44.3
click at [593, 246] on td at bounding box center [619, 274] width 128 height 57
checkbox input "false"
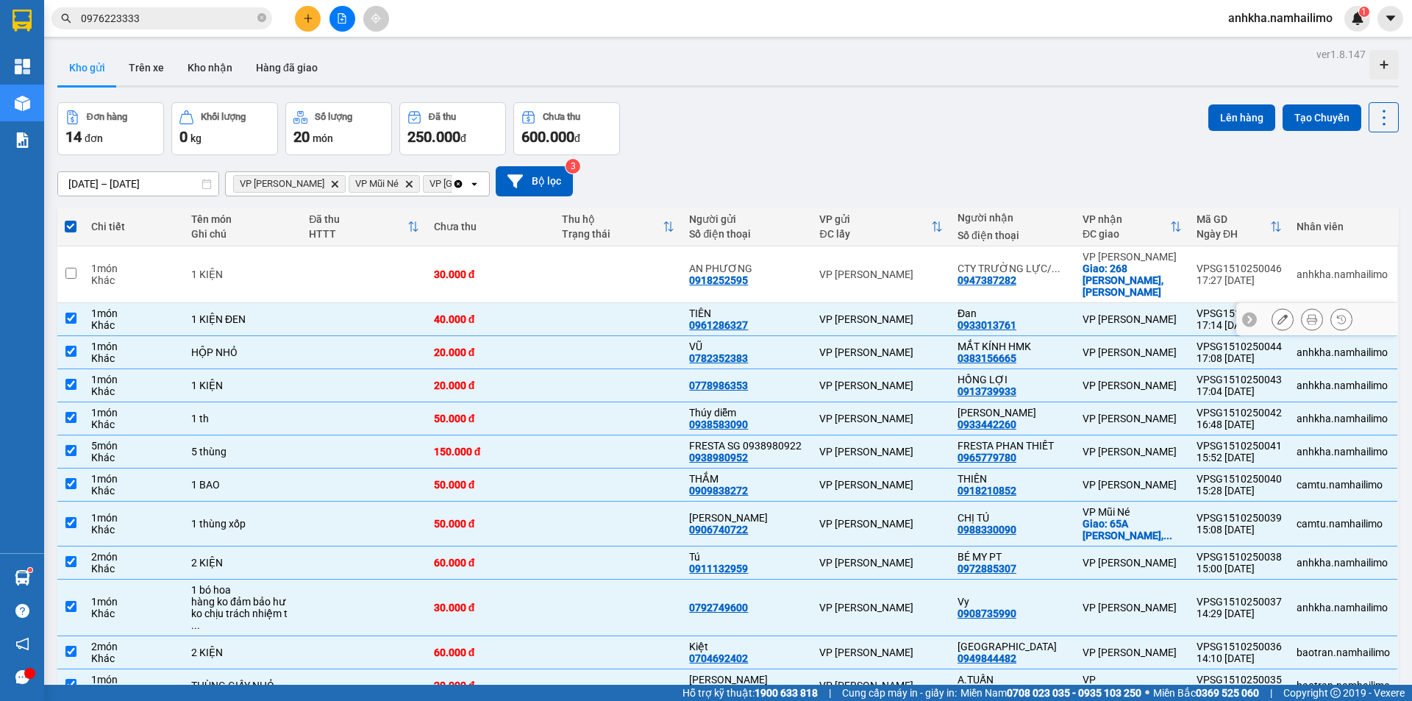
click at [571, 303] on td at bounding box center [619, 319] width 128 height 33
checkbox input "false"
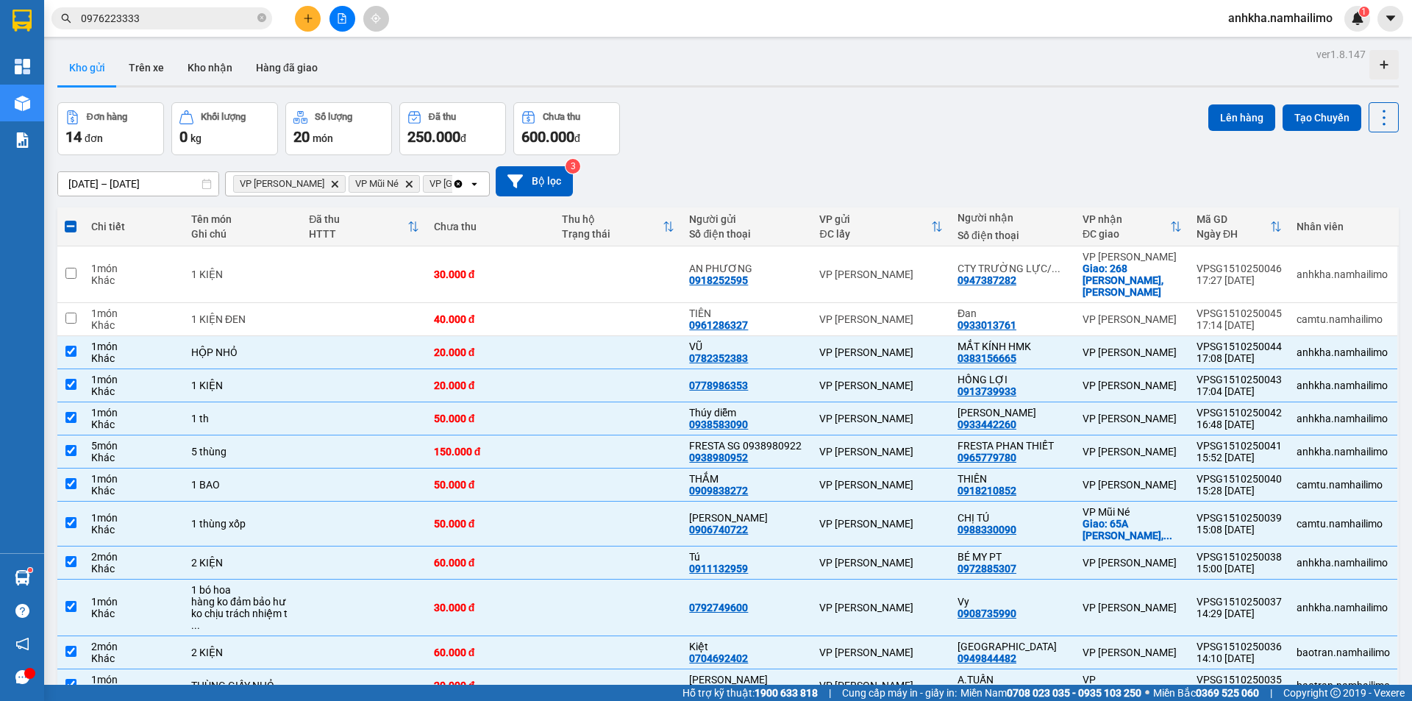
checkbox input "false"
click at [1089, 669] on td "VP [GEOGRAPHIC_DATA]" at bounding box center [1132, 685] width 114 height 33
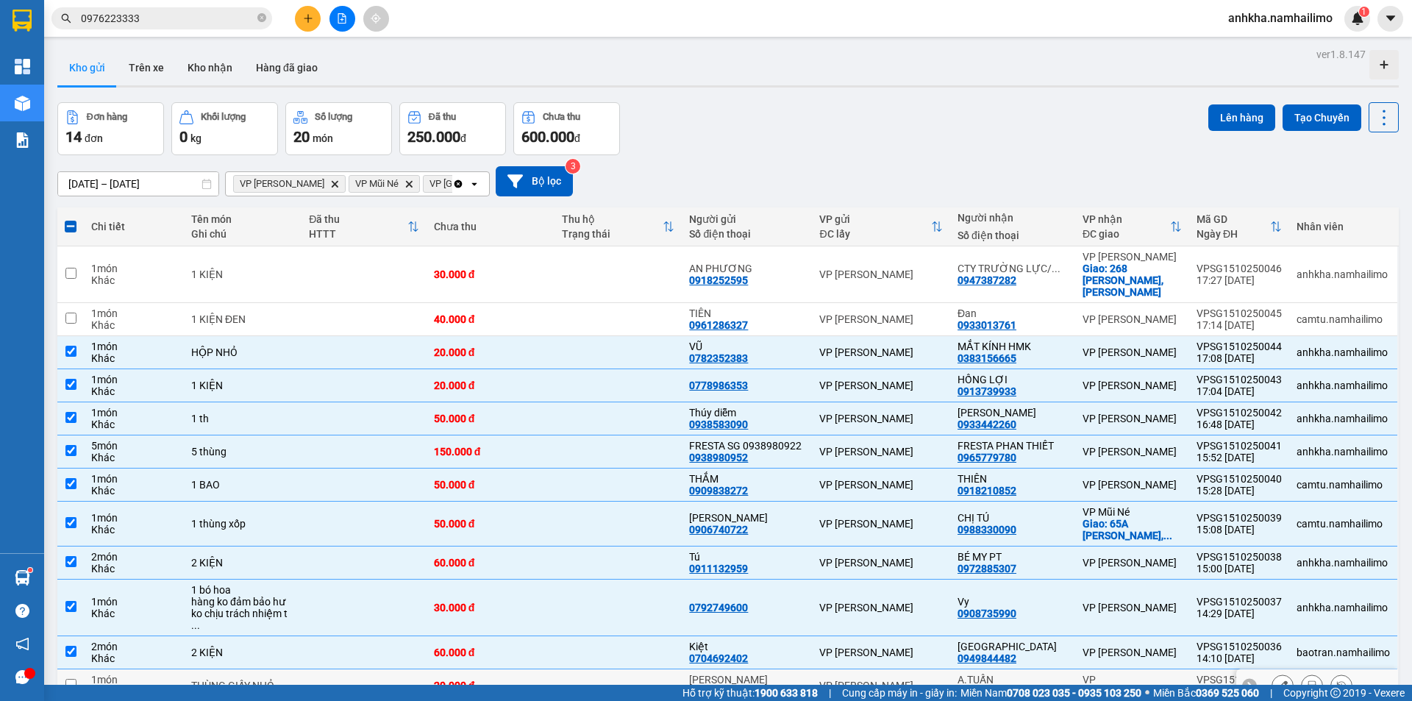
click at [1071, 669] on td "A.TUẤN 0916822234" at bounding box center [1012, 685] width 125 height 33
checkbox input "true"
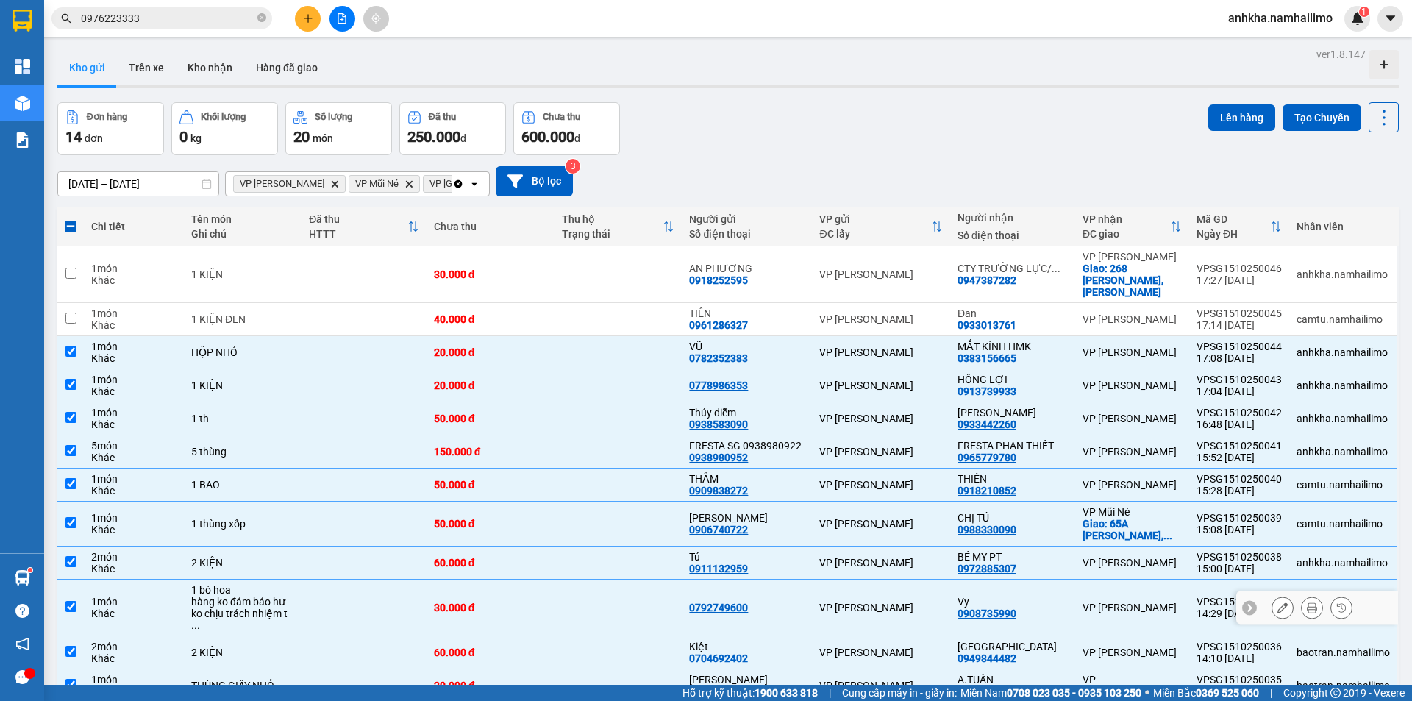
click at [1065, 596] on div "Vy 0908735990" at bounding box center [1013, 608] width 110 height 24
checkbox input "false"
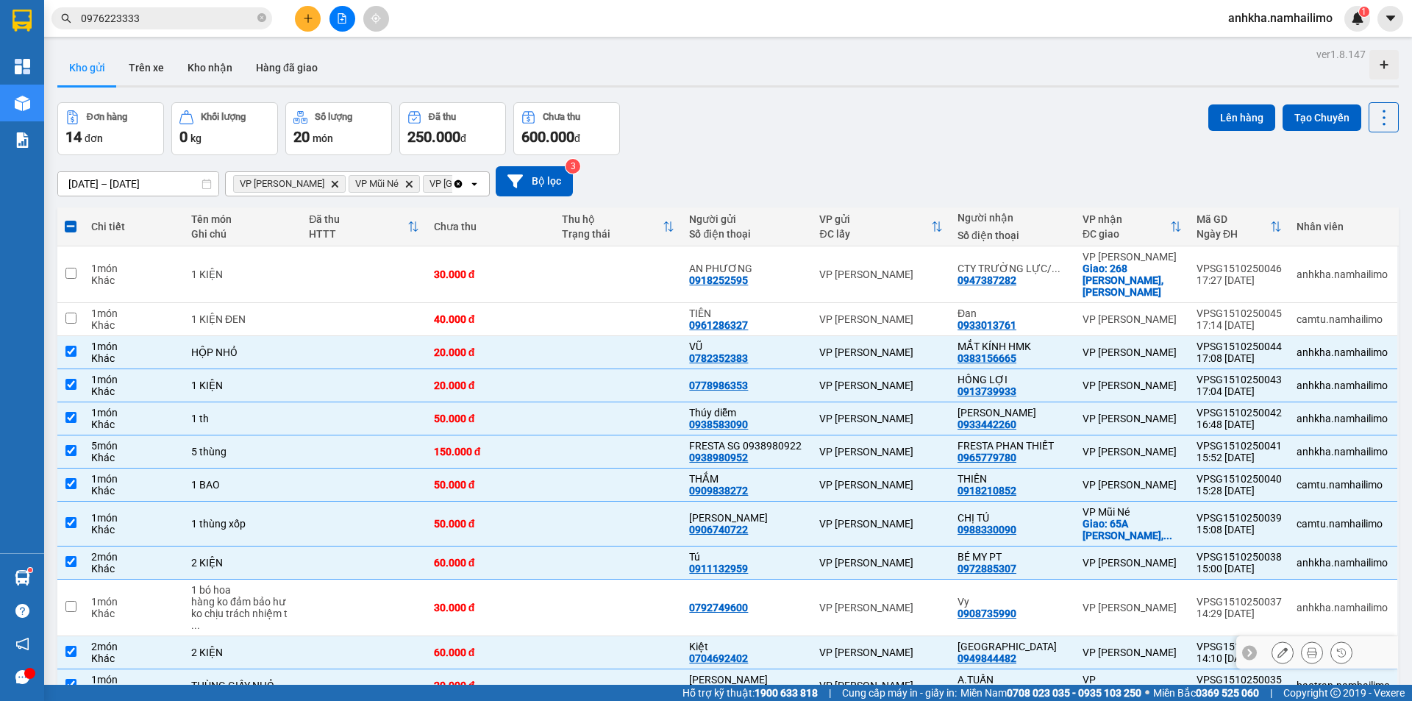
drag, startPoint x: 1077, startPoint y: 507, endPoint x: 1083, endPoint y: 528, distance: 21.9
click at [1077, 636] on td "VP [PERSON_NAME]" at bounding box center [1132, 652] width 114 height 33
checkbox input "false"
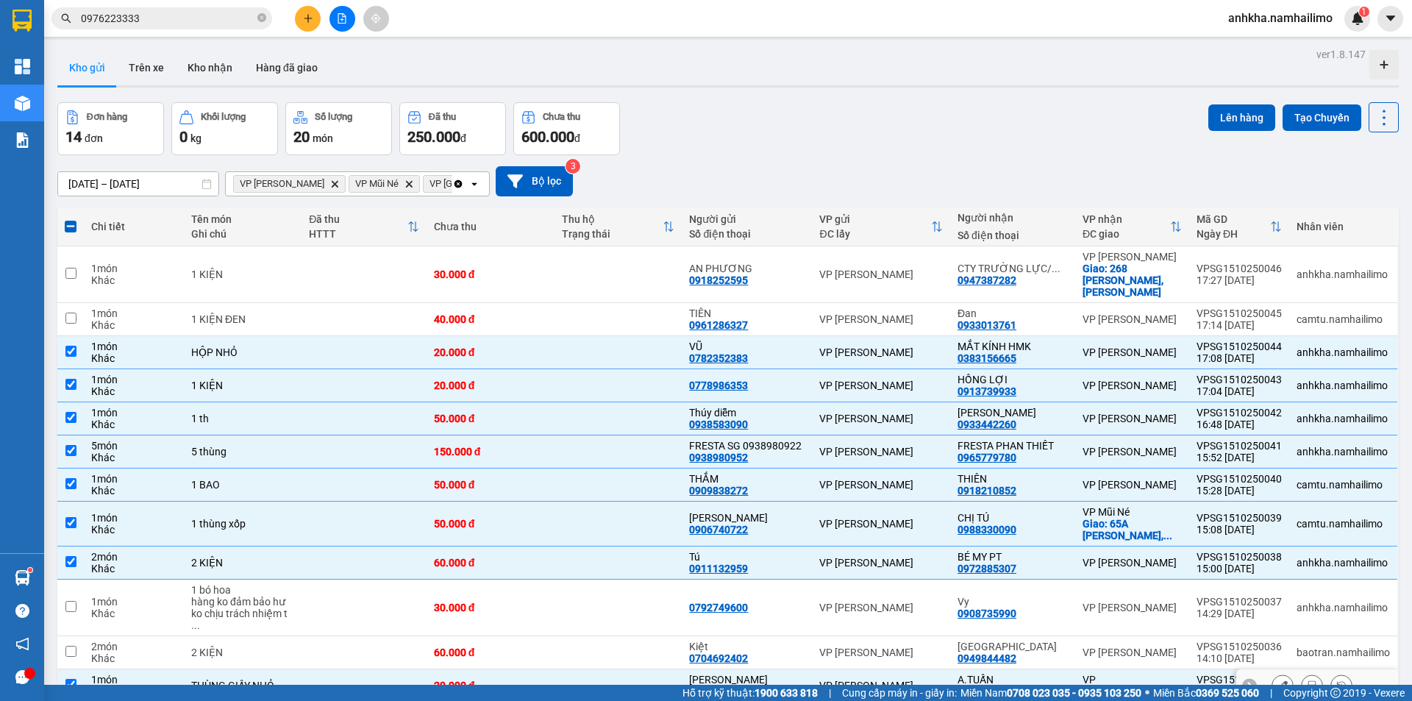
click at [1086, 669] on td "VP [GEOGRAPHIC_DATA]" at bounding box center [1132, 685] width 114 height 33
checkbox input "false"
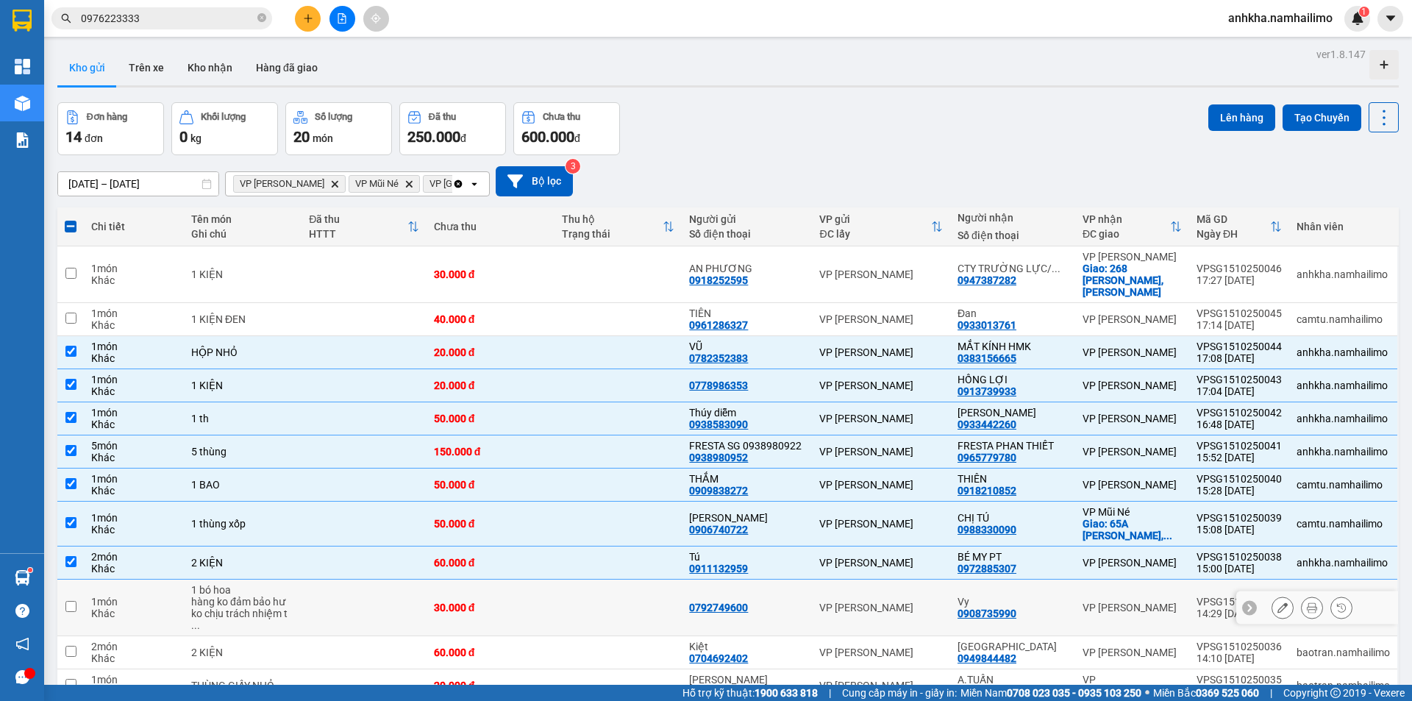
click at [1062, 546] on td "BÉ MY PT 0972885307" at bounding box center [1012, 562] width 125 height 33
checkbox input "false"
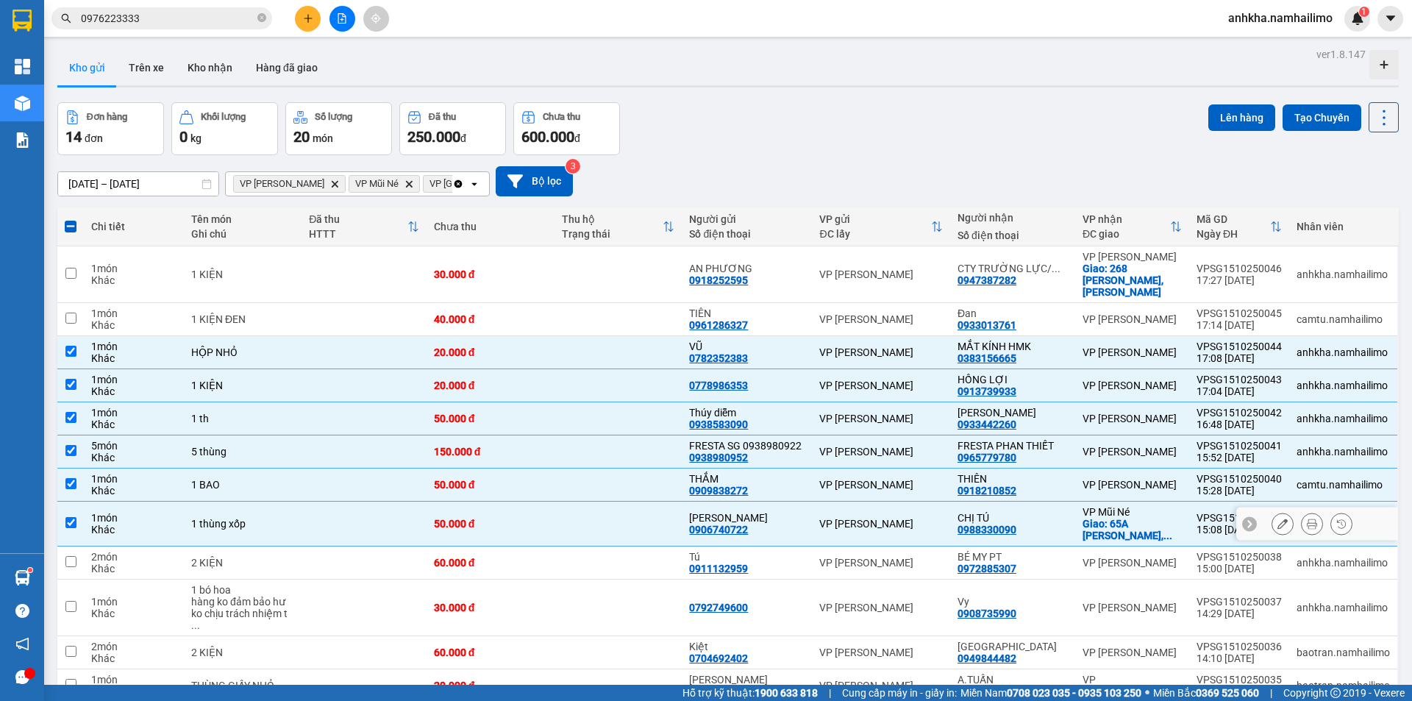
click at [1027, 512] on div "CHỊ TÚ" at bounding box center [1013, 518] width 110 height 12
checkbox input "false"
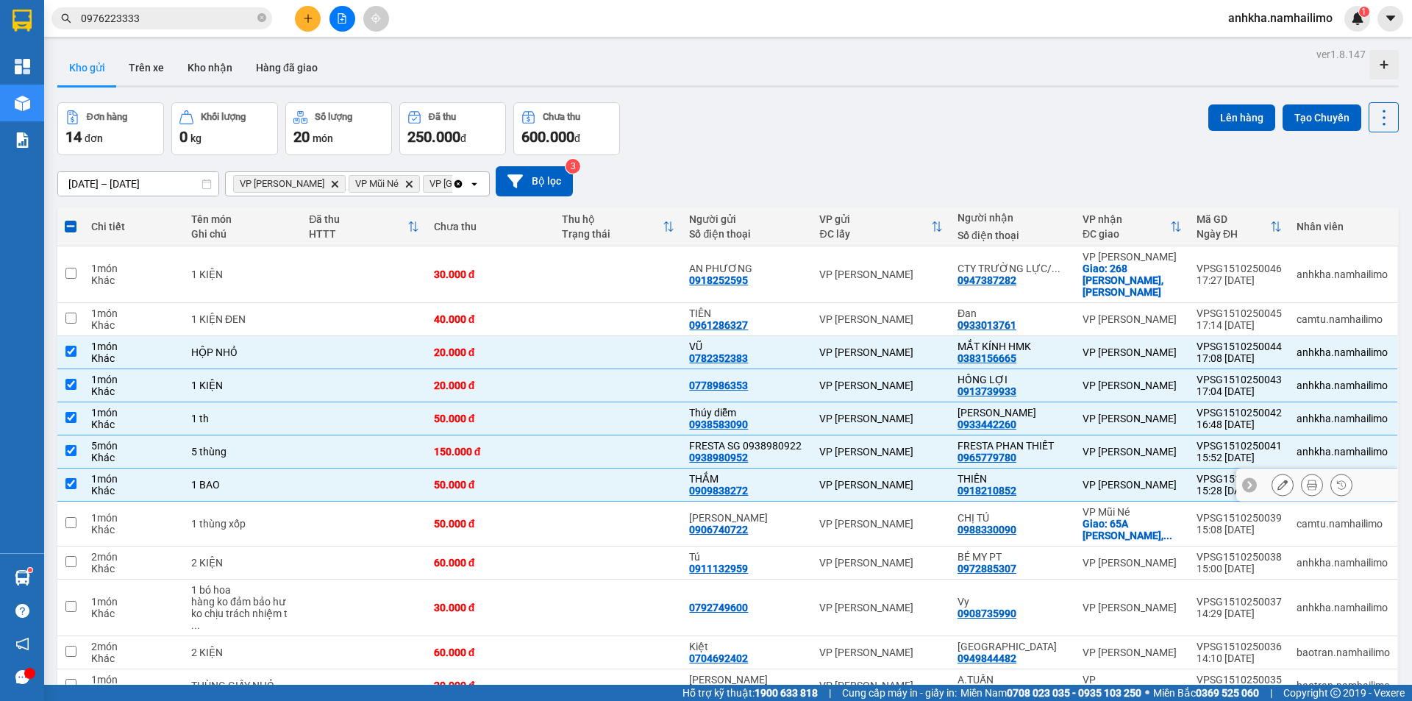
click at [1080, 468] on td "VP [PERSON_NAME]" at bounding box center [1132, 484] width 114 height 33
checkbox input "false"
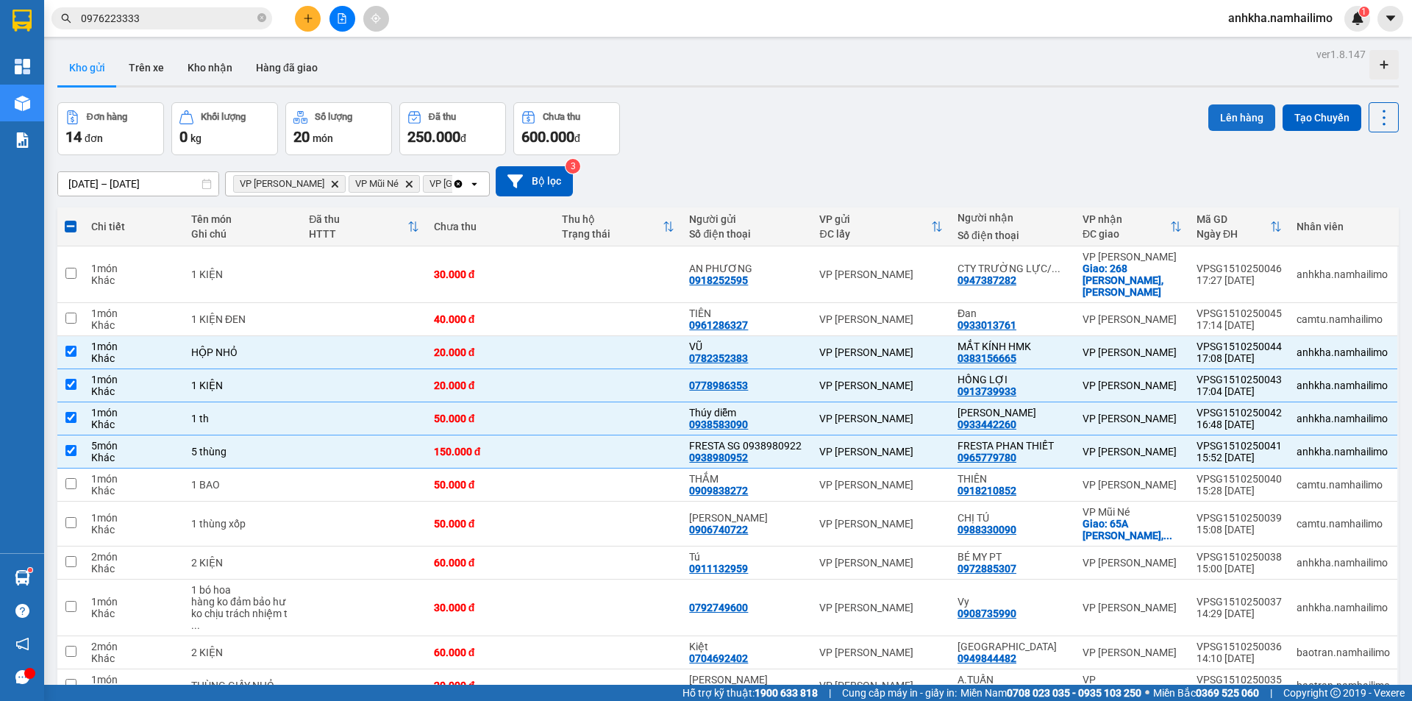
click at [1247, 125] on button "Lên hàng" at bounding box center [1241, 117] width 67 height 26
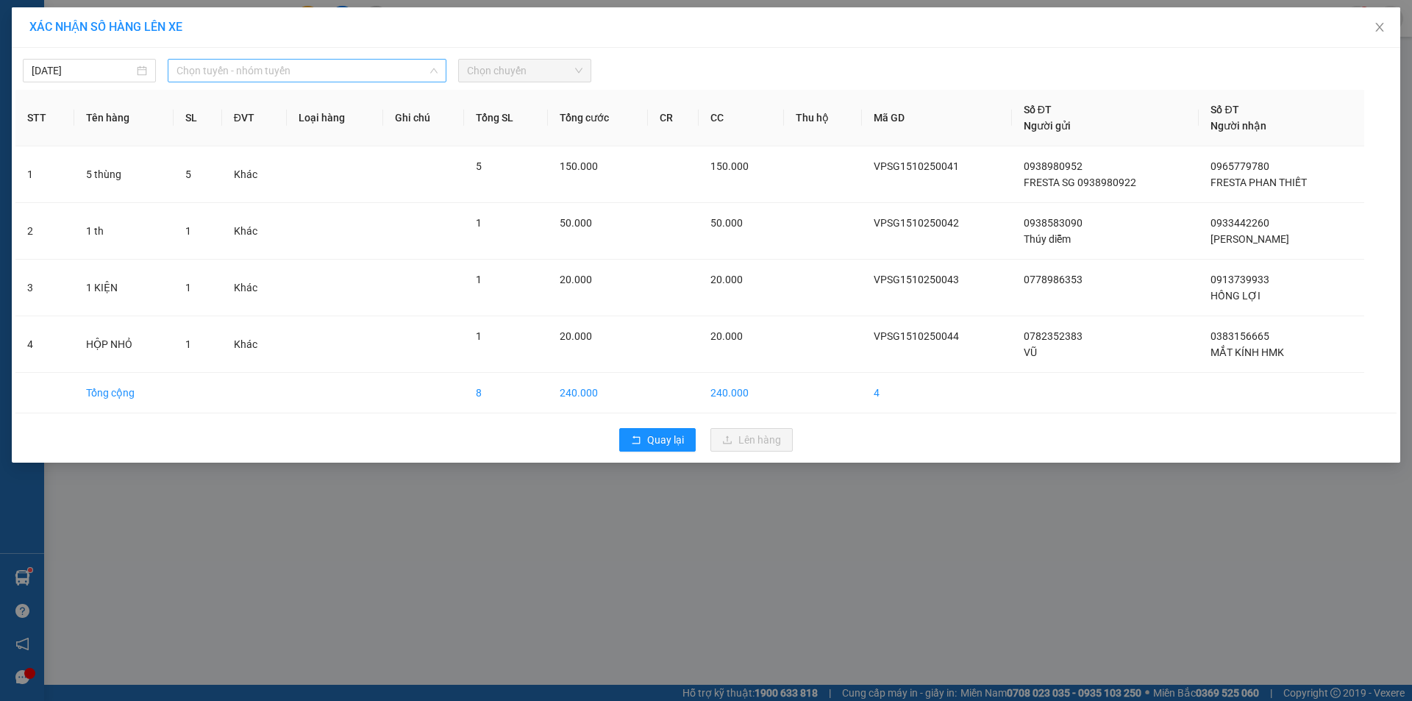
click at [398, 77] on span "Chọn tuyến - nhóm tuyến" at bounding box center [307, 71] width 261 height 22
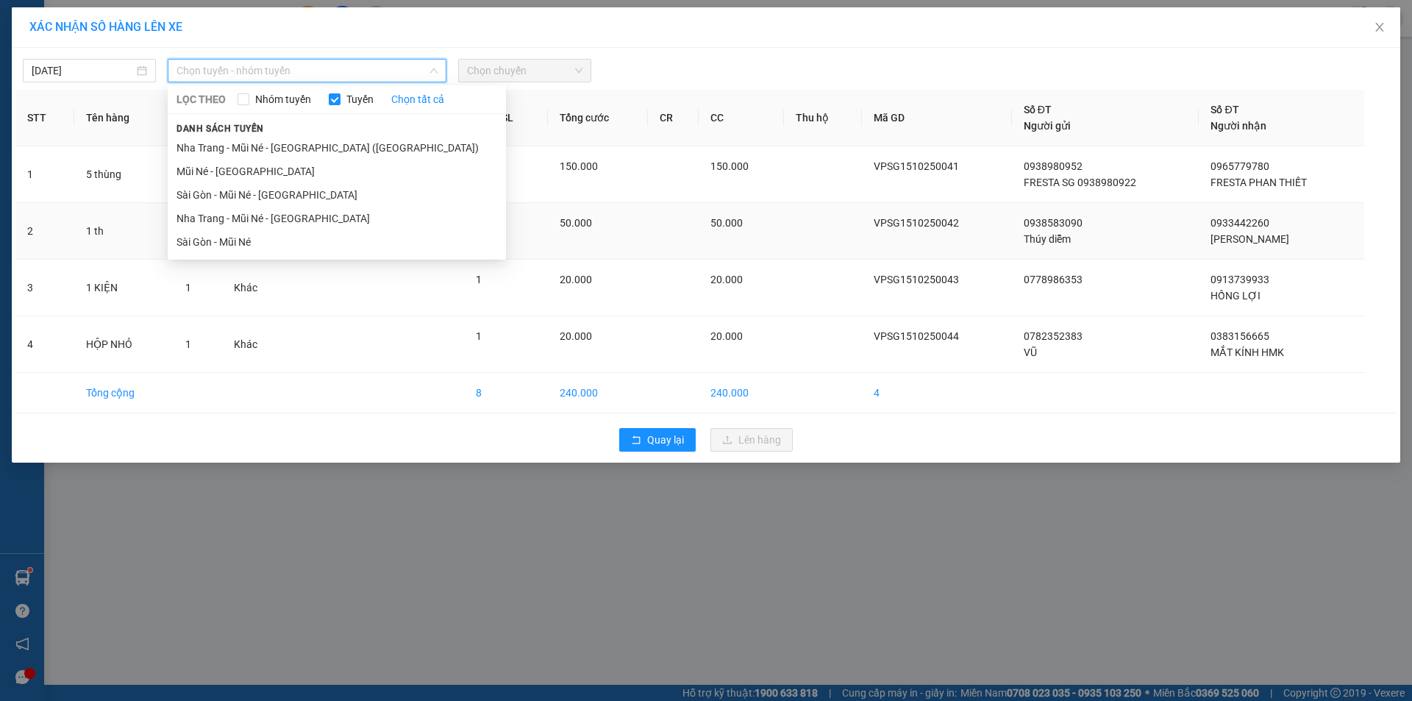
click at [283, 237] on li "Sài Gòn - Mũi Né" at bounding box center [337, 242] width 338 height 24
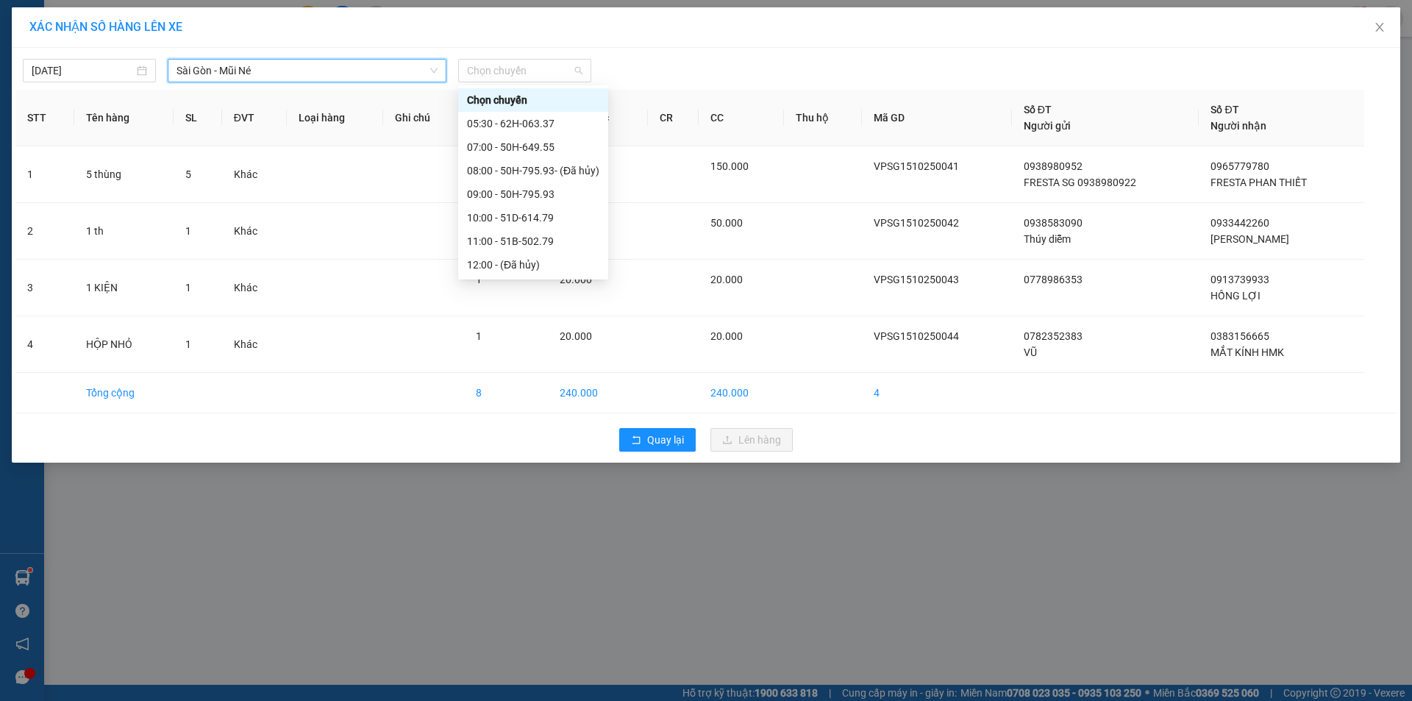
drag, startPoint x: 502, startPoint y: 72, endPoint x: 510, endPoint y: 152, distance: 80.5
click at [503, 72] on span "Chọn chuyến" at bounding box center [524, 71] width 115 height 22
click at [513, 351] on div "17:00 - 62H-063.37" at bounding box center [533, 359] width 132 height 16
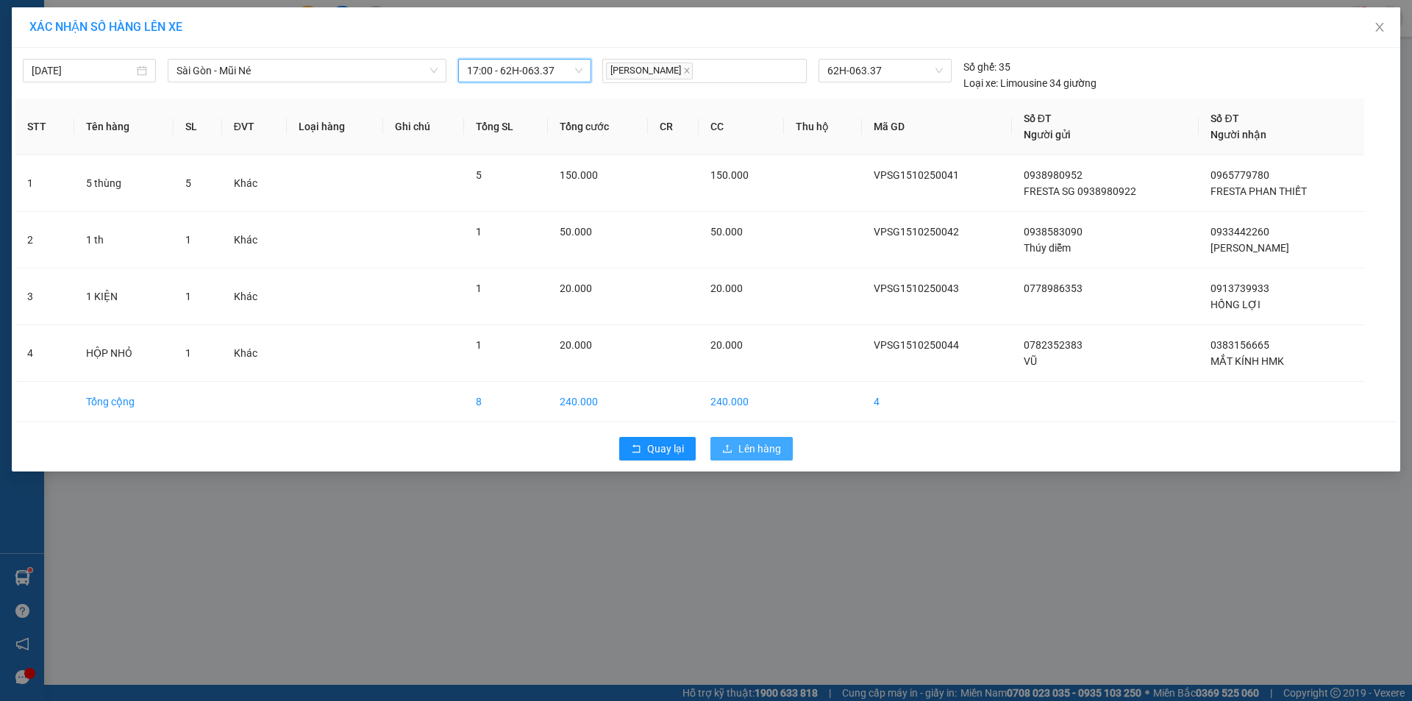
click at [739, 453] on span "Lên hàng" at bounding box center [759, 449] width 43 height 16
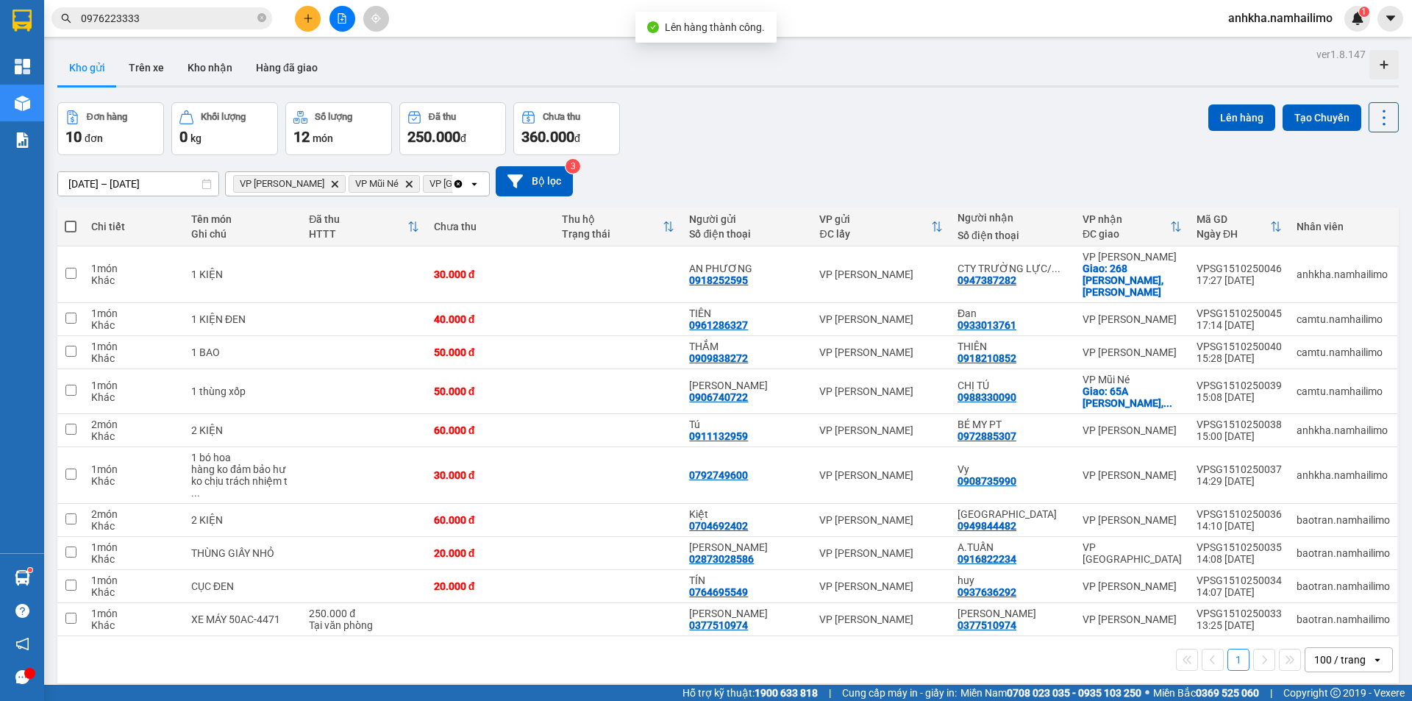
drag, startPoint x: 56, startPoint y: 225, endPoint x: 64, endPoint y: 224, distance: 8.1
click at [57, 224] on div "ver 1.8.147 Kho gửi Trên xe Kho nhận Hàng đã giao Đơn hàng 10 đơn Khối lượng 0 …" at bounding box center [727, 394] width 1353 height 701
click at [65, 226] on span at bounding box center [71, 227] width 12 height 12
click at [71, 219] on input "checkbox" at bounding box center [71, 219] width 0 height 0
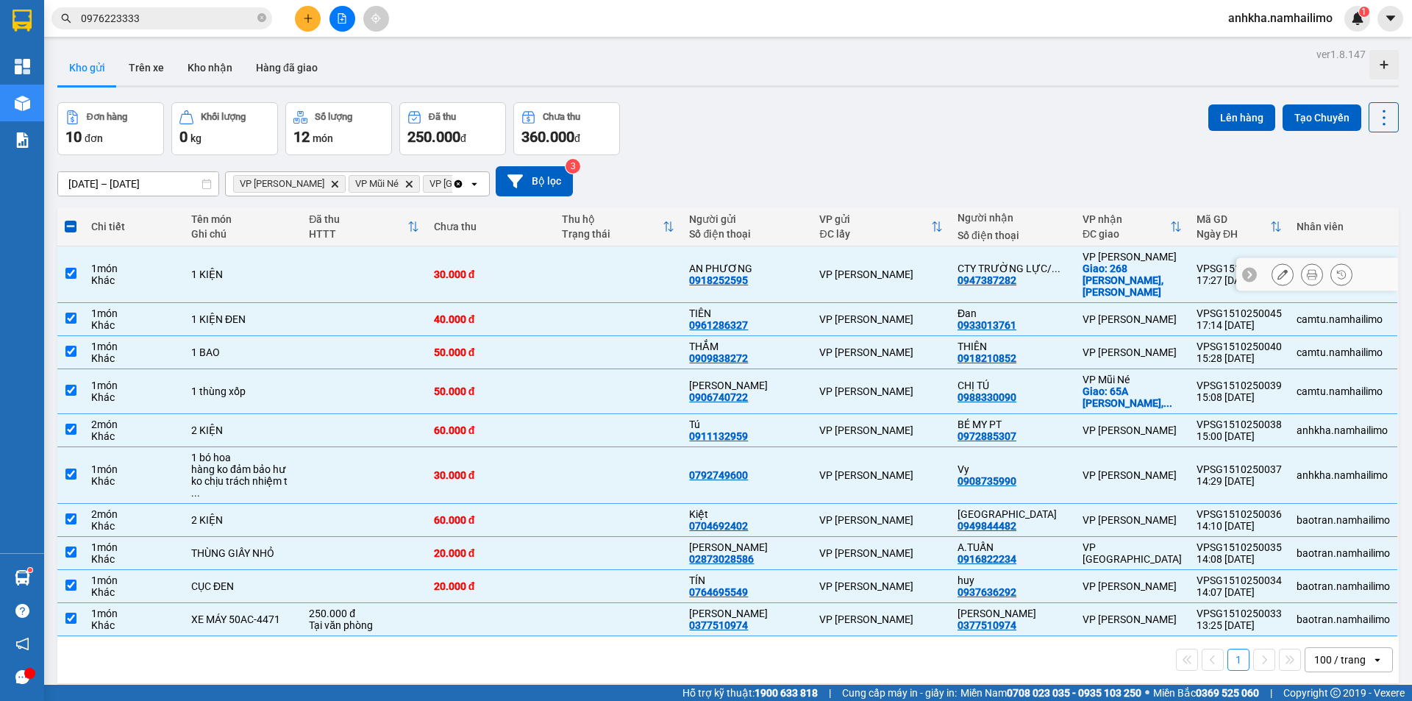
drag, startPoint x: 90, startPoint y: 270, endPoint x: 96, endPoint y: 296, distance: 26.4
click at [89, 273] on td "1 món Khác" at bounding box center [134, 274] width 100 height 57
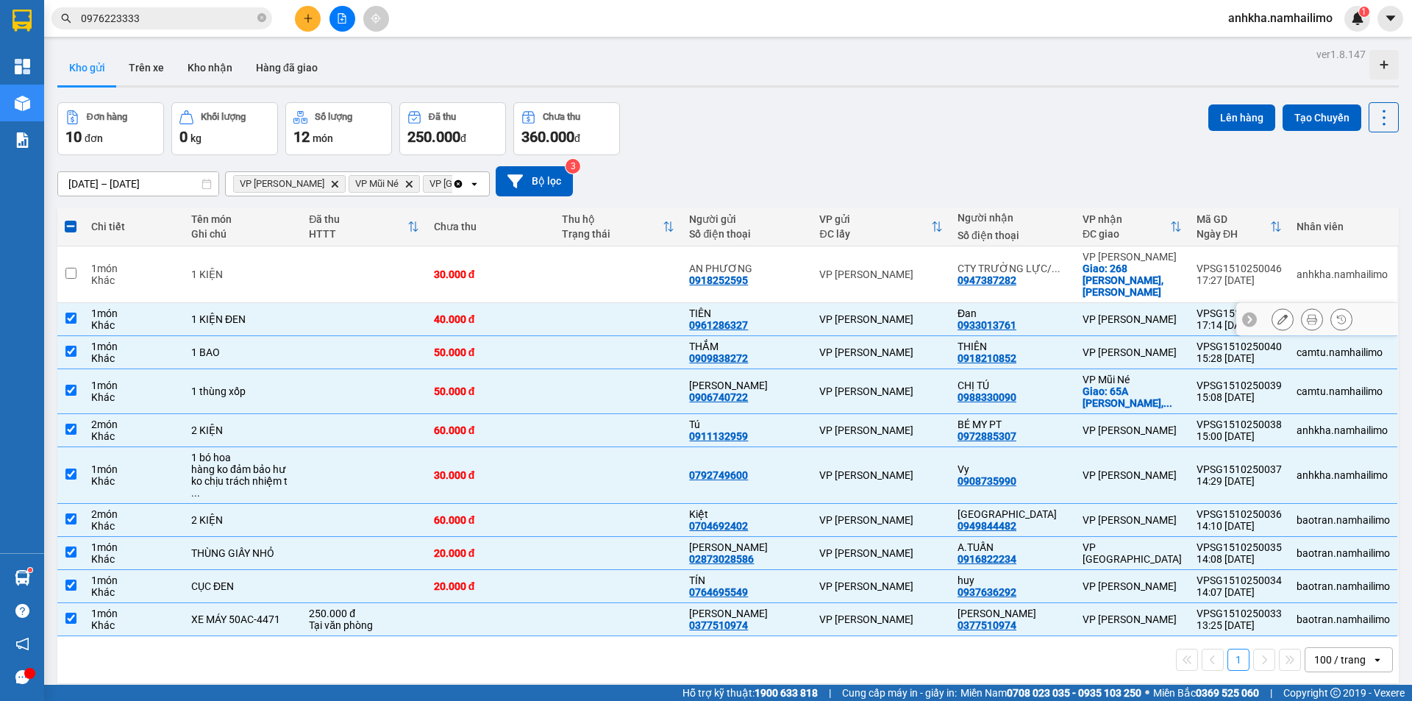
click at [97, 307] on div "1 món" at bounding box center [133, 313] width 85 height 12
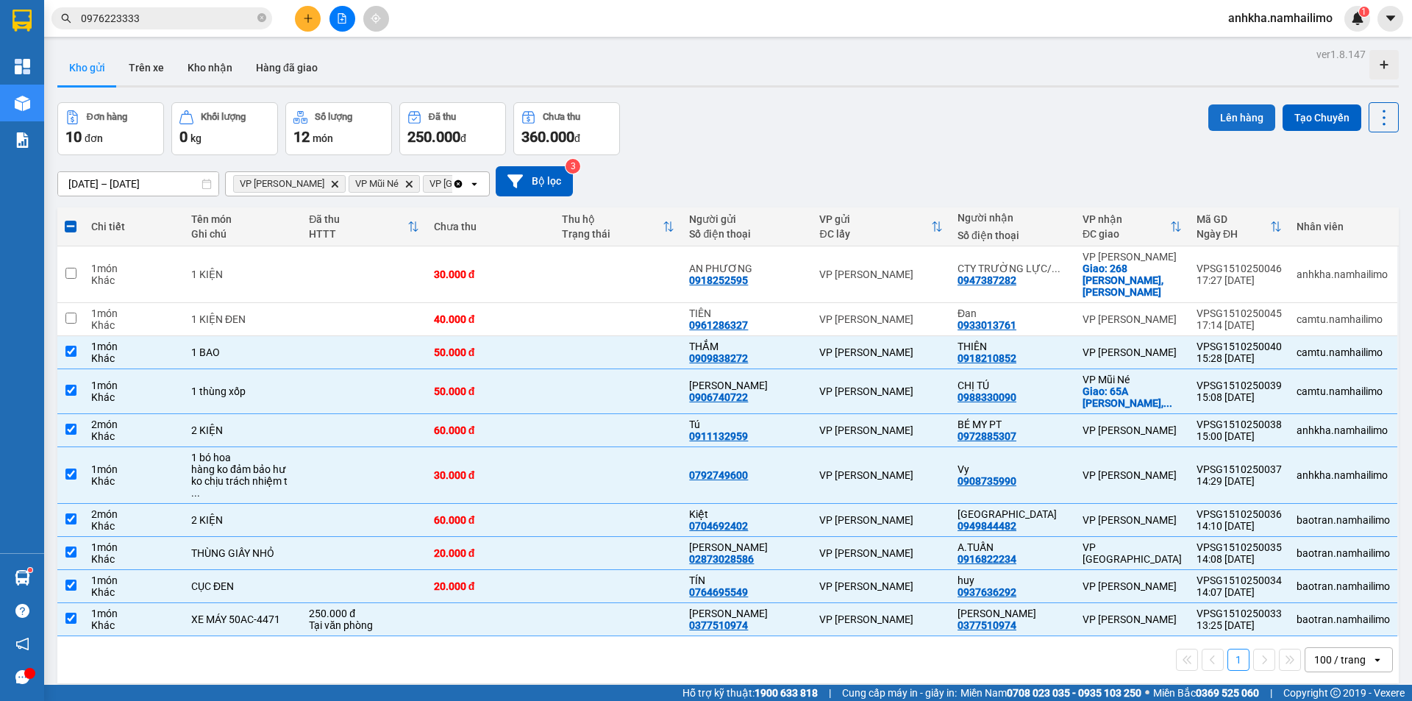
click at [1244, 115] on button "Lên hàng" at bounding box center [1241, 117] width 67 height 26
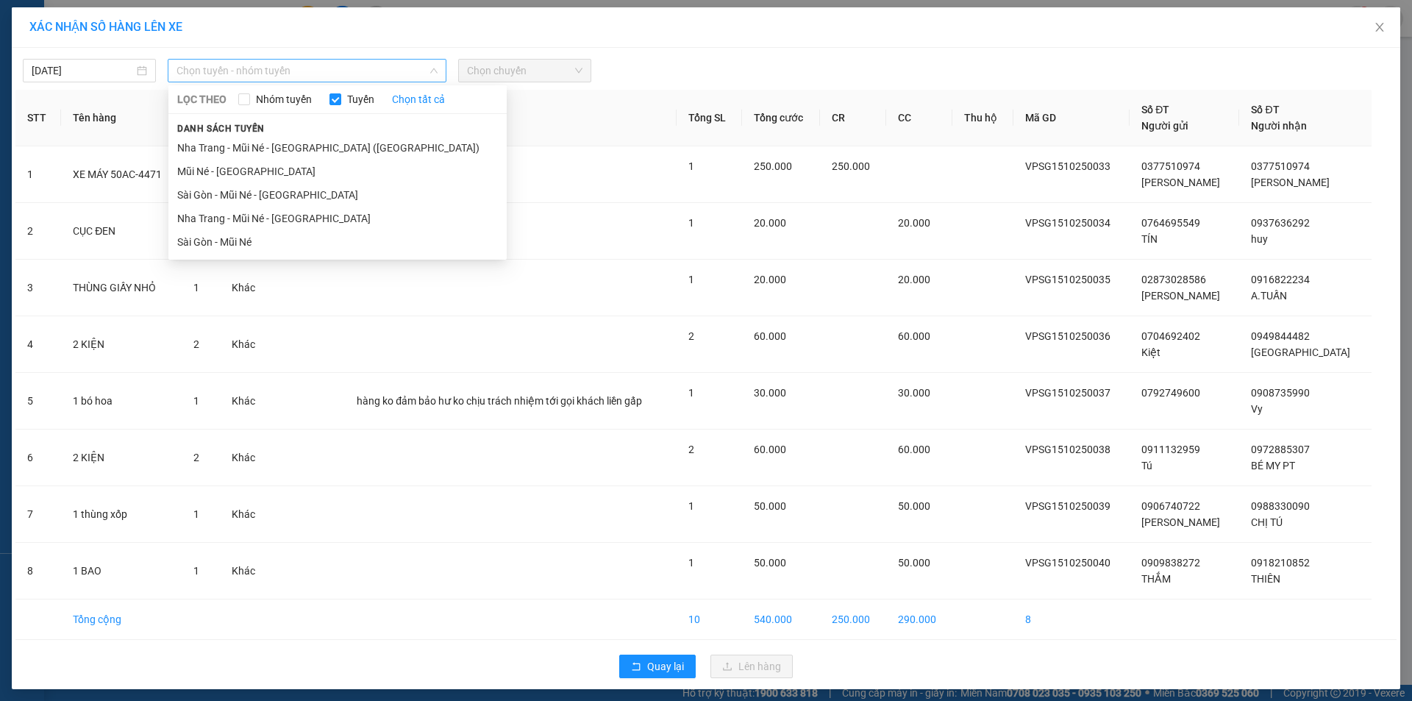
click at [380, 76] on span "Chọn tuyến - nhóm tuyến" at bounding box center [307, 71] width 261 height 22
click at [271, 235] on li "Sài Gòn - Mũi Né" at bounding box center [337, 242] width 338 height 24
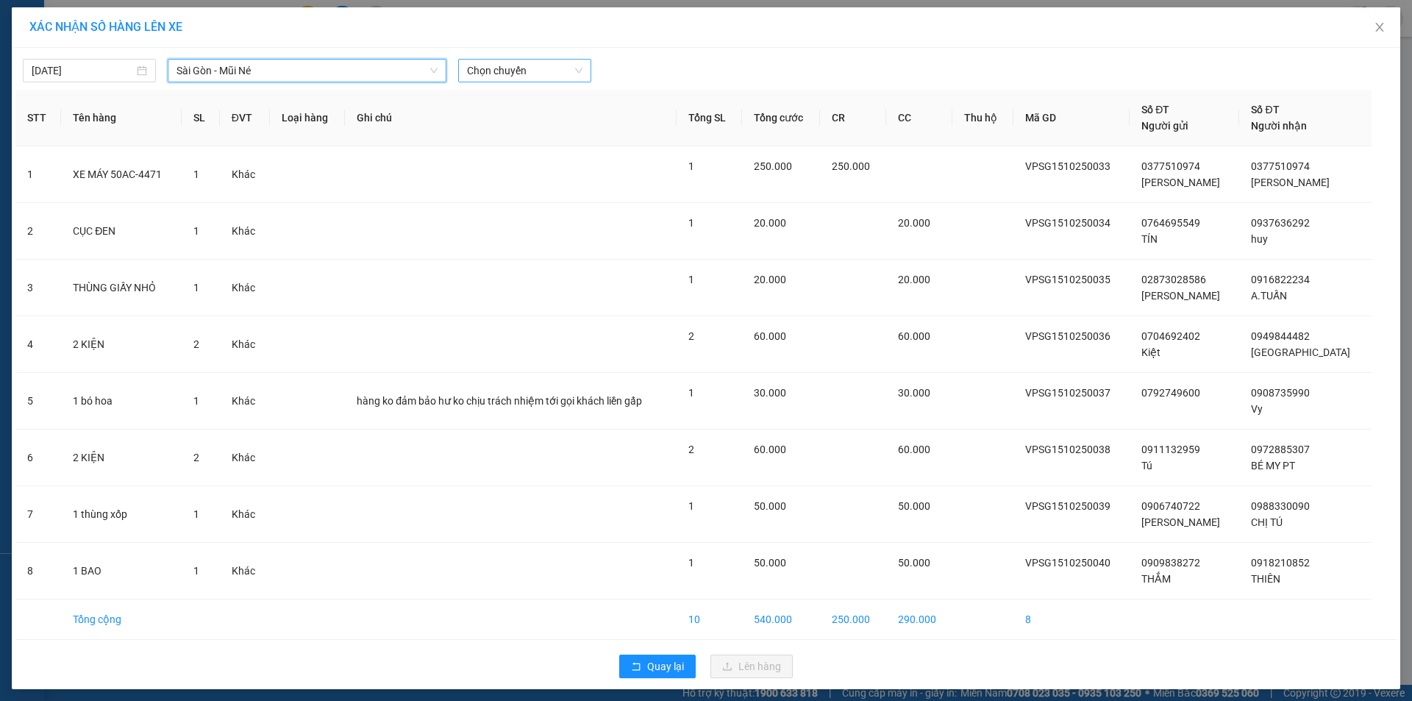
drag, startPoint x: 496, startPoint y: 65, endPoint x: 501, endPoint y: 74, distance: 9.6
click at [496, 65] on span "Chọn chuyến" at bounding box center [524, 71] width 115 height 22
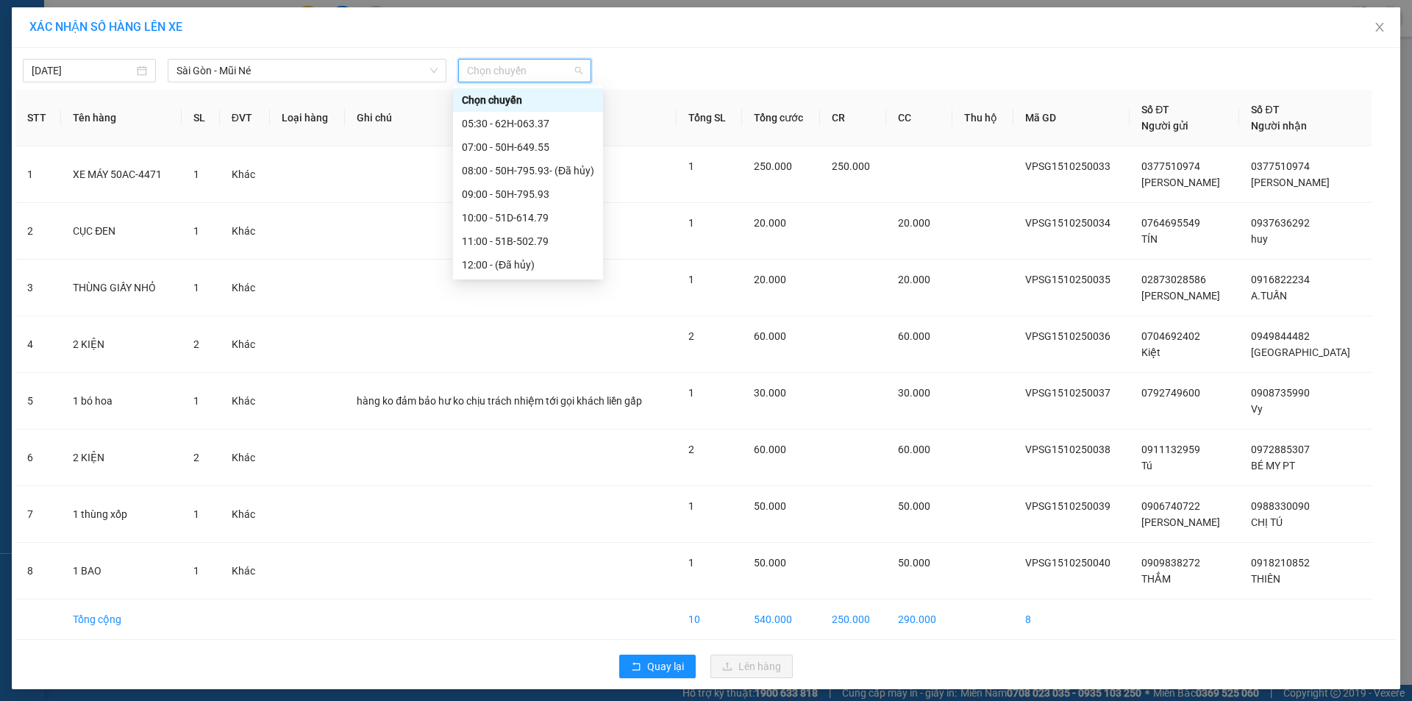
click at [483, 351] on div "17:00 - 62H-063.37" at bounding box center [528, 359] width 132 height 16
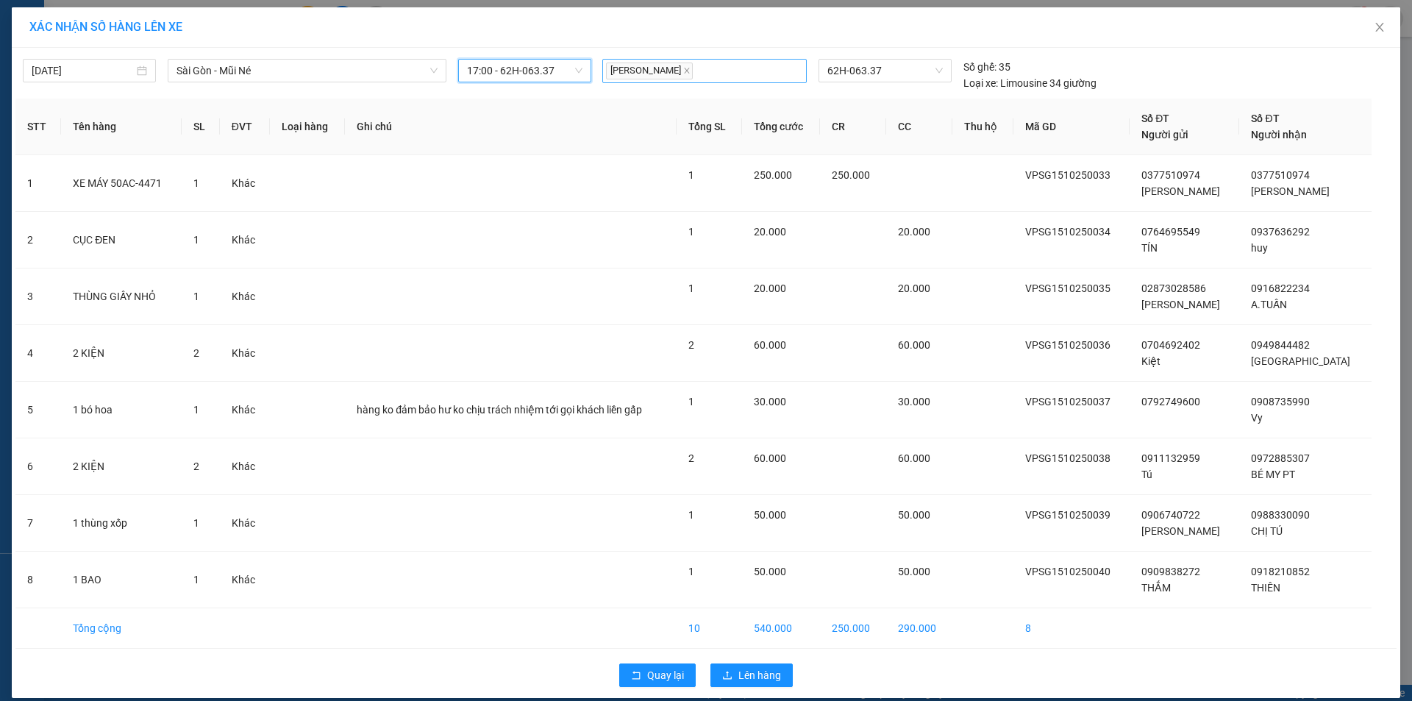
click at [789, 63] on div "[PERSON_NAME]" at bounding box center [704, 70] width 197 height 21
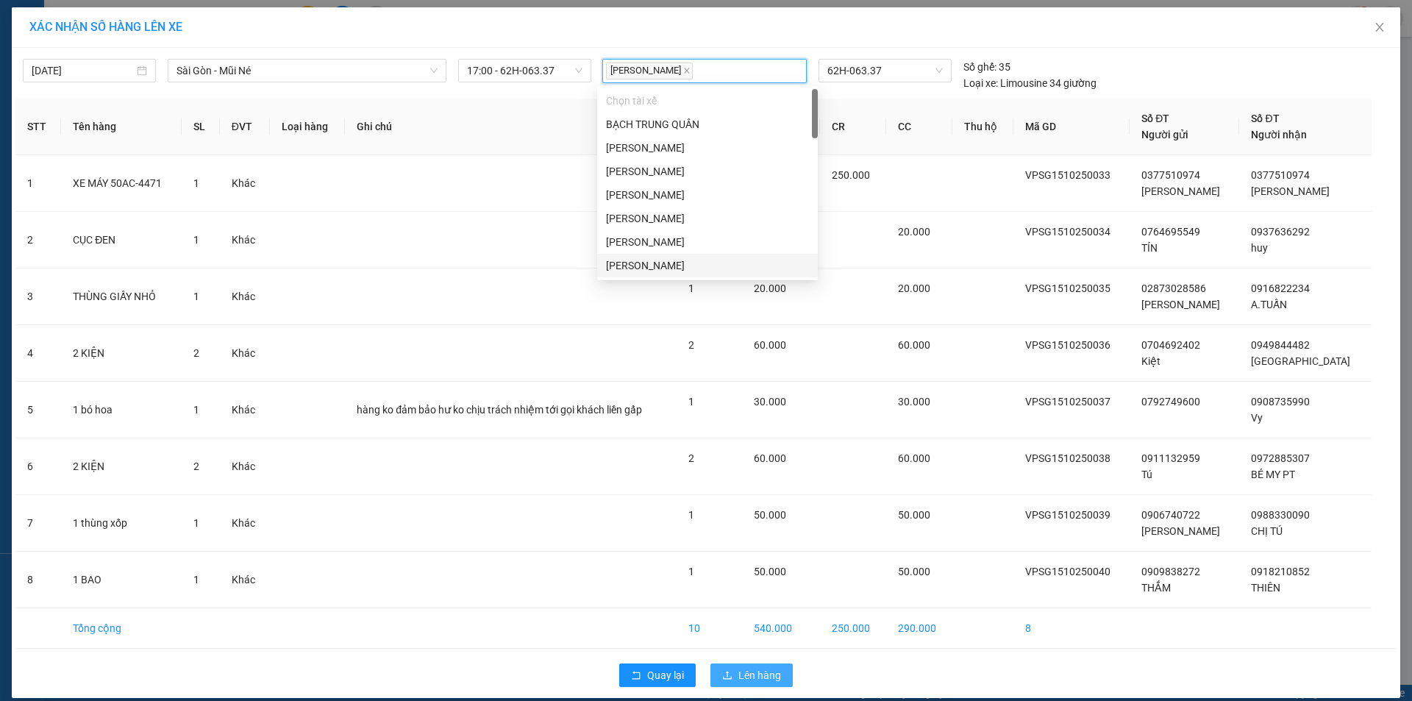
click at [724, 683] on button "Lên hàng" at bounding box center [751, 675] width 82 height 24
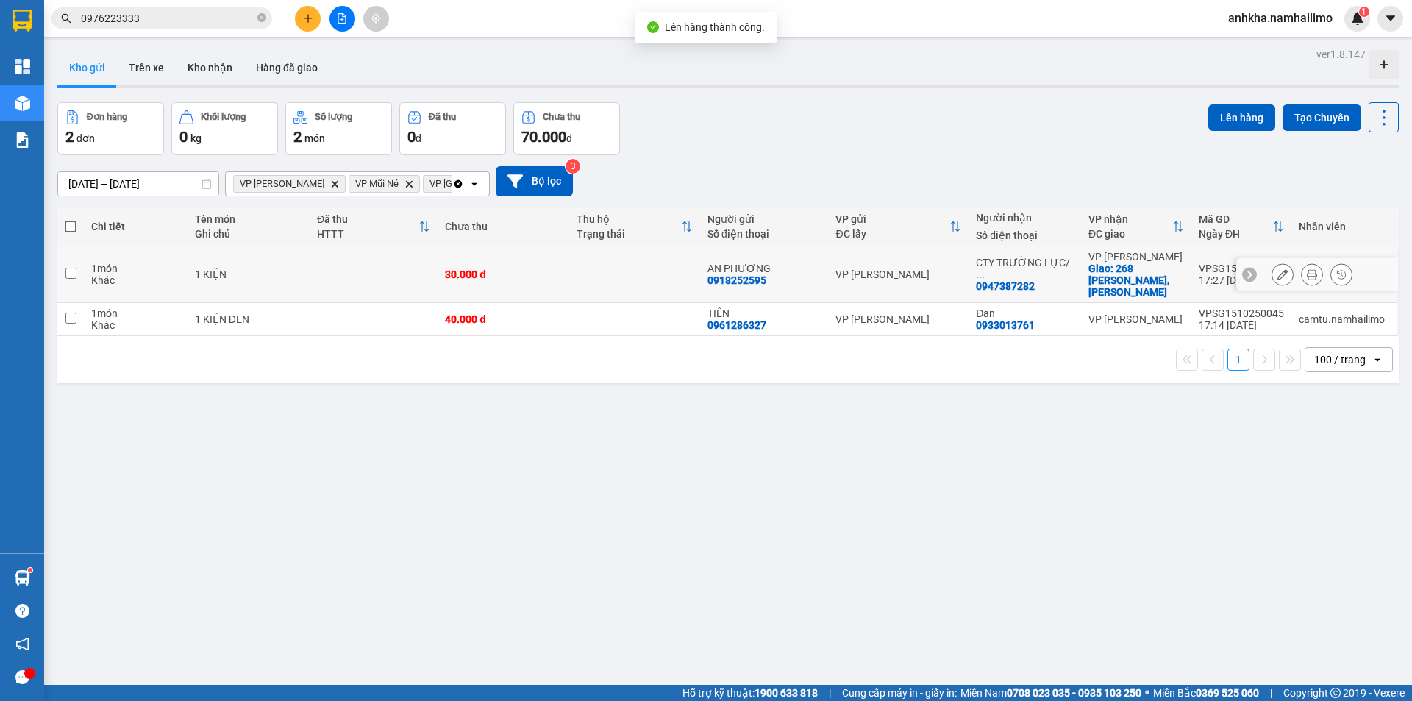
drag, startPoint x: 288, startPoint y: 265, endPoint x: 277, endPoint y: 312, distance: 48.3
click at [289, 274] on td "1 KIỆN" at bounding box center [249, 274] width 122 height 57
checkbox input "true"
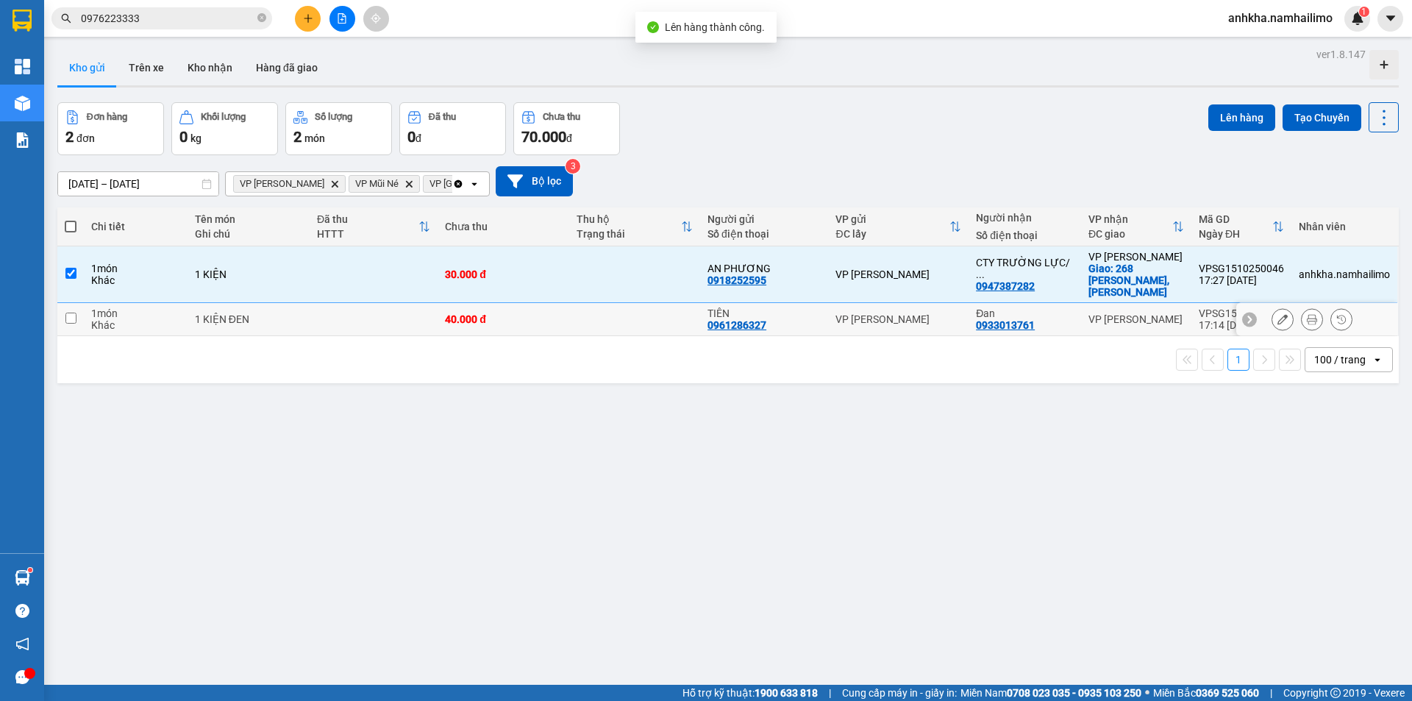
click at [277, 313] on div "1 KIỆN ĐEN" at bounding box center [248, 319] width 107 height 12
checkbox input "true"
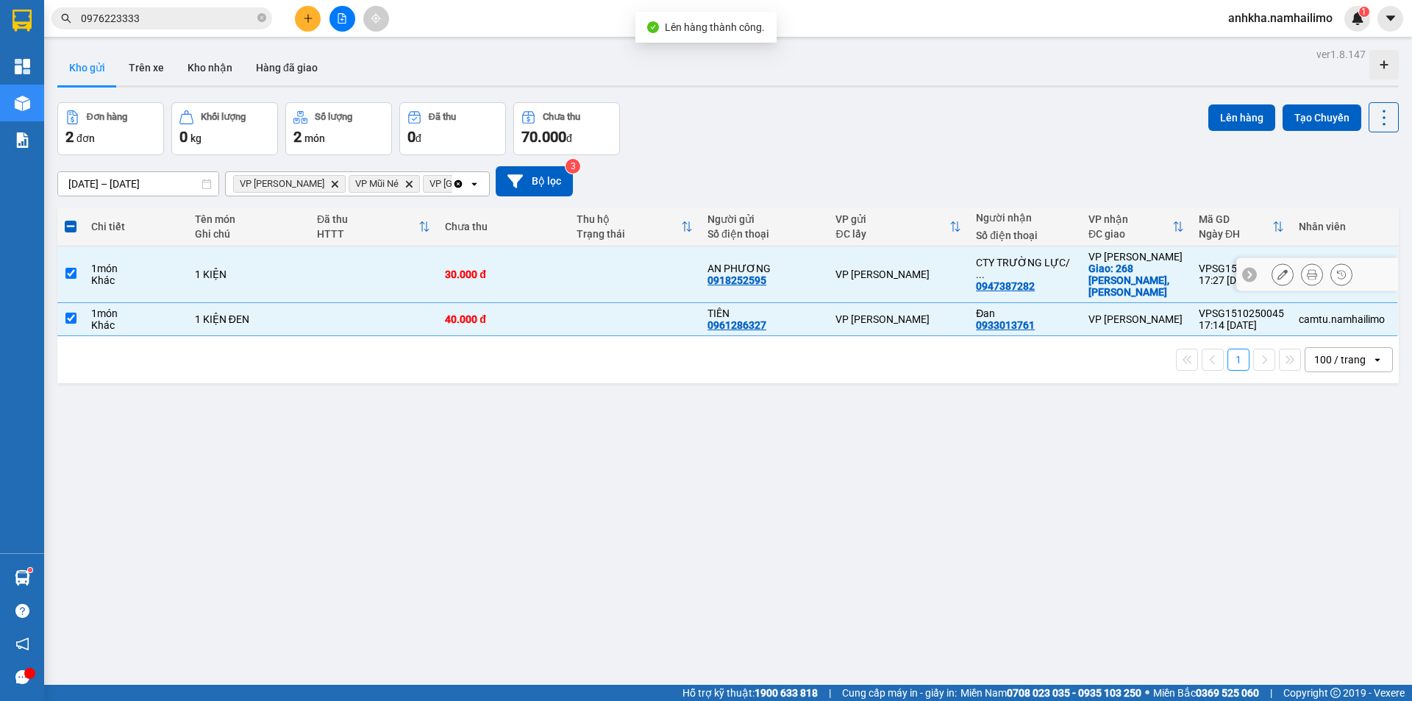
click at [357, 271] on td at bounding box center [374, 274] width 128 height 57
checkbox input "false"
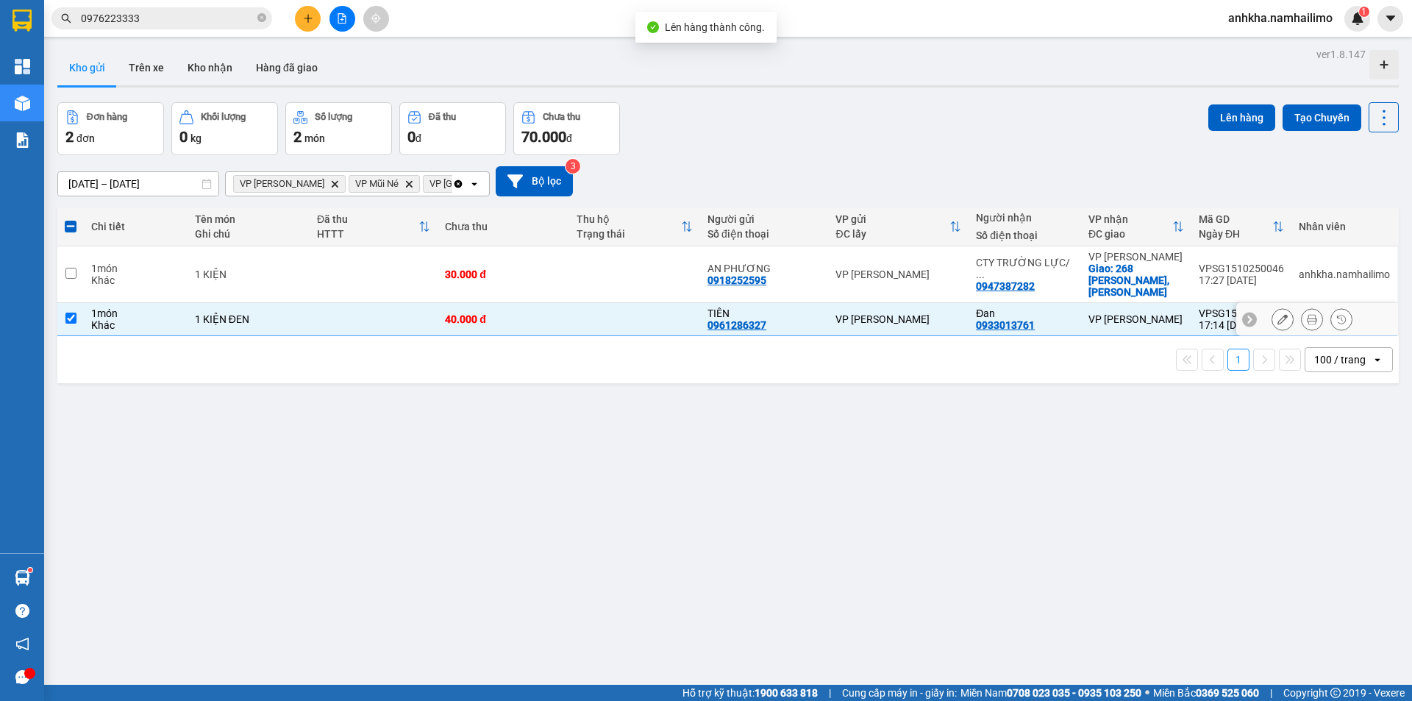
drag, startPoint x: 336, startPoint y: 304, endPoint x: 329, endPoint y: 400, distance: 95.9
click at [335, 308] on td at bounding box center [374, 319] width 128 height 33
checkbox input "false"
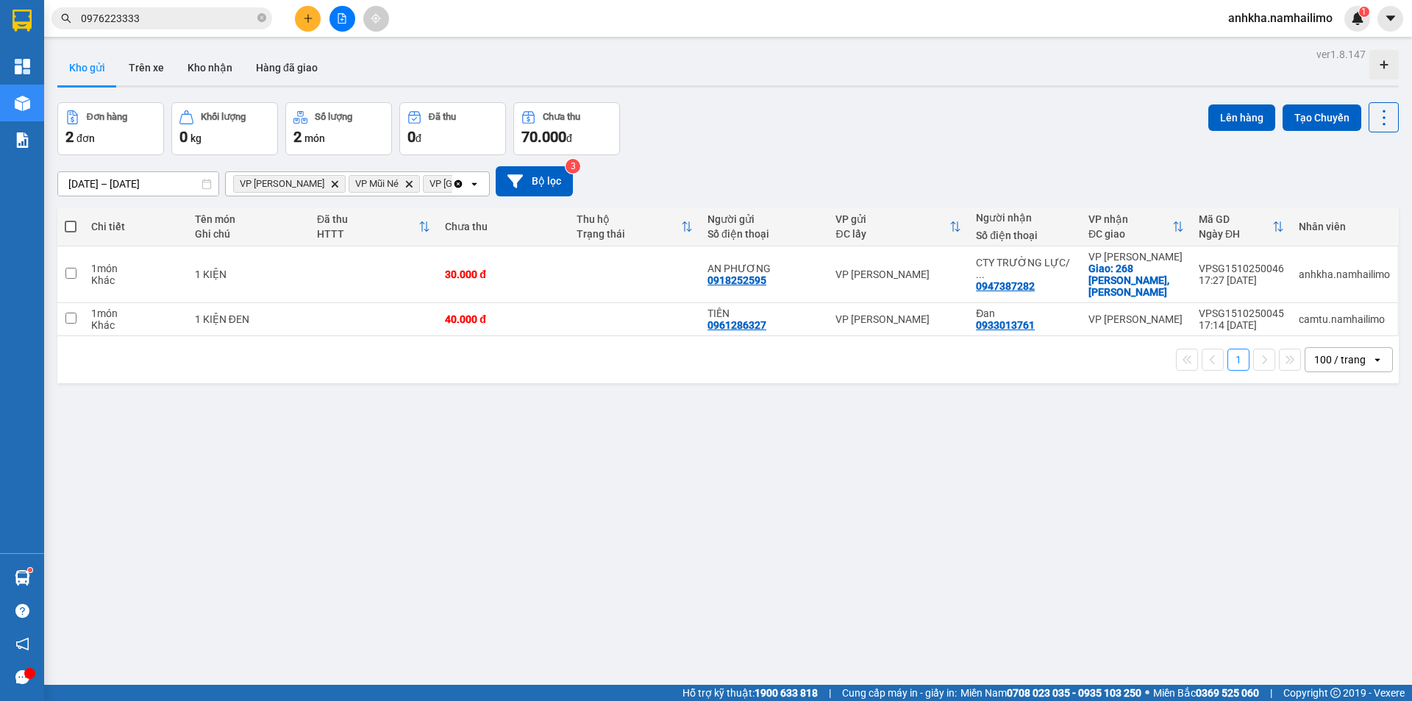
click at [316, 185] on span "VP [PERSON_NAME] Delete" at bounding box center [289, 184] width 113 height 18
click at [330, 186] on icon "Delete" at bounding box center [334, 183] width 9 height 9
click at [311, 186] on span "VP chợ Mũi Né Delete" at bounding box center [368, 184] width 122 height 18
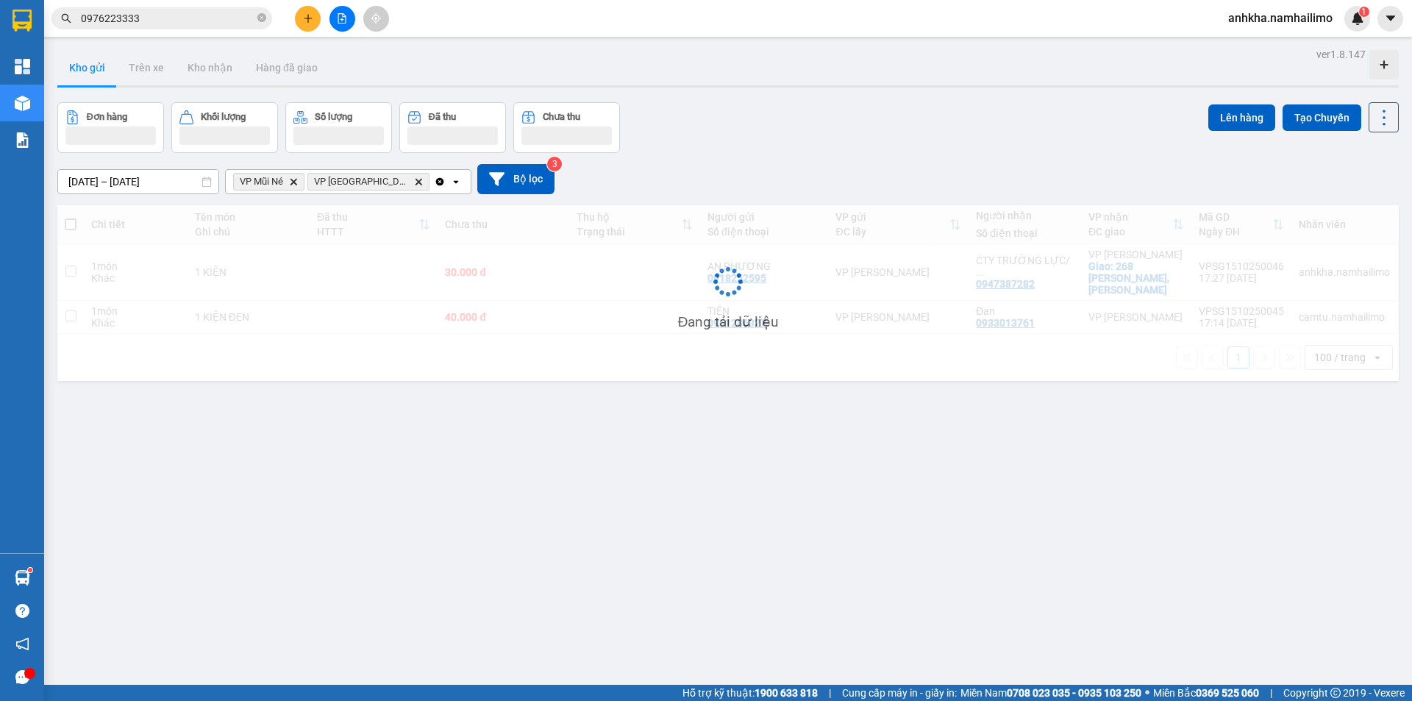
click at [291, 182] on icon "Delete" at bounding box center [293, 181] width 9 height 9
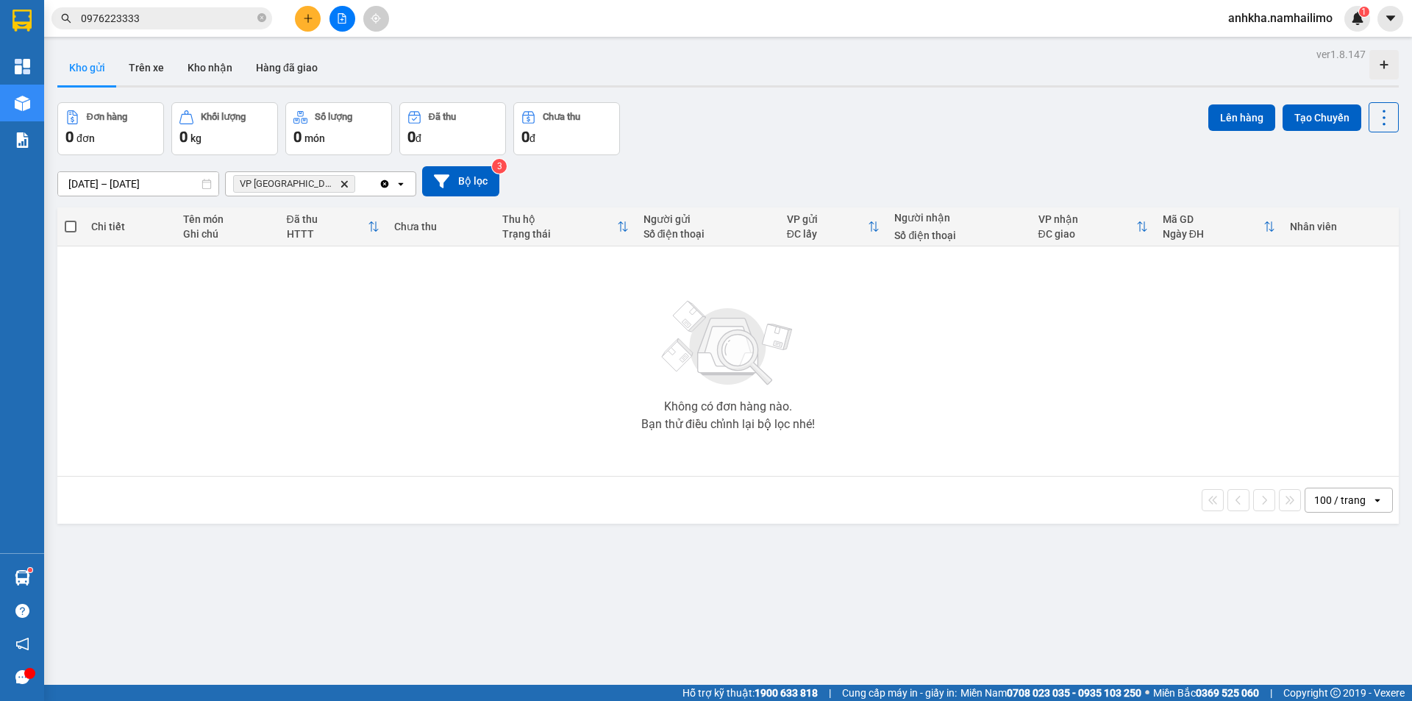
click at [316, 179] on span "VP chợ Mũi Né Delete" at bounding box center [294, 184] width 122 height 18
click at [341, 181] on icon "VP chợ Mũi Né, close by backspace" at bounding box center [344, 183] width 7 height 7
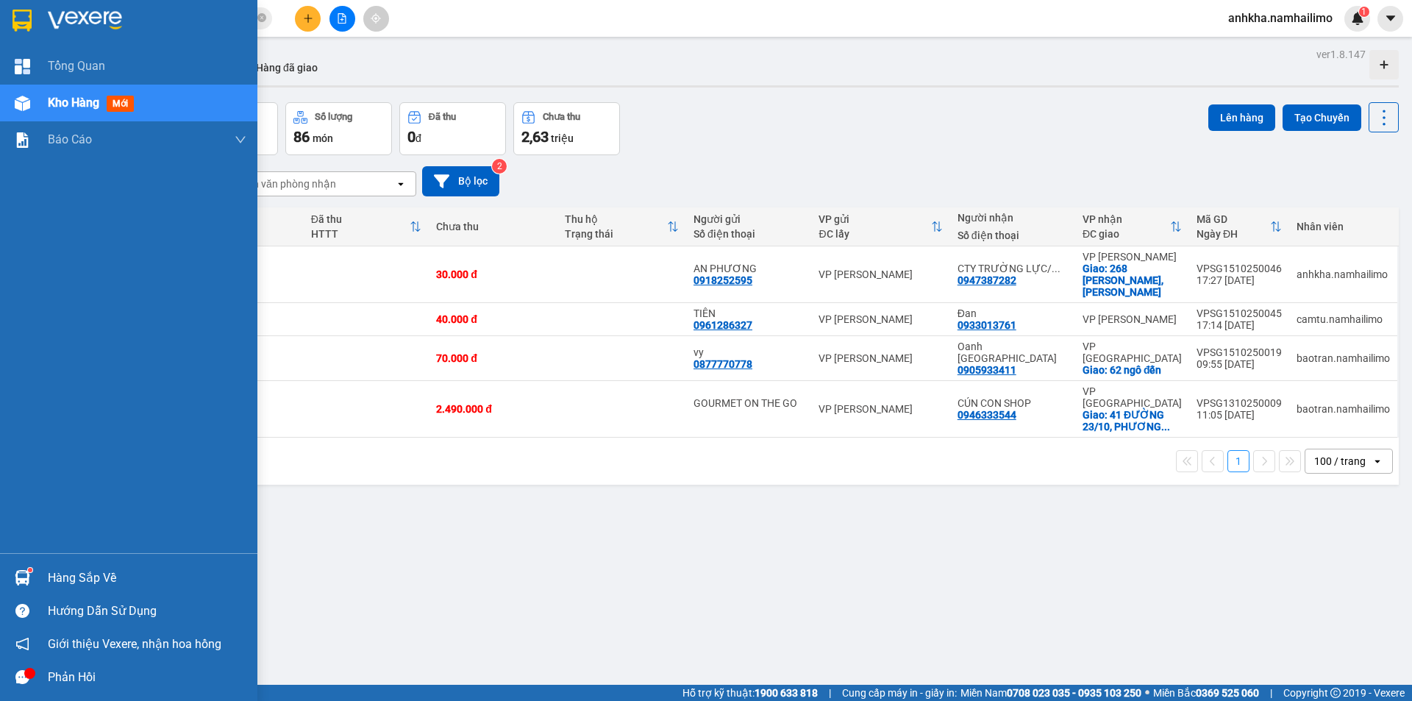
click at [21, 564] on div "Hàng sắp về" at bounding box center [128, 577] width 257 height 33
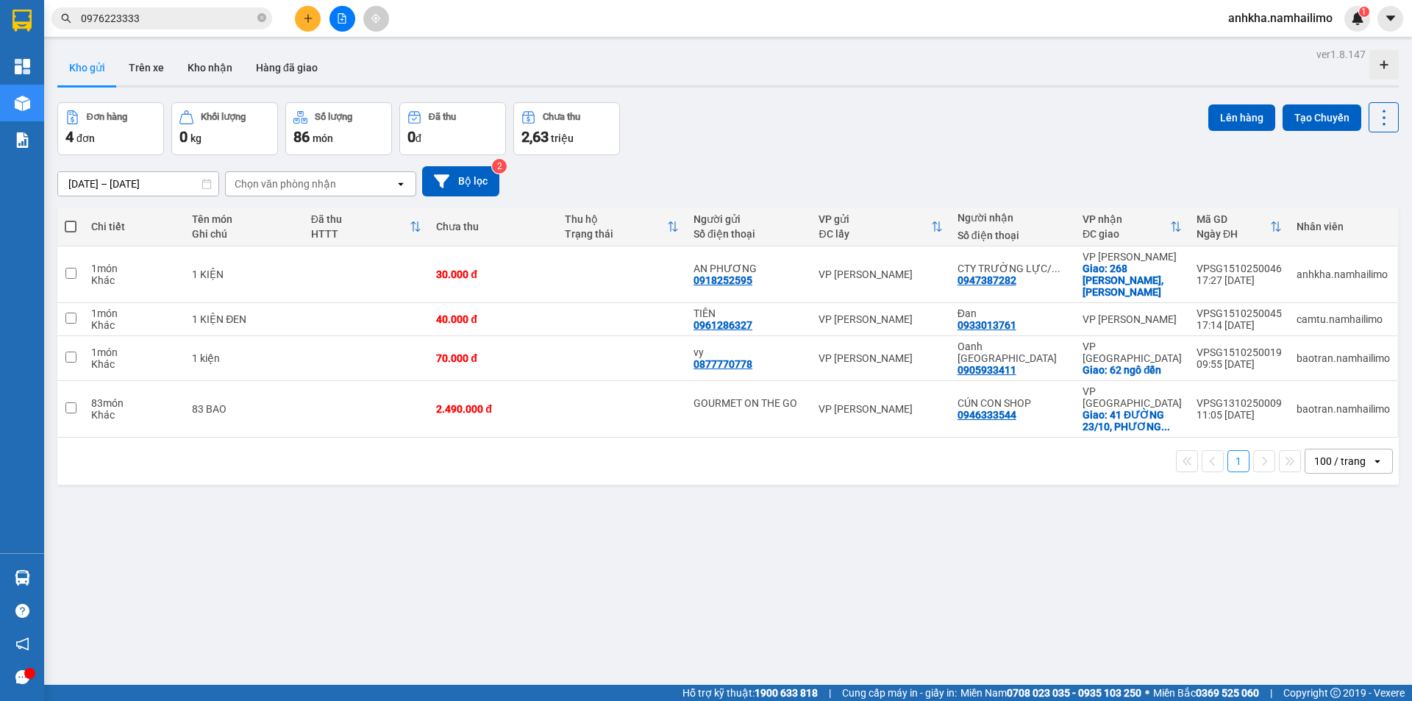
click at [494, 471] on section "Kết quả tìm kiếm ( 3 ) Bộ lọc Mã ĐH Trạng thái Món hàng Tổng cước Chưa cước Ngư…" at bounding box center [706, 350] width 1412 height 701
click at [305, 13] on icon "plus" at bounding box center [308, 18] width 10 height 10
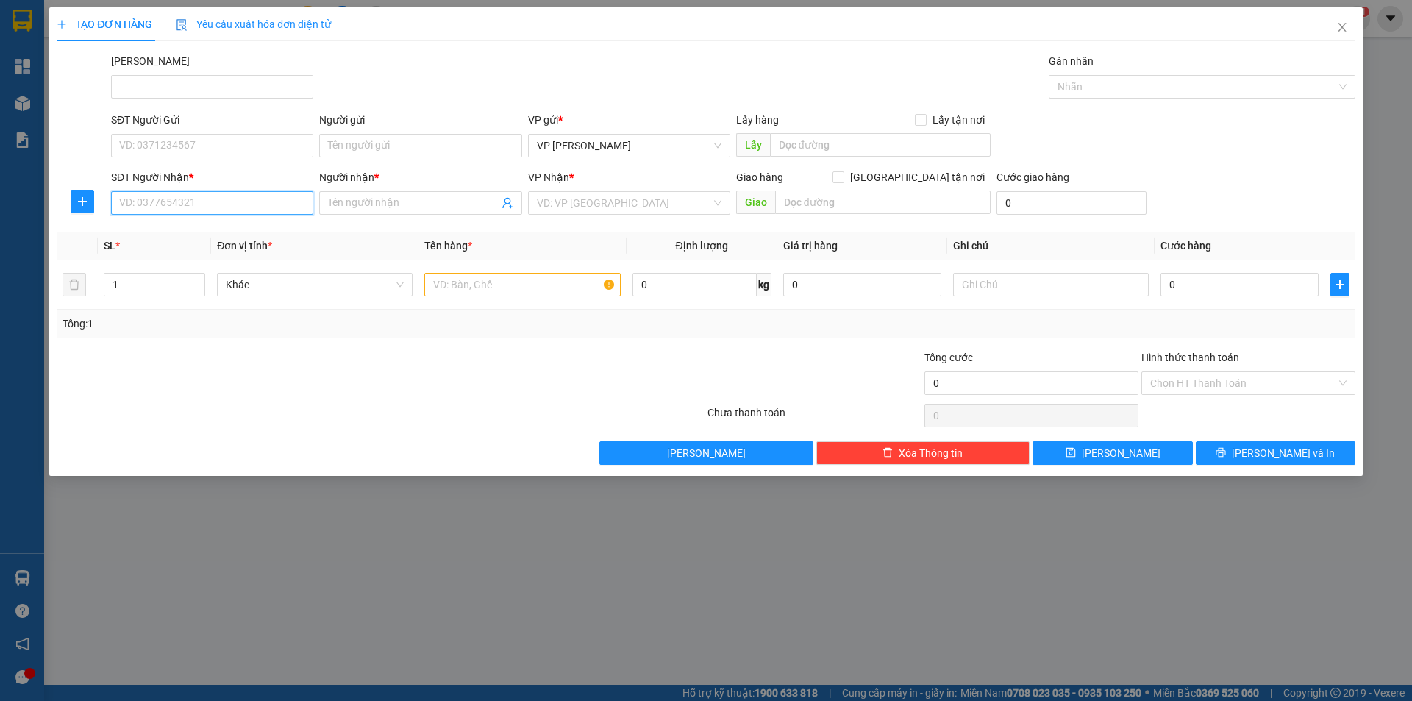
click at [209, 207] on input "SĐT Người Nhận *" at bounding box center [212, 203] width 202 height 24
click at [202, 241] on div "0982868934 - [PERSON_NAME]" at bounding box center [212, 233] width 202 height 24
type input "0982868934"
type input "[PERSON_NAME]"
type input "80.000"
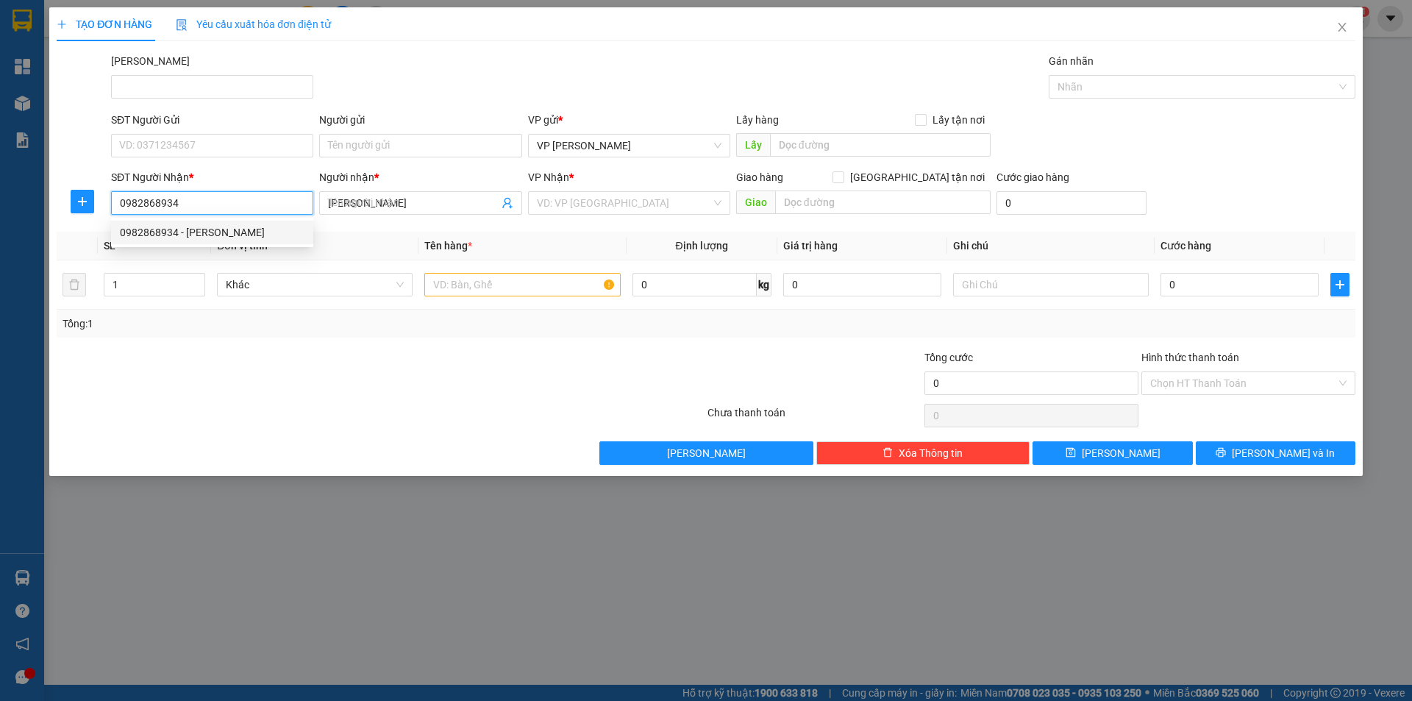
type input "80.000"
type input "0982868934"
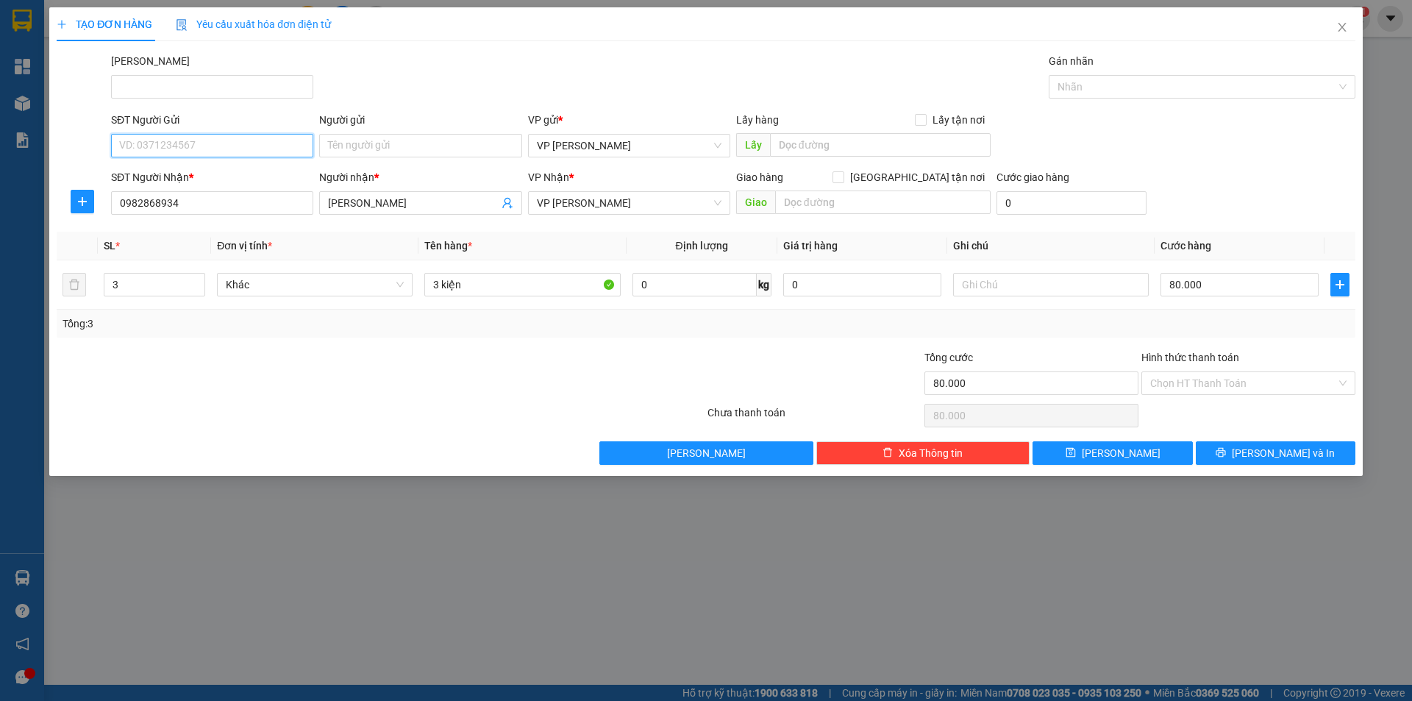
click at [177, 151] on input "SĐT Người Gửi" at bounding box center [212, 146] width 202 height 24
click at [140, 169] on div "0982868934 - [PERSON_NAME]" at bounding box center [212, 175] width 185 height 16
type input "0982868934"
type input "[PERSON_NAME]"
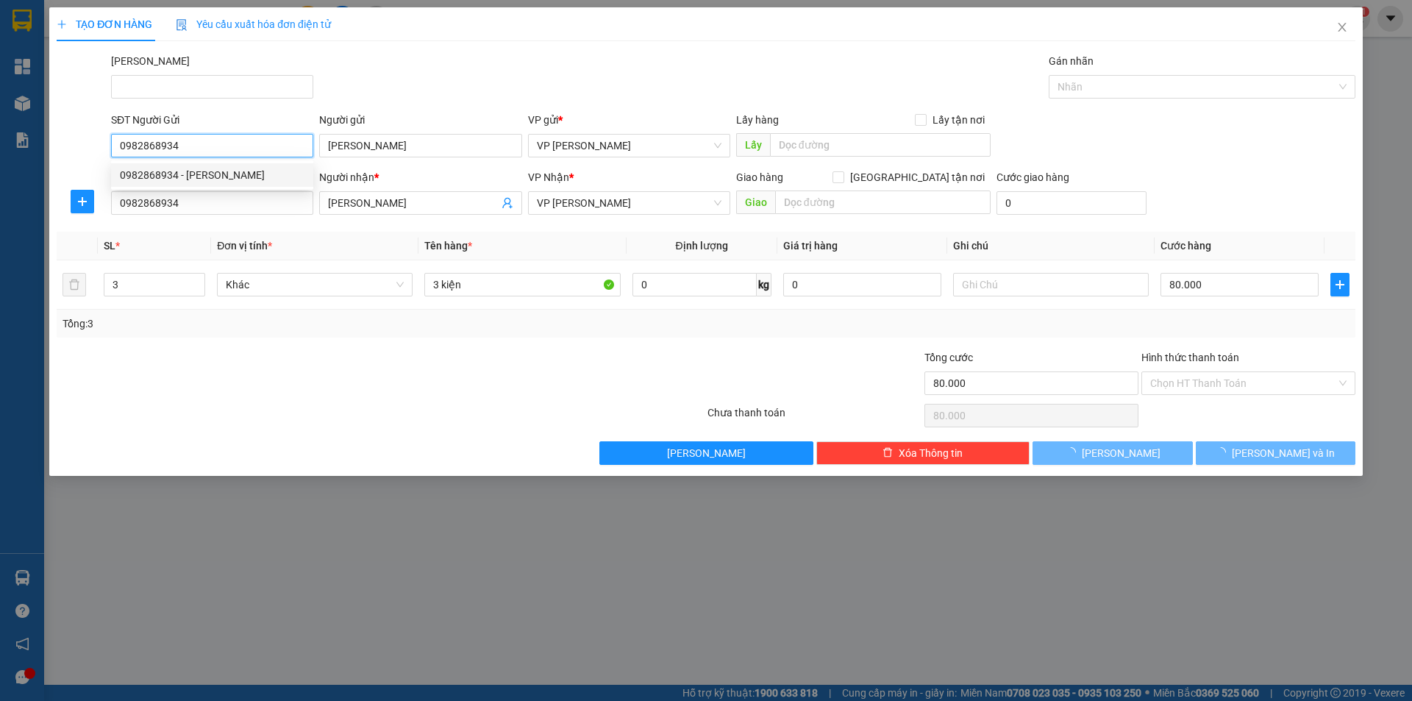
type input "20.000"
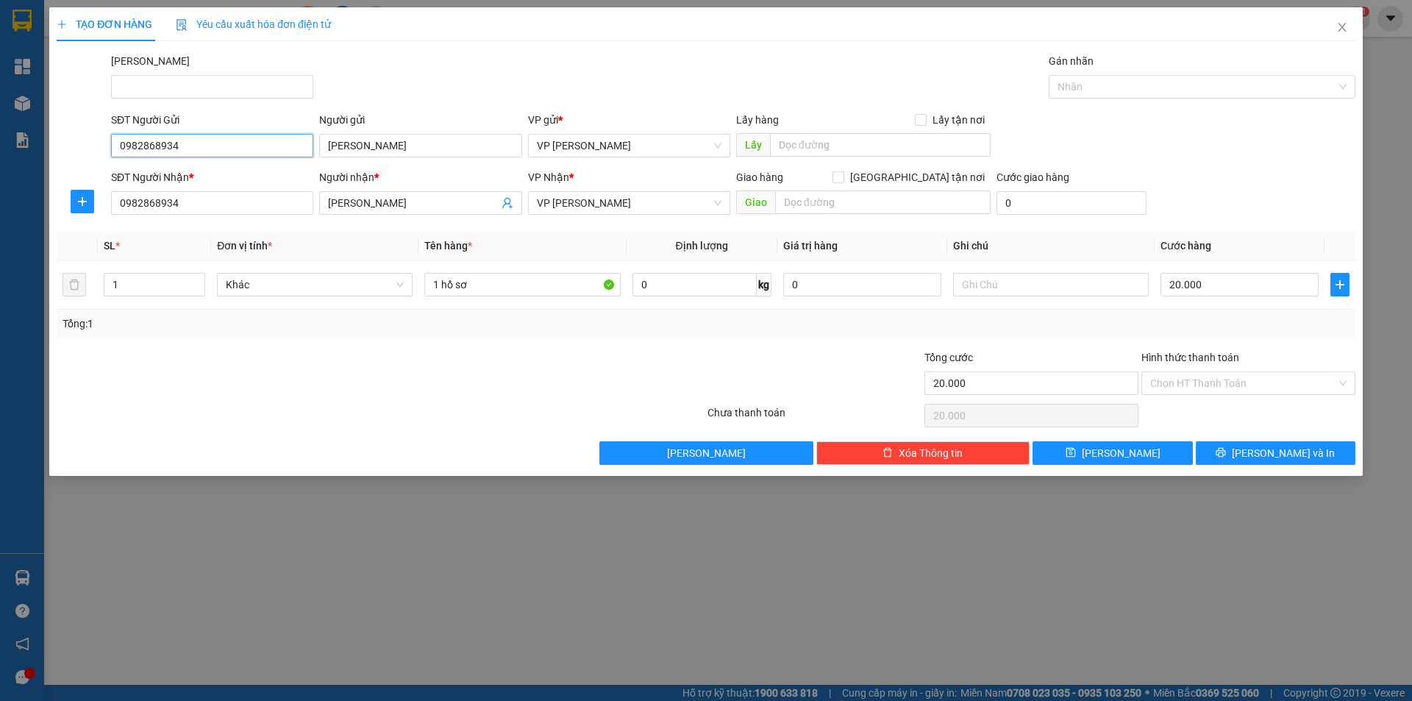
drag, startPoint x: 195, startPoint y: 150, endPoint x: 65, endPoint y: 160, distance: 130.5
click at [65, 160] on div "SĐT Người Gửi 0982868934 0982868934 Người gửi ngọc bích VP gửi * VP [PERSON_NAM…" at bounding box center [706, 137] width 1302 height 51
click at [207, 181] on div "0329823045 - Tân" at bounding box center [212, 175] width 185 height 16
type input "0329823045"
type input "Tân"
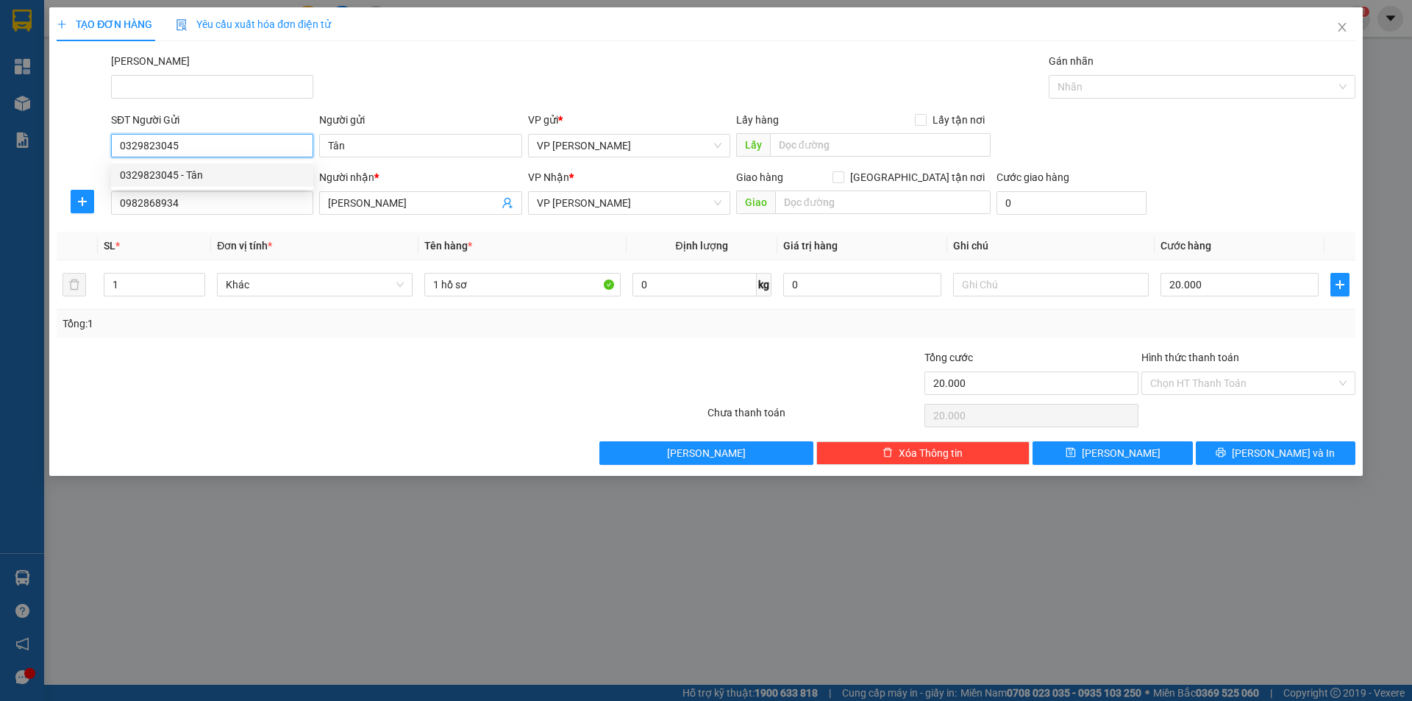
type input "40.000"
type input "0329823045"
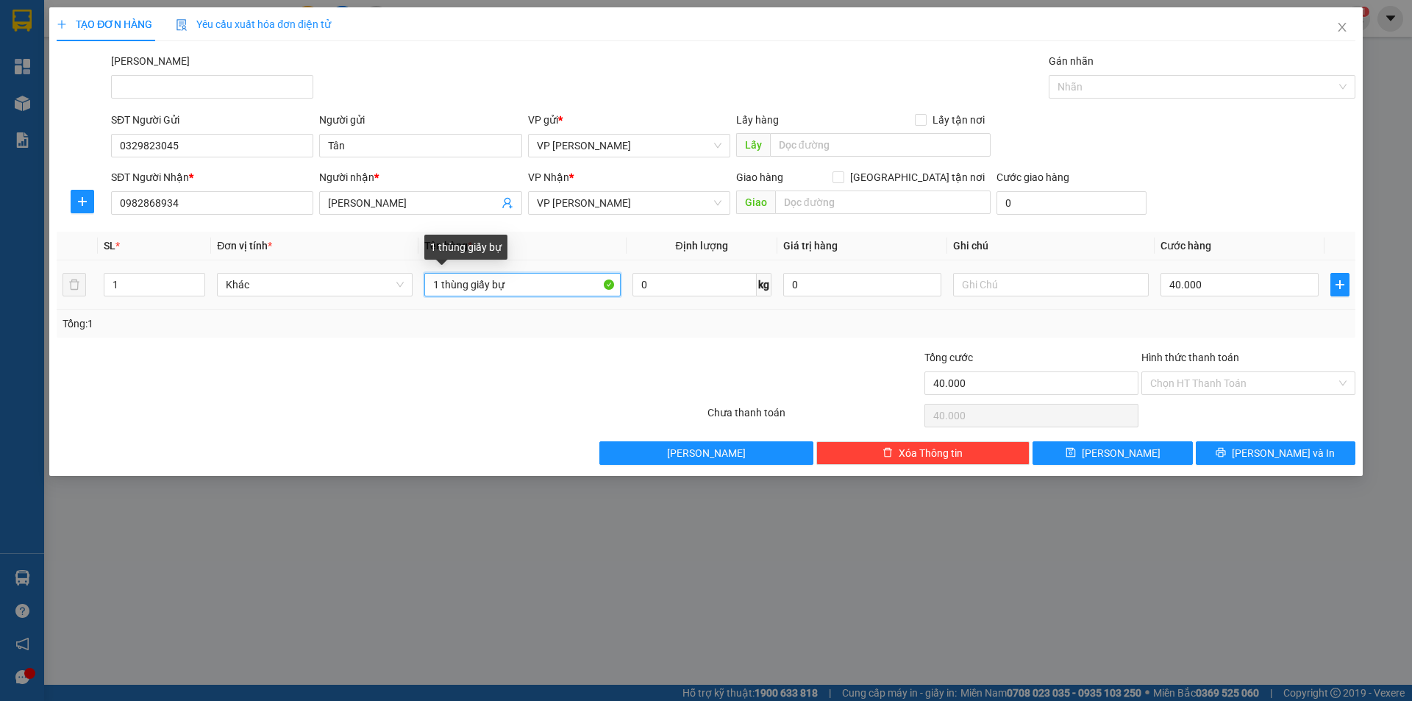
click at [523, 290] on input "1 thùng giấy bự" at bounding box center [522, 285] width 196 height 24
type input "1 thùng giấy"
click at [1265, 466] on div "TẠO ĐƠN HÀNG Yêu cầu xuất hóa đơn điện tử Transit Pickup Surcharge Ids Transit …" at bounding box center [706, 241] width 1314 height 468
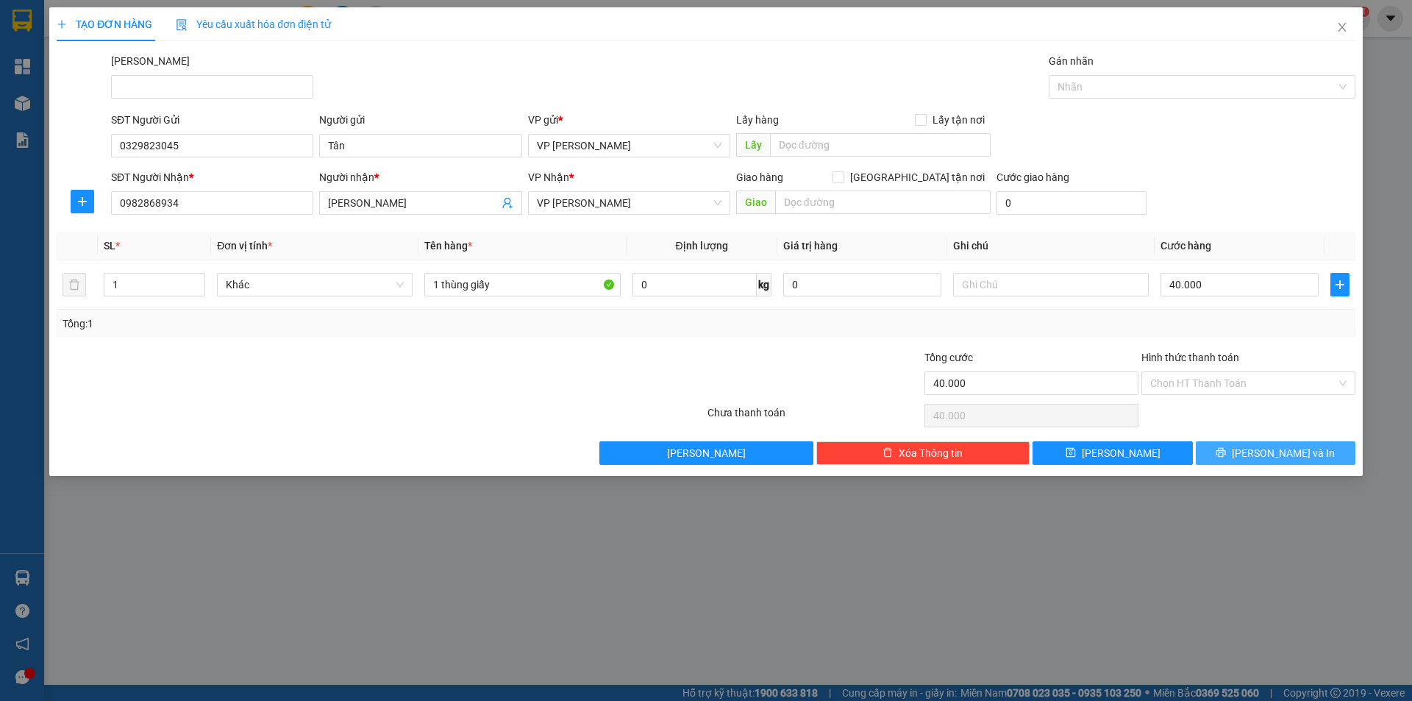
click at [1264, 448] on span "[PERSON_NAME] và In" at bounding box center [1283, 453] width 103 height 16
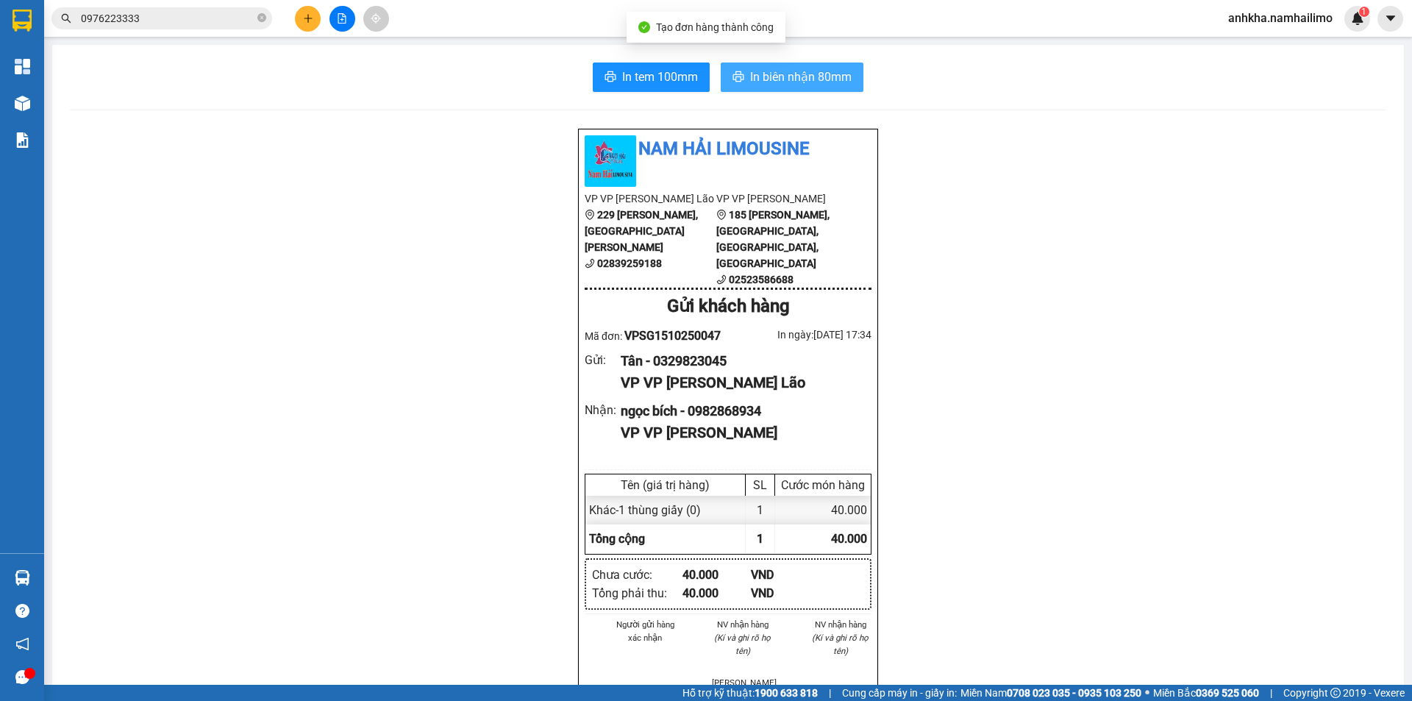
click at [793, 72] on span "In biên nhận 80mm" at bounding box center [800, 77] width 101 height 18
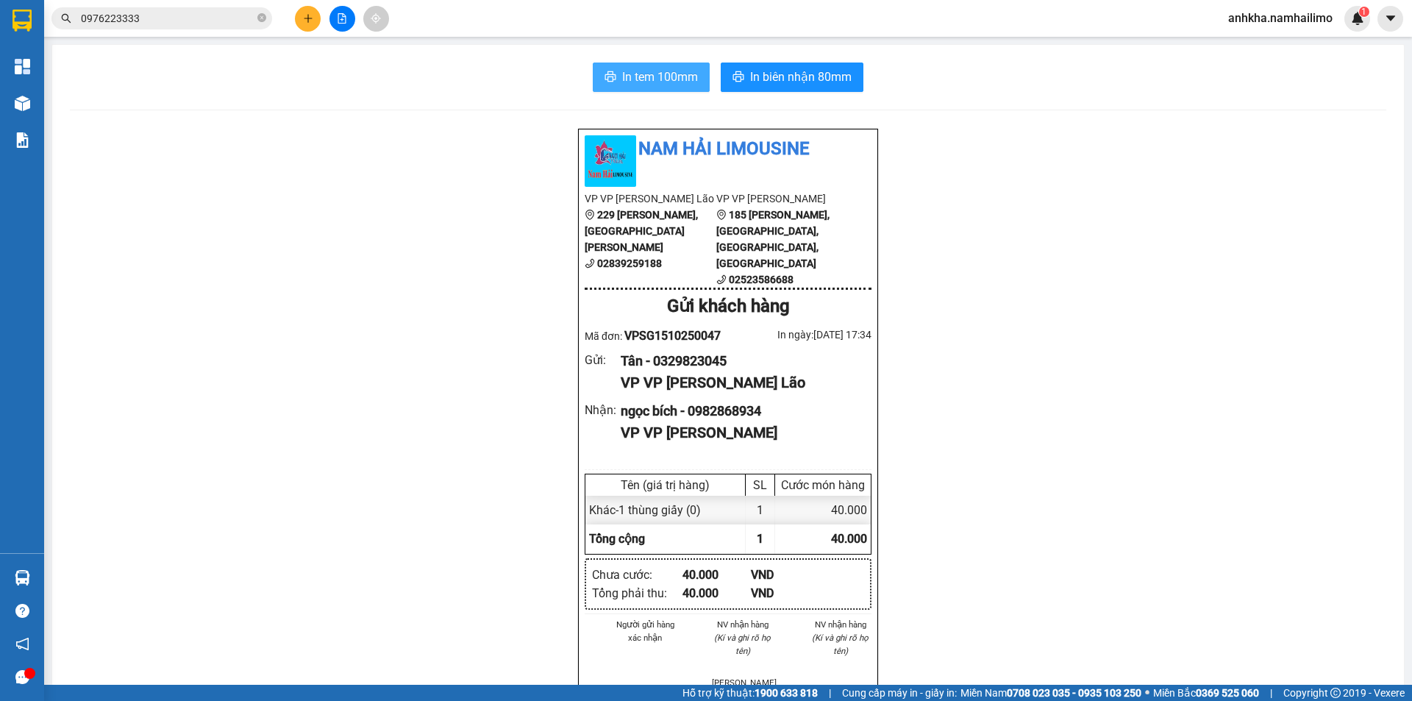
click at [654, 78] on span "In tem 100mm" at bounding box center [660, 77] width 76 height 18
click at [303, 17] on icon "plus" at bounding box center [308, 18] width 10 height 10
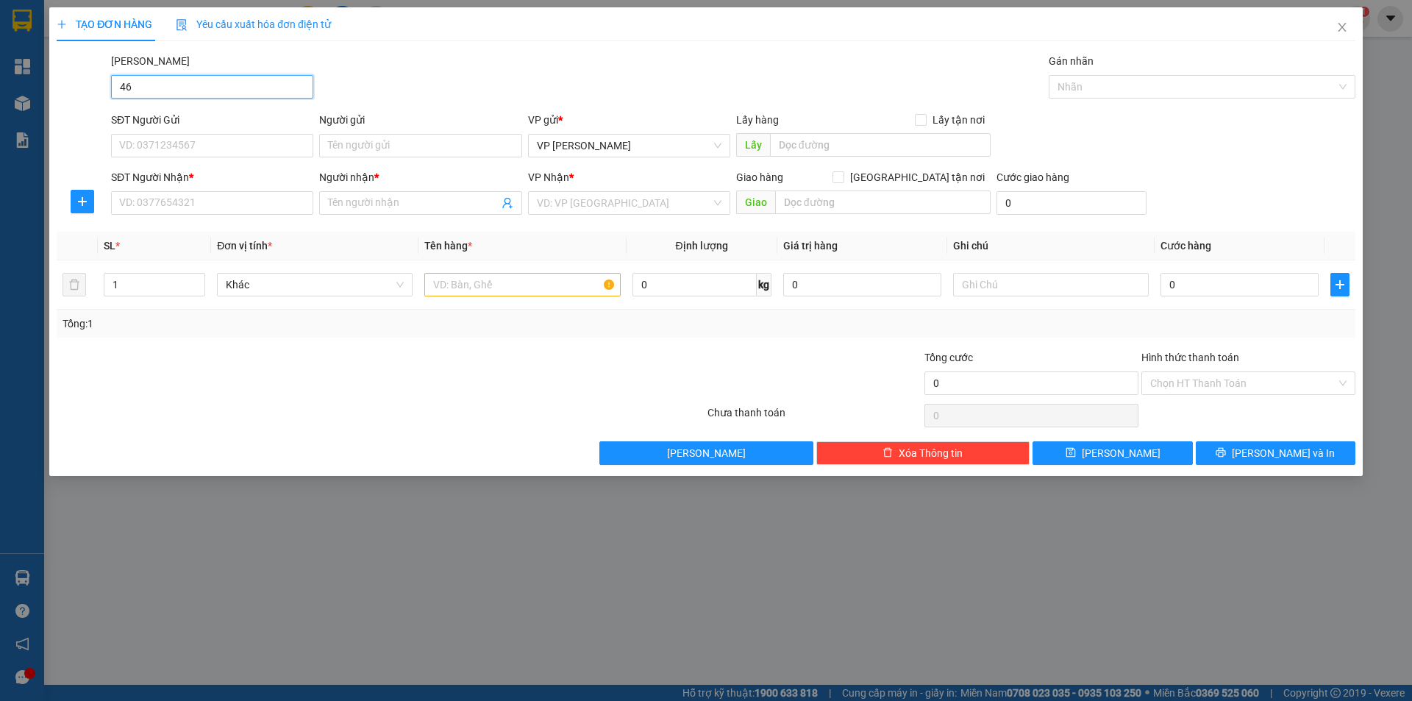
type input "465"
drag, startPoint x: 129, startPoint y: 91, endPoint x: 146, endPoint y: 88, distance: 17.9
click at [115, 95] on input "465" at bounding box center [212, 87] width 202 height 24
drag, startPoint x: 146, startPoint y: 88, endPoint x: 93, endPoint y: 95, distance: 53.4
click at [93, 95] on div "Mã ĐH 465 Gán nhãn Nhãn" at bounding box center [706, 78] width 1302 height 51
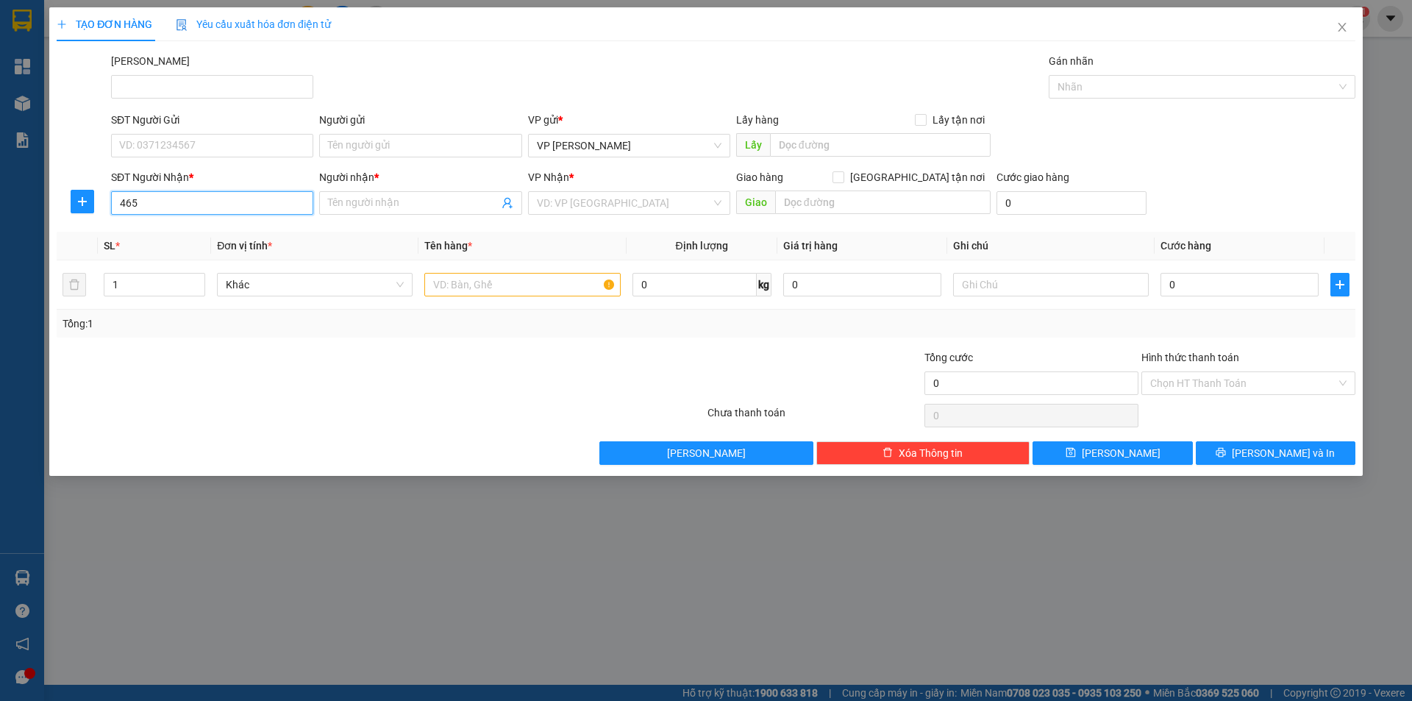
click at [142, 199] on input "465" at bounding box center [212, 203] width 202 height 24
click at [171, 229] on div "0904455465 - [PERSON_NAME]" at bounding box center [212, 232] width 185 height 16
type input "0904455465"
type input "[PERSON_NAME]"
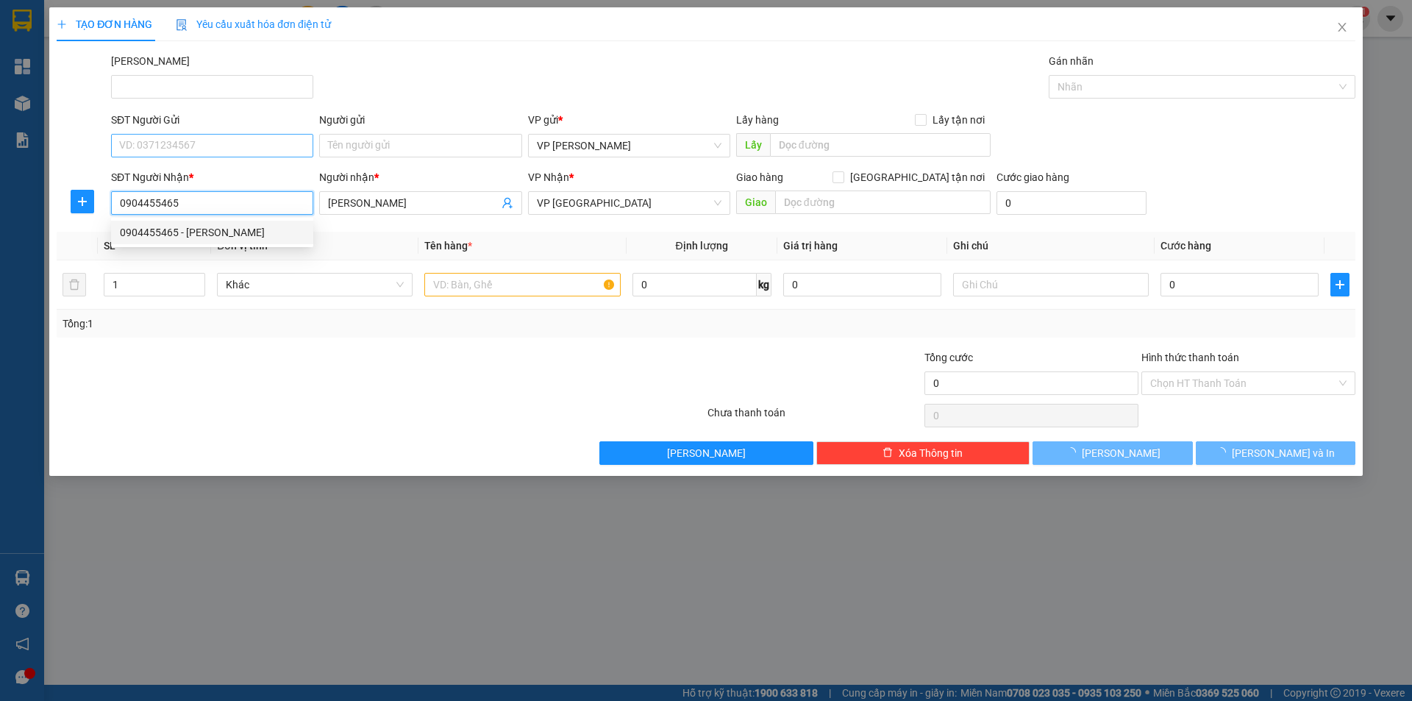
type input "210.000"
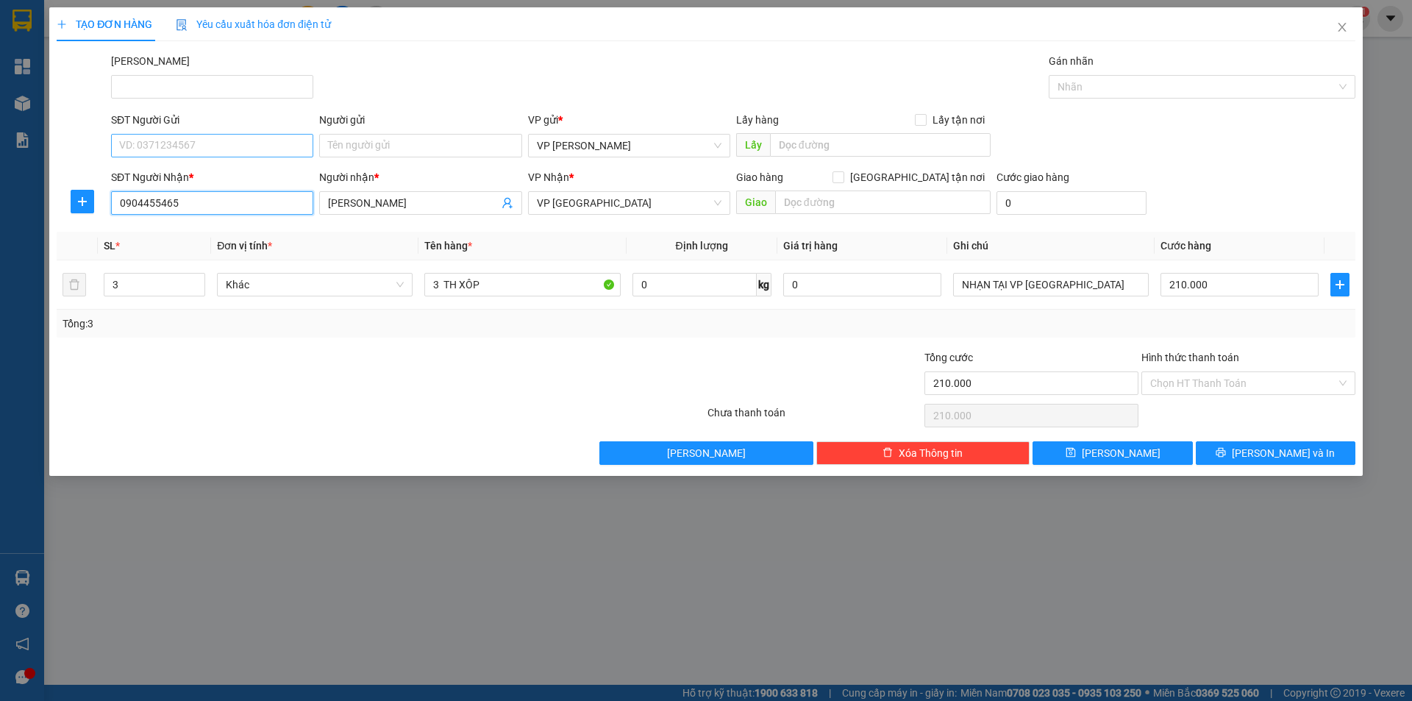
type input "0904455465"
click at [192, 139] on input "SĐT Người Gửi" at bounding box center [212, 146] width 202 height 24
click at [193, 176] on div "0937879258 - ANH VUI" at bounding box center [212, 175] width 185 height 16
type input "0937879258"
type input "ANH VUI"
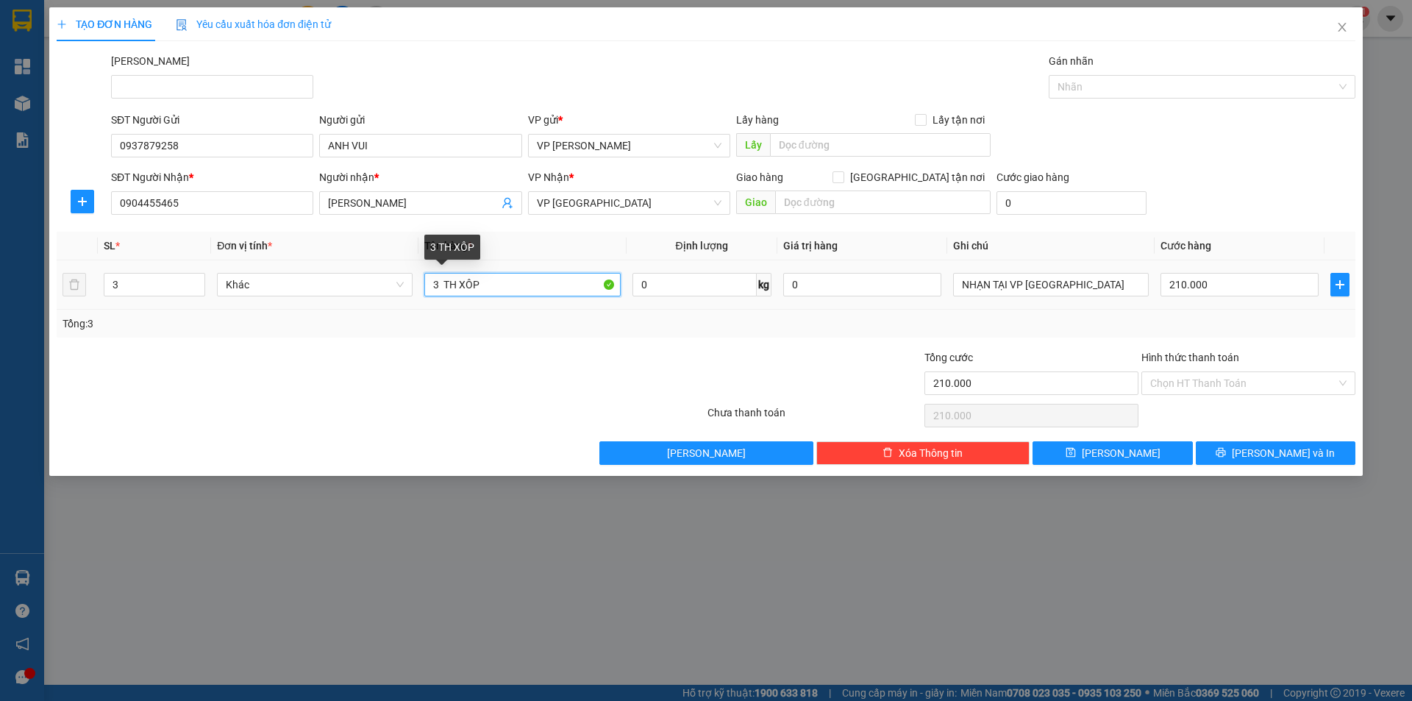
drag, startPoint x: 440, startPoint y: 282, endPoint x: 432, endPoint y: 282, distance: 8.1
click at [432, 282] on input "3 TH XÔP" at bounding box center [522, 285] width 196 height 24
type input "2 TH XÔP"
click at [1197, 284] on input "210.000" at bounding box center [1240, 285] width 158 height 24
type input "1"
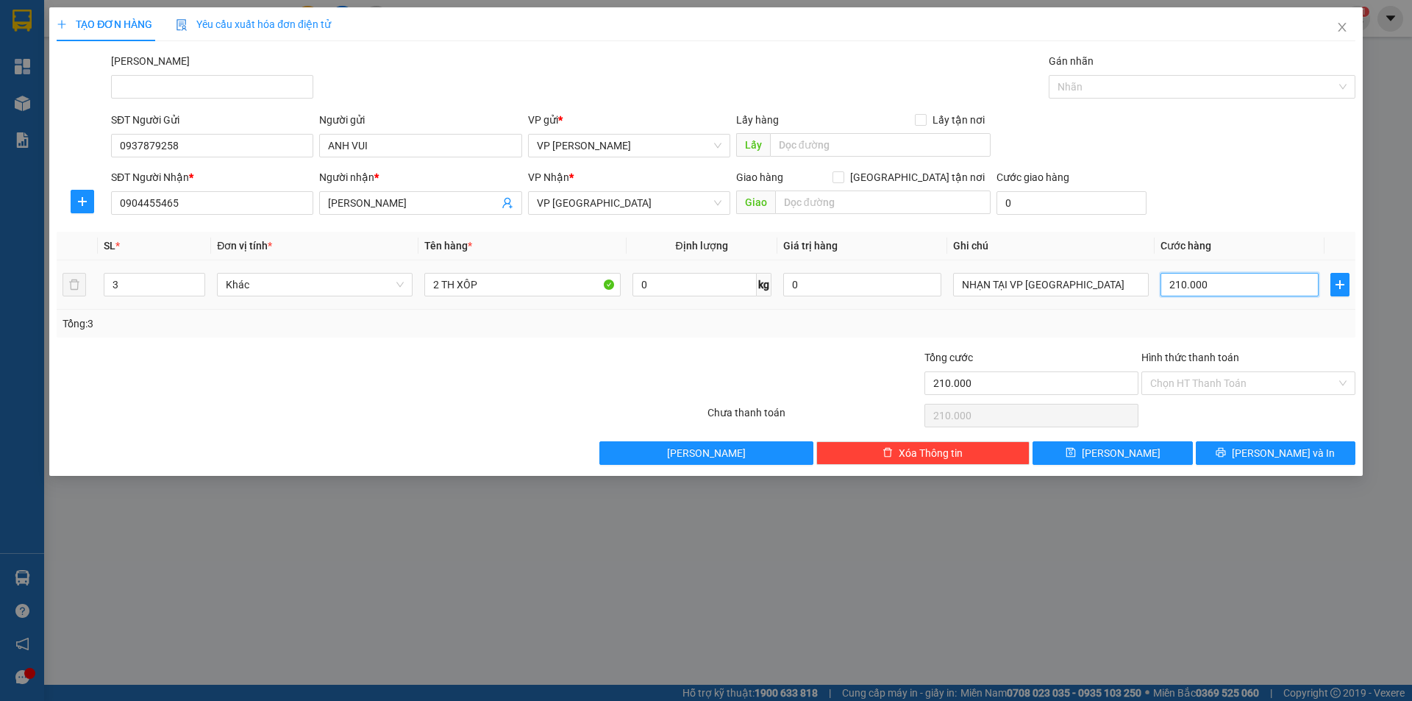
type input "1"
type input "16"
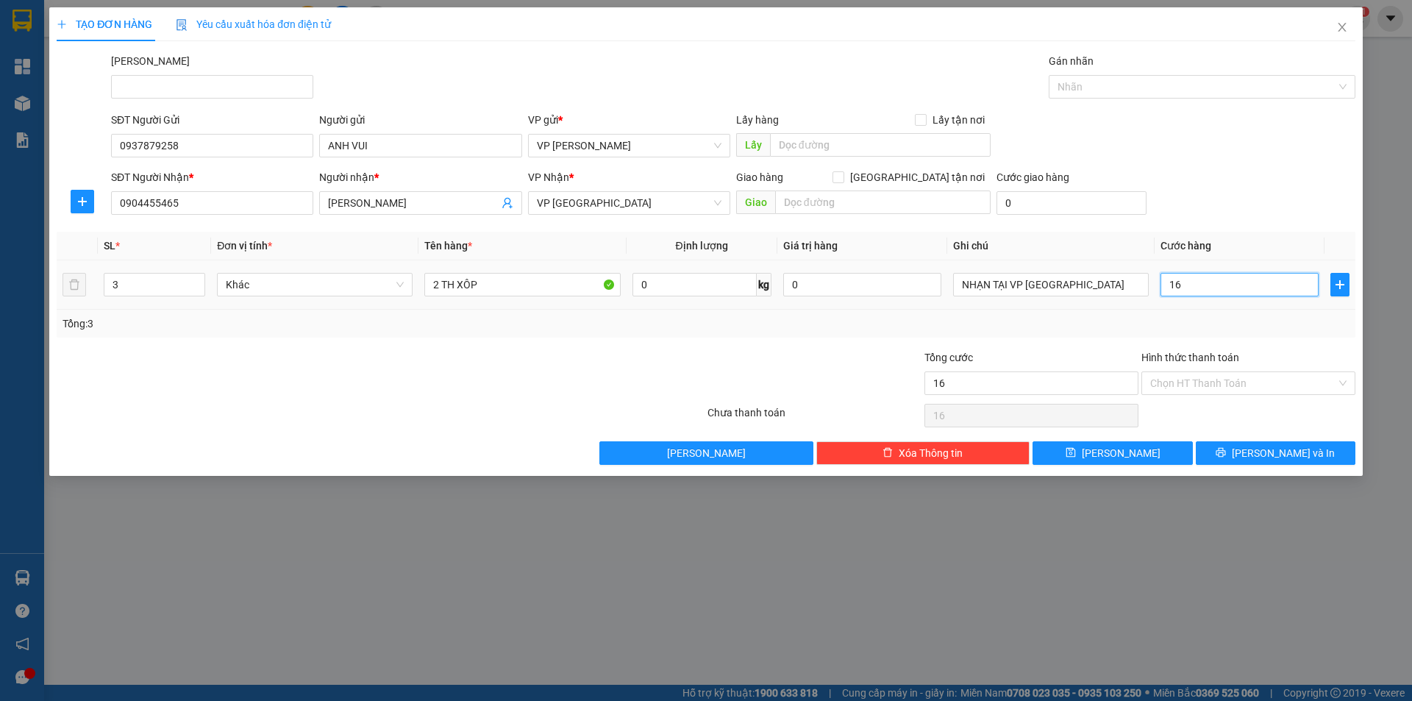
type input "160"
type input "160.000"
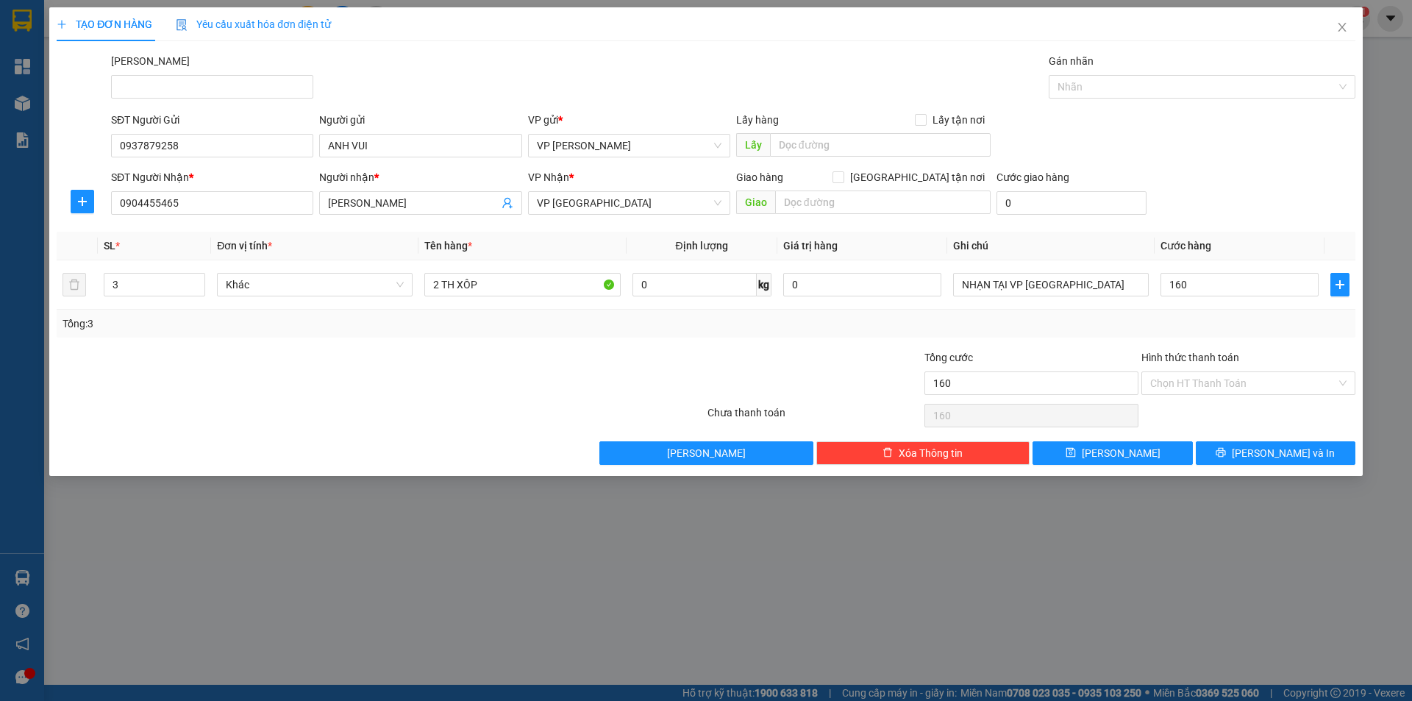
type input "160.000"
drag, startPoint x: 1303, startPoint y: 190, endPoint x: 1180, endPoint y: 288, distance: 158.1
click at [1303, 190] on div "SĐT Người Nhận * 0904455465 Người nhận * HÙNG HUYỀN VP Nhận * VP [GEOGRAPHIC_DA…" at bounding box center [733, 194] width 1250 height 51
type input "2"
click at [200, 291] on span "down" at bounding box center [197, 289] width 9 height 9
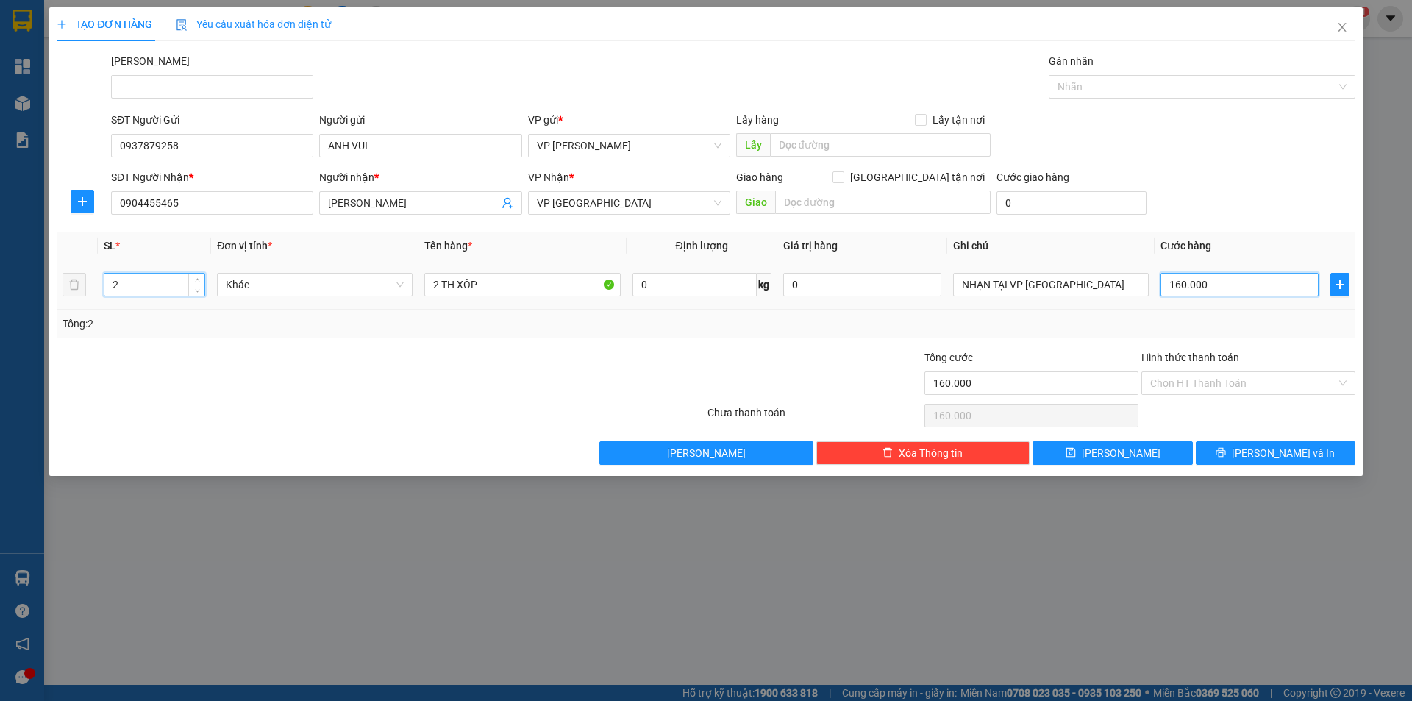
click at [1186, 286] on input "160.000" at bounding box center [1240, 285] width 158 height 24
type input "1"
type input "14"
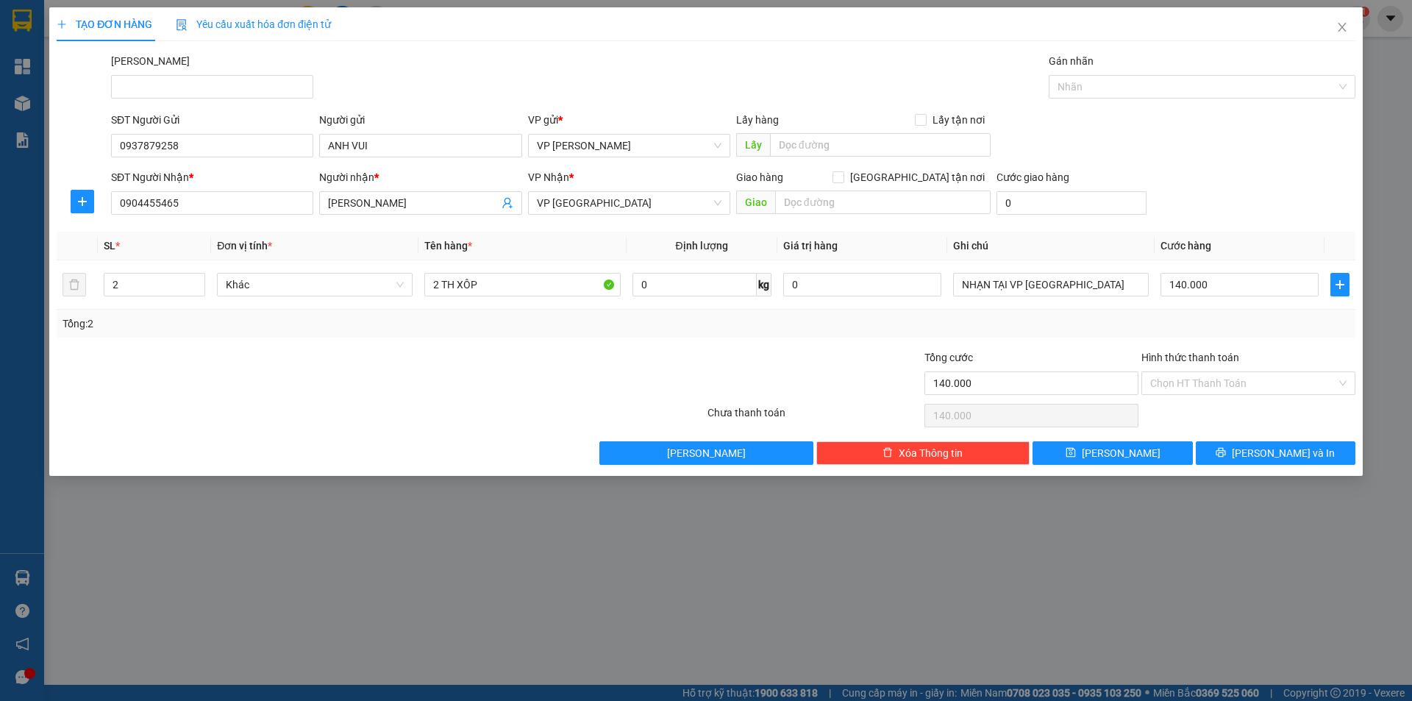
click at [1279, 124] on div "SĐT Người Gửi 0937879258 Người gửi ANH VUI VP gửi * VP [PERSON_NAME] Lão Lấy hà…" at bounding box center [733, 137] width 1250 height 51
click at [1236, 446] on button "[PERSON_NAME] và In" at bounding box center [1276, 453] width 160 height 24
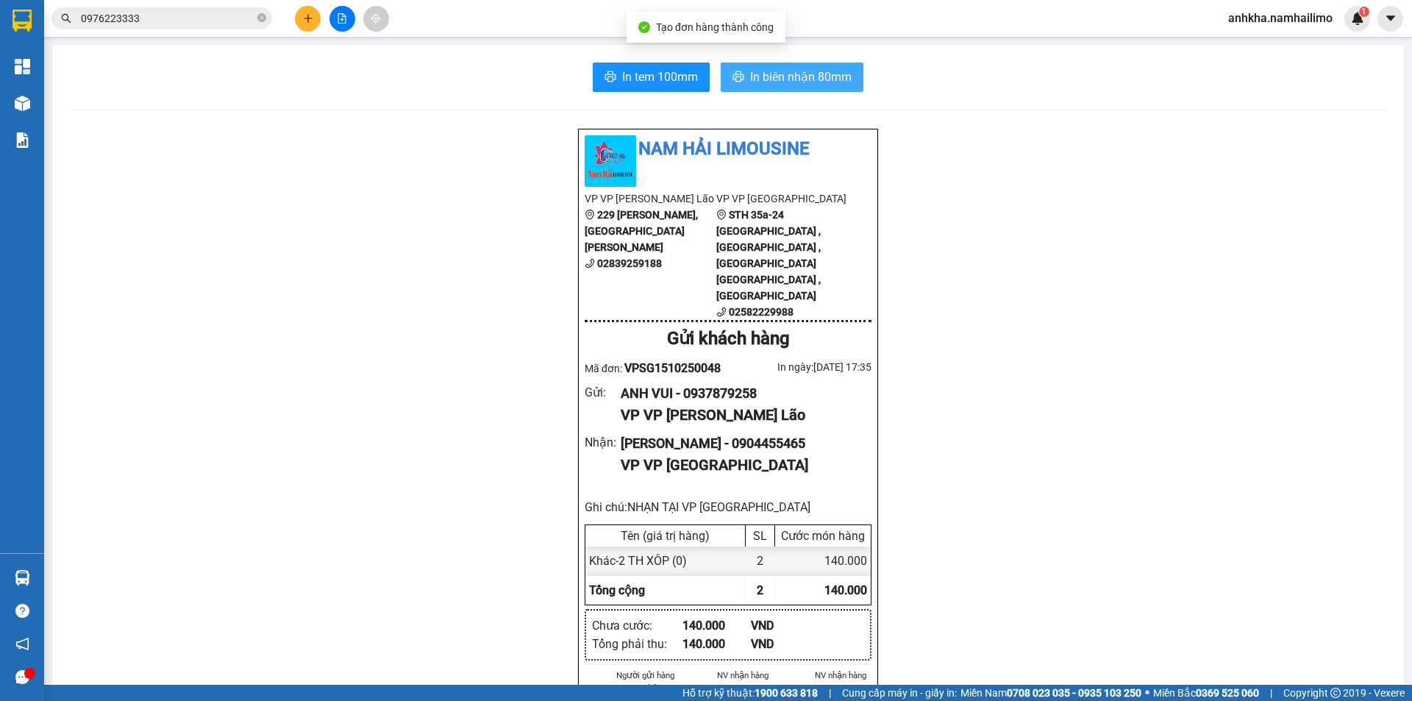
click at [767, 74] on span "In biên nhận 80mm" at bounding box center [800, 77] width 101 height 18
click at [646, 82] on span "In tem 100mm" at bounding box center [660, 77] width 76 height 18
drag, startPoint x: 329, startPoint y: 14, endPoint x: 321, endPoint y: 14, distance: 8.1
click at [324, 14] on div at bounding box center [342, 19] width 110 height 26
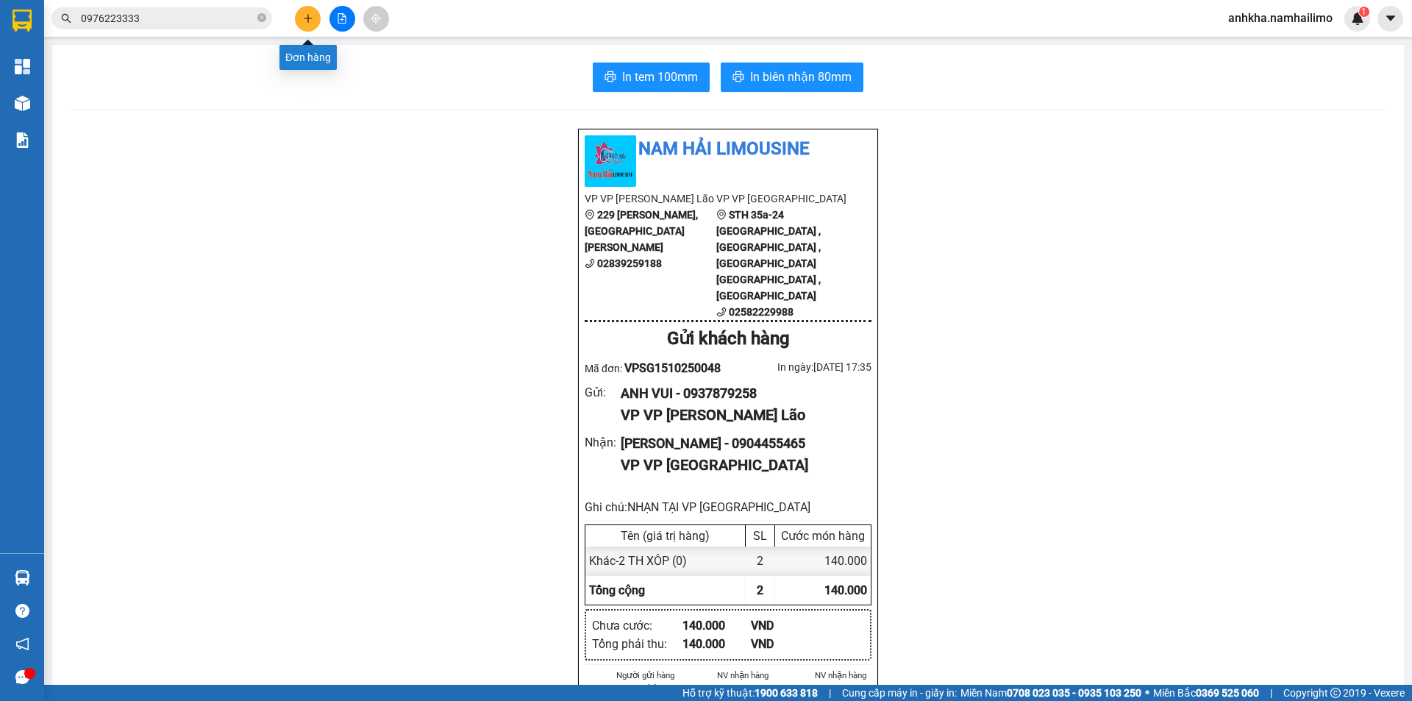
click at [310, 18] on icon "plus" at bounding box center [308, 18] width 8 height 1
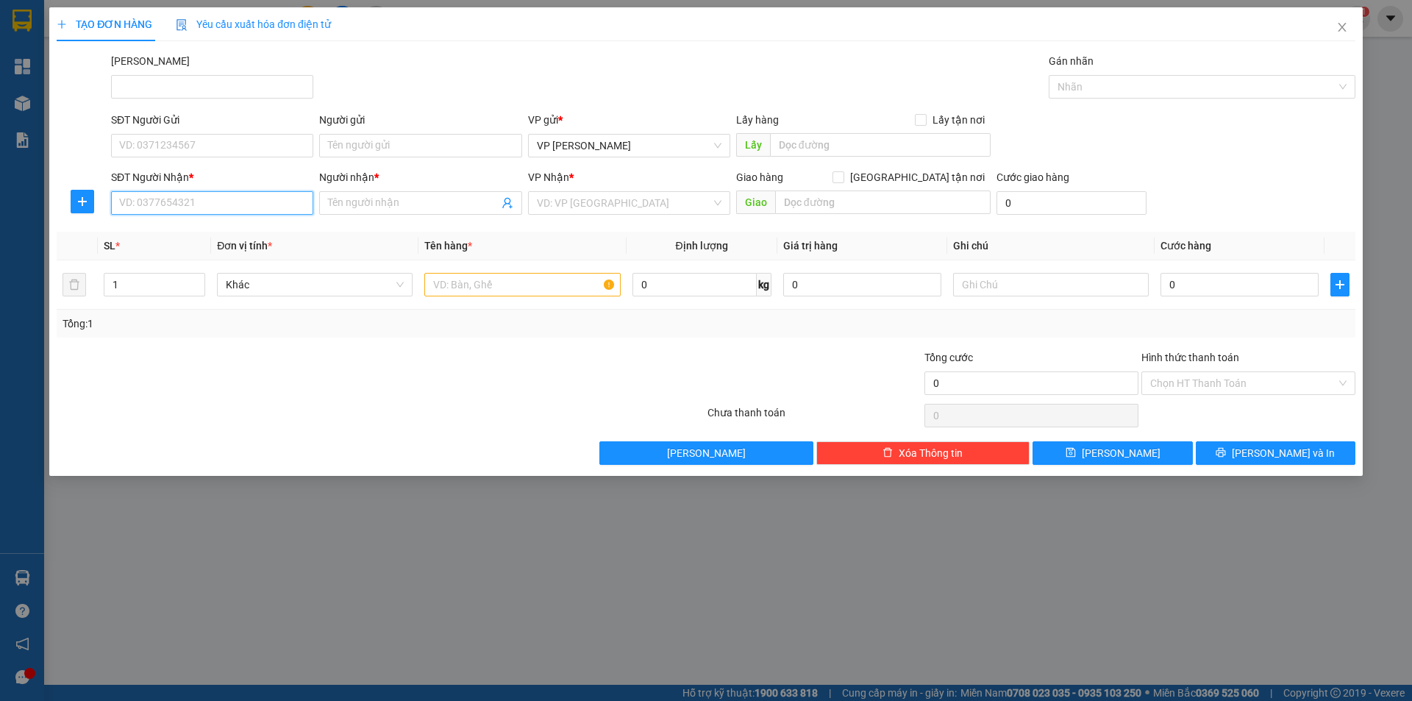
click at [168, 205] on input "SĐT Người Nhận *" at bounding box center [212, 203] width 202 height 24
click at [159, 227] on div "0983844233 - [PERSON_NAME]" at bounding box center [212, 232] width 185 height 16
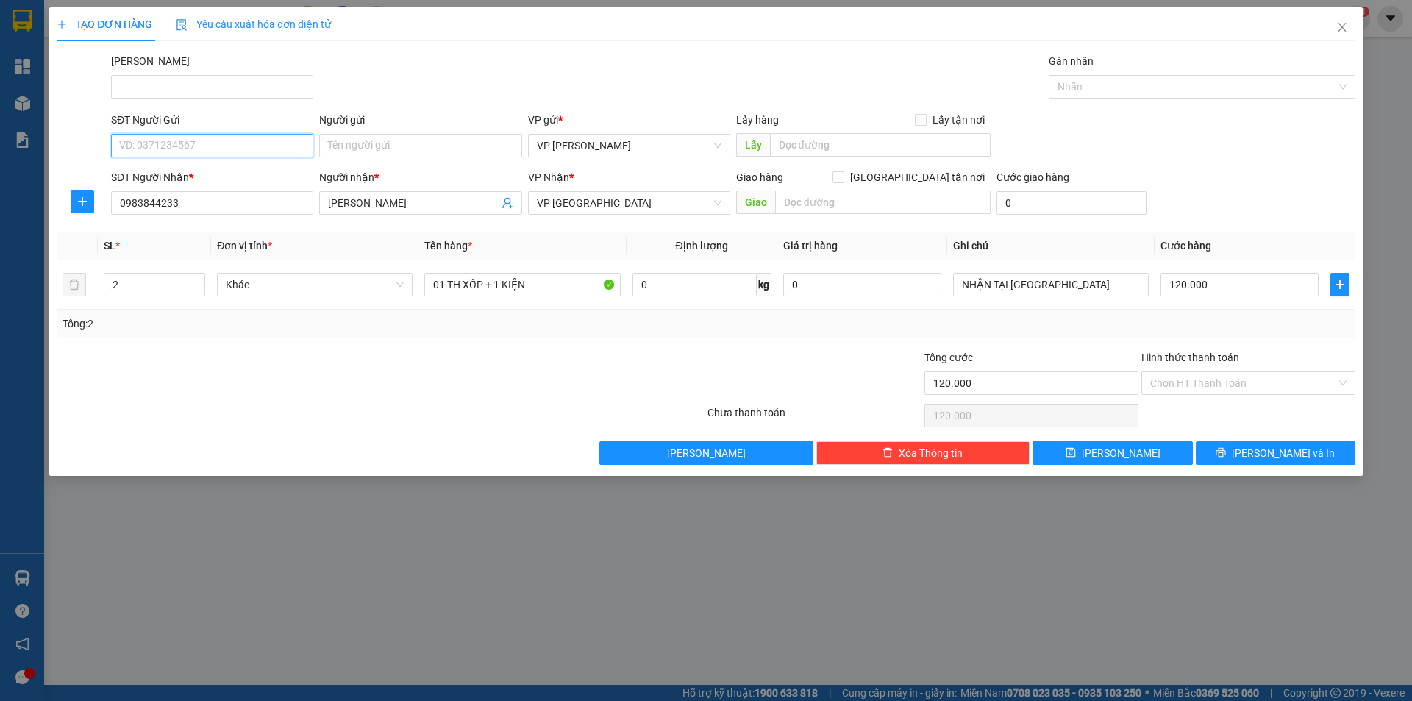
click at [174, 137] on input "SĐT Người Gửi" at bounding box center [212, 146] width 202 height 24
drag, startPoint x: 188, startPoint y: 171, endPoint x: 187, endPoint y: 162, distance: 9.6
click at [189, 171] on div "0937879258 - ANH VUI" at bounding box center [212, 175] width 185 height 16
click at [1217, 286] on input "120.000" at bounding box center [1240, 285] width 158 height 24
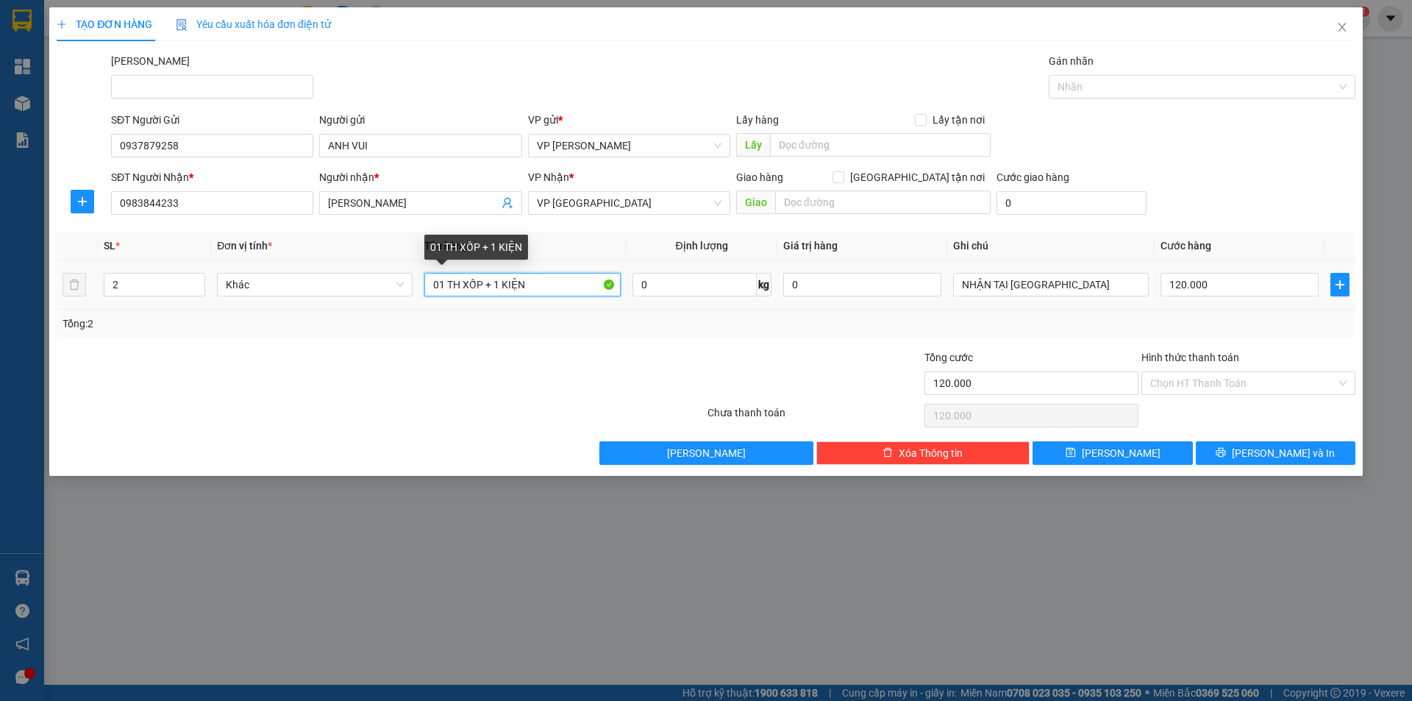
drag, startPoint x: 546, startPoint y: 279, endPoint x: 373, endPoint y: 318, distance: 177.0
click at [373, 318] on div "SL * Đơn vị tính * Tên hàng * Định lượng Giá trị hàng Ghi chú Cước hàng 2 Khác …" at bounding box center [706, 285] width 1299 height 106
click at [195, 291] on icon "down" at bounding box center [197, 289] width 5 height 5
drag, startPoint x: 435, startPoint y: 285, endPoint x: 422, endPoint y: 283, distance: 12.6
click at [422, 283] on td "2 THÙNG" at bounding box center [521, 284] width 207 height 49
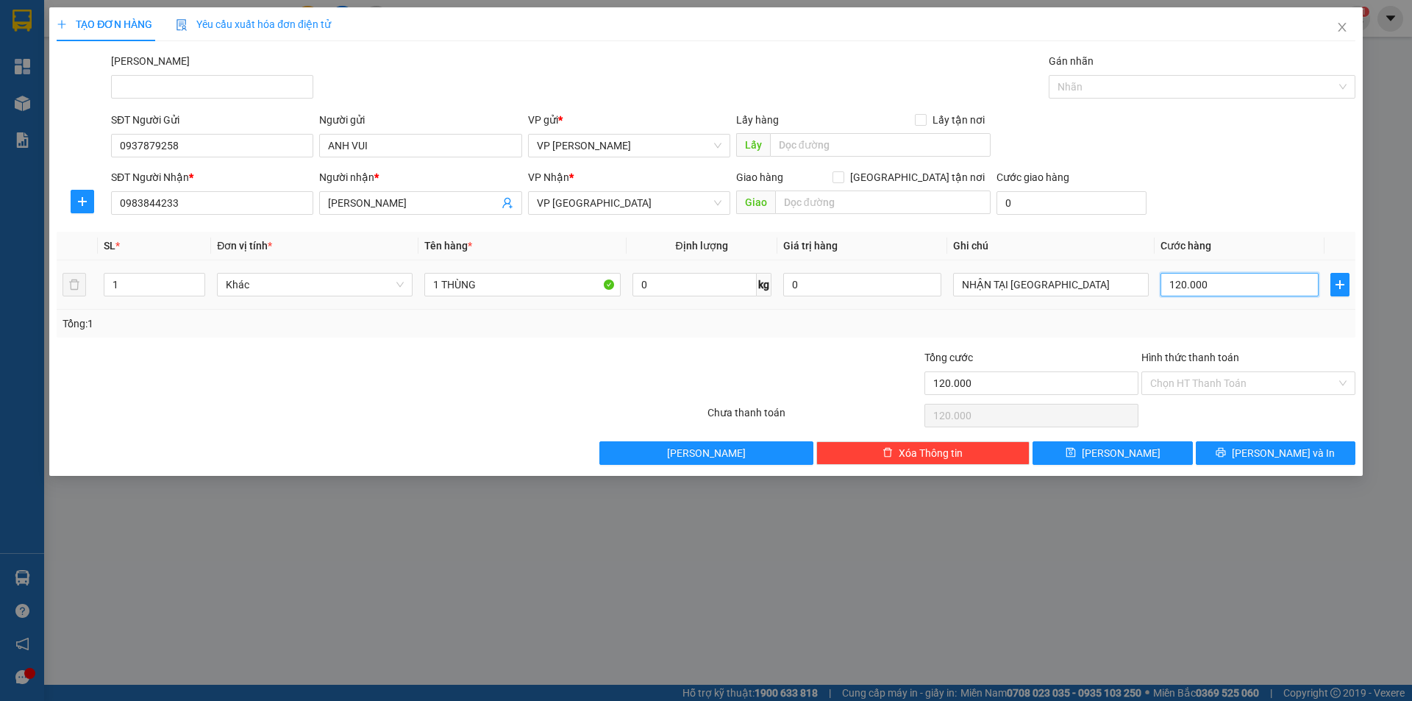
click at [1192, 281] on input "120.000" at bounding box center [1240, 285] width 158 height 24
click at [1224, 222] on div "Transit Pickup Surcharge Ids Transit Deliver Surcharge Ids Transit Deliver Surc…" at bounding box center [706, 259] width 1299 height 412
click at [1270, 455] on span "[PERSON_NAME] và In" at bounding box center [1283, 453] width 103 height 16
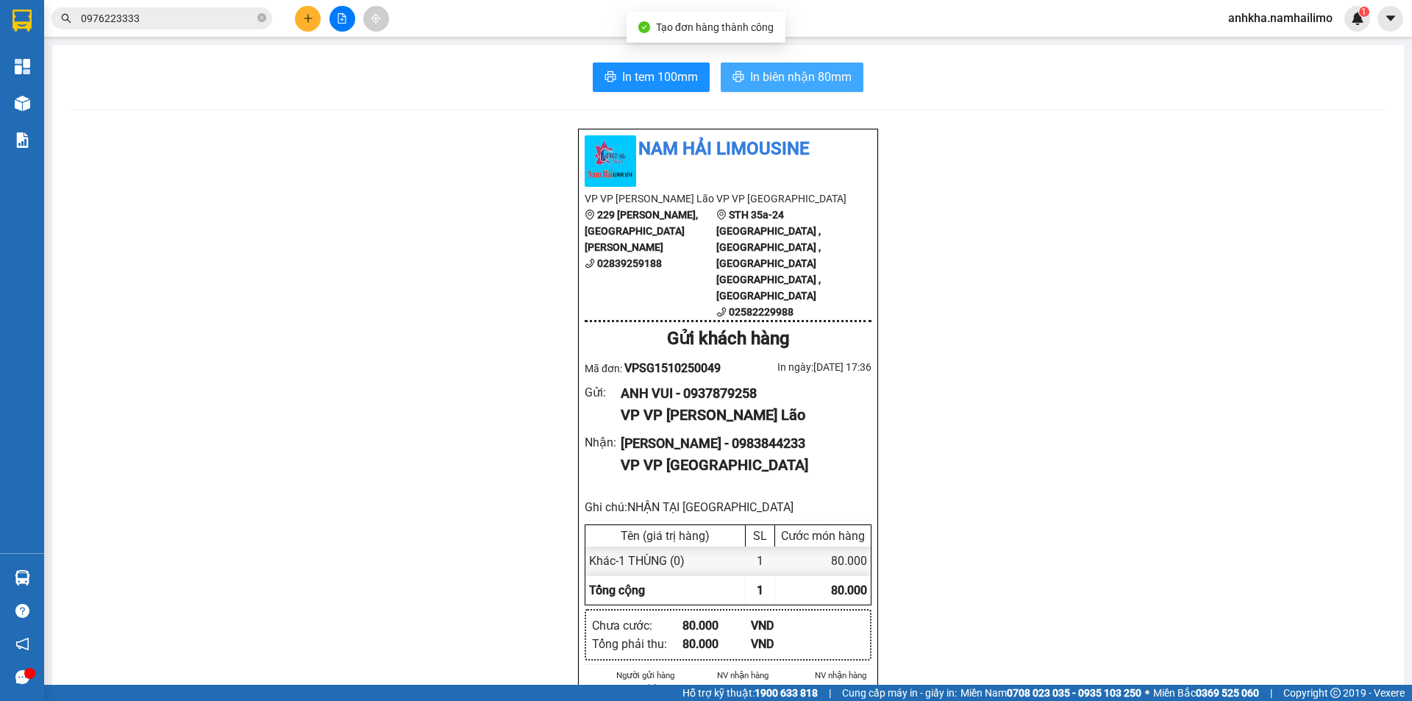
click at [755, 82] on span "In biên nhận 80mm" at bounding box center [800, 77] width 101 height 18
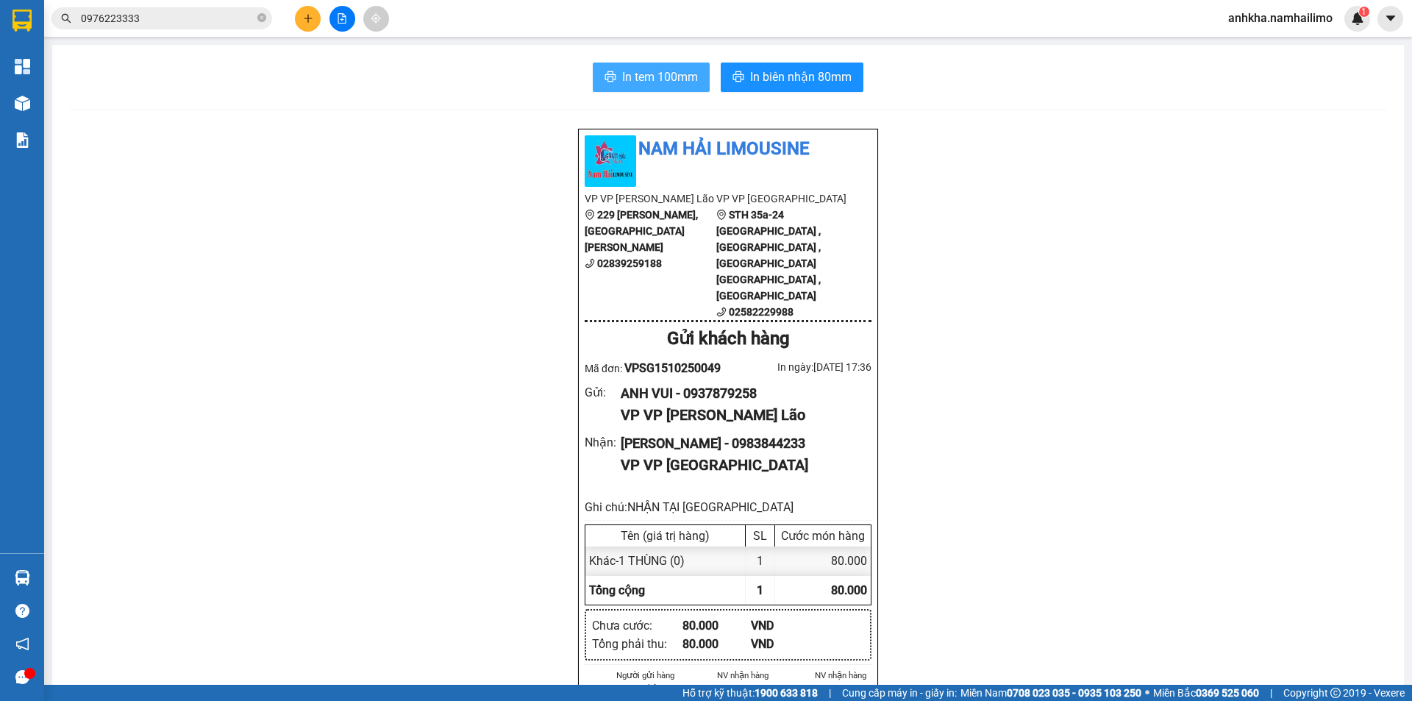
click at [629, 79] on span "In tem 100mm" at bounding box center [660, 77] width 76 height 18
click at [259, 22] on icon "close-circle" at bounding box center [261, 17] width 9 height 9
click at [203, 24] on input "text" at bounding box center [168, 18] width 174 height 16
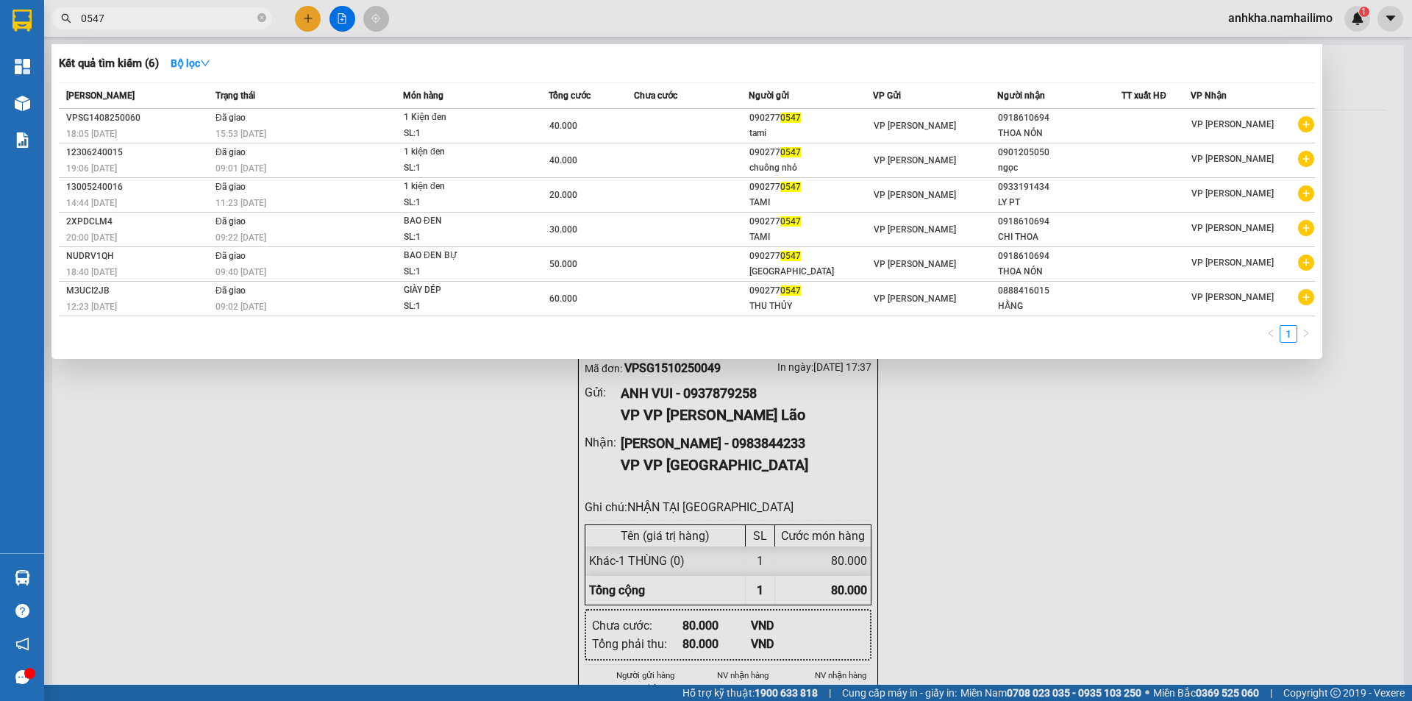
click at [197, 19] on input "0547" at bounding box center [168, 18] width 174 height 16
click at [176, 17] on input "0547" at bounding box center [168, 18] width 174 height 16
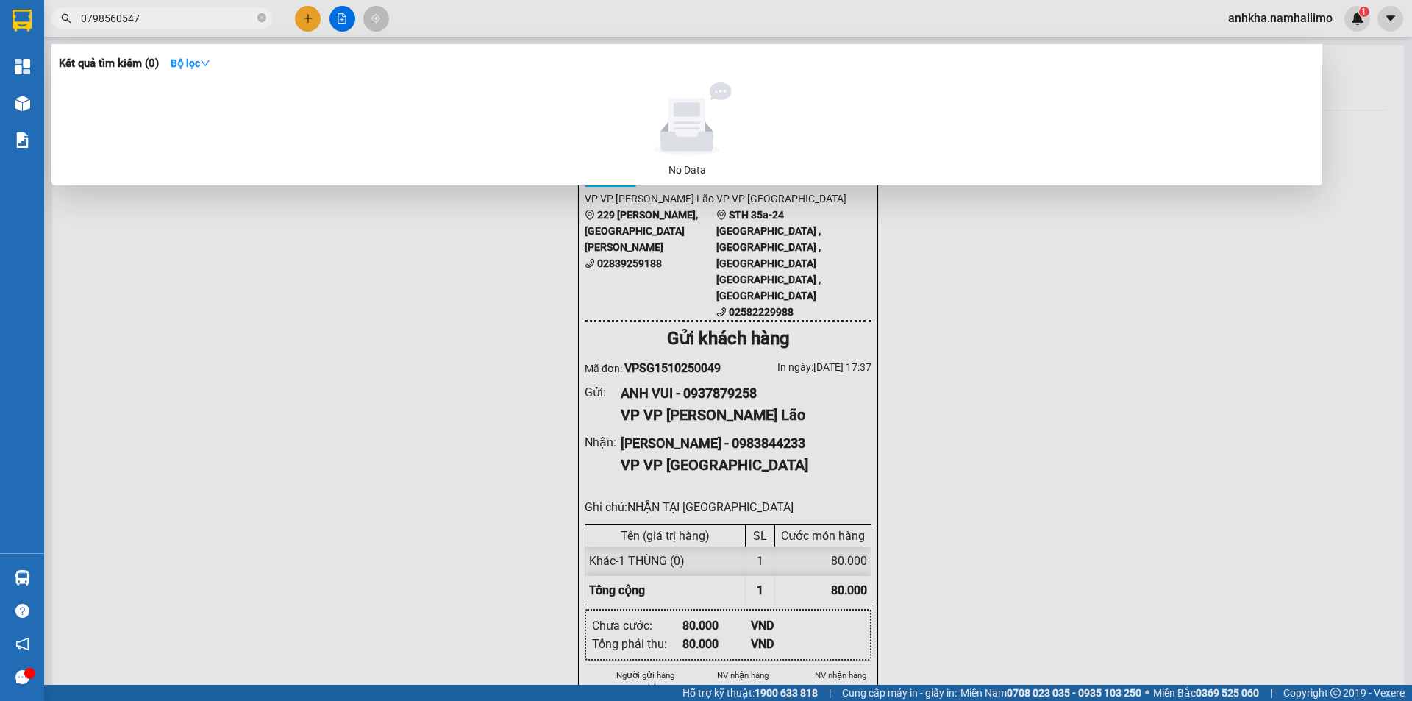
drag, startPoint x: 150, startPoint y: 15, endPoint x: 96, endPoint y: 22, distance: 54.8
click at [96, 22] on input "0798560547" at bounding box center [168, 18] width 174 height 16
click at [260, 16] on icon "close-circle" at bounding box center [261, 17] width 9 height 9
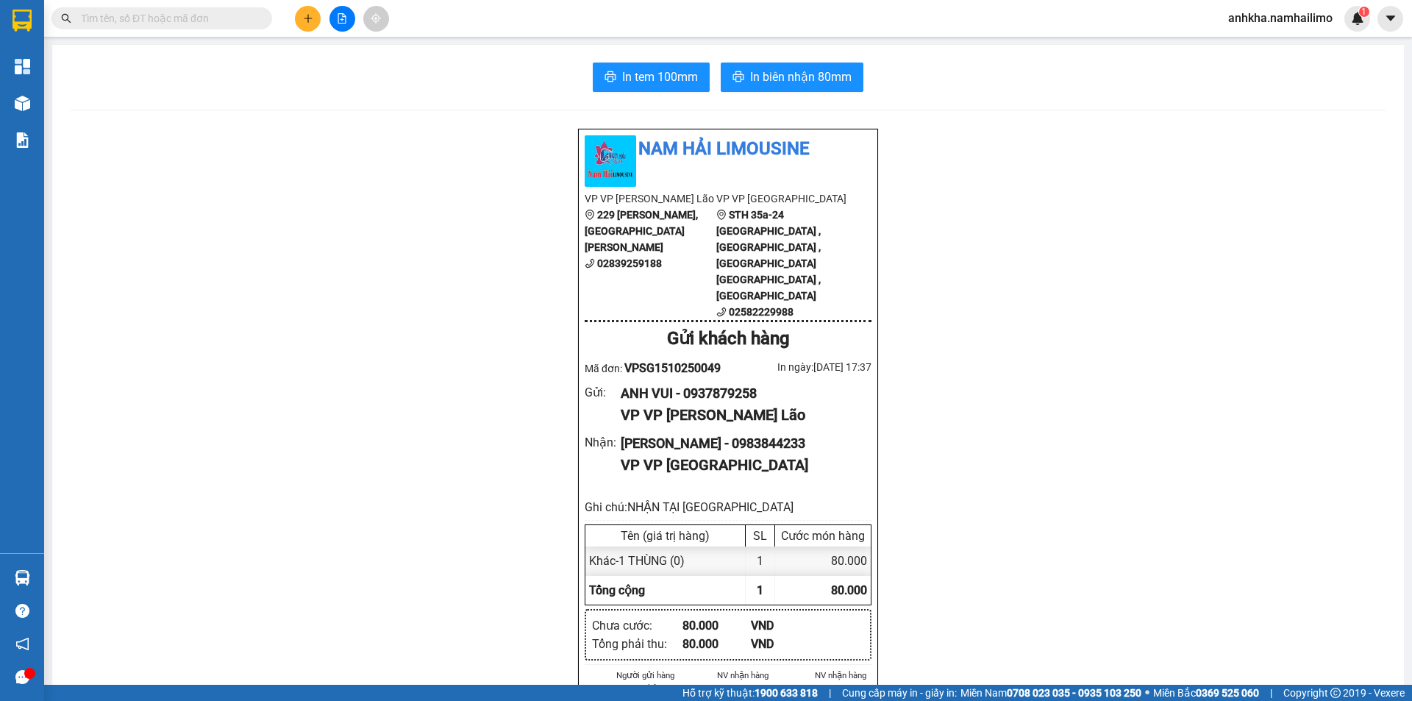
click at [184, 23] on input "text" at bounding box center [168, 18] width 174 height 16
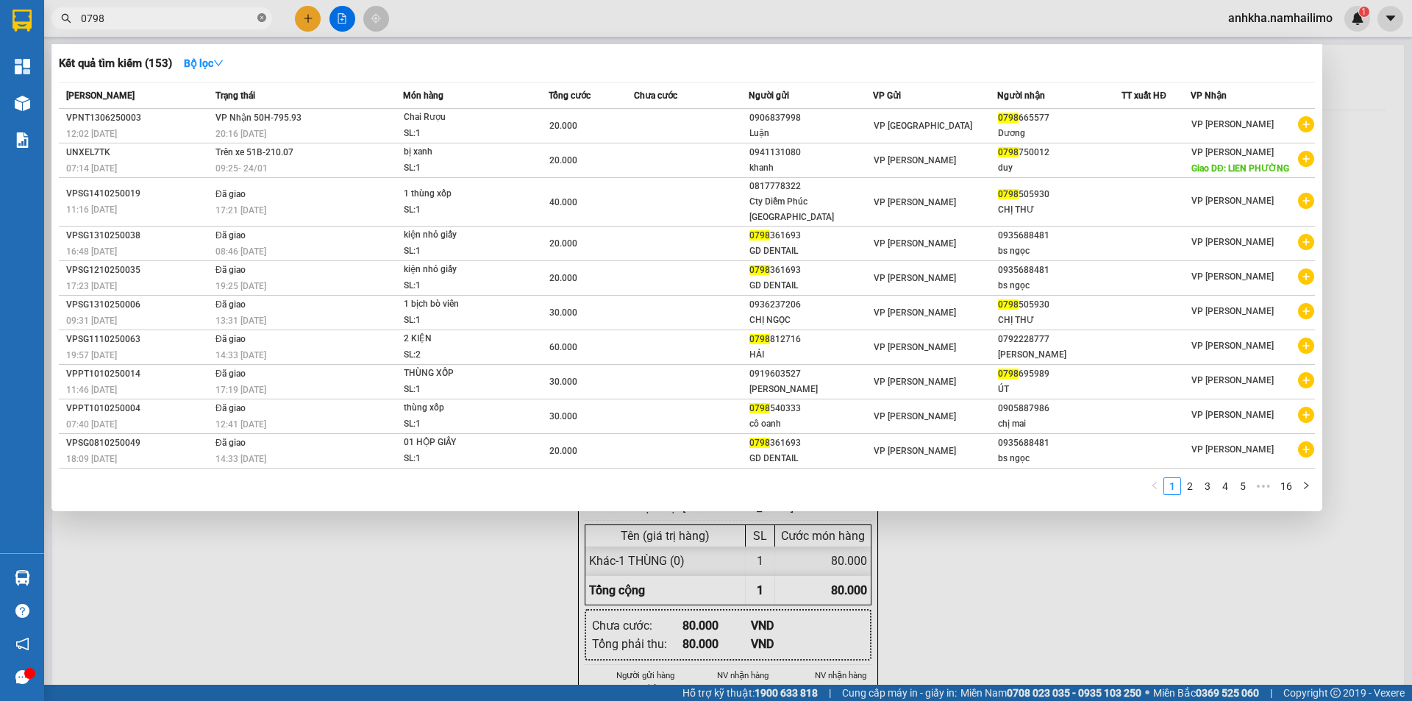
click at [263, 14] on icon "close-circle" at bounding box center [261, 17] width 9 height 9
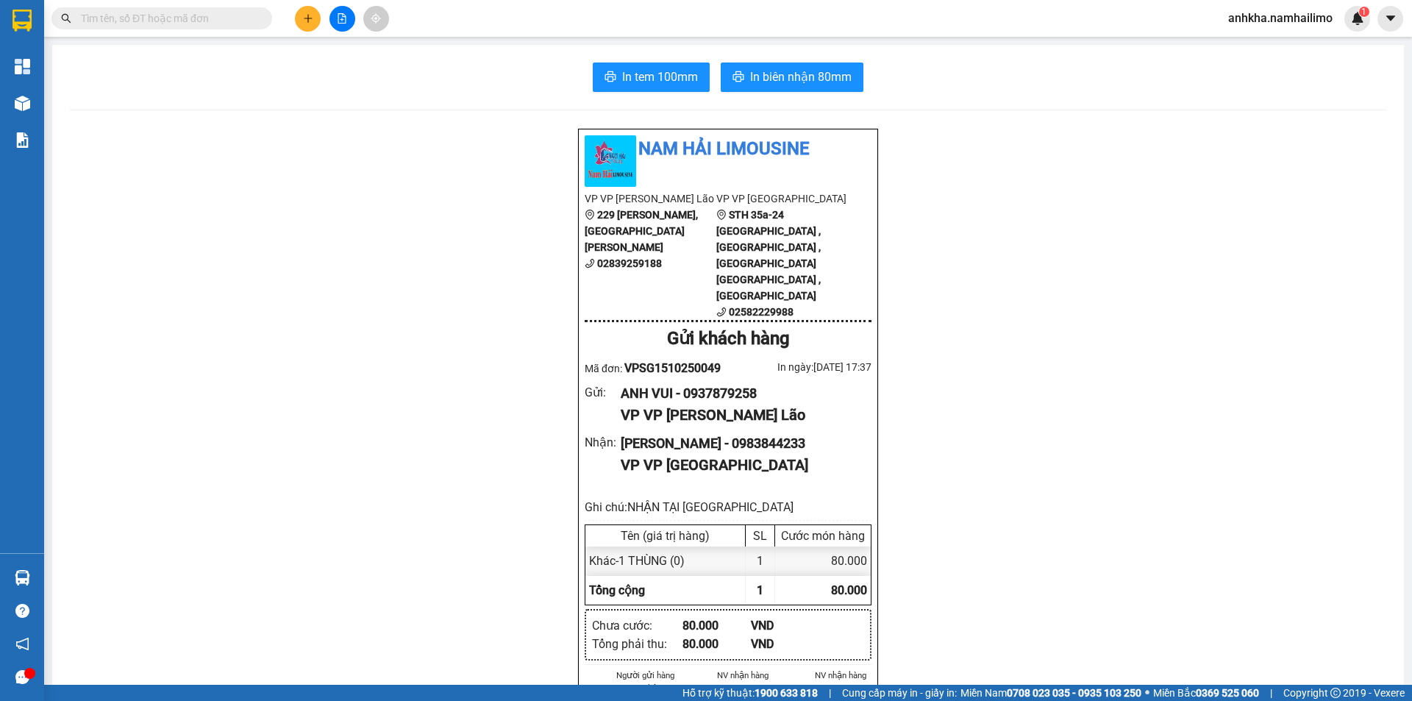
click at [154, 13] on input "text" at bounding box center [168, 18] width 174 height 16
click at [128, 13] on input "text" at bounding box center [168, 18] width 174 height 16
click at [187, 18] on input "text" at bounding box center [168, 18] width 174 height 16
click at [188, 18] on input "text" at bounding box center [168, 18] width 174 height 16
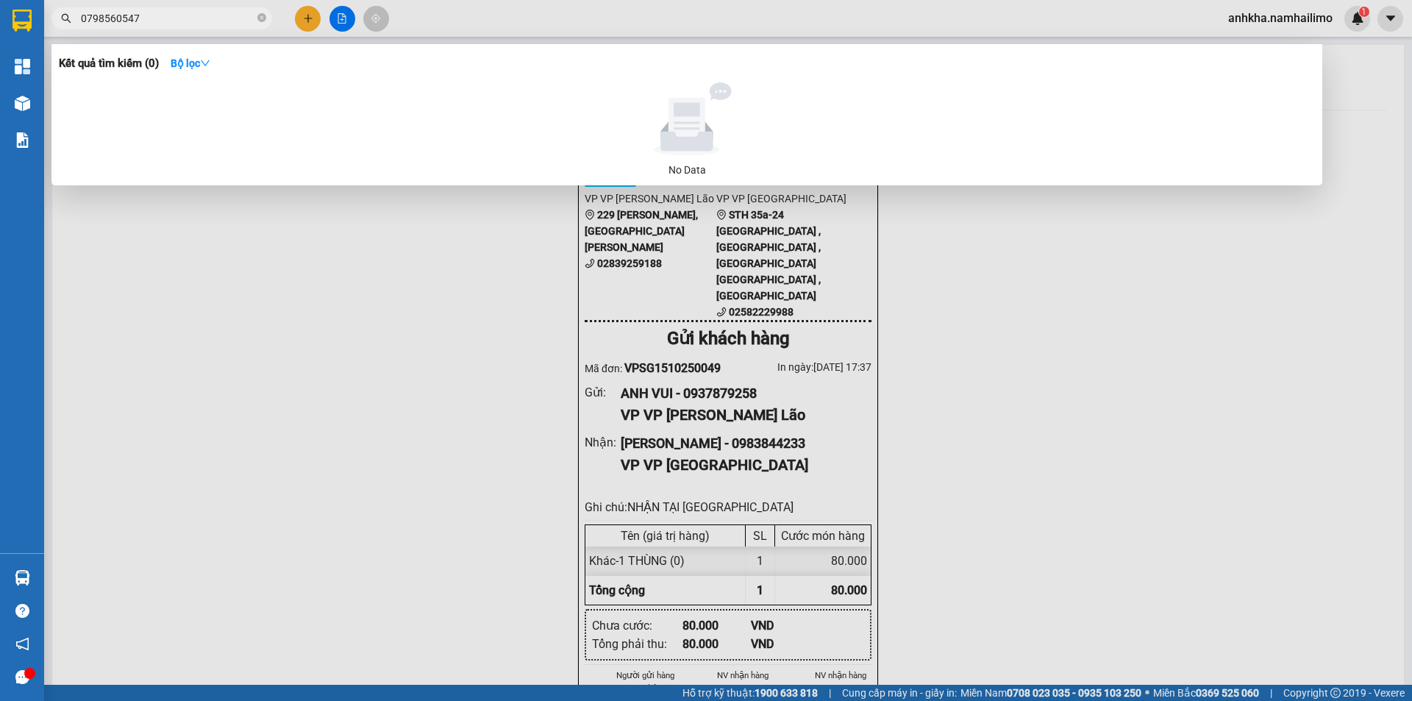
click at [119, 22] on input "0798560547" at bounding box center [168, 18] width 174 height 16
click at [118, 21] on input "0798560547" at bounding box center [168, 18] width 174 height 16
drag, startPoint x: 118, startPoint y: 18, endPoint x: 476, endPoint y: 21, distance: 358.2
click at [476, 21] on div at bounding box center [706, 350] width 1412 height 701
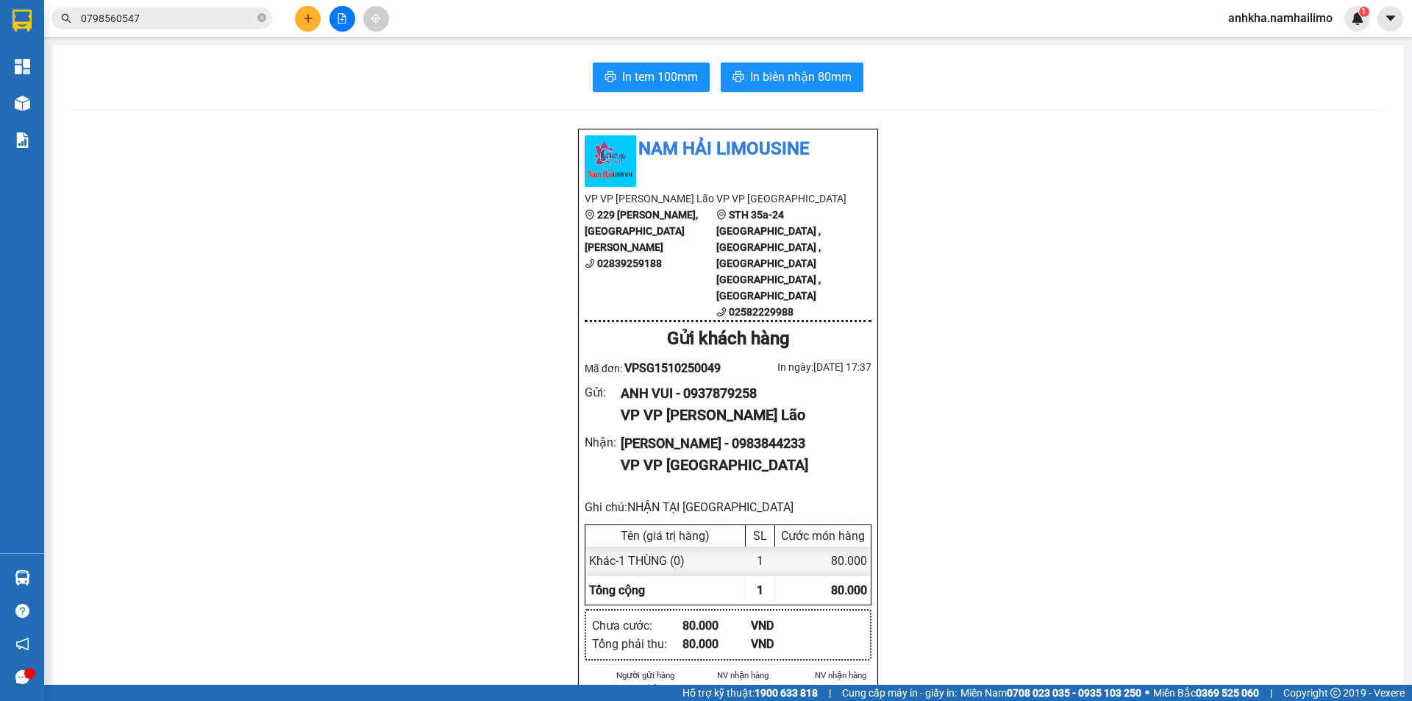
click at [113, 21] on input "0798560547" at bounding box center [168, 18] width 174 height 16
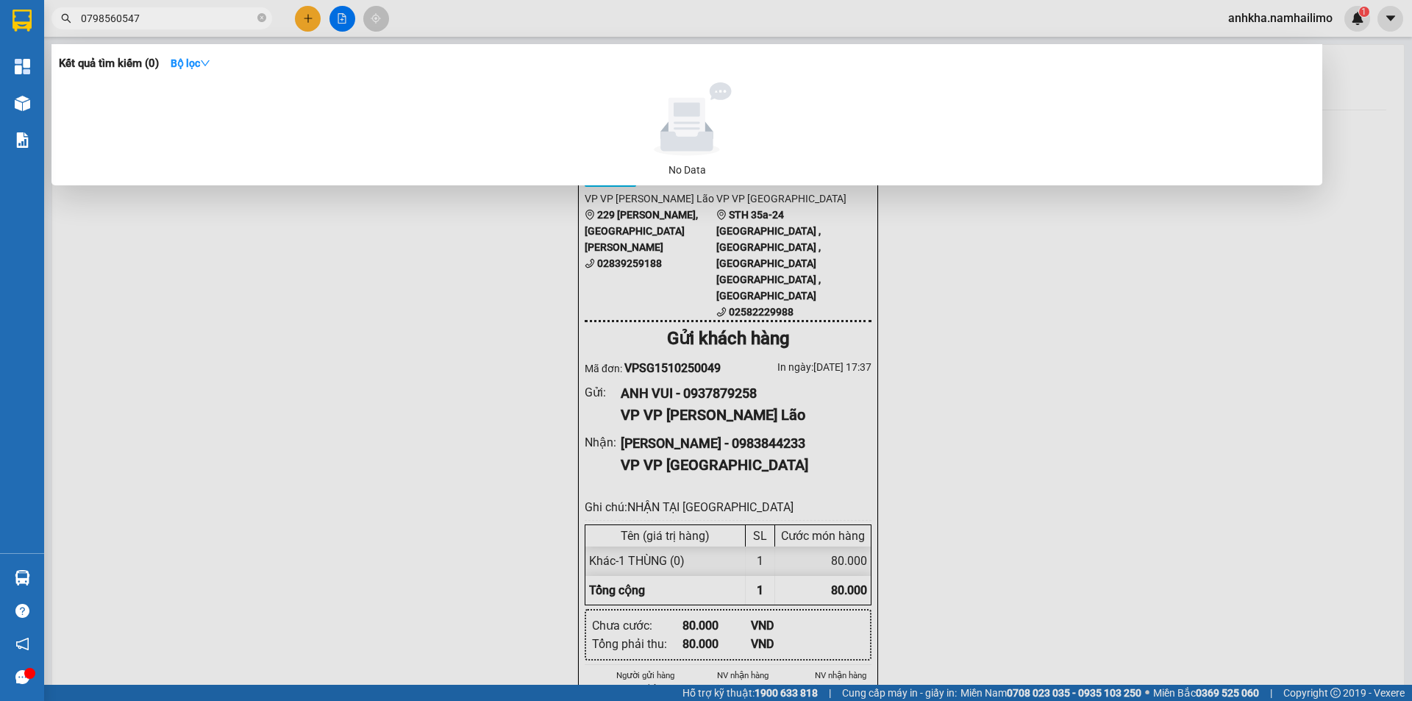
click at [113, 21] on input "0798560547" at bounding box center [168, 18] width 174 height 16
click at [460, 5] on div at bounding box center [706, 350] width 1412 height 701
click at [260, 21] on icon "close-circle" at bounding box center [261, 17] width 9 height 9
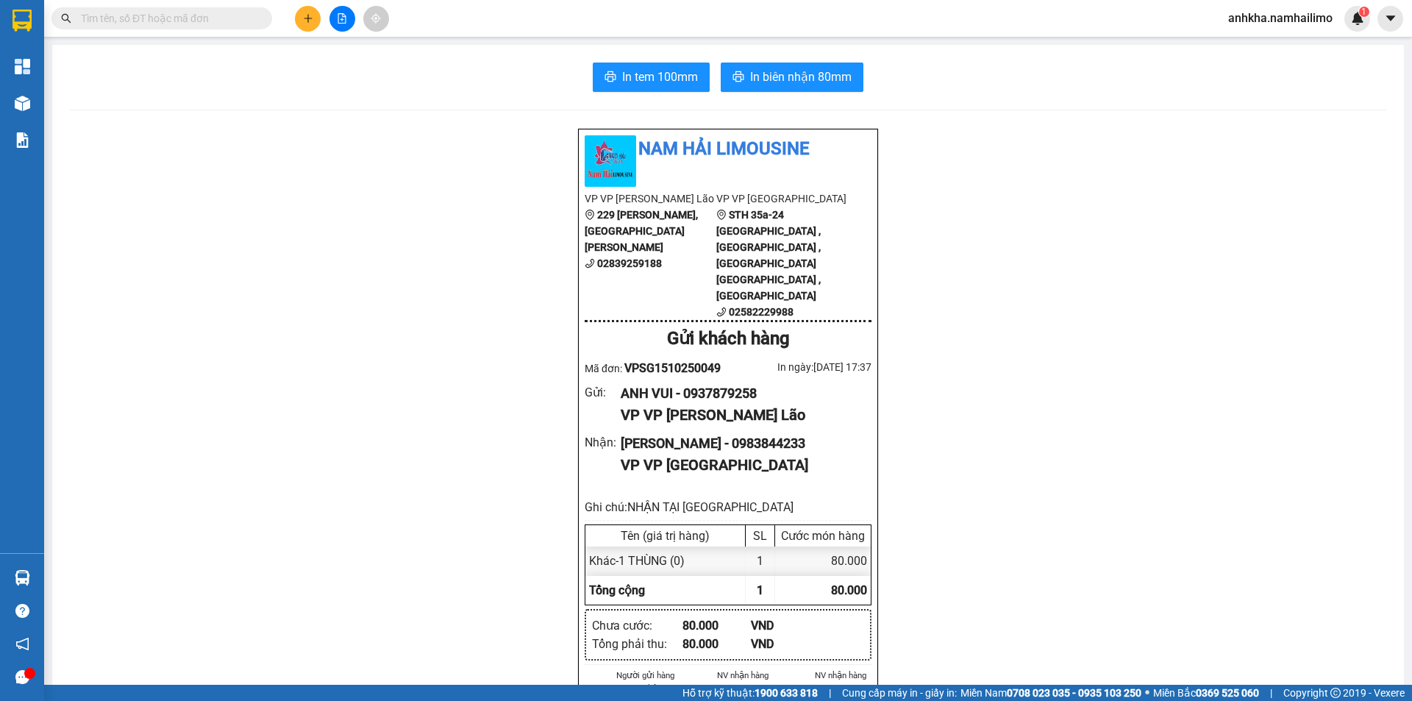
click at [302, 24] on button at bounding box center [308, 19] width 26 height 26
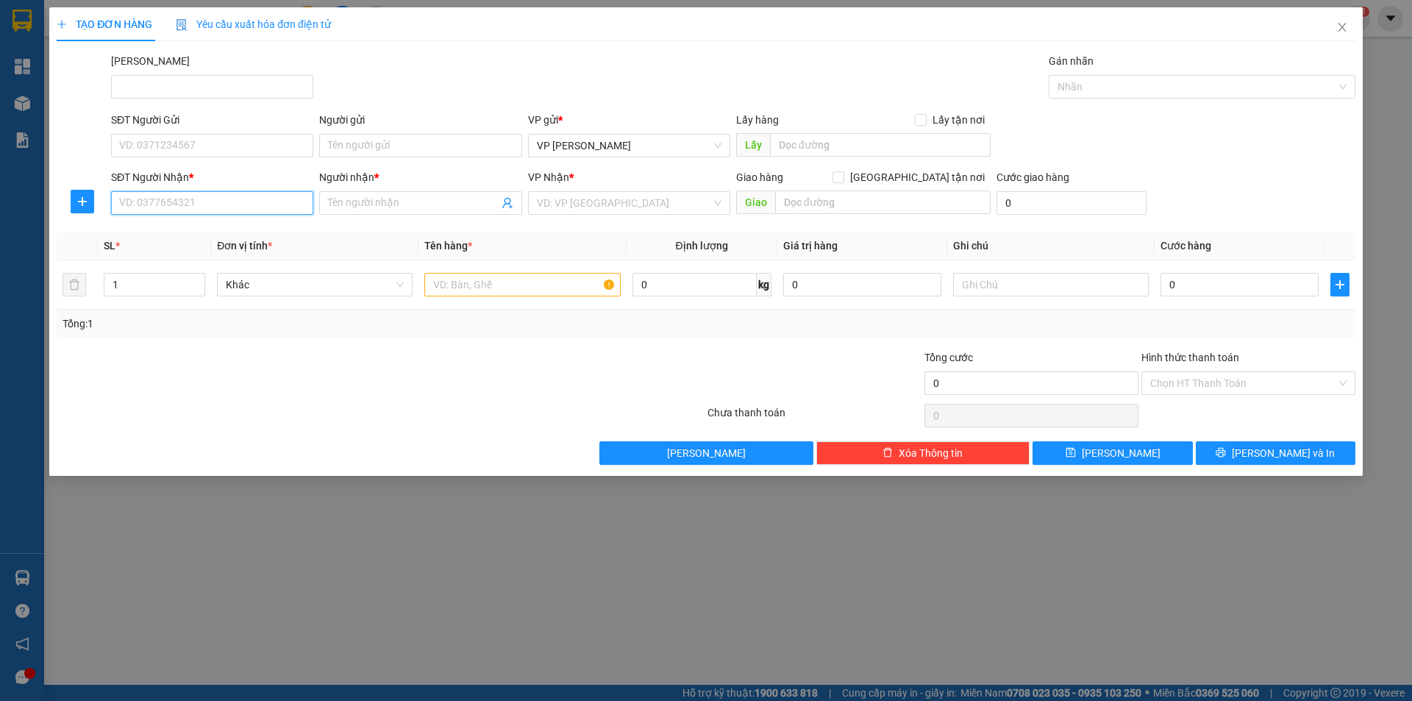
click at [153, 206] on input "SĐT Người Nhận *" at bounding box center [212, 203] width 202 height 24
click at [166, 209] on input "SĐT Người Nhận *" at bounding box center [212, 203] width 202 height 24
click at [221, 173] on div "SĐT Người Nhận *" at bounding box center [212, 177] width 202 height 16
click at [221, 191] on input "SĐT Người Nhận *" at bounding box center [212, 203] width 202 height 24
click at [1343, 35] on span "Close" at bounding box center [1342, 27] width 41 height 41
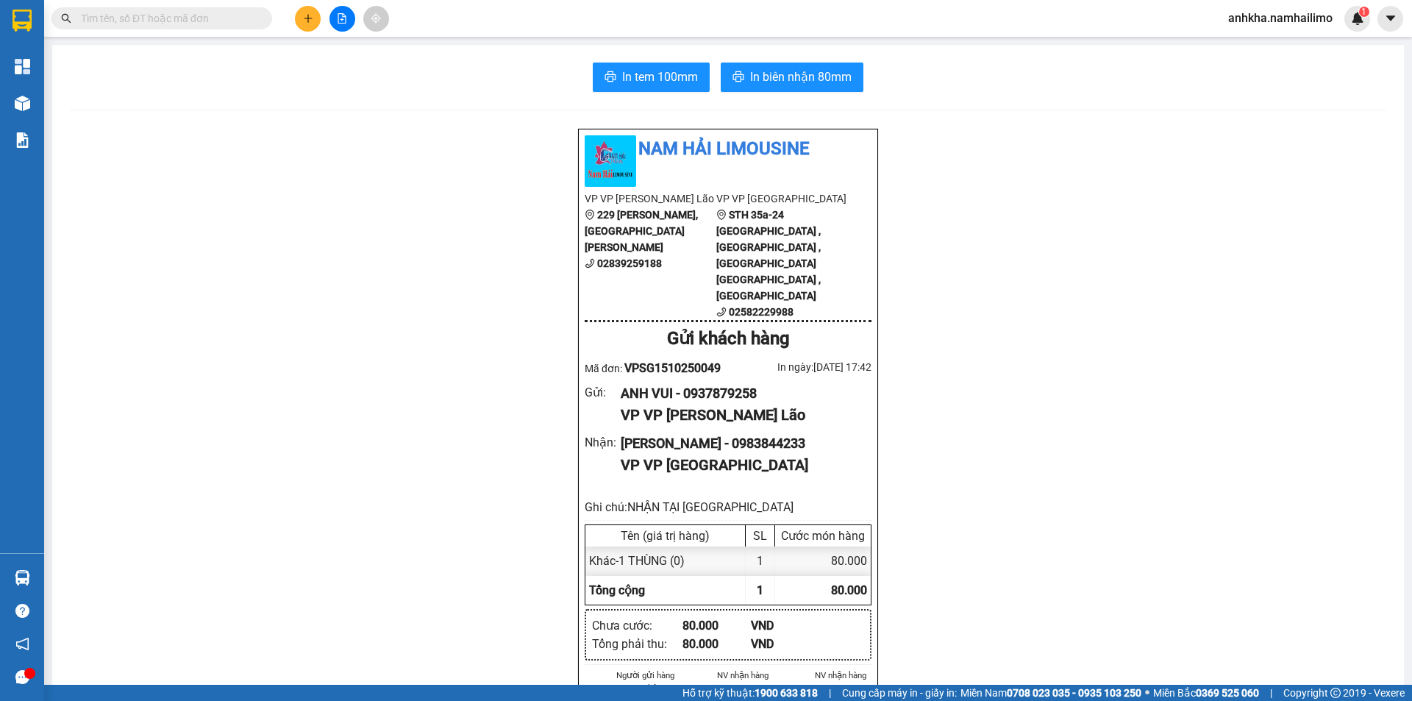
click at [314, 26] on button at bounding box center [308, 19] width 26 height 26
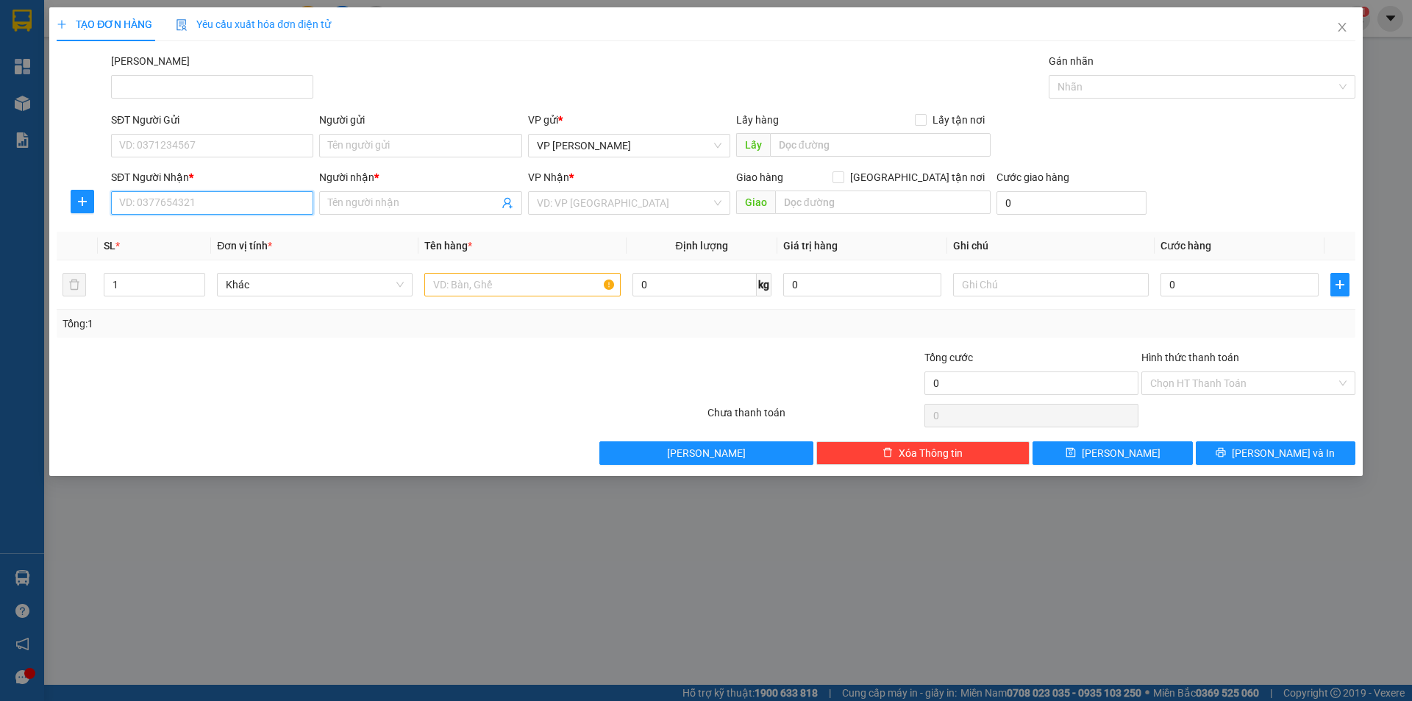
click at [218, 208] on input "SĐT Người Nhận *" at bounding box center [212, 203] width 202 height 24
click at [178, 227] on div "0972885307 - BÉ MY PT" at bounding box center [212, 232] width 185 height 16
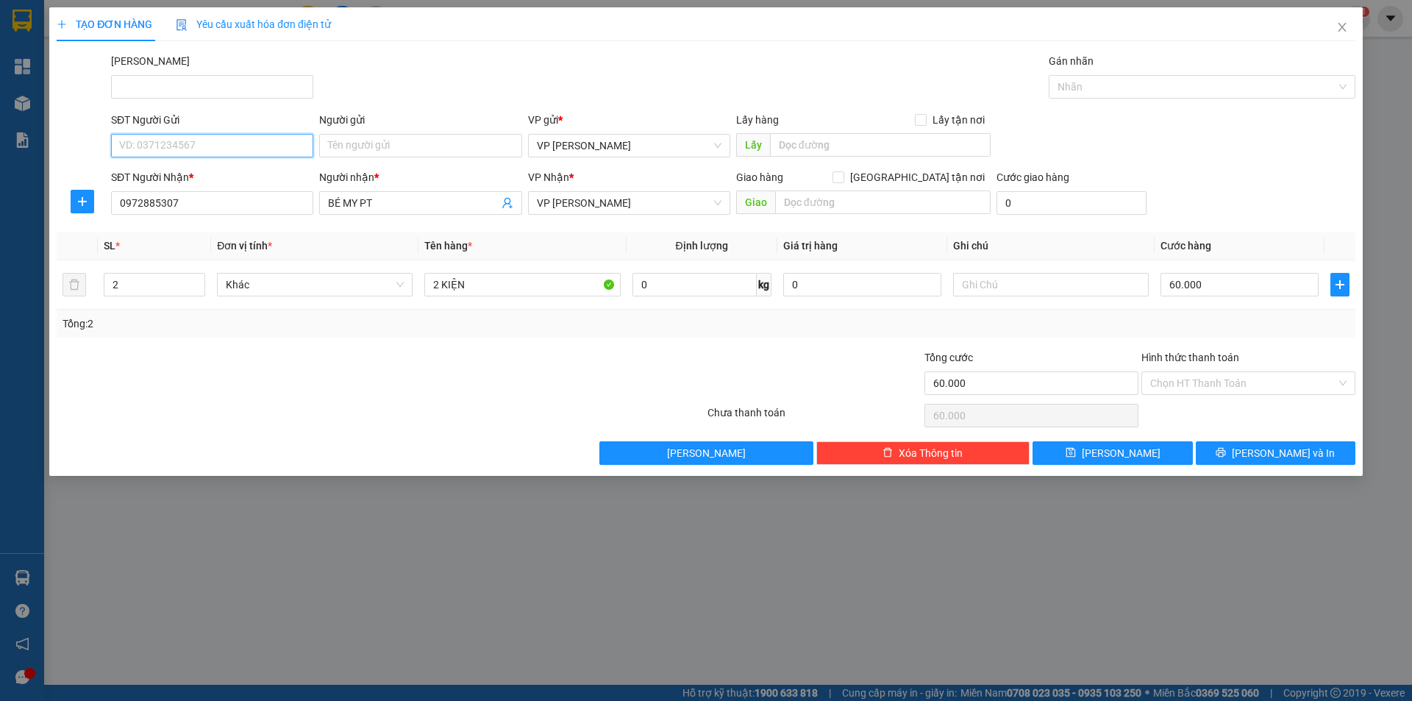
click at [188, 142] on input "SĐT Người Gửi" at bounding box center [212, 146] width 202 height 24
click at [190, 200] on div "0376612400 - HỒNG LỘC" at bounding box center [212, 198] width 185 height 16
click at [196, 280] on icon "up" at bounding box center [197, 281] width 5 height 5
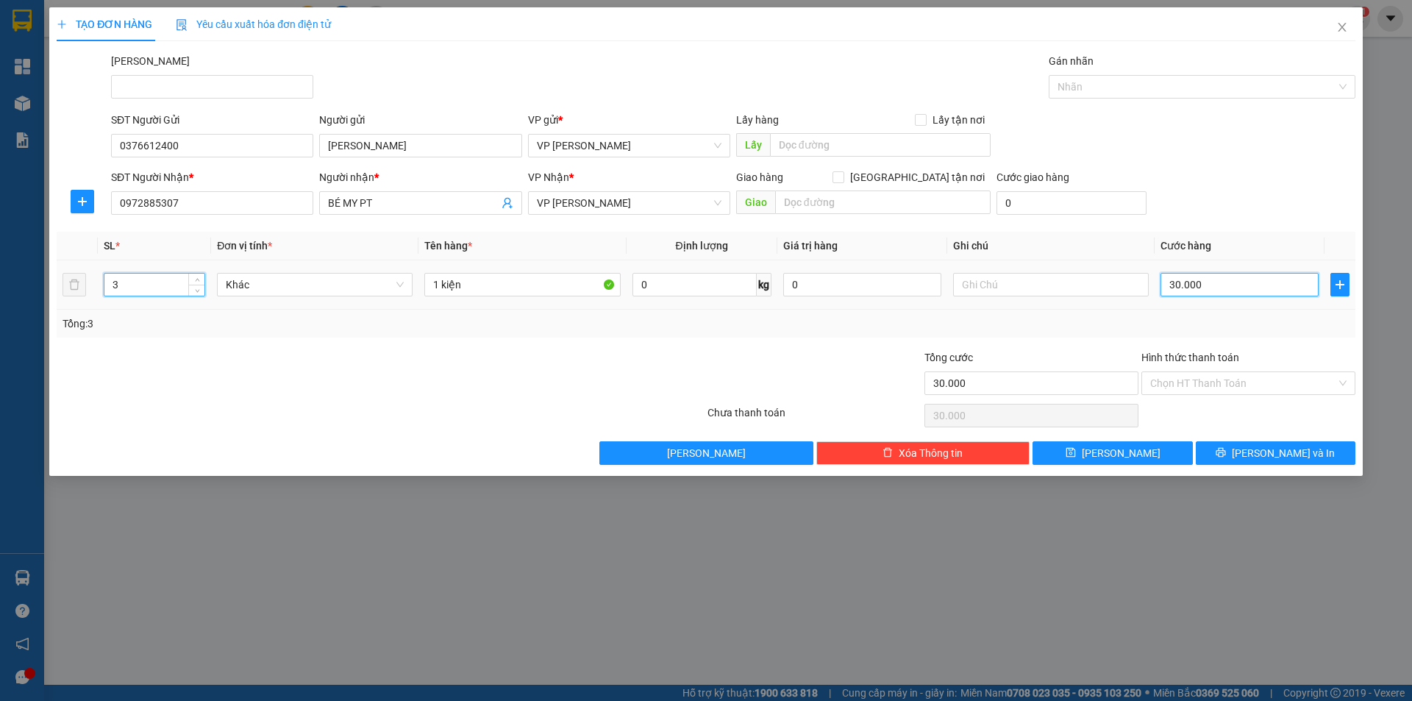
click at [1198, 276] on input "30.000" at bounding box center [1240, 285] width 158 height 24
drag, startPoint x: 610, startPoint y: 373, endPoint x: 602, endPoint y: 369, distance: 8.2
click at [602, 369] on div at bounding box center [597, 374] width 217 height 51
drag, startPoint x: 438, startPoint y: 279, endPoint x: 426, endPoint y: 279, distance: 11.8
click at [426, 279] on input "1 kiện" at bounding box center [522, 285] width 196 height 24
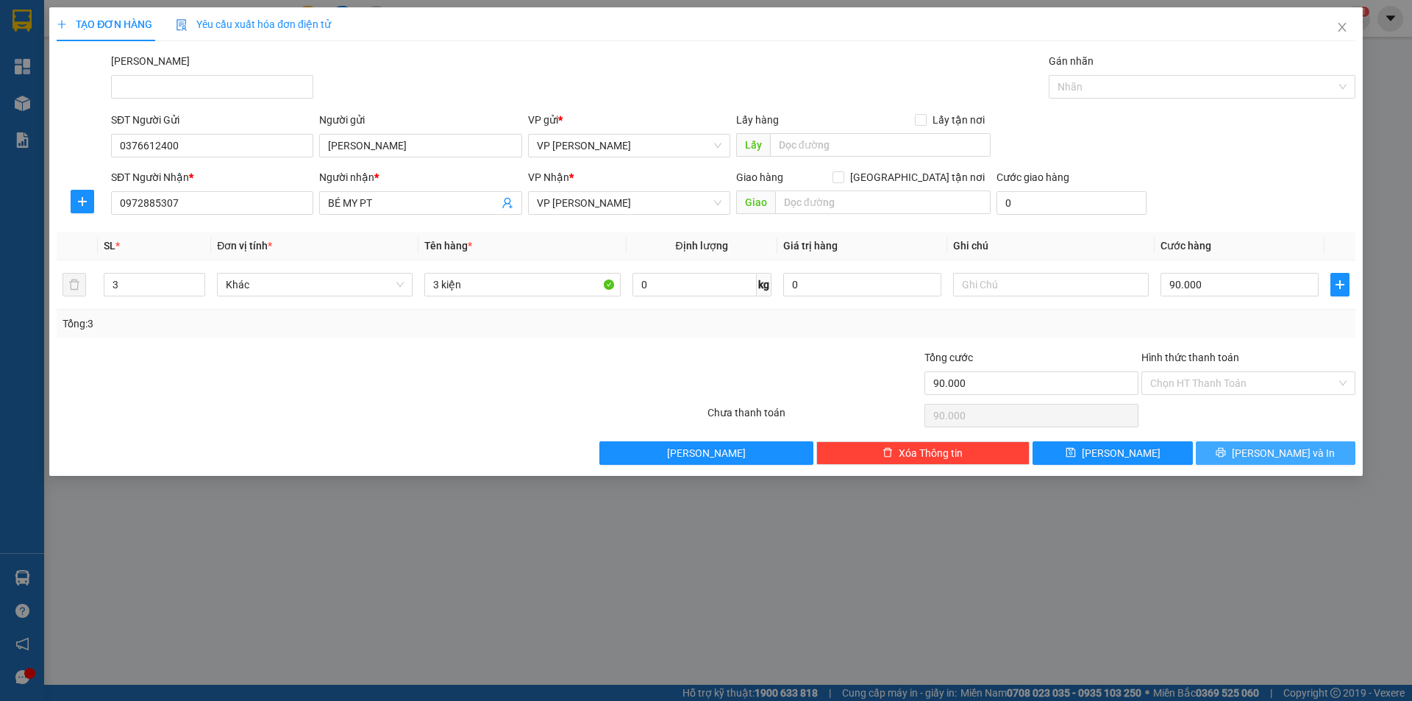
click at [1226, 448] on icon "printer" at bounding box center [1221, 453] width 10 height 10
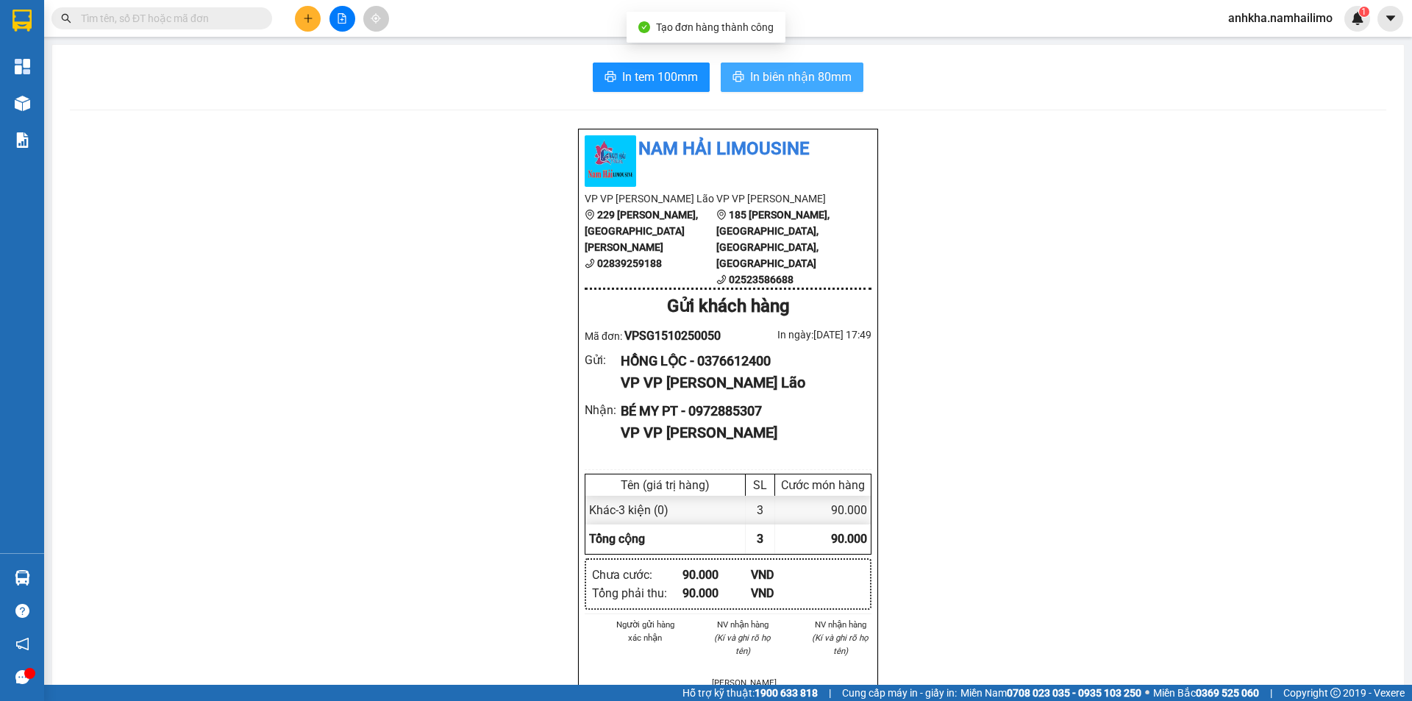
click at [822, 79] on span "In biên nhận 80mm" at bounding box center [800, 77] width 101 height 18
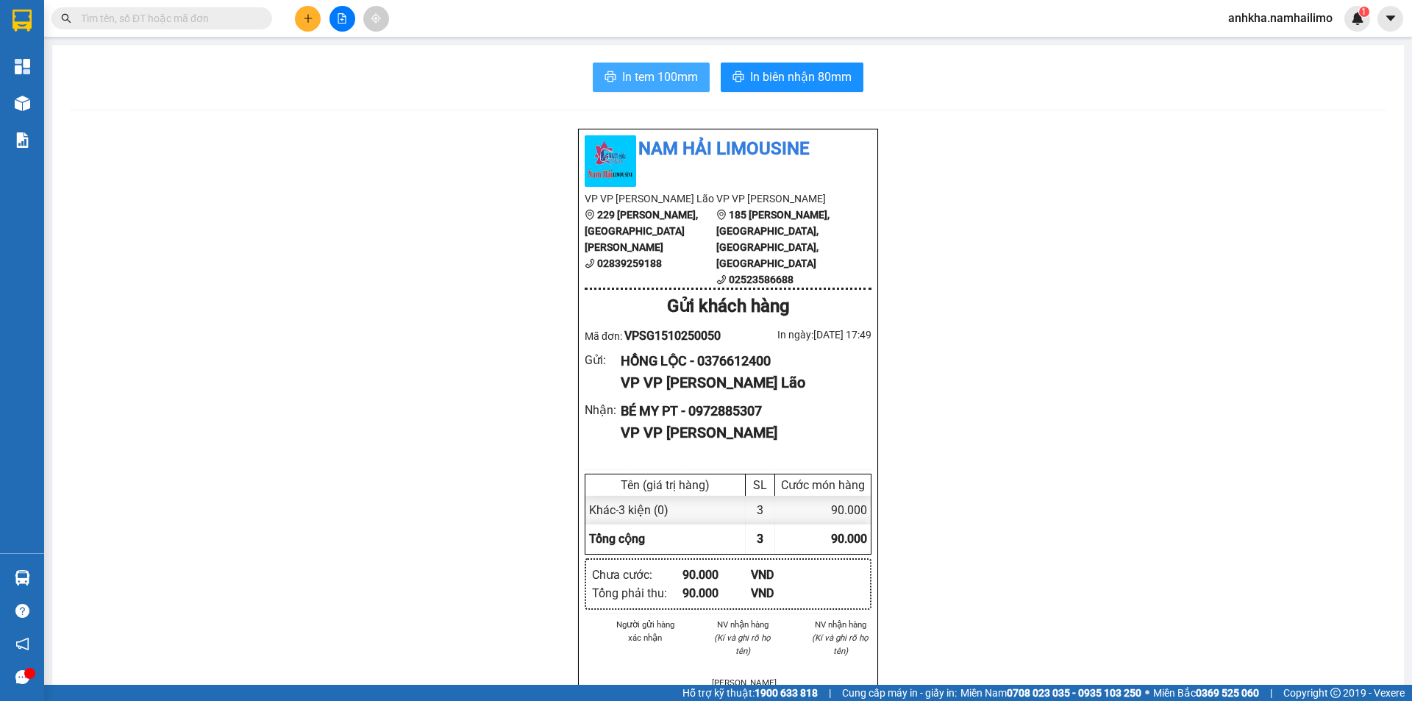
click at [658, 85] on span "In tem 100mm" at bounding box center [660, 77] width 76 height 18
click at [302, 20] on button at bounding box center [308, 19] width 26 height 26
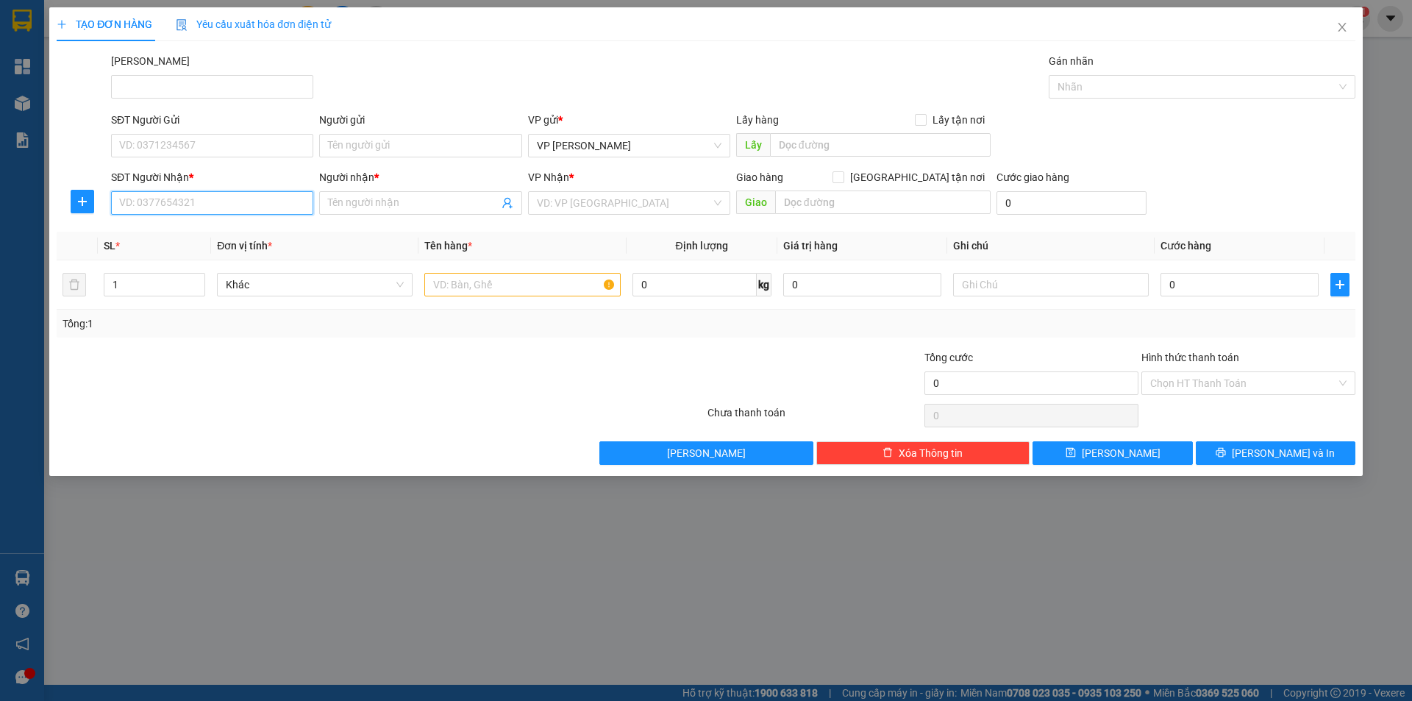
click at [196, 204] on input "SĐT Người Nhận *" at bounding box center [212, 203] width 202 height 24
click at [170, 224] on div "0846866200 - [PERSON_NAME]" at bounding box center [212, 232] width 185 height 16
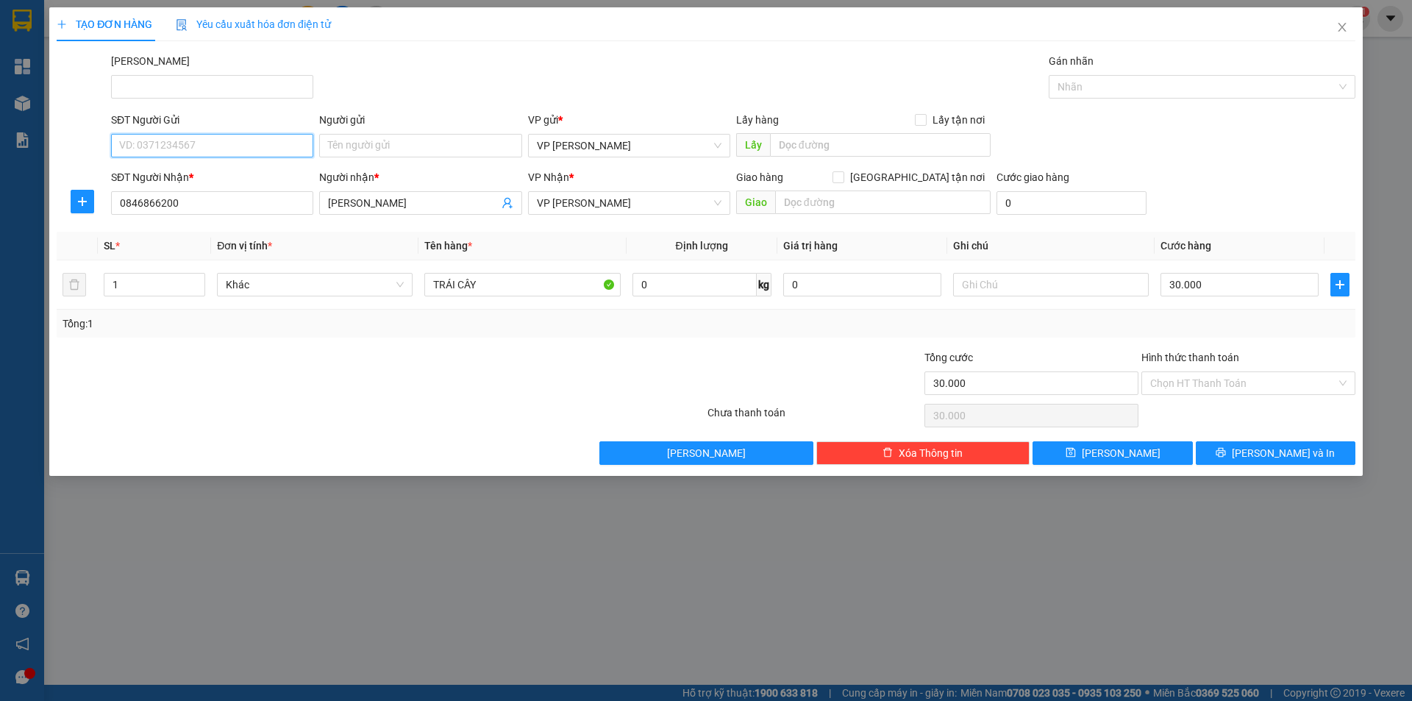
click at [185, 138] on input "SĐT Người Gửi" at bounding box center [212, 146] width 202 height 24
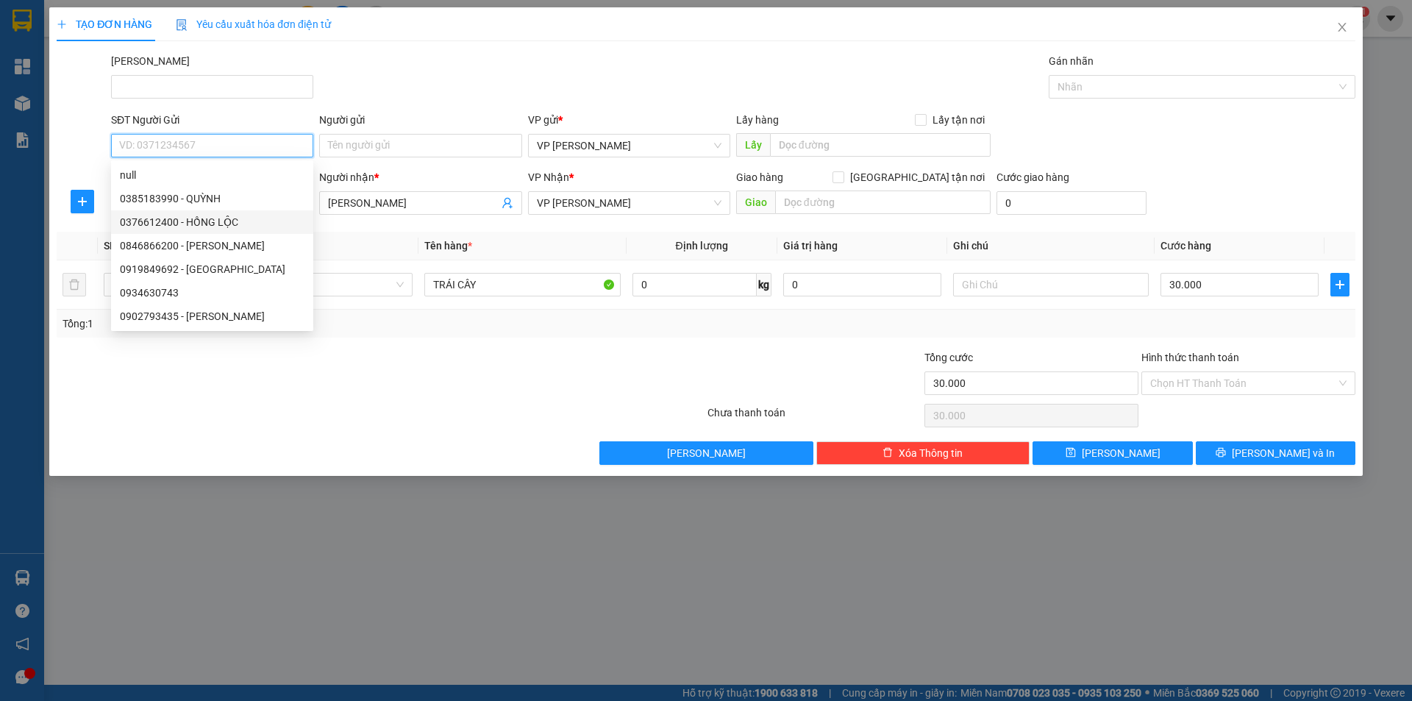
drag, startPoint x: 187, startPoint y: 224, endPoint x: 261, endPoint y: 18, distance: 218.2
click at [188, 224] on div "0376612400 - HỒNG LỘC" at bounding box center [212, 222] width 185 height 16
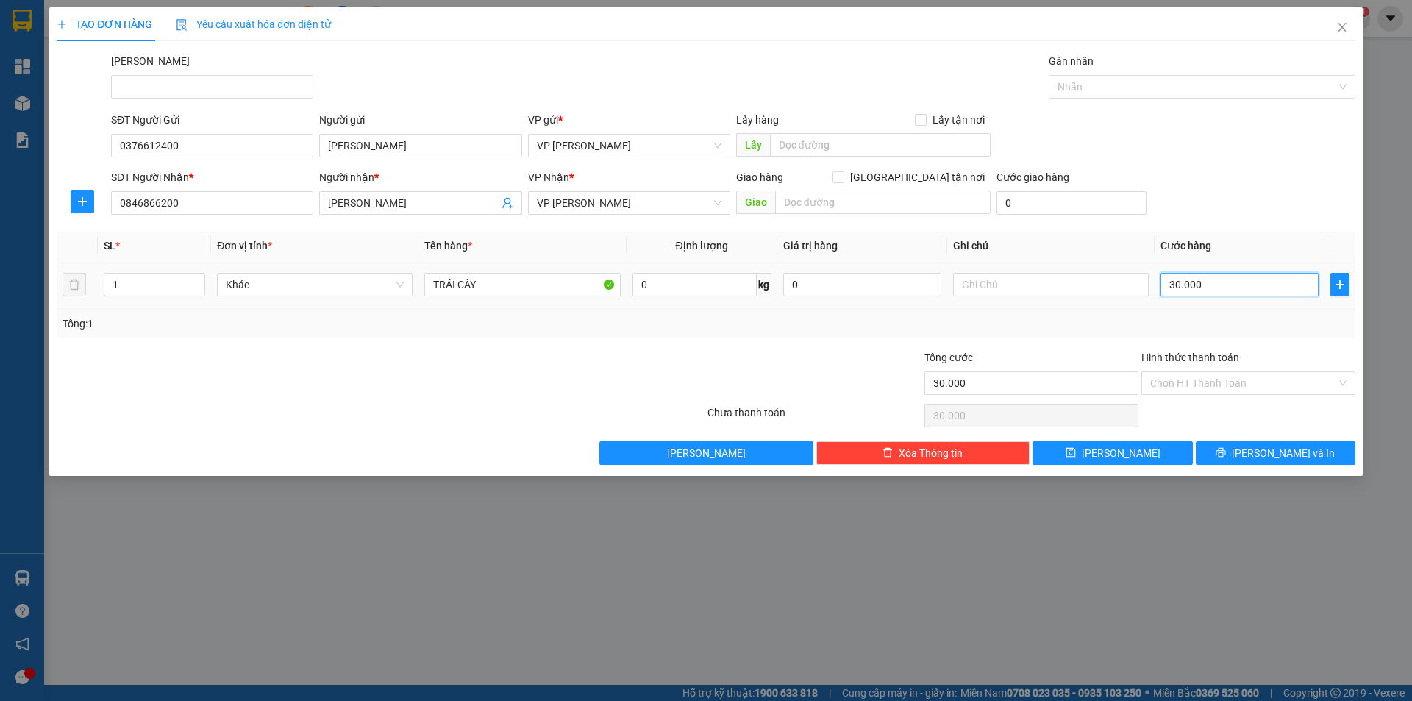
click at [1175, 283] on input "30.000" at bounding box center [1240, 285] width 158 height 24
click at [1233, 195] on div "SĐT Người Nhận * 0846866200 Người nhận * KIM THƯ VP Nhận * VP [PERSON_NAME] Gia…" at bounding box center [733, 194] width 1250 height 51
click at [200, 281] on span "up" at bounding box center [197, 281] width 9 height 9
click at [431, 282] on input "TRÁI CÂY" at bounding box center [522, 285] width 196 height 24
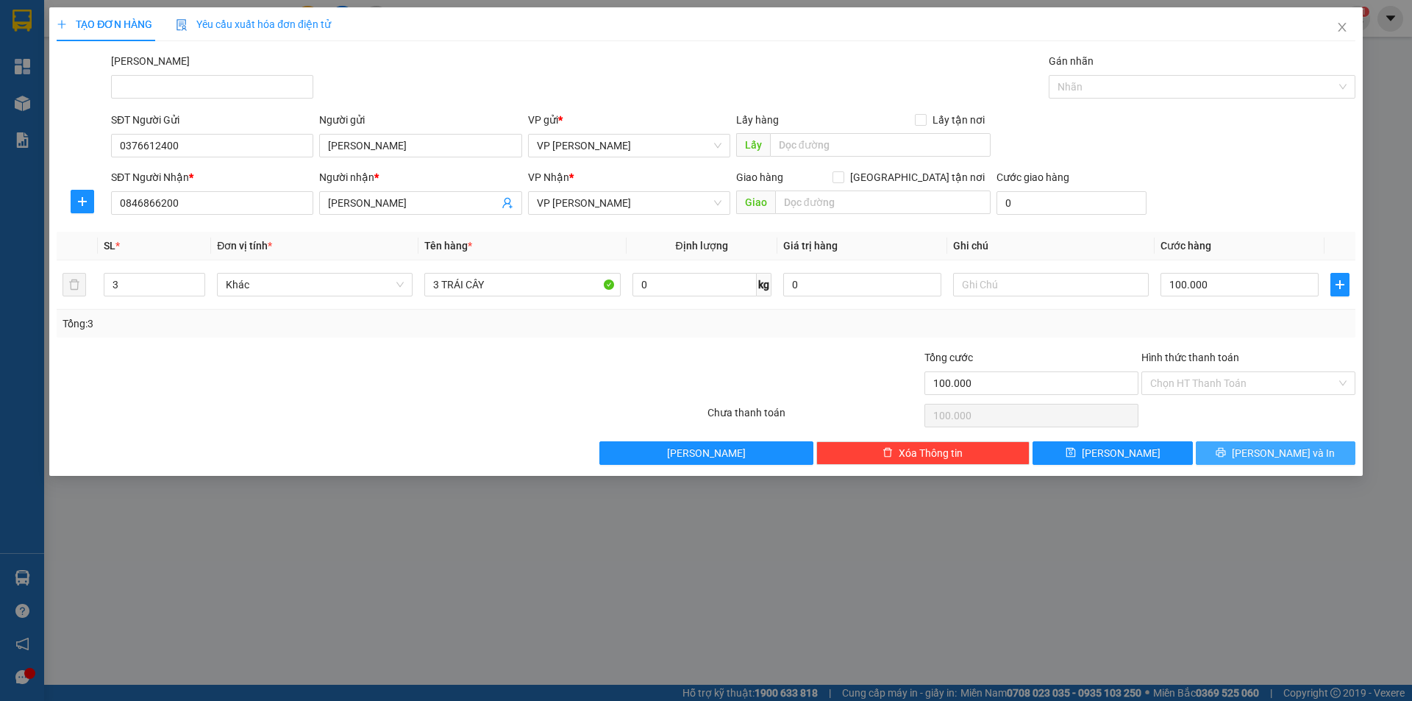
click at [1245, 446] on button "[PERSON_NAME] và In" at bounding box center [1276, 453] width 160 height 24
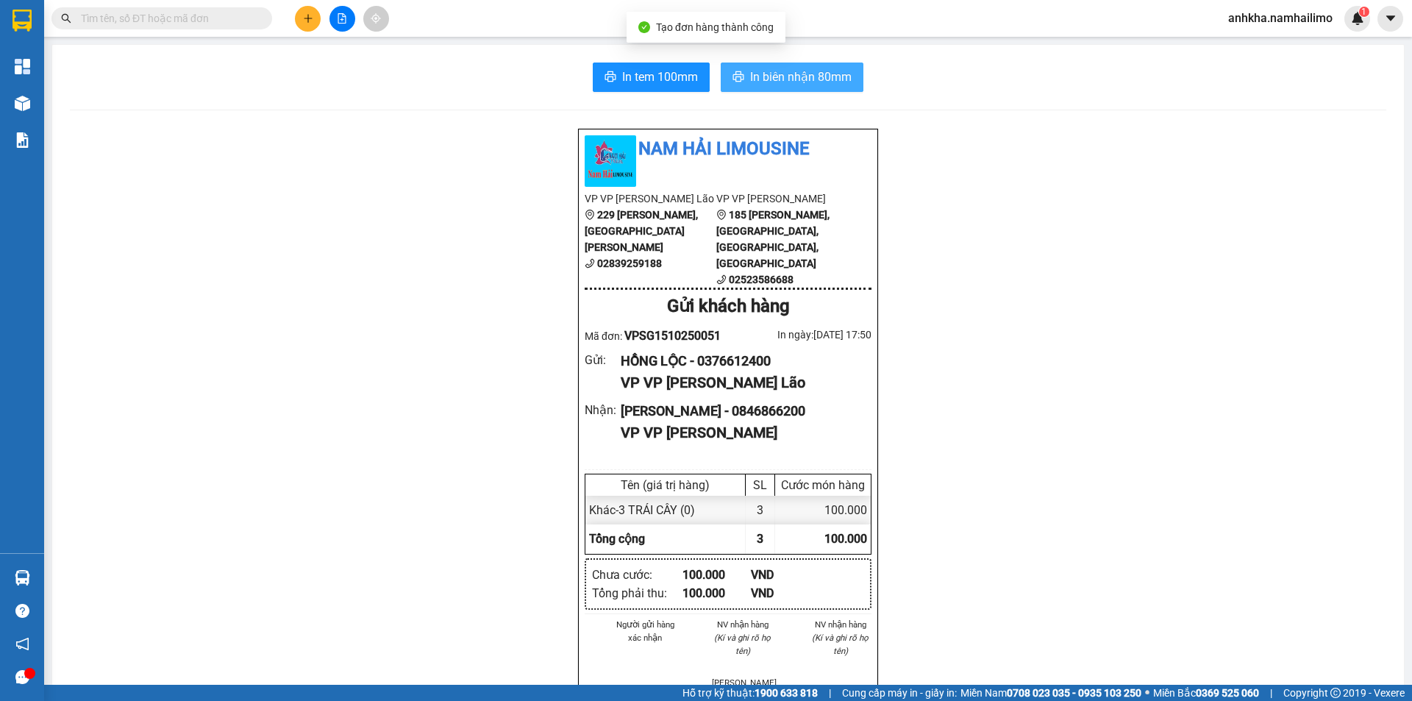
click at [808, 74] on span "In biên nhận 80mm" at bounding box center [800, 77] width 101 height 18
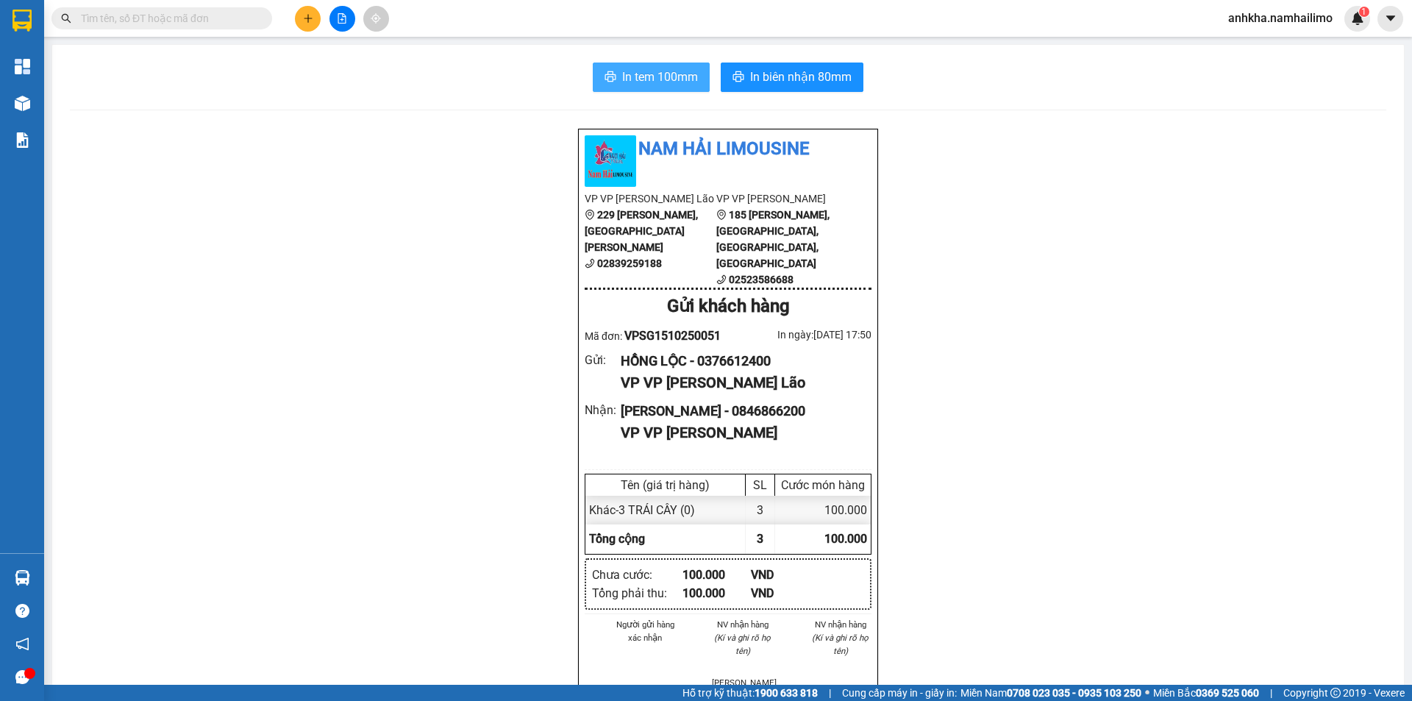
drag, startPoint x: 626, startPoint y: 83, endPoint x: 624, endPoint y: 91, distance: 8.2
click at [627, 83] on span "In tem 100mm" at bounding box center [660, 77] width 76 height 18
click at [313, 24] on button at bounding box center [308, 19] width 26 height 26
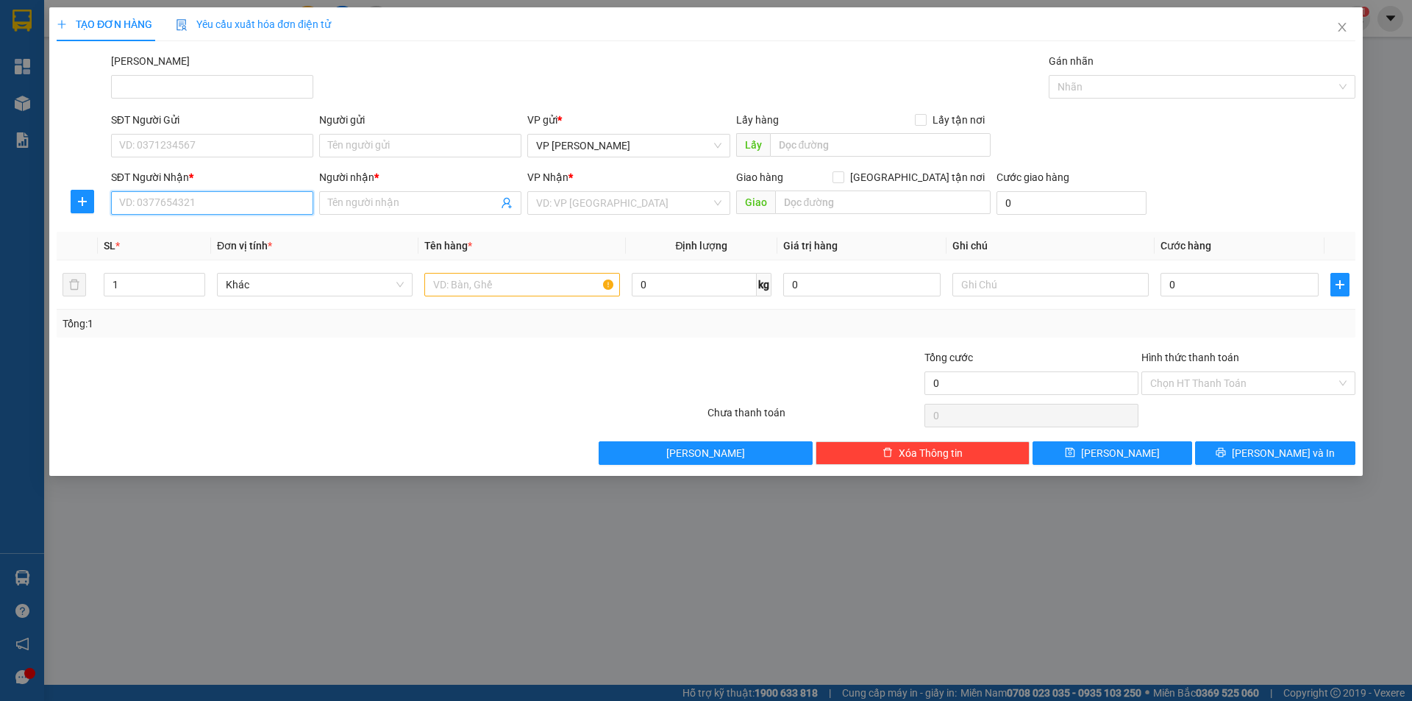
click at [239, 205] on input "SĐT Người Nhận *" at bounding box center [212, 203] width 202 height 24
click at [121, 203] on input "570" at bounding box center [212, 203] width 202 height 24
click at [201, 229] on div "0905616570 - Phước" at bounding box center [212, 232] width 185 height 16
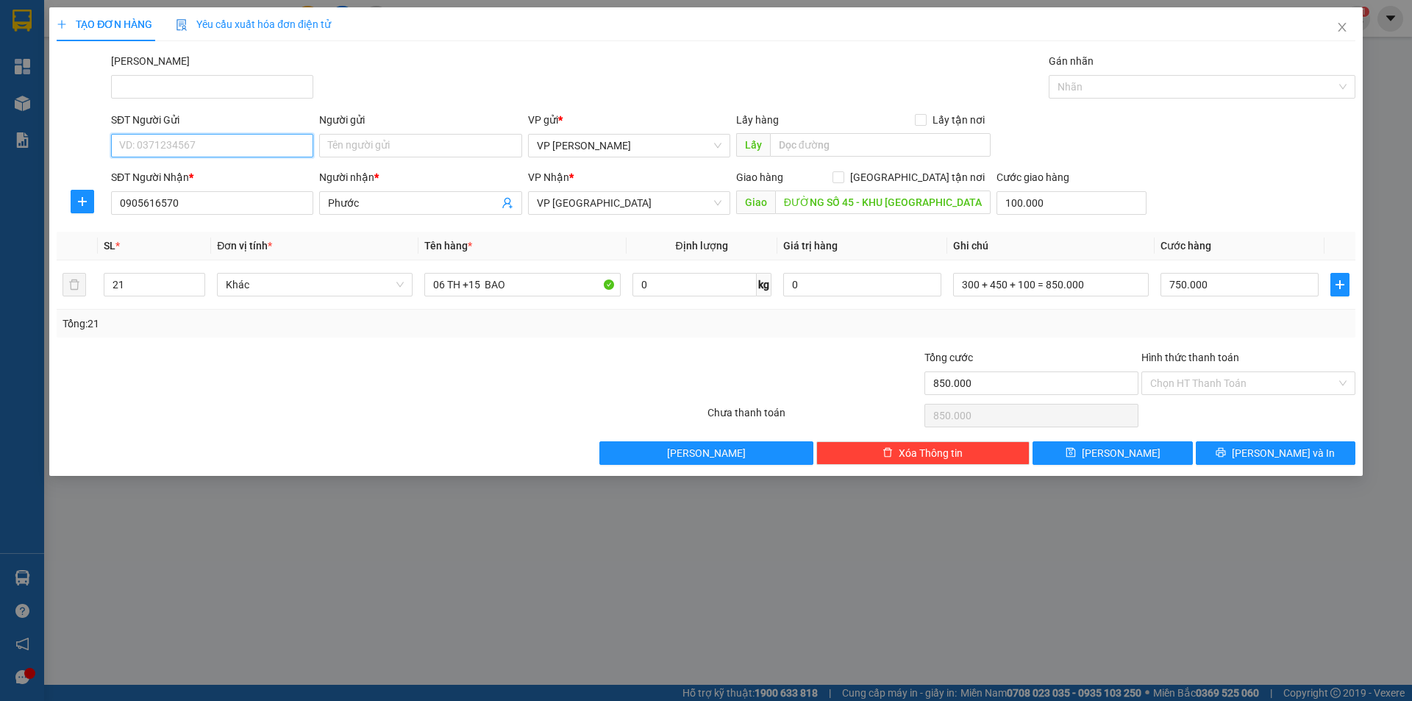
click at [226, 154] on input "SĐT Người Gửi" at bounding box center [212, 146] width 202 height 24
click at [154, 197] on div "0333747267 - [GEOGRAPHIC_DATA]" at bounding box center [212, 198] width 185 height 16
click at [71, 285] on tr "54 Khác 54 BAO 0 kg 0 GIAO TAN NOI 1.550.000" at bounding box center [706, 284] width 1299 height 49
click at [285, 387] on div at bounding box center [272, 374] width 434 height 51
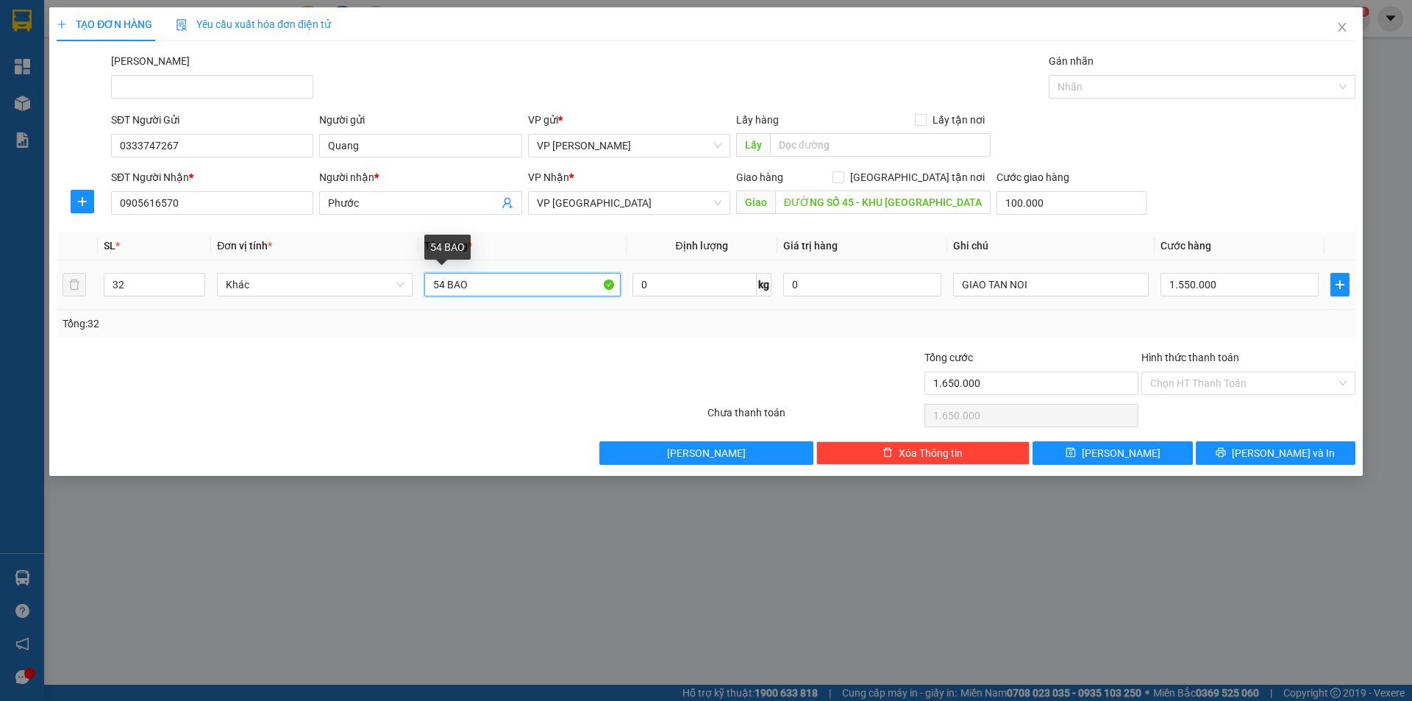
click at [437, 282] on input "54 BAO" at bounding box center [522, 285] width 196 height 24
drag, startPoint x: 447, startPoint y: 286, endPoint x: 431, endPoint y: 286, distance: 16.2
click at [431, 286] on input "54 BAO" at bounding box center [522, 285] width 196 height 24
click at [435, 366] on div at bounding box center [272, 374] width 434 height 51
click at [77, 285] on tr "32 Khác 32 BAO 0 kg 0 GIAO TAN NOI 1.550.000" at bounding box center [706, 284] width 1299 height 49
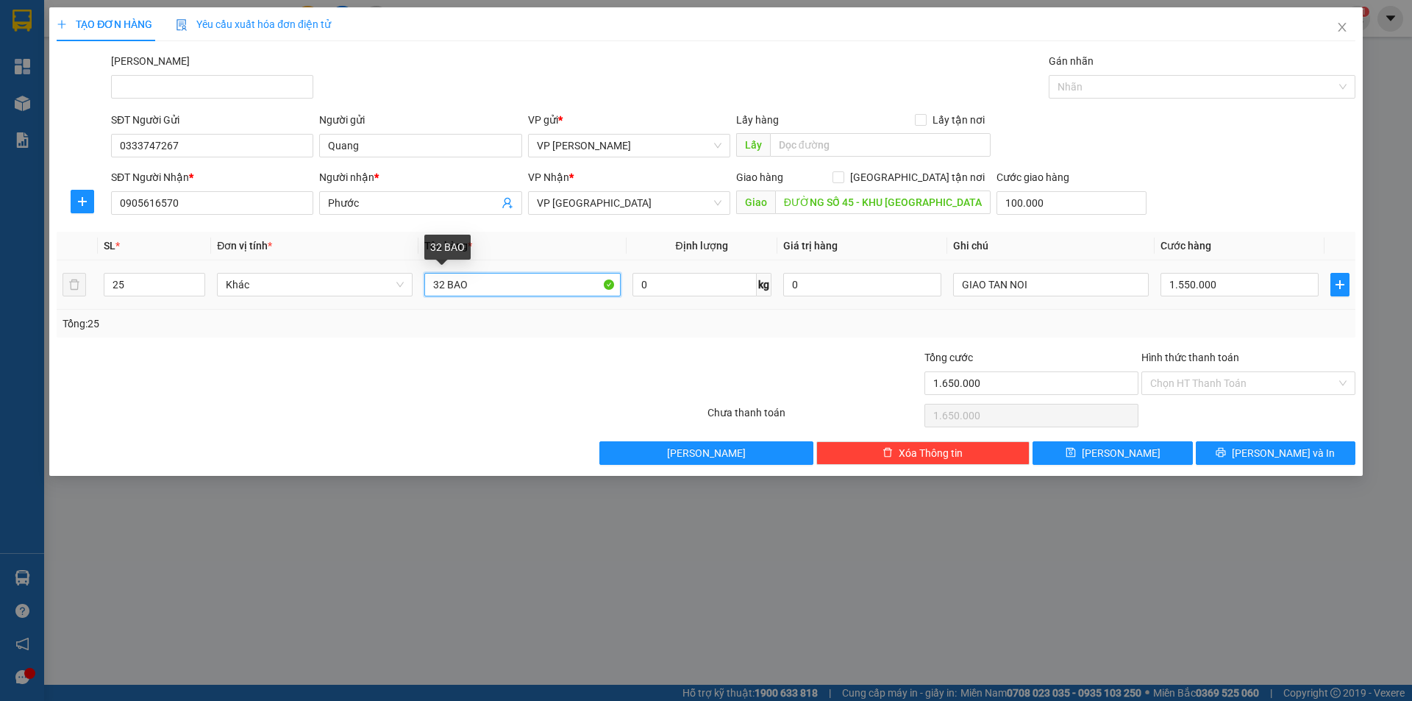
drag, startPoint x: 477, startPoint y: 284, endPoint x: 327, endPoint y: 307, distance: 151.1
click at [327, 307] on tr "25 Khác 32 BAO 0 kg 0 GIAO TAN NOI 1.550.000" at bounding box center [706, 284] width 1299 height 49
click at [1215, 292] on input "0" at bounding box center [1240, 285] width 158 height 24
drag, startPoint x: 1240, startPoint y: 221, endPoint x: 1236, endPoint y: 231, distance: 11.2
click at [1238, 227] on div "Transit Pickup Surcharge Ids Transit Deliver Surcharge Ids Transit Deliver Surc…" at bounding box center [706, 259] width 1299 height 412
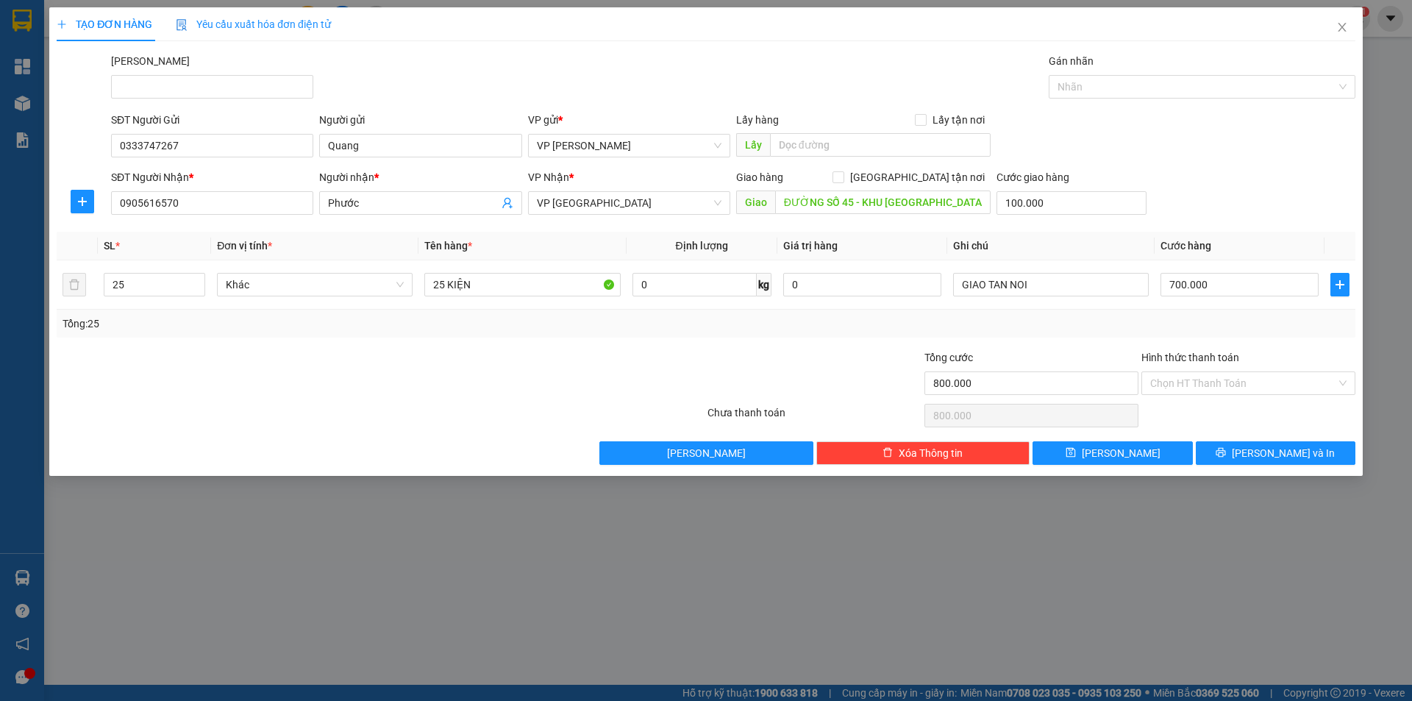
click at [688, 368] on div at bounding box center [597, 374] width 217 height 51
click at [1238, 452] on button "[PERSON_NAME] và In" at bounding box center [1276, 453] width 160 height 24
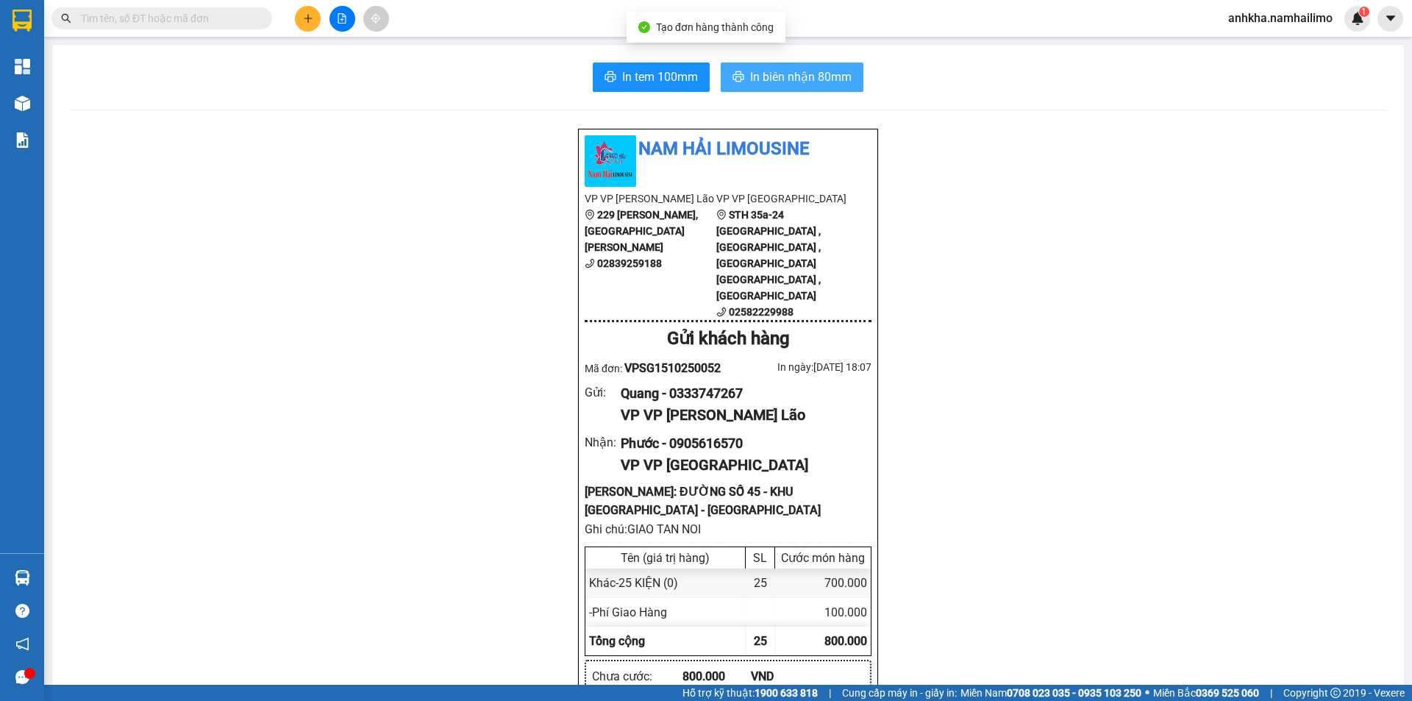
click at [808, 88] on button "In biên nhận 80mm" at bounding box center [792, 77] width 143 height 29
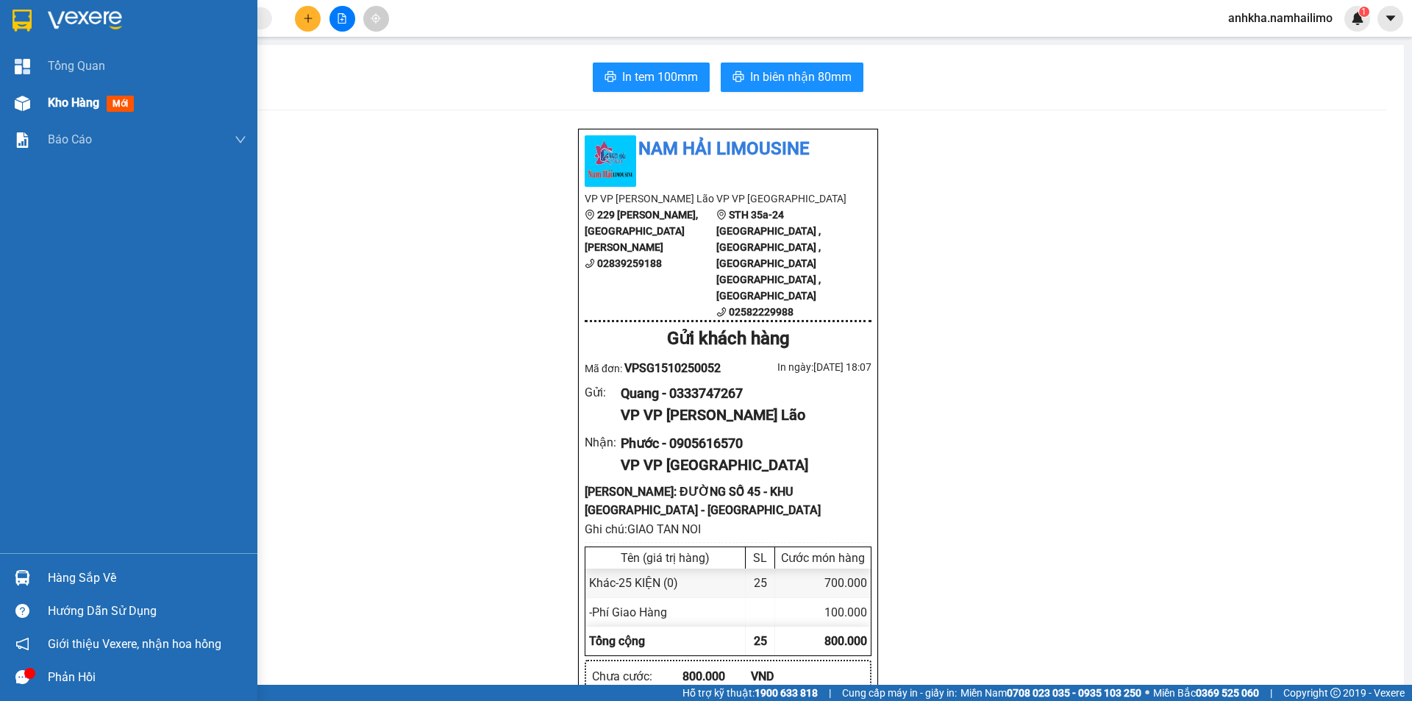
click at [19, 96] on img at bounding box center [22, 103] width 15 height 15
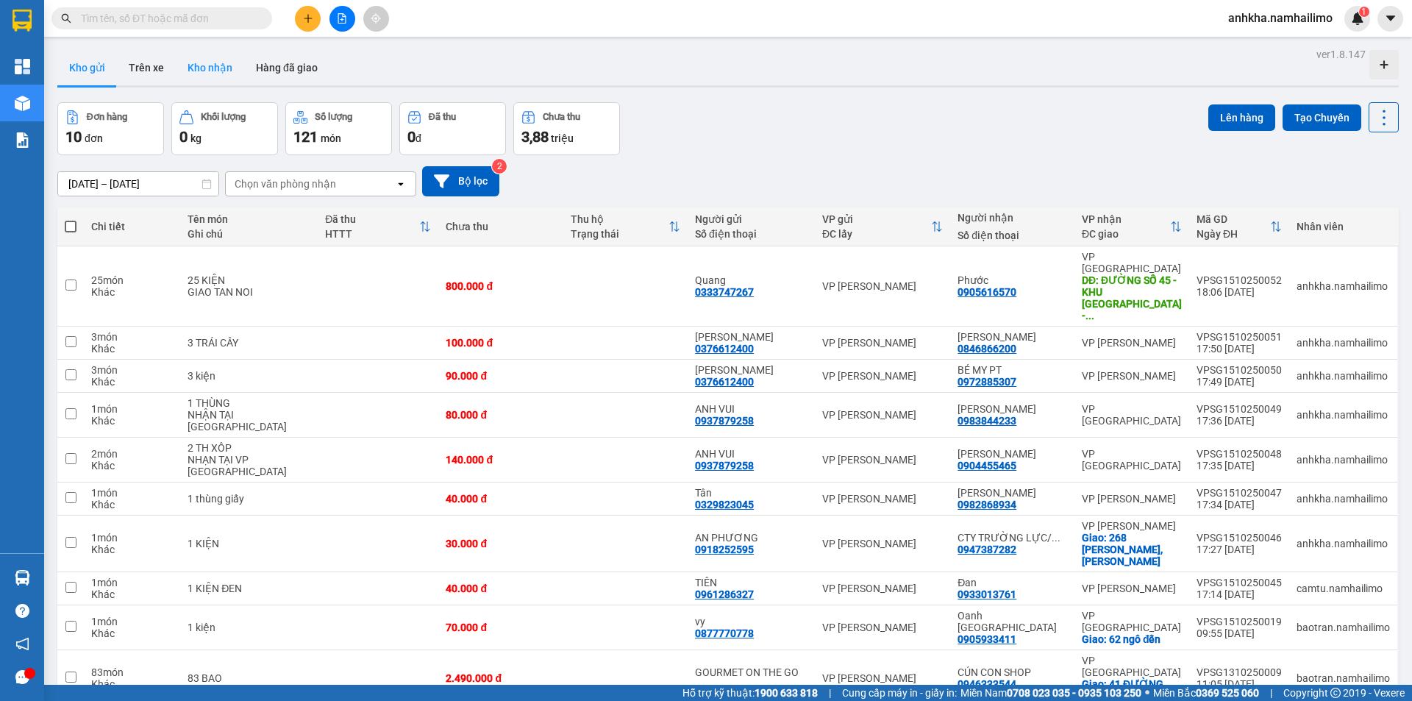
click at [195, 64] on button "Kho nhận" at bounding box center [210, 67] width 68 height 35
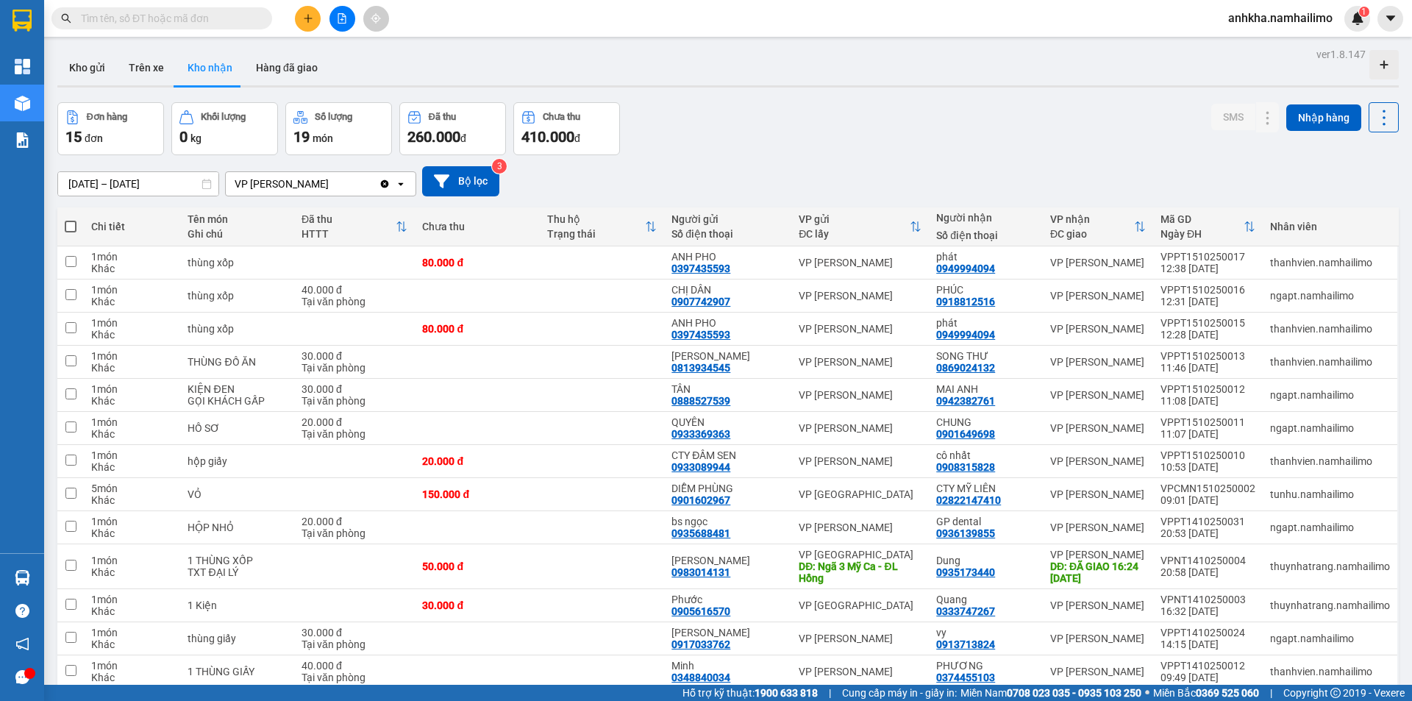
click at [145, 21] on input "text" at bounding box center [168, 18] width 174 height 16
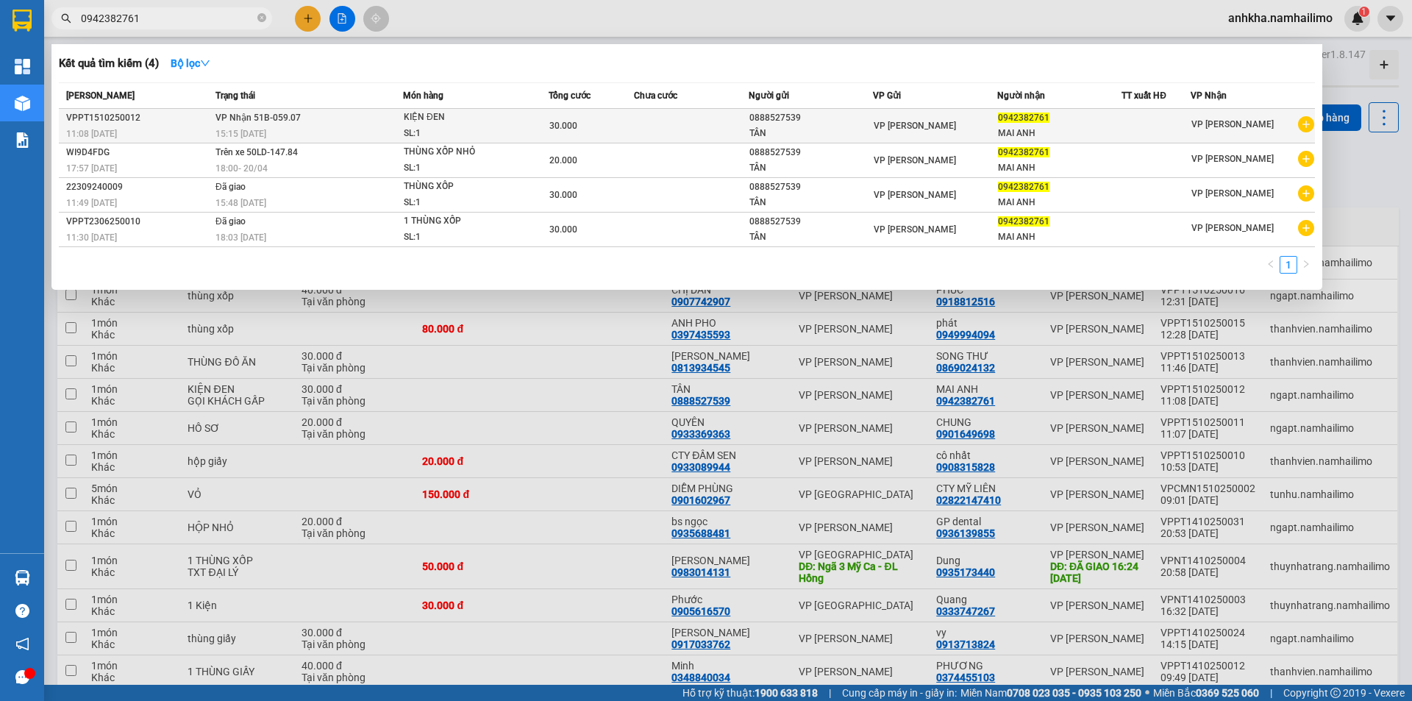
click at [467, 130] on div "SL: 1" at bounding box center [459, 134] width 110 height 16
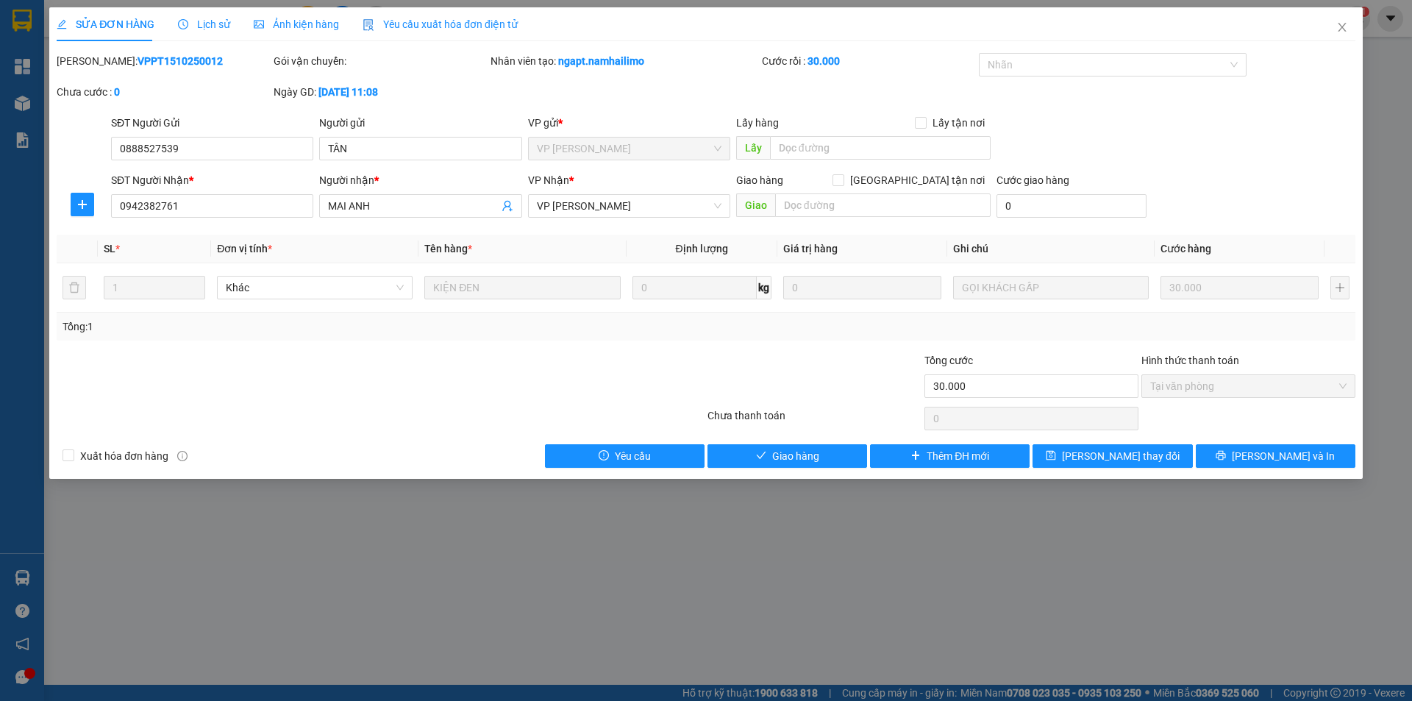
drag, startPoint x: 322, startPoint y: 378, endPoint x: 323, endPoint y: 386, distance: 8.1
click at [323, 386] on div at bounding box center [272, 377] width 434 height 51
click at [804, 451] on span "Giao hàng" at bounding box center [795, 456] width 47 height 16
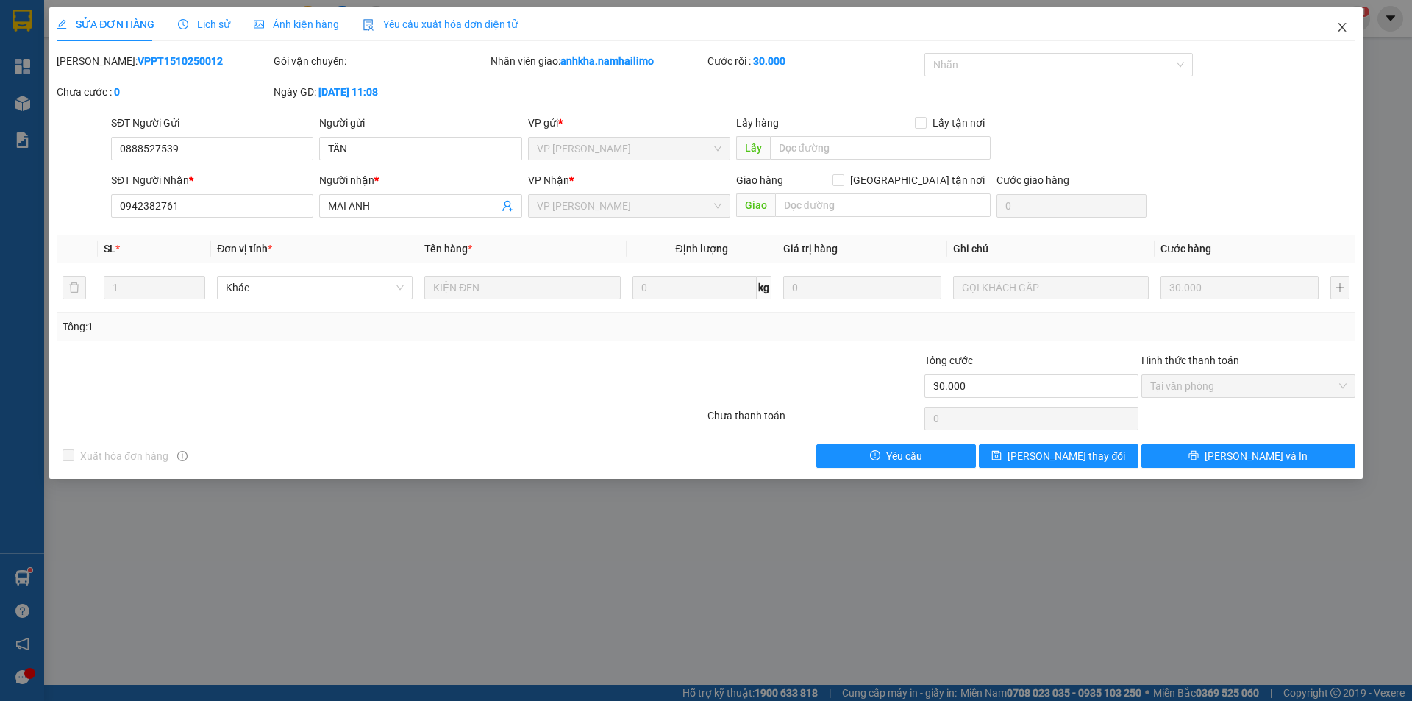
click at [1340, 30] on icon "close" at bounding box center [1342, 27] width 8 height 9
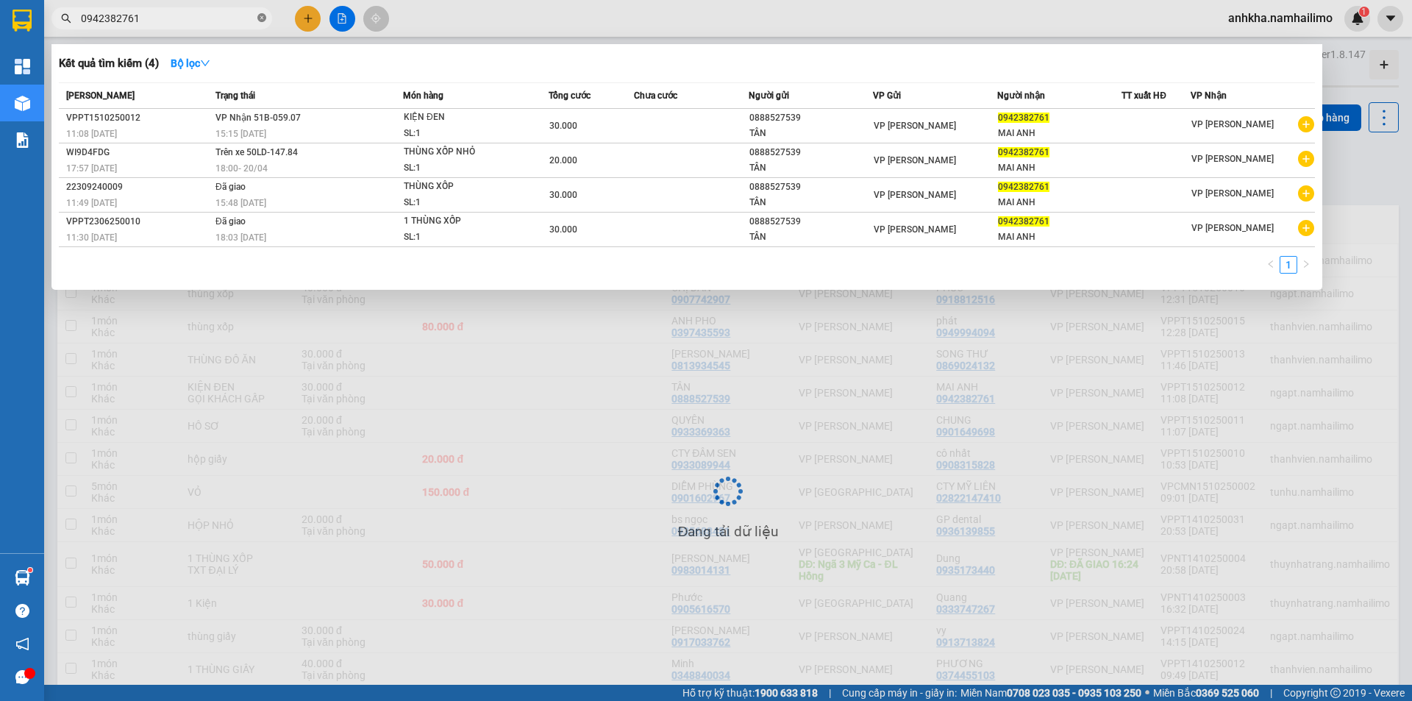
click at [260, 22] on icon "close-circle" at bounding box center [261, 17] width 9 height 9
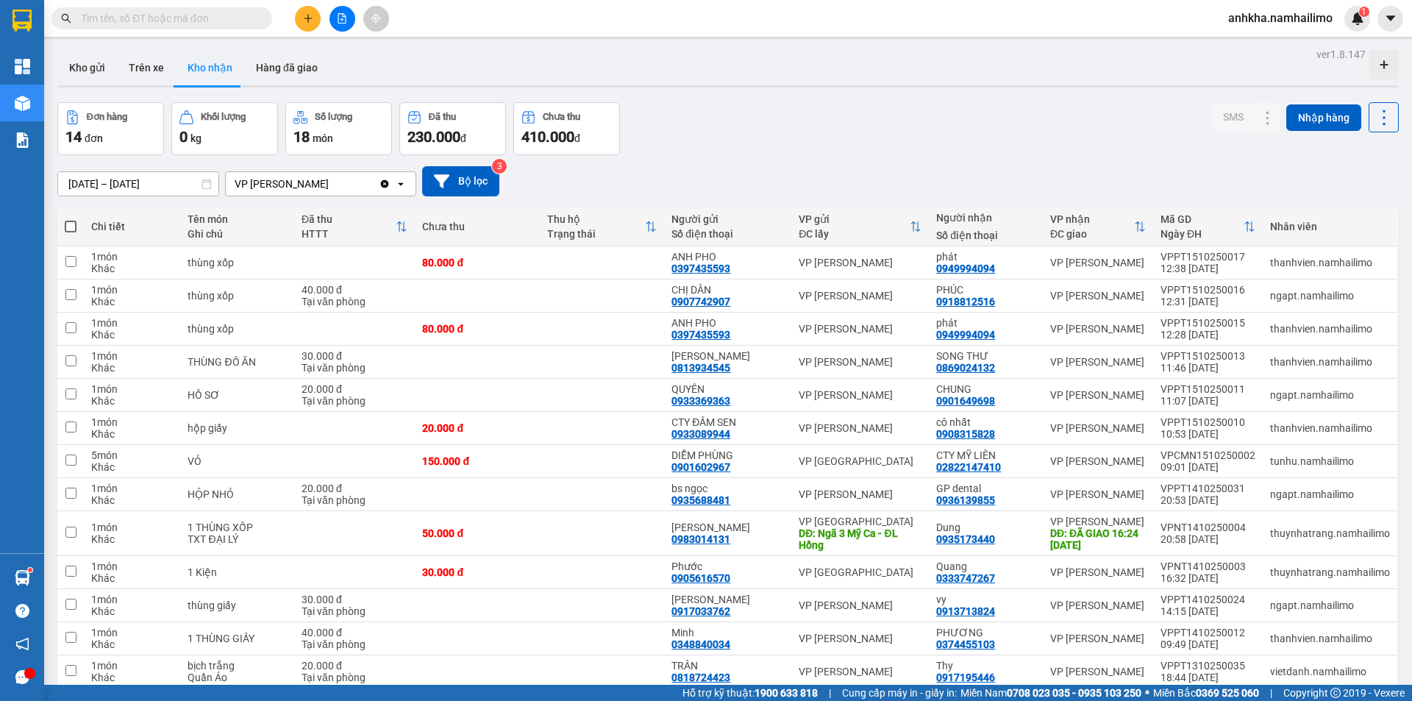
click at [218, 19] on input "text" at bounding box center [168, 18] width 174 height 16
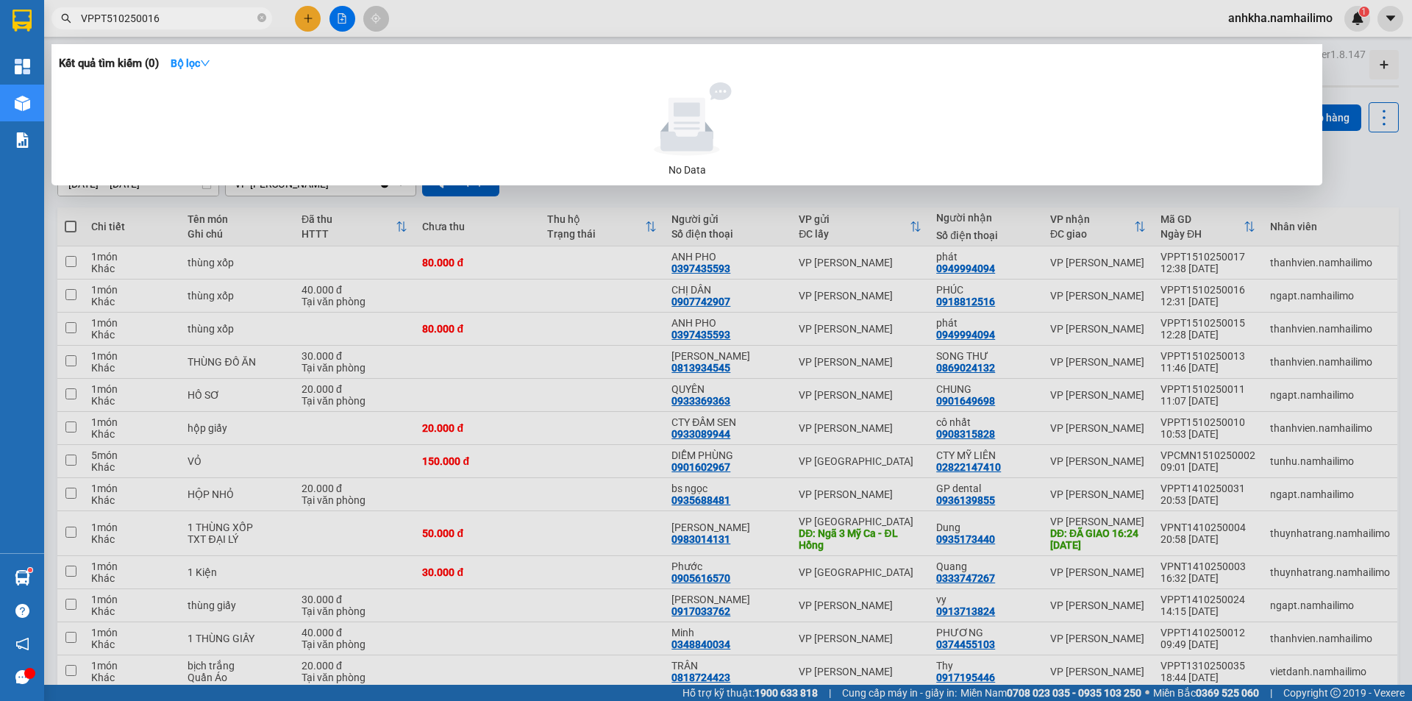
drag, startPoint x: 164, startPoint y: 16, endPoint x: 42, endPoint y: 26, distance: 122.5
click at [45, 26] on div "VPPT510250016" at bounding box center [143, 18] width 287 height 22
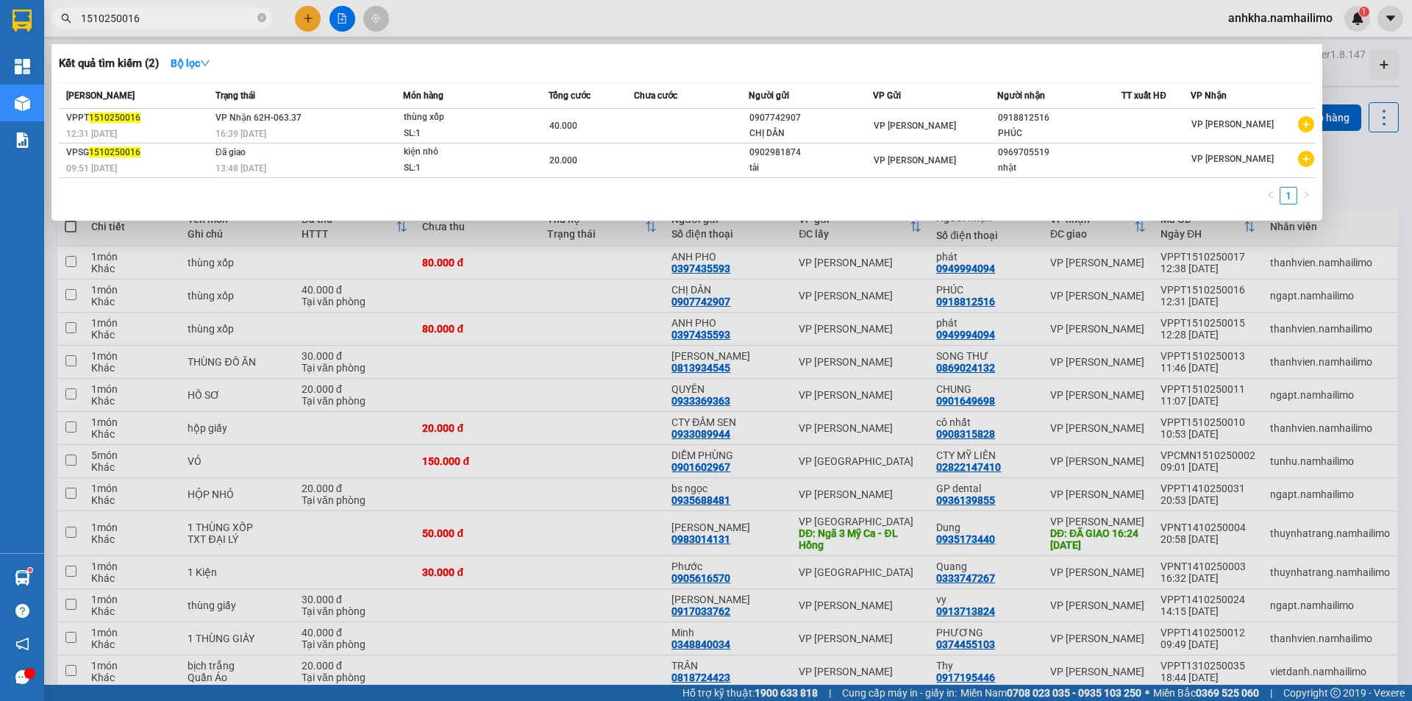
click at [308, 13] on div at bounding box center [706, 350] width 1412 height 701
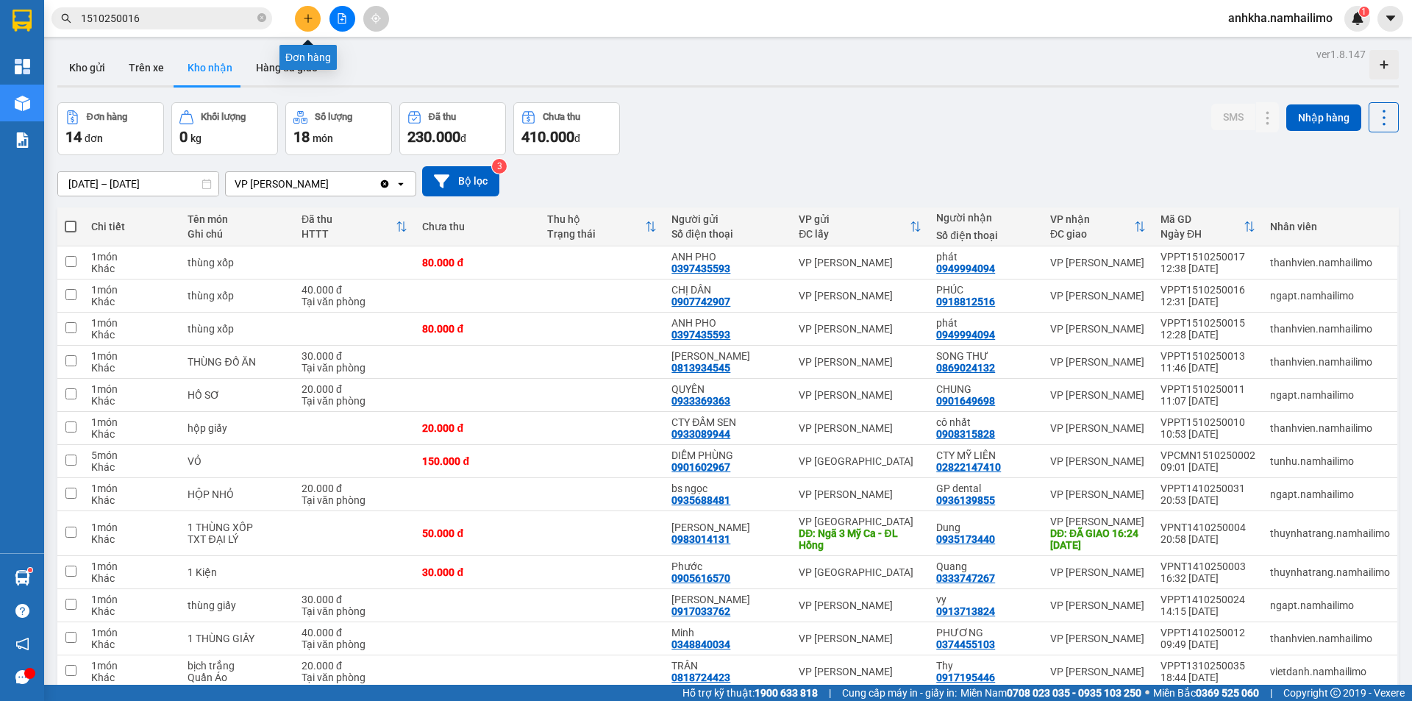
click at [315, 11] on button at bounding box center [308, 19] width 26 height 26
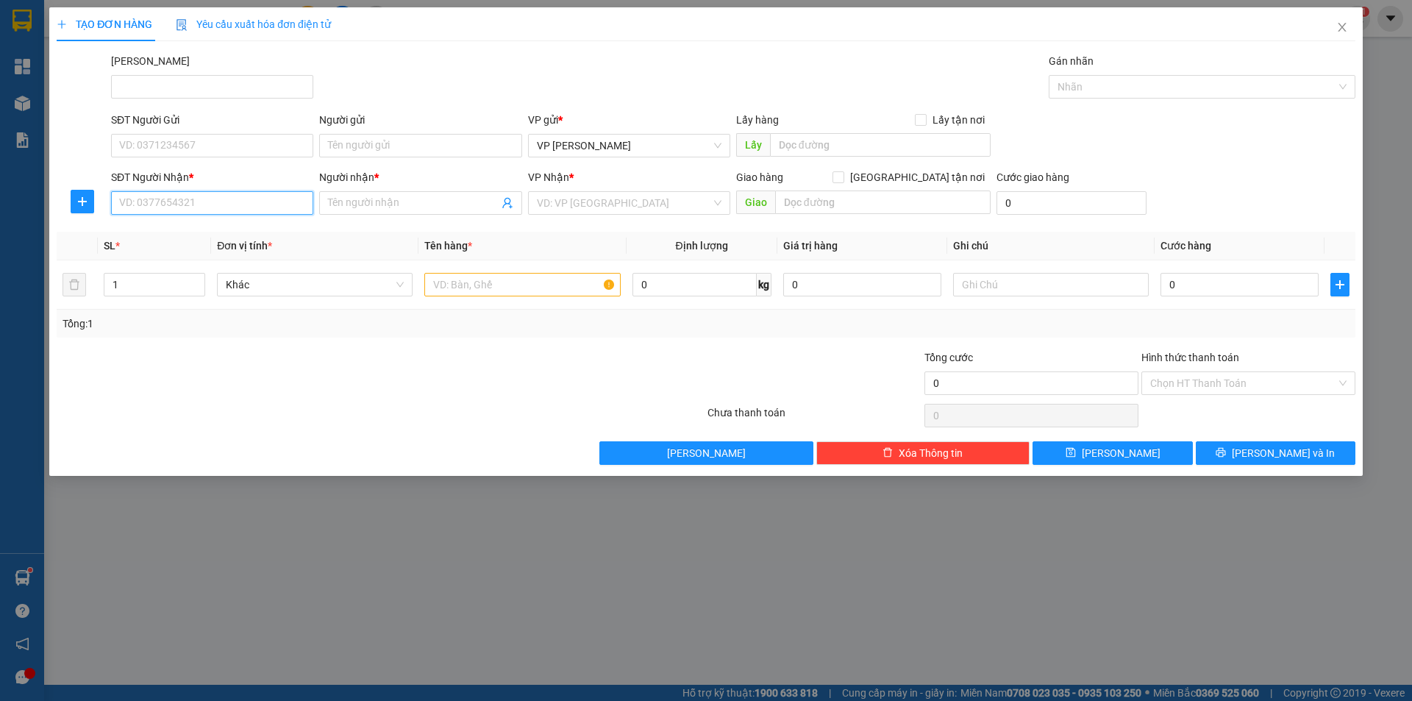
click at [229, 201] on input "SĐT Người Nhận *" at bounding box center [212, 203] width 202 height 24
click at [194, 148] on input "SĐT Người Gửi" at bounding box center [212, 146] width 202 height 24
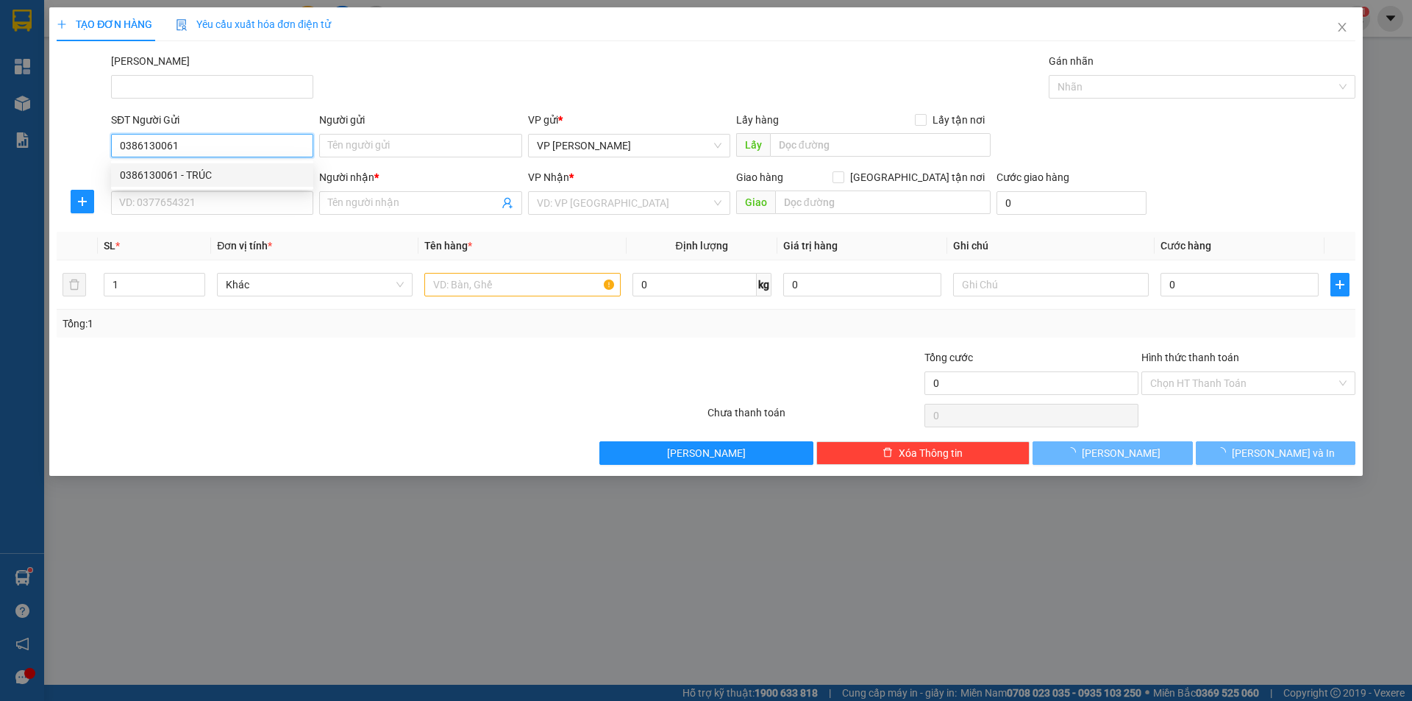
click at [219, 177] on div "0386130061 - TRÚC" at bounding box center [212, 175] width 185 height 16
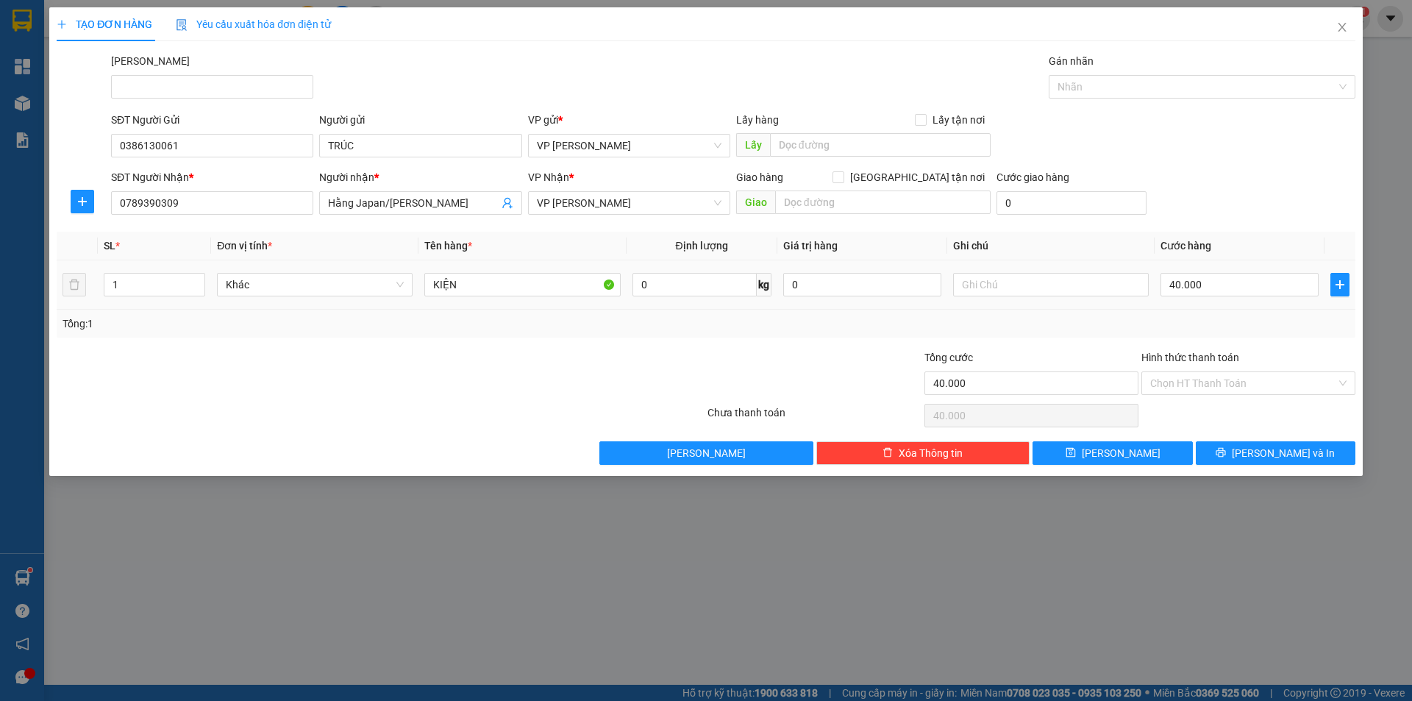
type input "3"
type input "30"
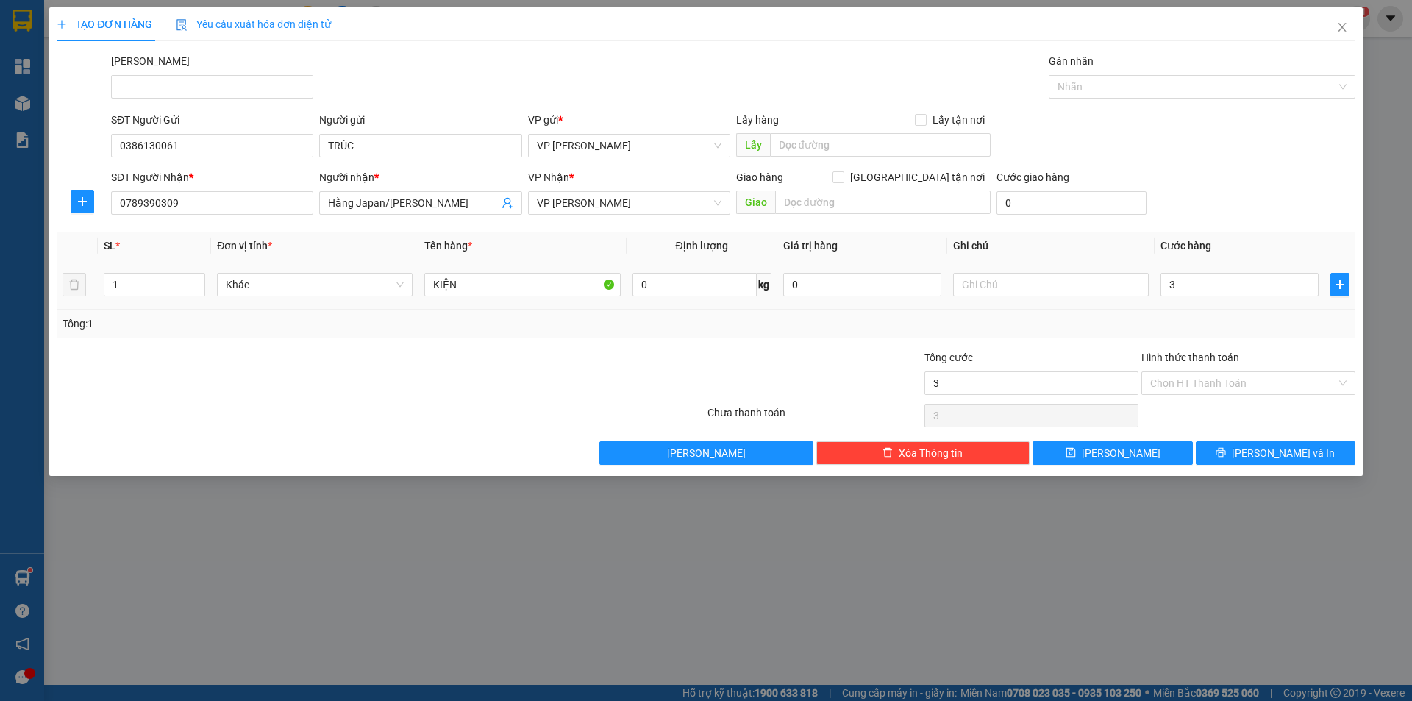
type input "30"
type input "30.000"
click at [983, 342] on div "Transit Pickup Surcharge Ids Transit Deliver Surcharge Ids Transit Deliver Surc…" at bounding box center [706, 259] width 1299 height 412
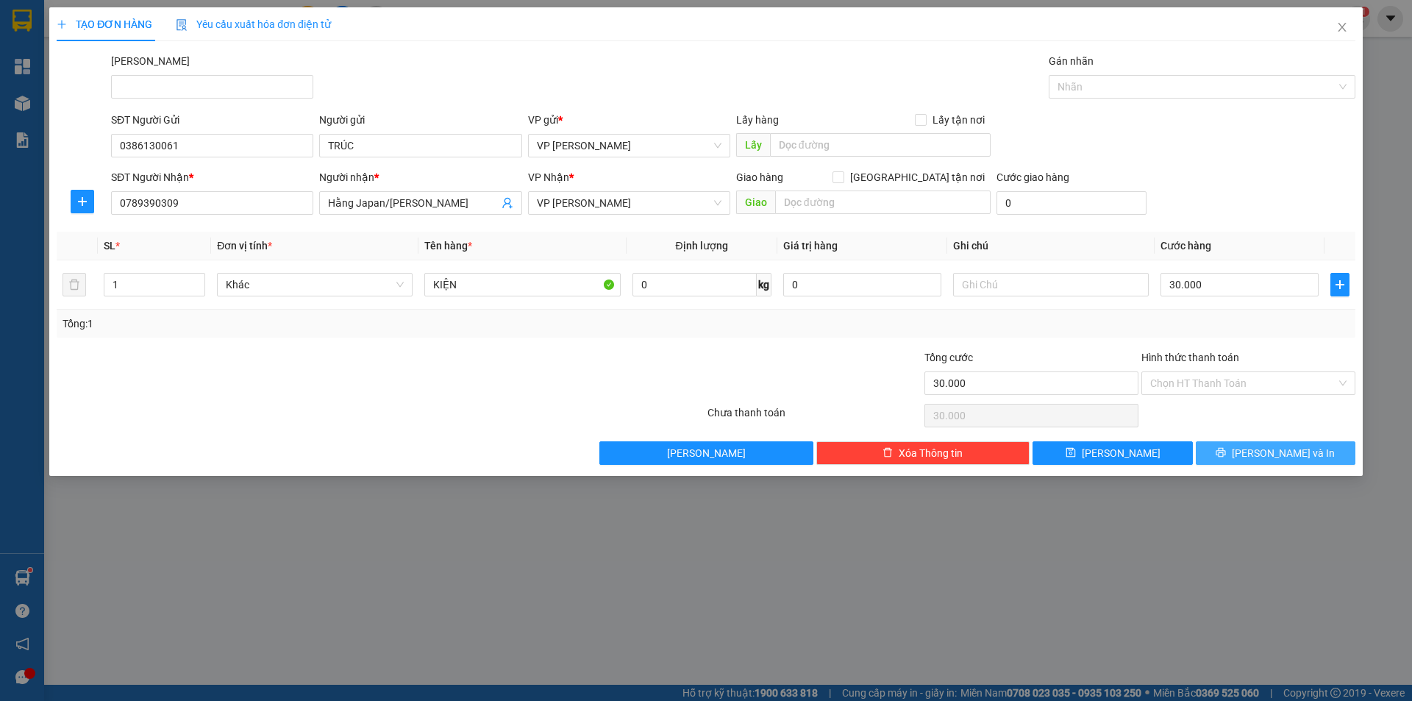
click at [1277, 450] on span "[PERSON_NAME] và In" at bounding box center [1283, 453] width 103 height 16
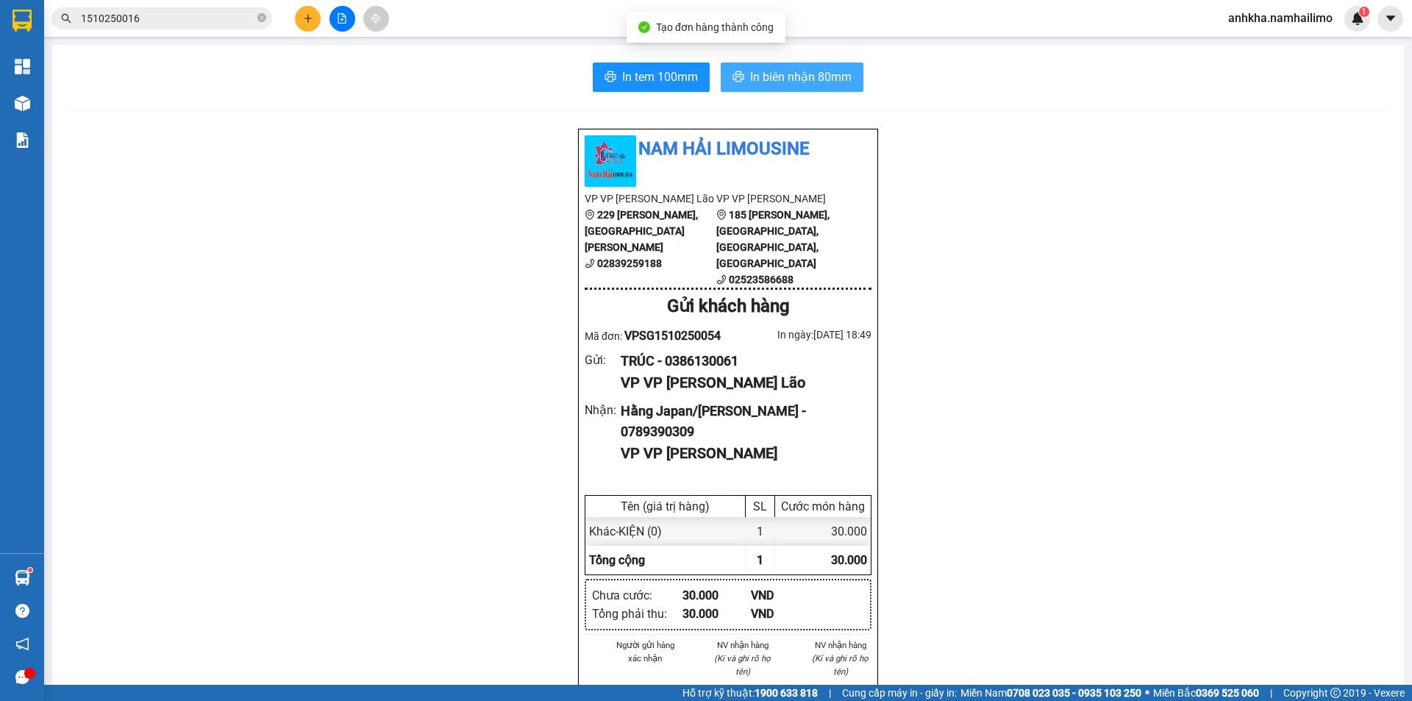
click at [803, 74] on span "In biên nhận 80mm" at bounding box center [800, 77] width 101 height 18
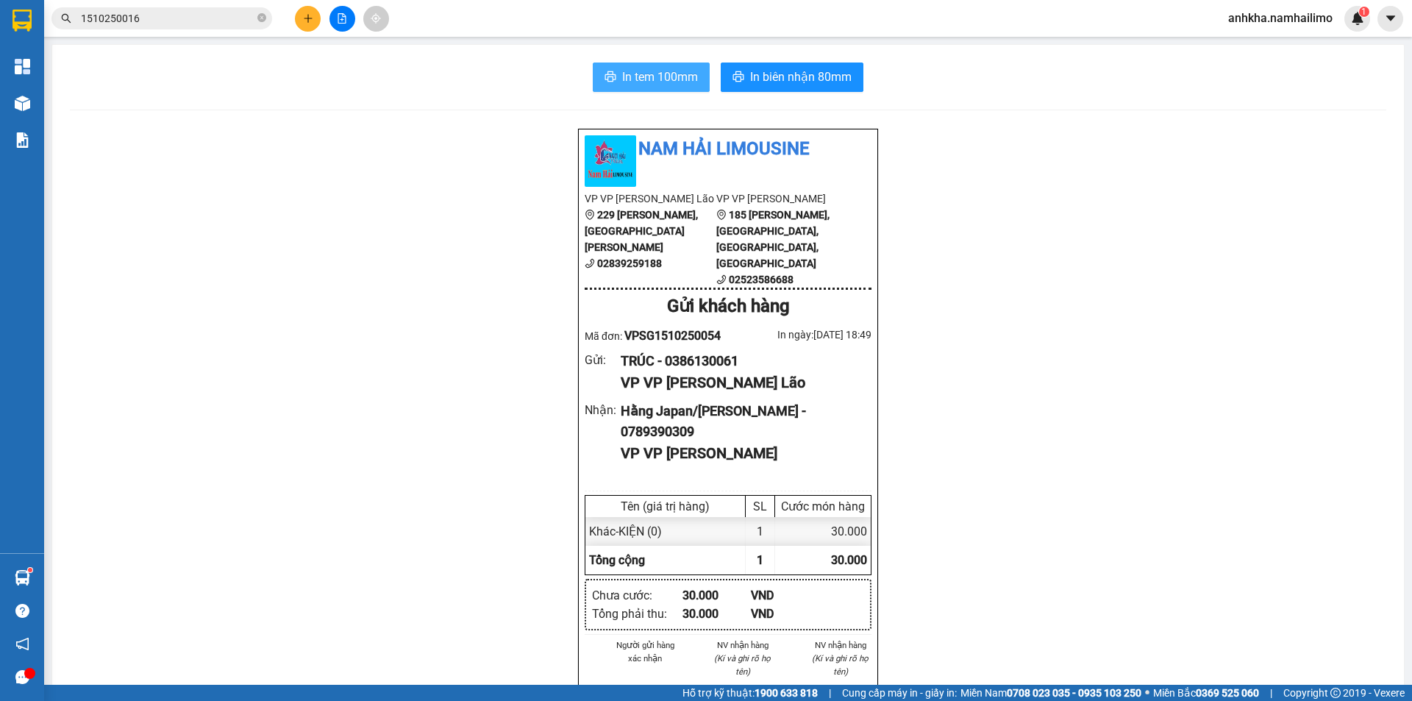
click at [622, 76] on span "In tem 100mm" at bounding box center [660, 77] width 76 height 18
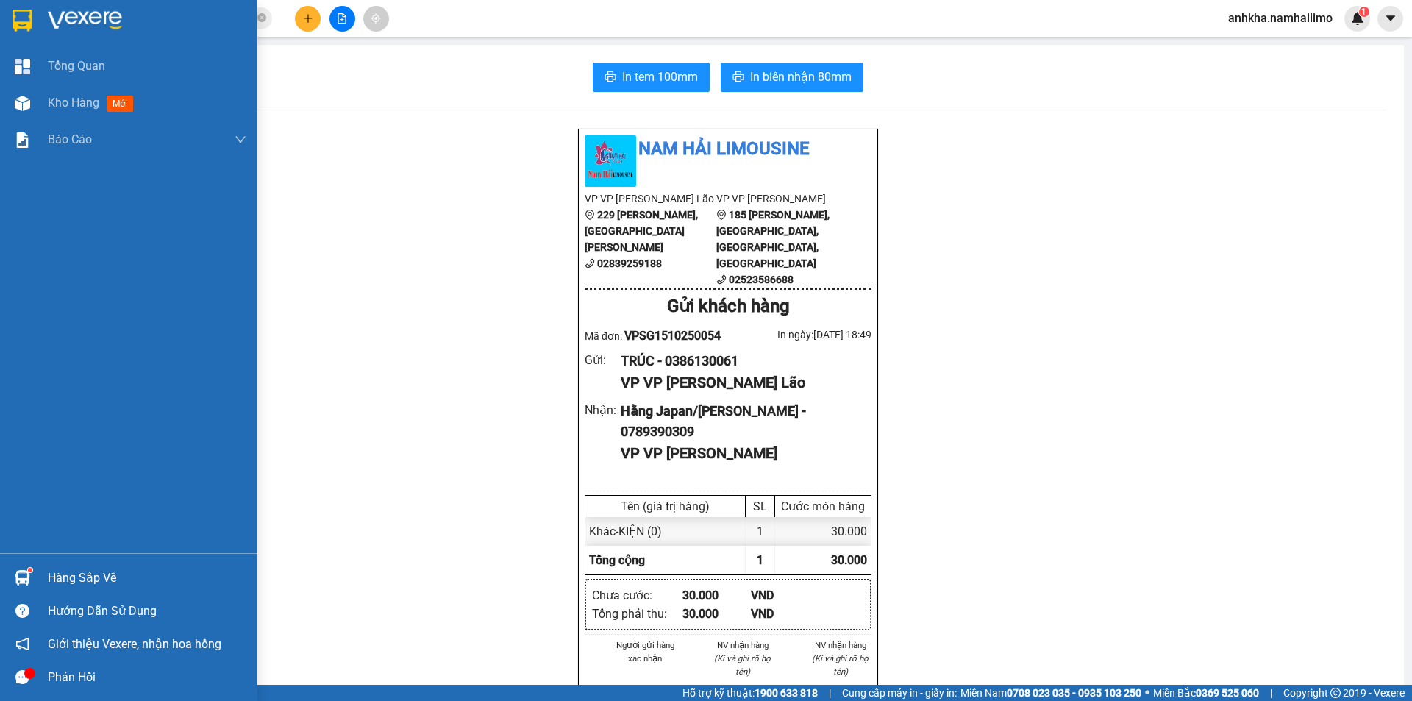
click at [42, 573] on div "Hàng sắp về" at bounding box center [128, 577] width 257 height 33
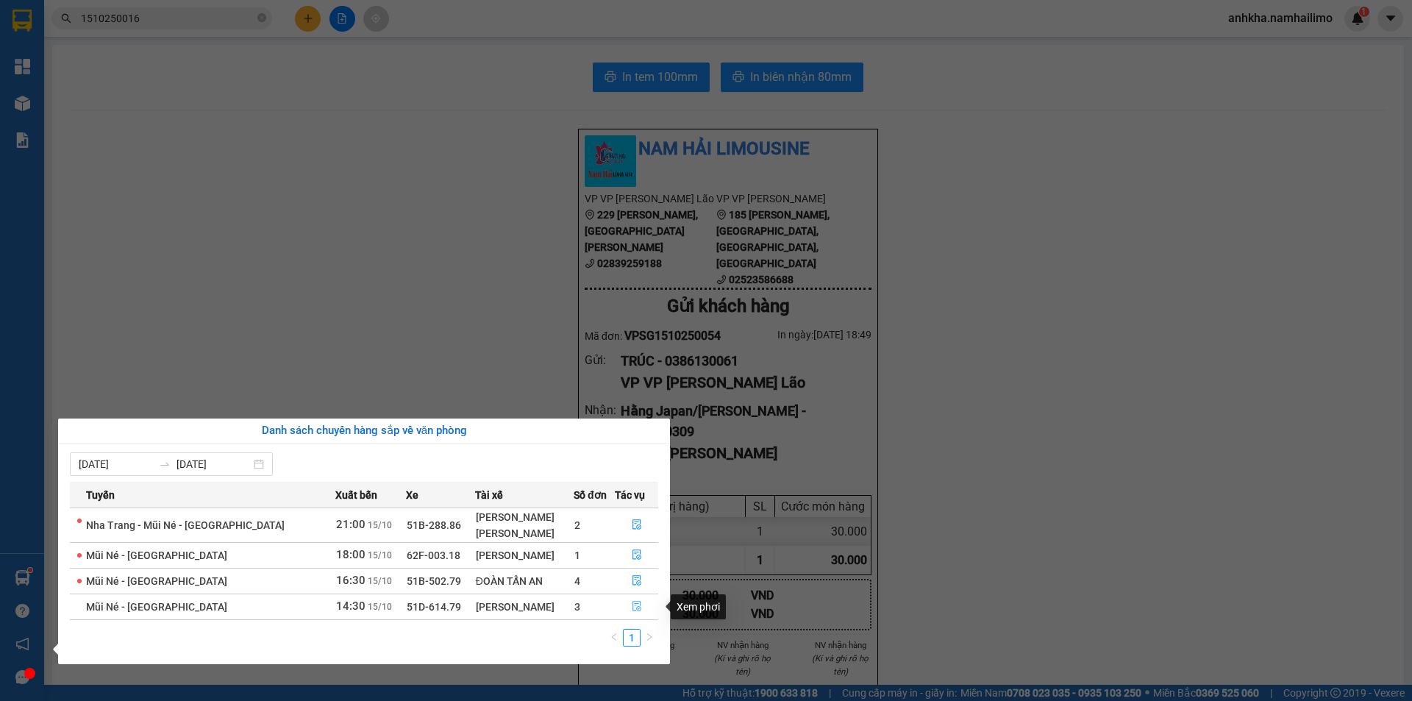
drag, startPoint x: 635, startPoint y: 605, endPoint x: 625, endPoint y: 602, distance: 10.0
click at [635, 605] on icon "file-done" at bounding box center [637, 606] width 10 height 10
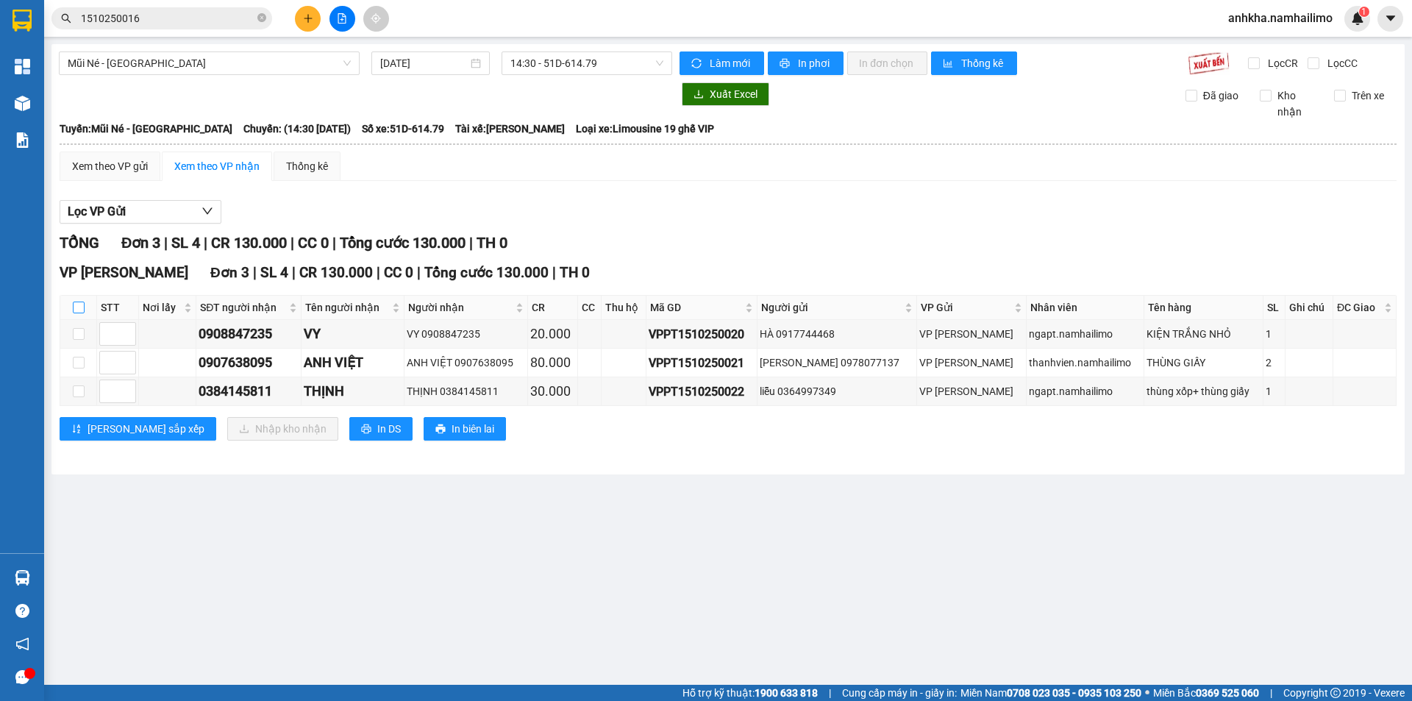
click at [78, 304] on input "checkbox" at bounding box center [79, 308] width 12 height 12
checkbox input "true"
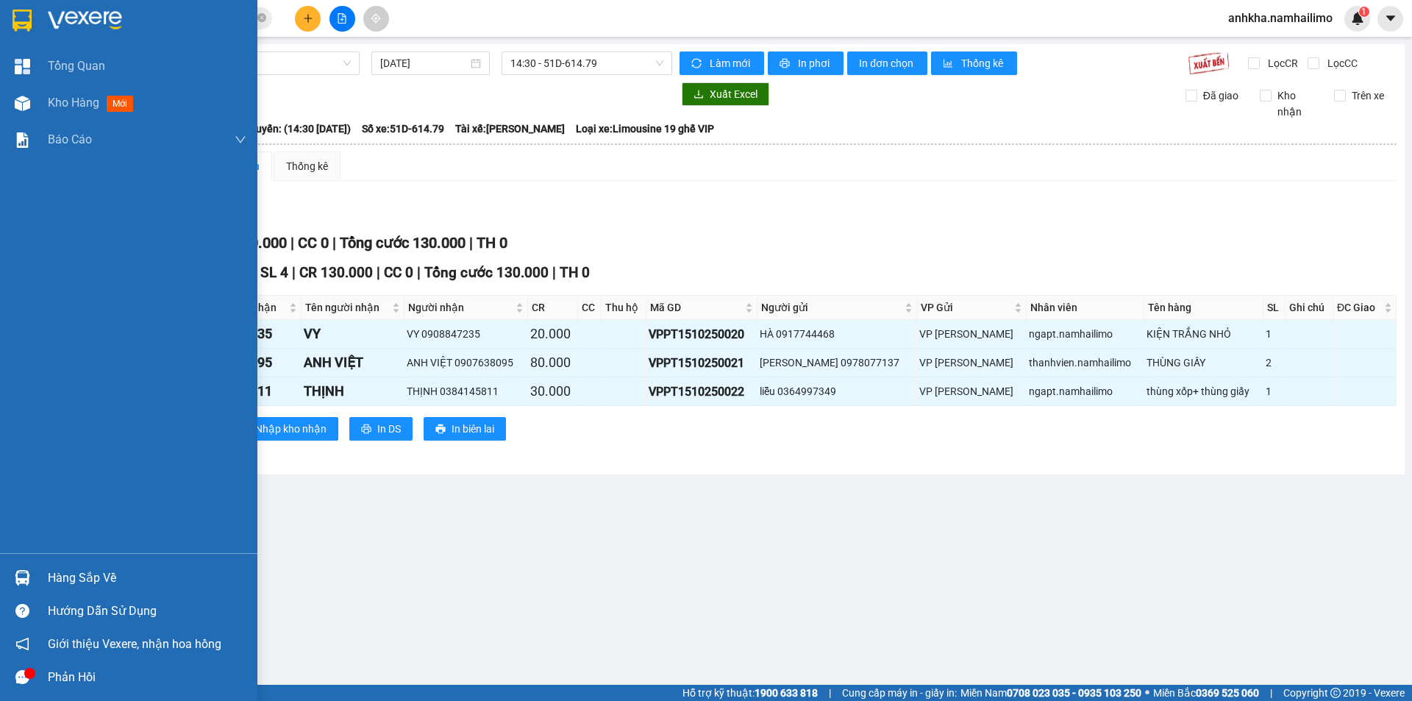
click at [23, 577] on img at bounding box center [22, 577] width 15 height 15
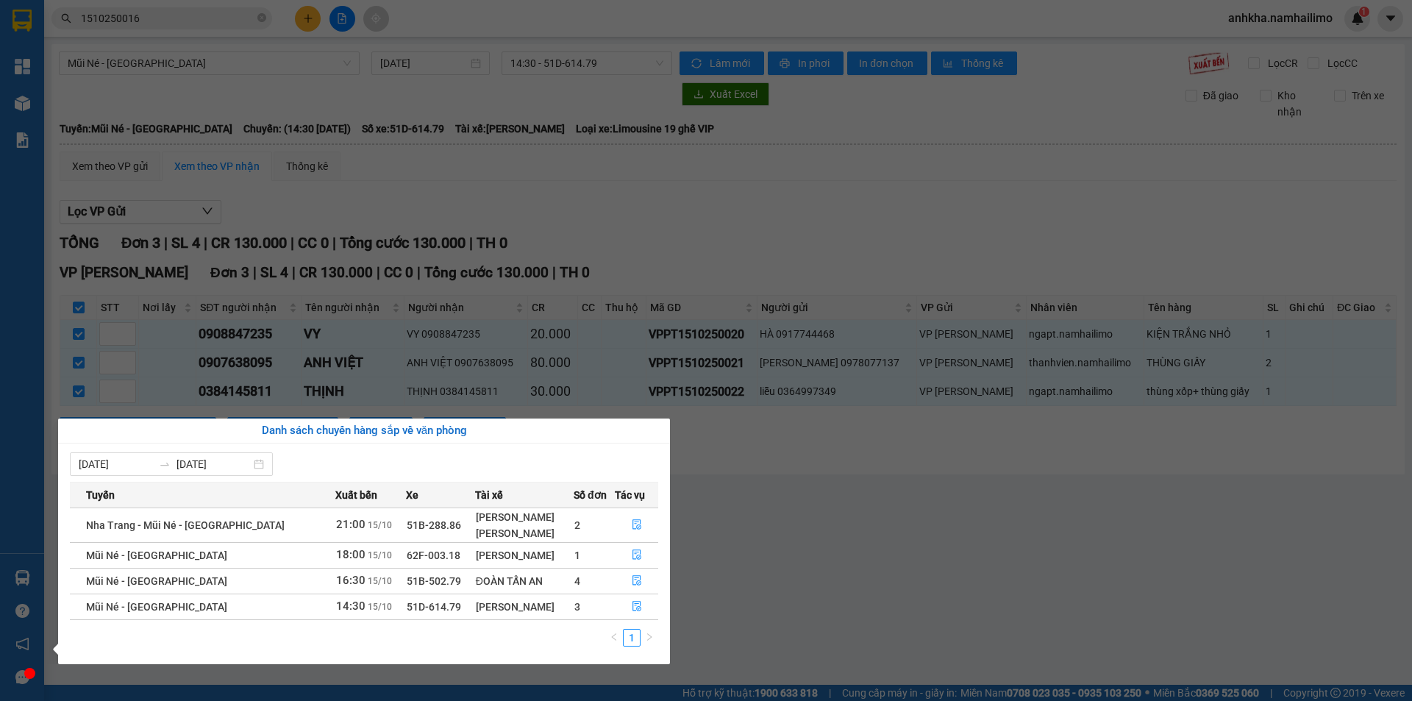
click at [818, 526] on section "Kết quả tìm kiếm ( 2 ) Bộ lọc Mã ĐH Trạng thái Món hàng Tổng cước Chưa cước Ngư…" at bounding box center [706, 350] width 1412 height 701
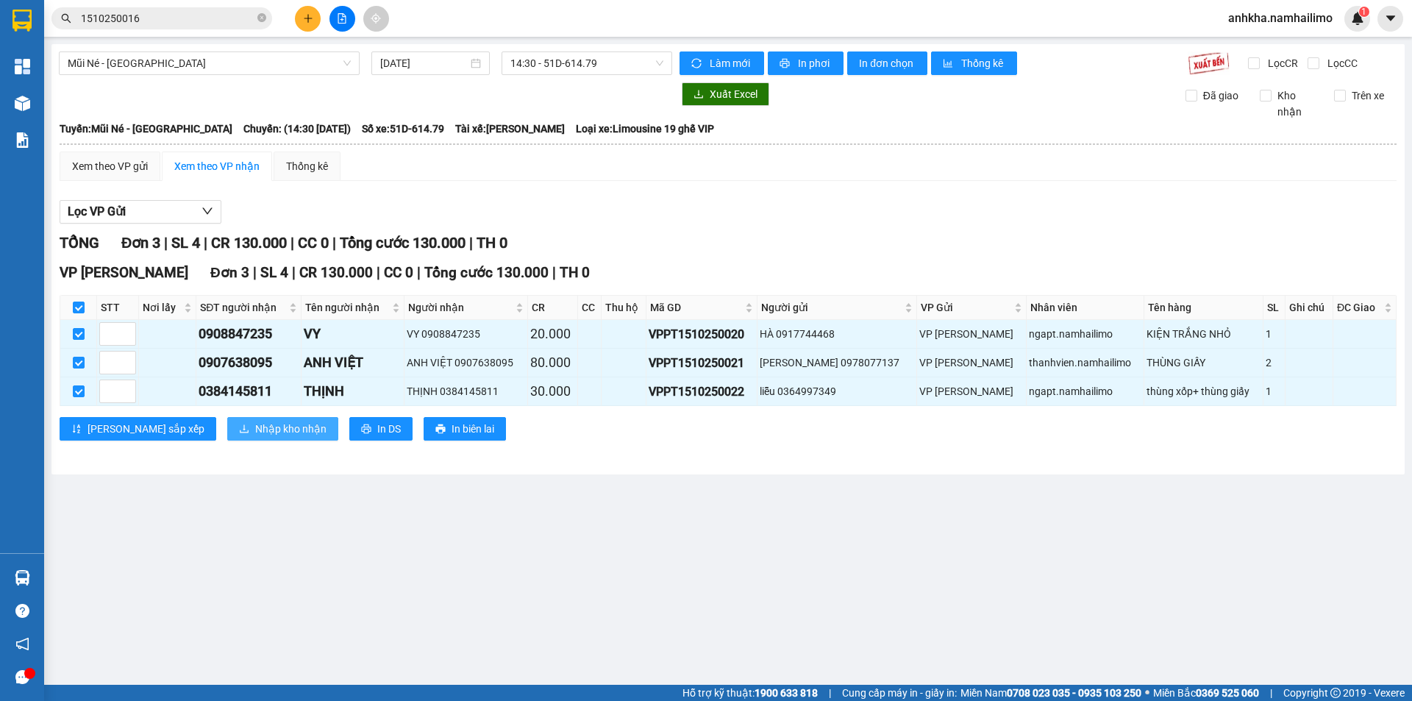
click at [255, 430] on span "Nhập kho nhận" at bounding box center [290, 429] width 71 height 16
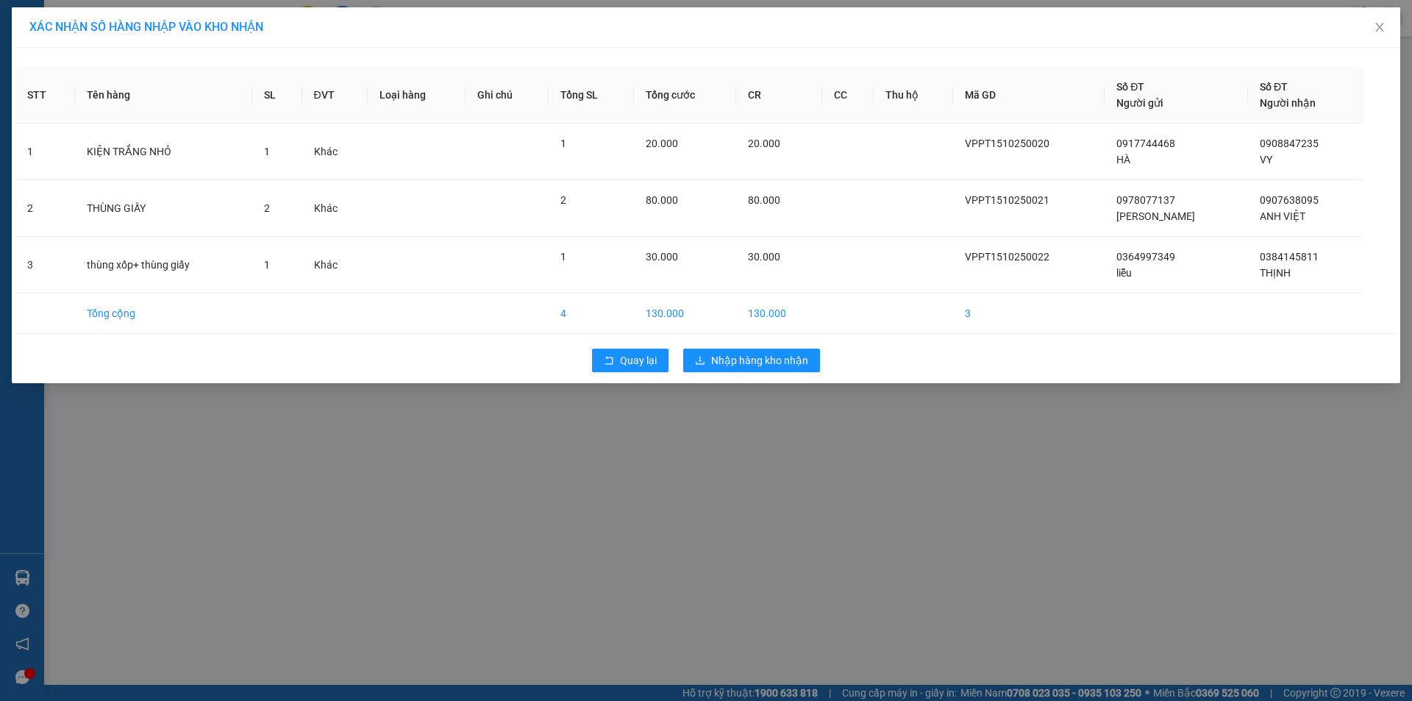
click at [756, 316] on td "130.000" at bounding box center [779, 313] width 87 height 40
click at [759, 347] on div "Quay lại Nhập hàng kho nhận" at bounding box center [705, 360] width 1381 height 38
click at [758, 363] on span "Nhập hàng kho nhận" at bounding box center [759, 360] width 97 height 16
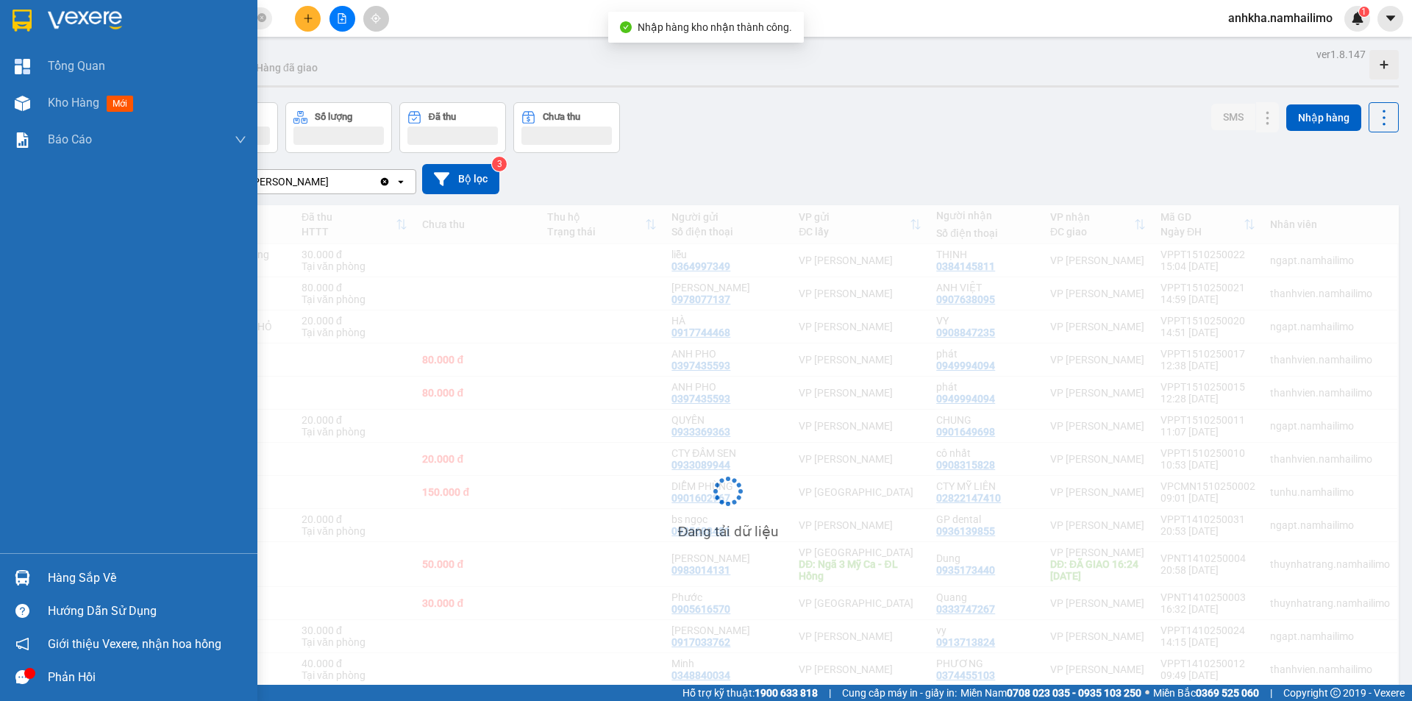
click at [26, 580] on img at bounding box center [22, 577] width 15 height 15
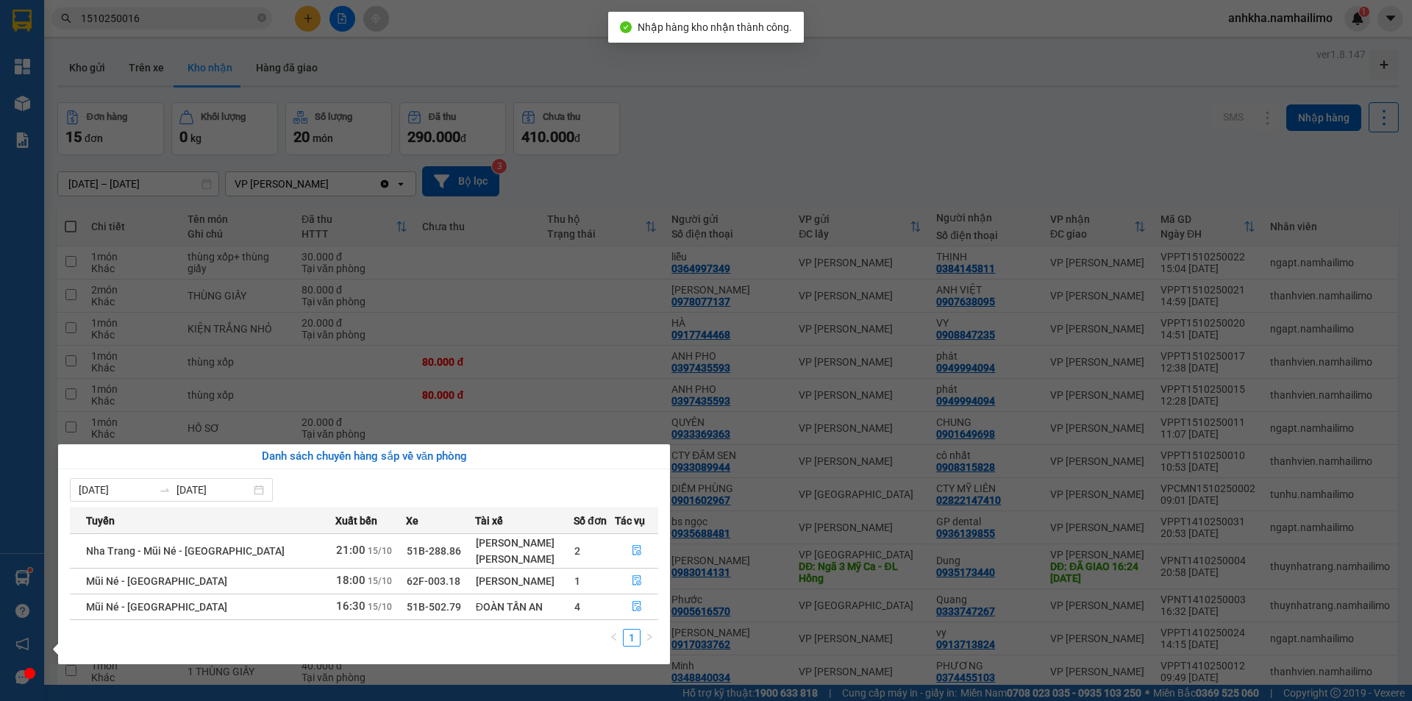
drag, startPoint x: 491, startPoint y: 390, endPoint x: 412, endPoint y: 320, distance: 105.8
click at [482, 380] on section "Kết quả tìm kiếm ( 2 ) Bộ lọc Mã ĐH Trạng thái Món hàng Tổng cước Chưa cước Ngư…" at bounding box center [706, 350] width 1412 height 701
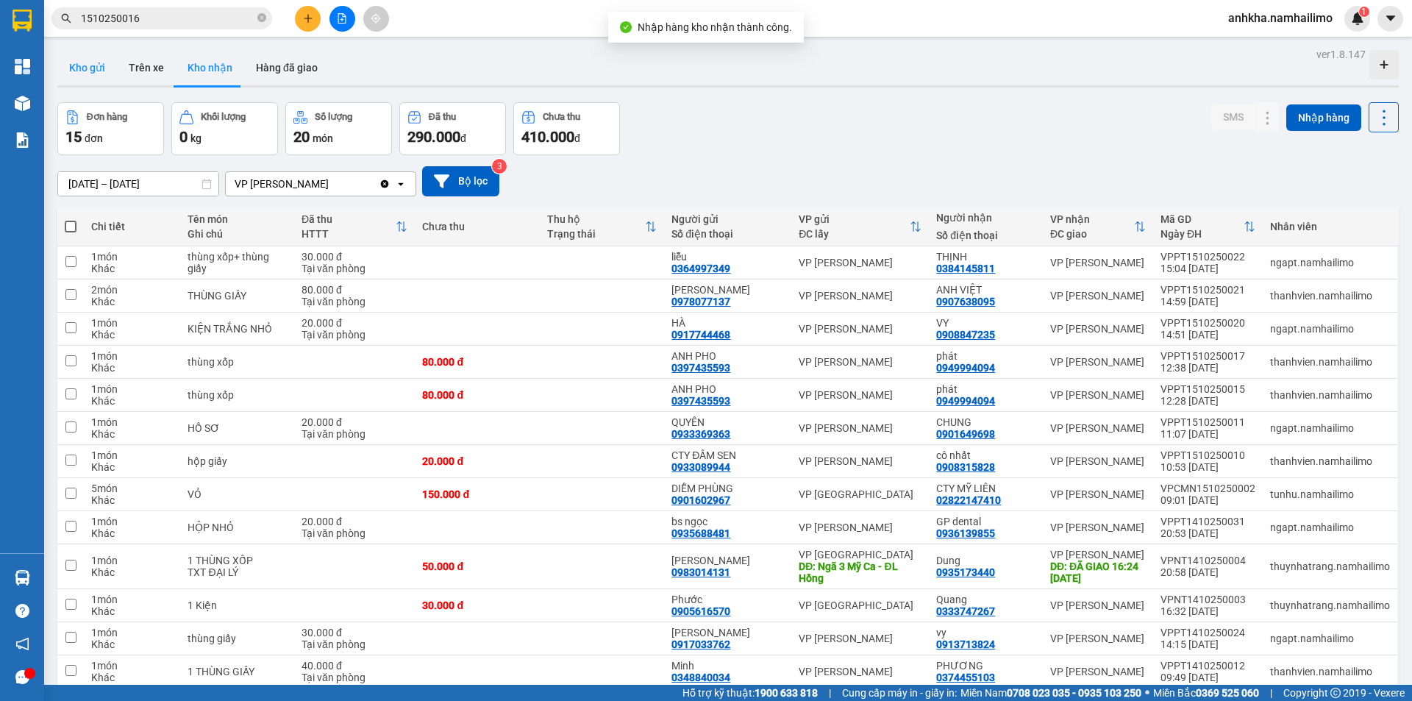
click at [90, 63] on button "Kho gửi" at bounding box center [87, 67] width 60 height 35
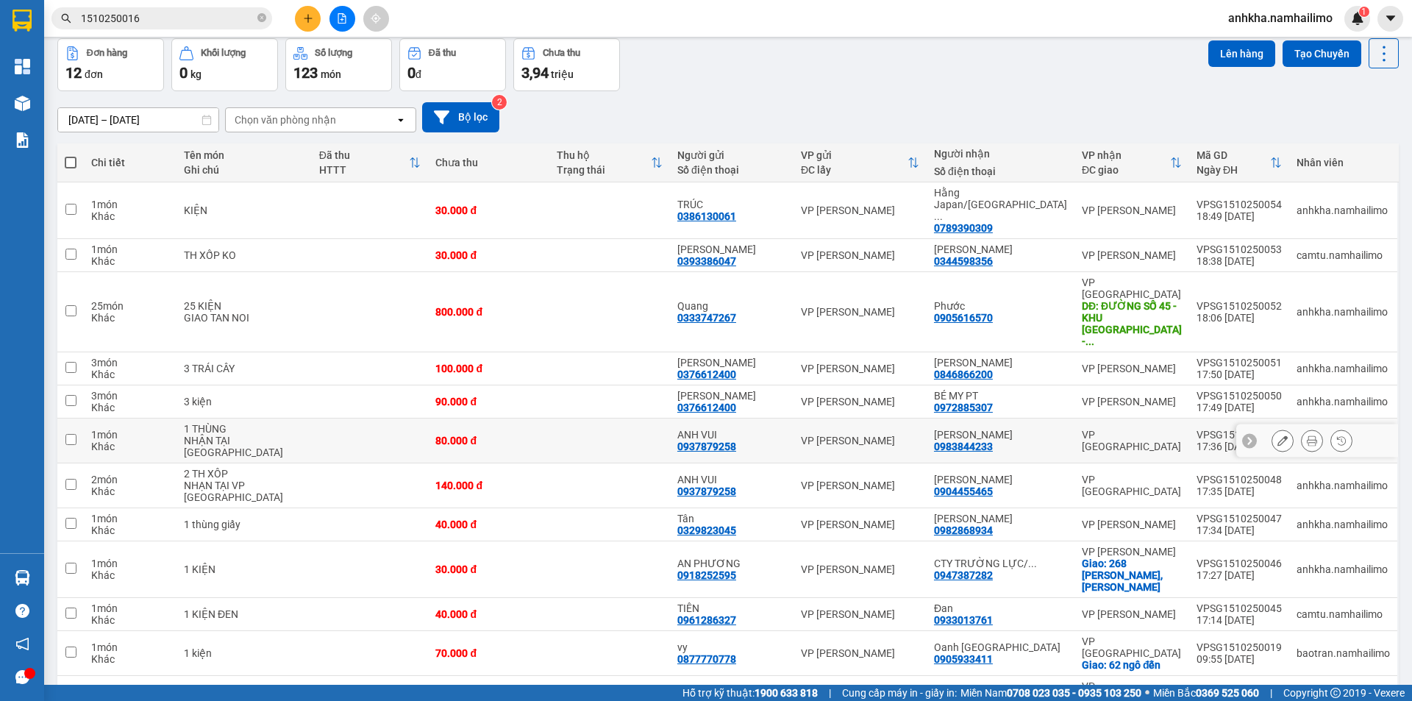
scroll to position [78, 0]
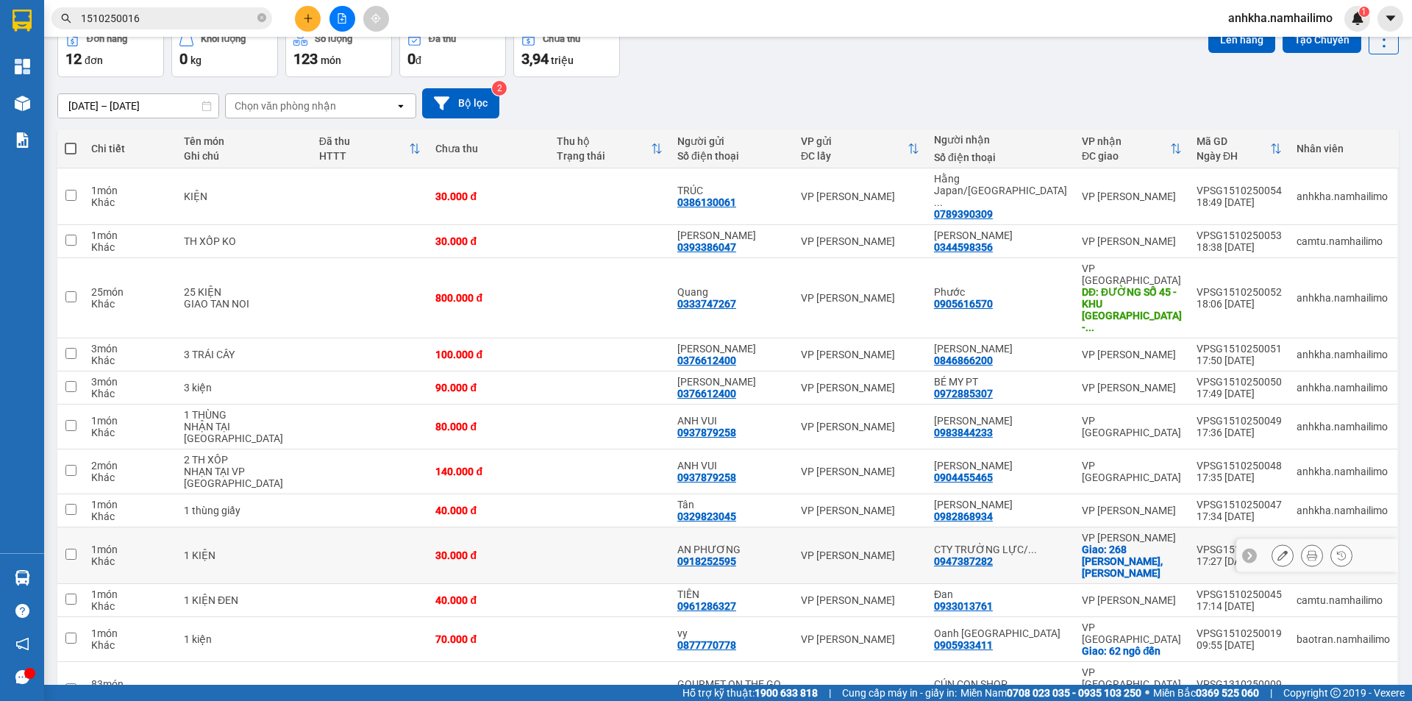
click at [846, 549] on div "VP [PERSON_NAME]" at bounding box center [860, 555] width 118 height 12
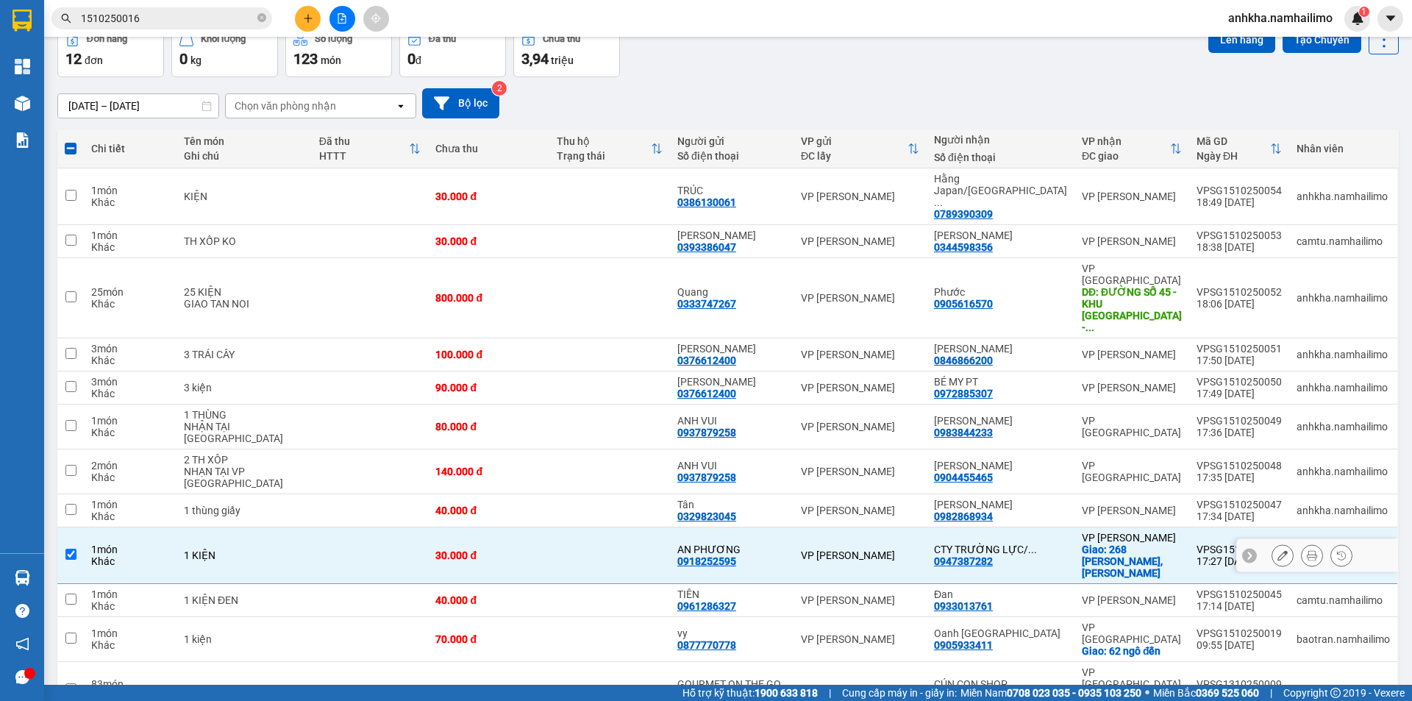
click at [794, 527] on td "AN PHƯƠNG 0918252595" at bounding box center [732, 555] width 124 height 57
checkbox input "false"
